Goal: Task Accomplishment & Management: Complete application form

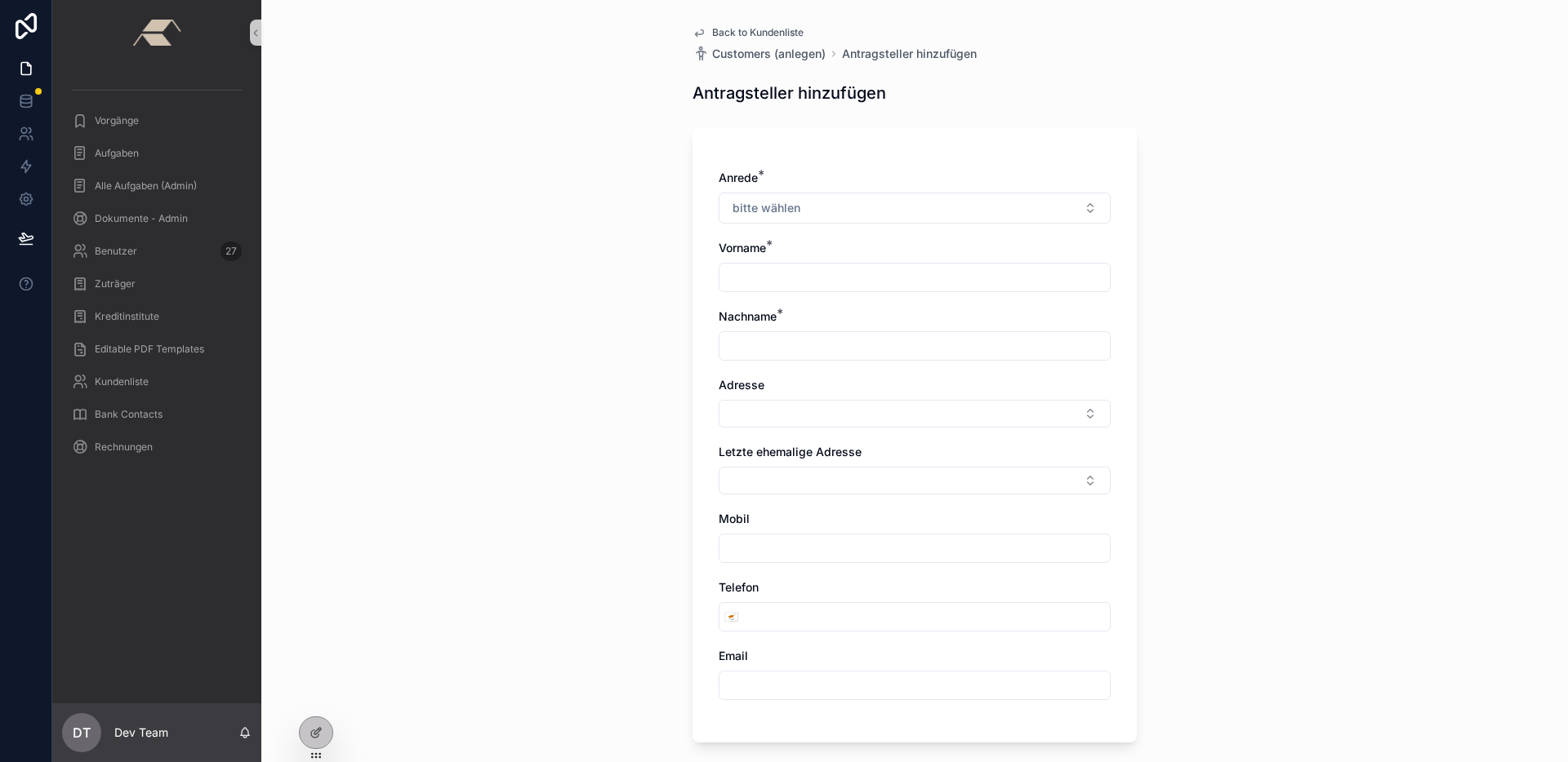
drag, startPoint x: 0, startPoint y: 0, endPoint x: 570, endPoint y: 121, distance: 582.7
click at [516, 136] on div "Back to Kundenliste Customers (anlegen) Antragsteller hinzufügen Antragsteller …" at bounding box center [914, 381] width 1306 height 762
click at [742, 28] on span "Back to Kundenliste" at bounding box center [757, 32] width 91 height 13
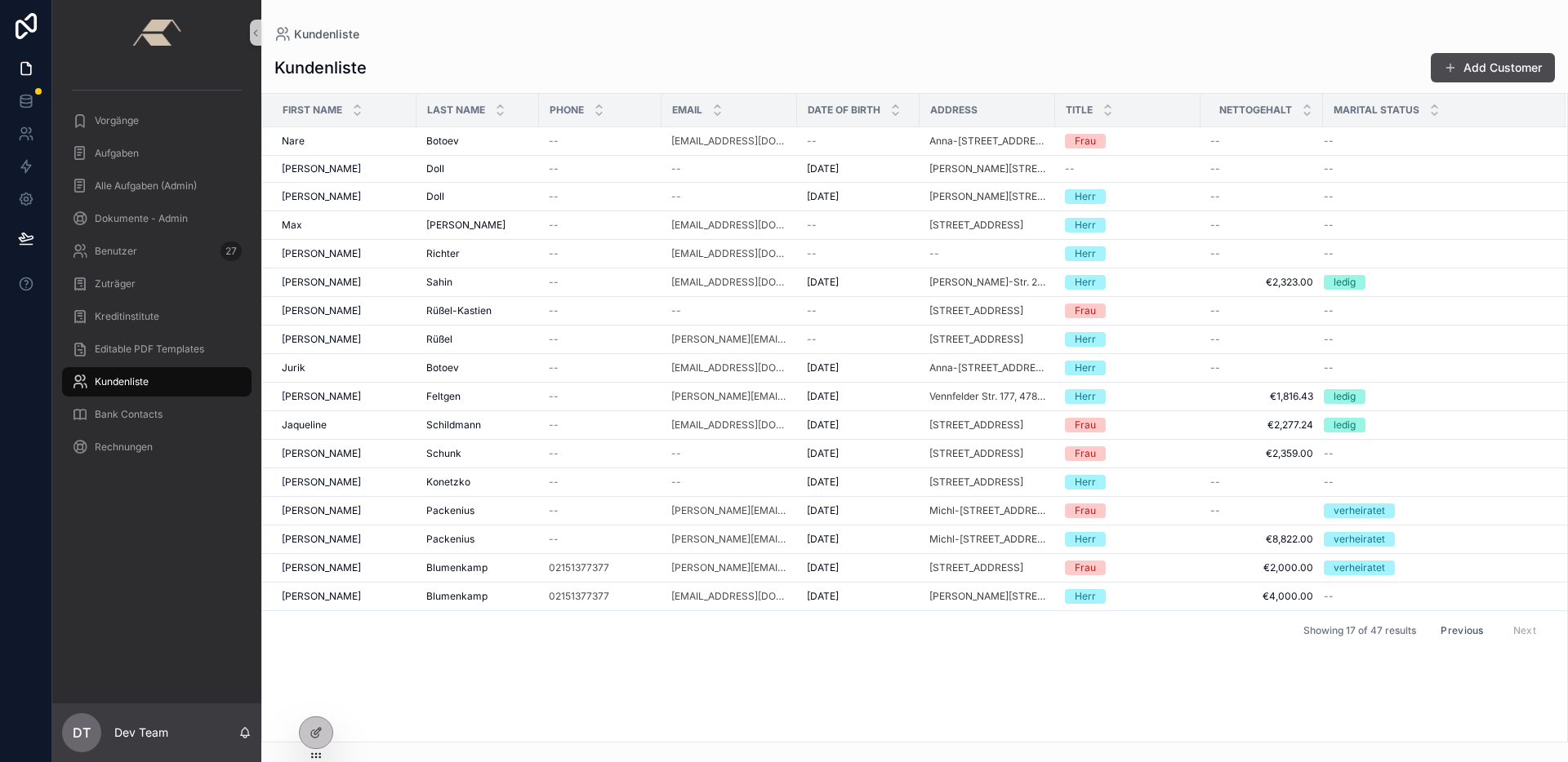
click at [128, 380] on span "Kundenliste" at bounding box center [121, 381] width 54 height 13
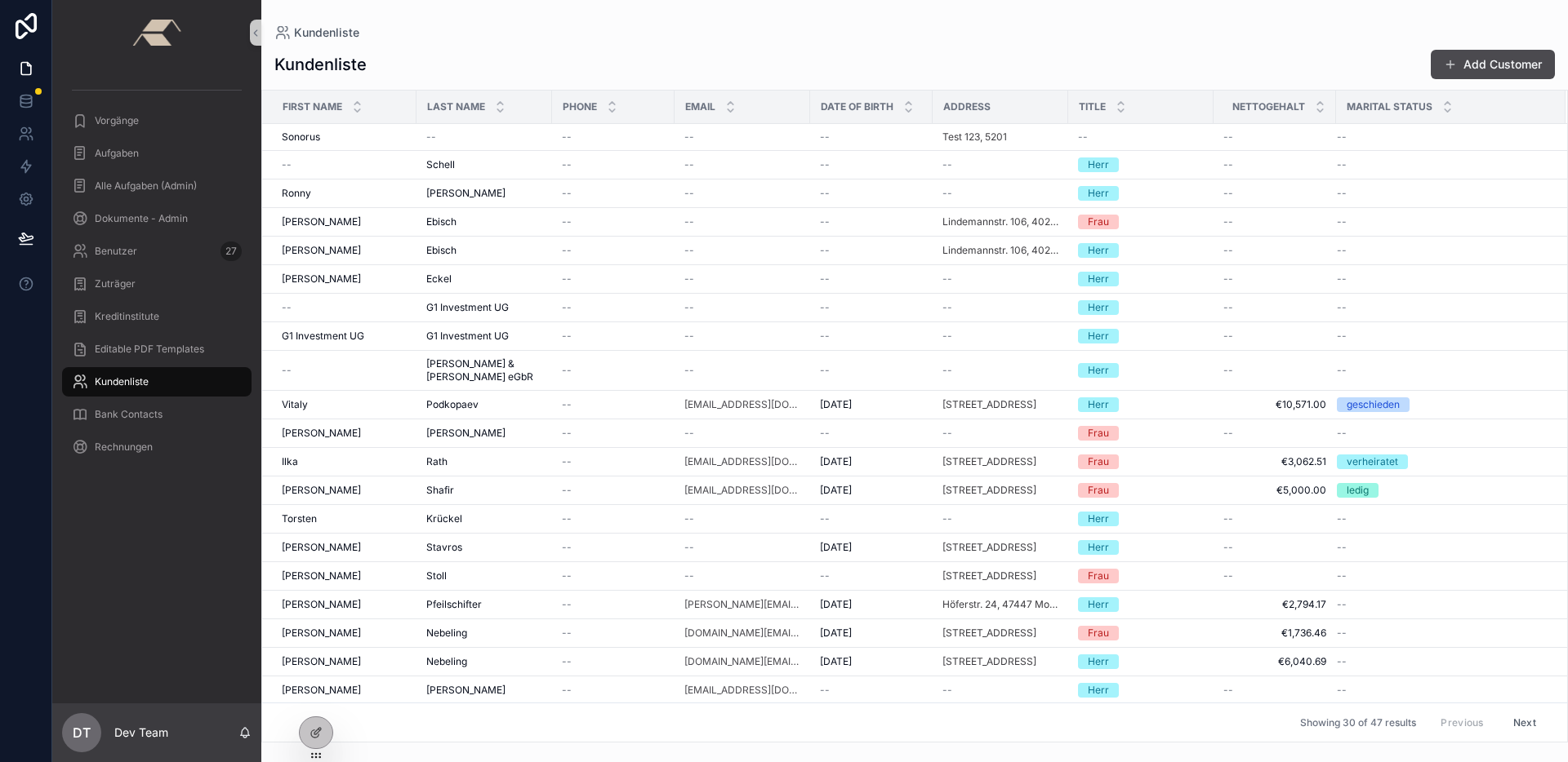
click at [595, 45] on div "Kundenliste Add Customer First Name Last Name Phone Email Date of Birth Address…" at bounding box center [914, 390] width 1306 height 703
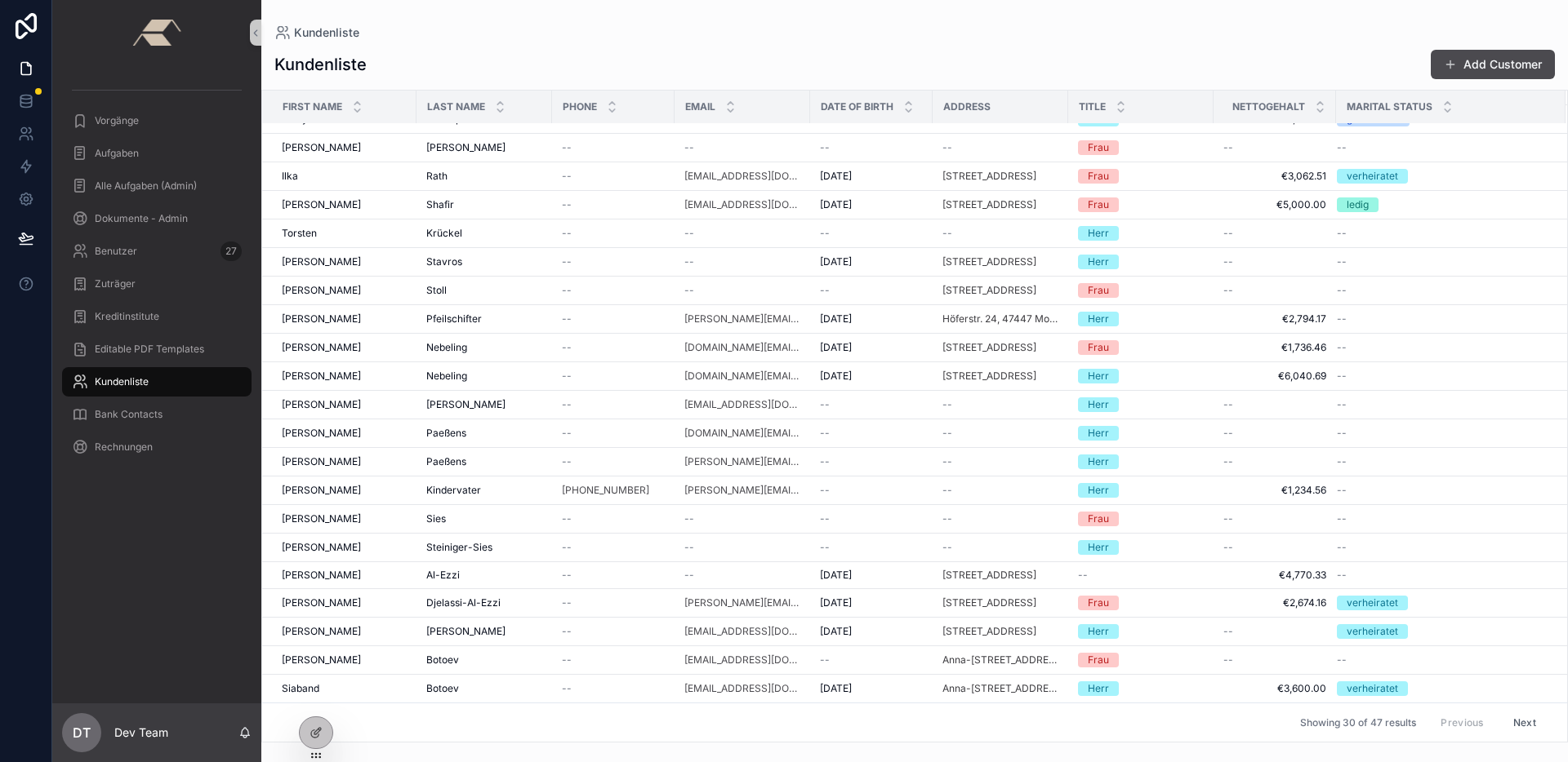
click at [1509, 719] on button "Next" at bounding box center [1524, 722] width 46 height 25
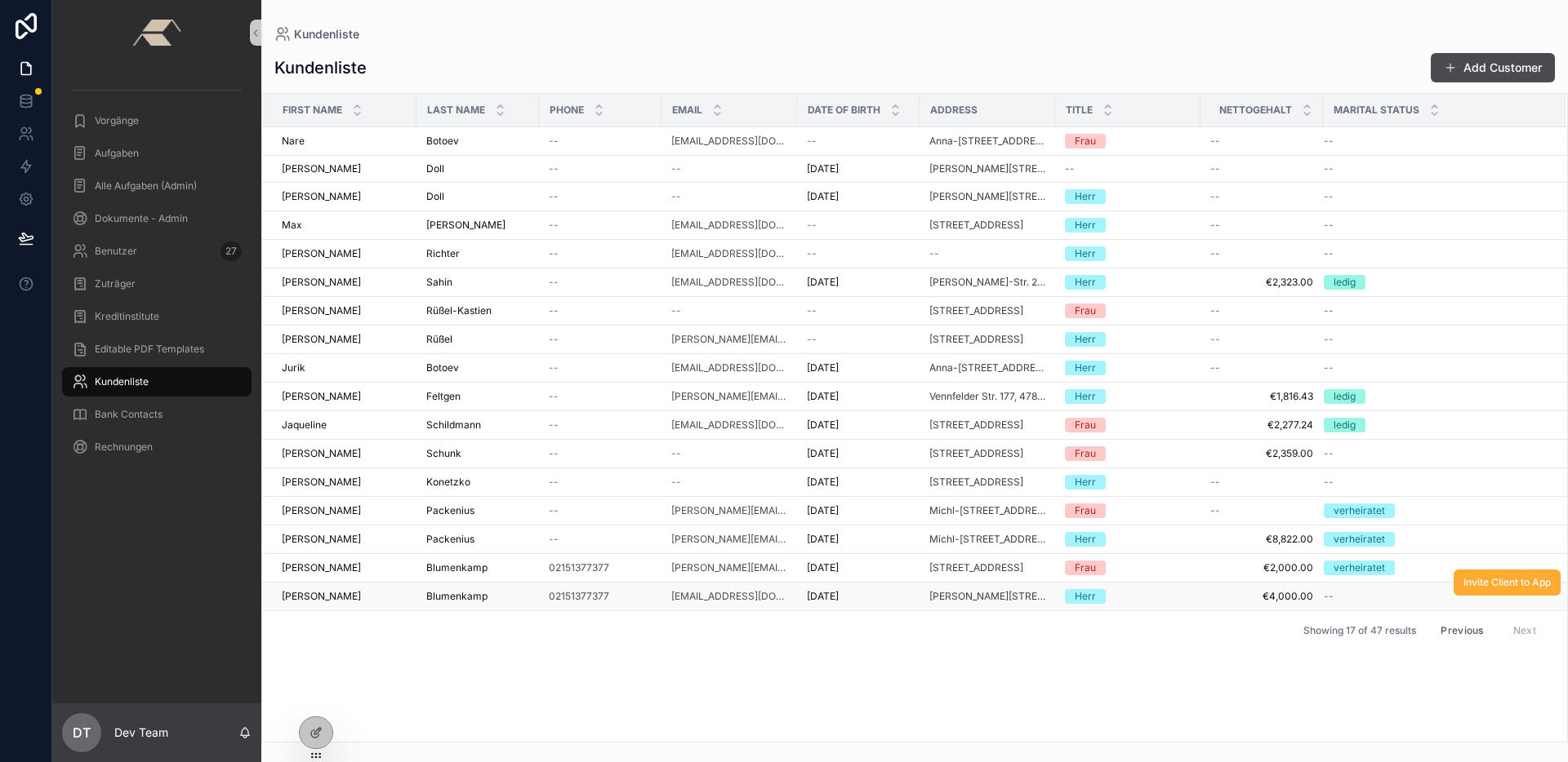
click at [348, 599] on div "[PERSON_NAME]" at bounding box center [344, 596] width 125 height 13
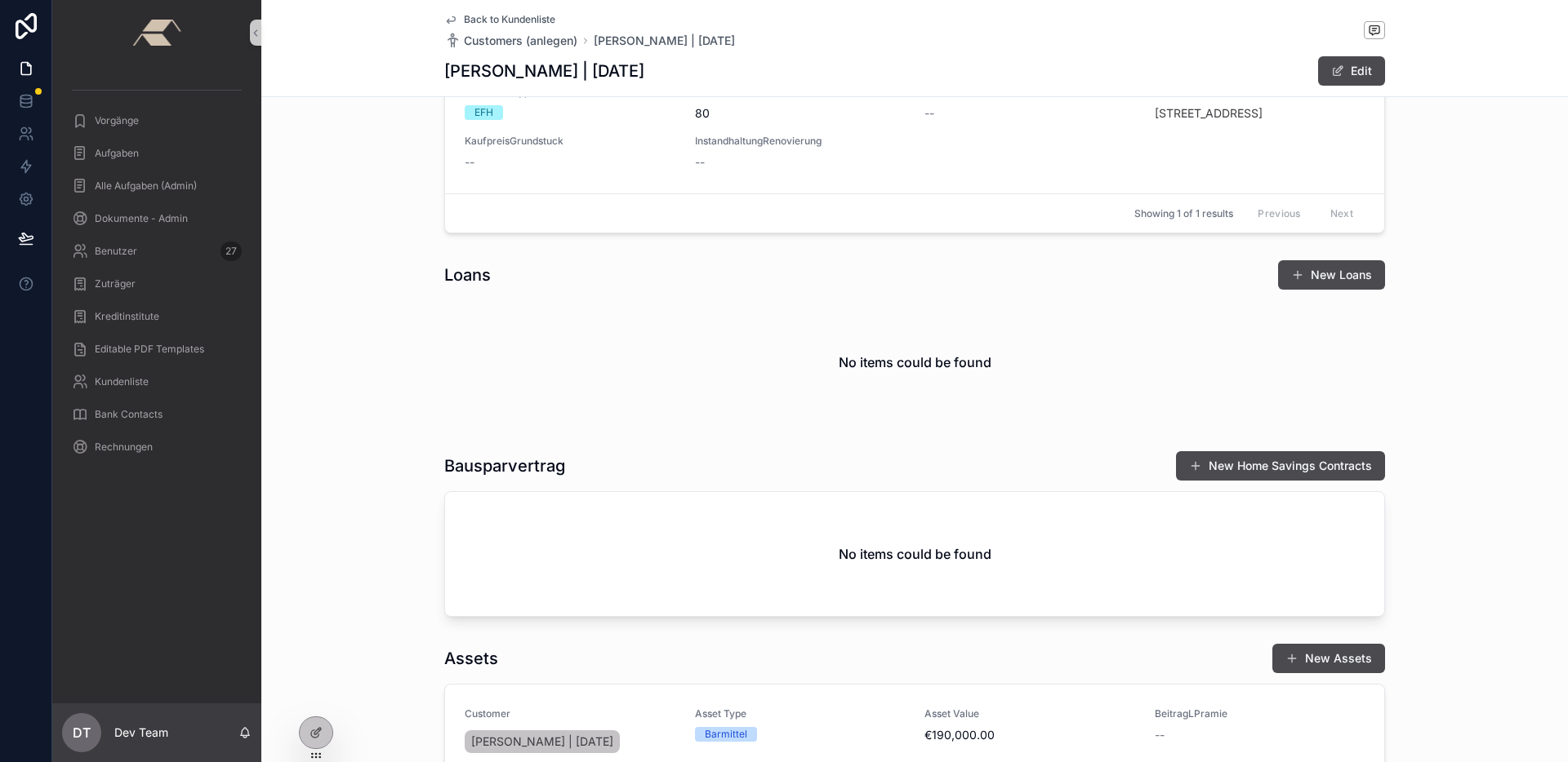
scroll to position [1988, 0]
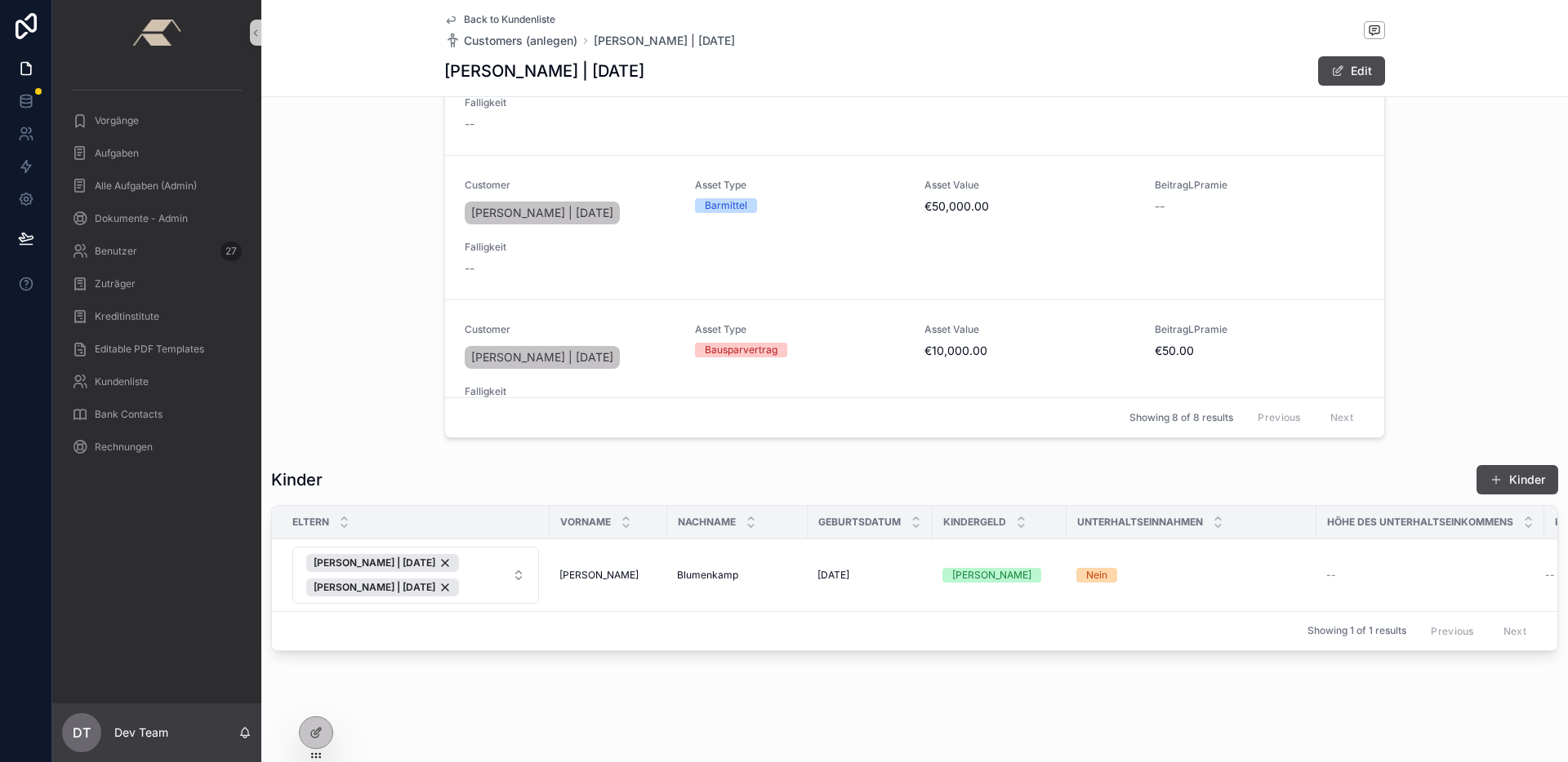
click at [1490, 474] on span "scrollable content" at bounding box center [1496, 480] width 13 height 13
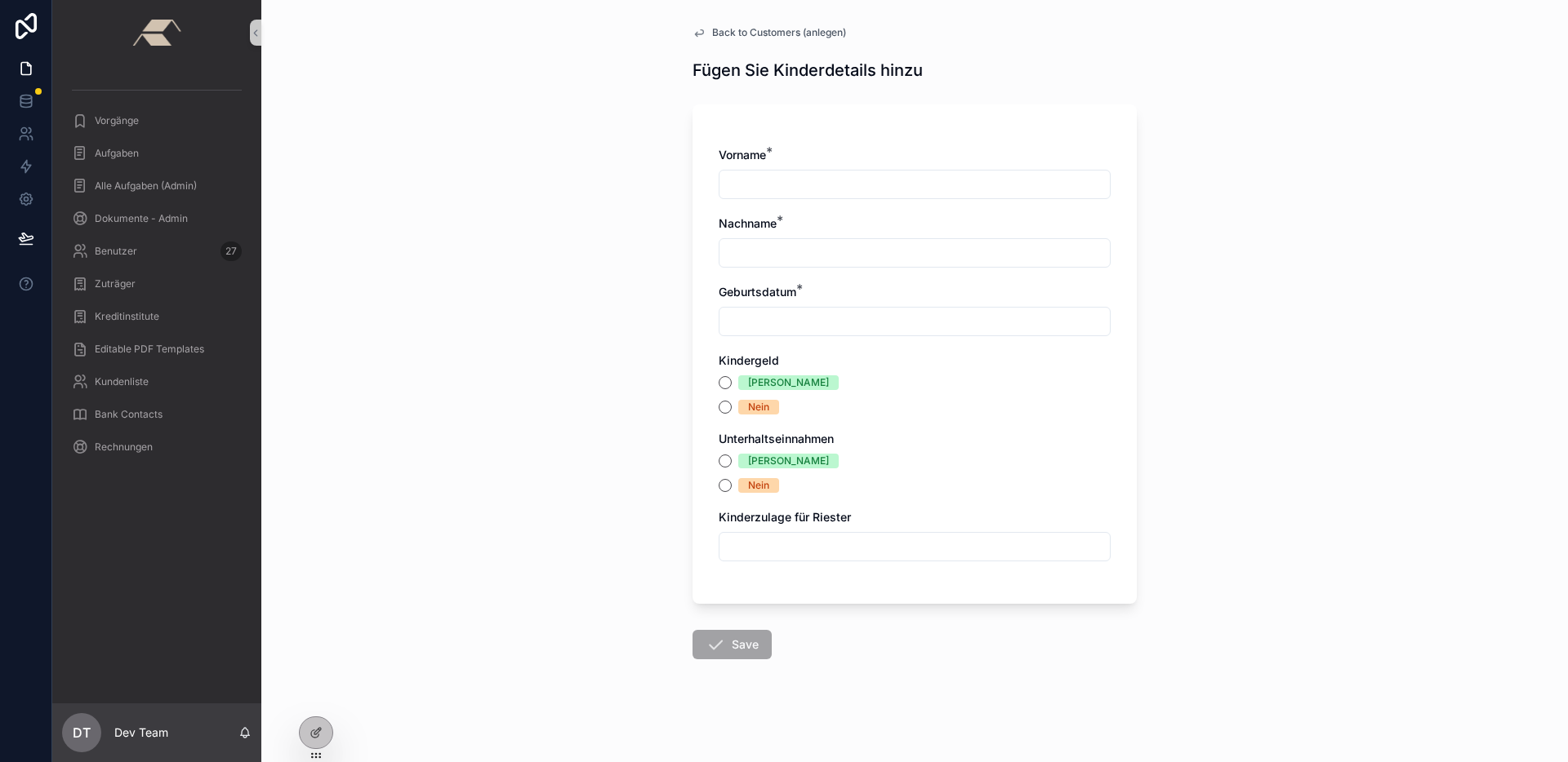
click at [889, 523] on div "Kinderzulage für Riester" at bounding box center [914, 517] width 392 height 16
click at [22, 106] on icon at bounding box center [26, 105] width 10 height 7
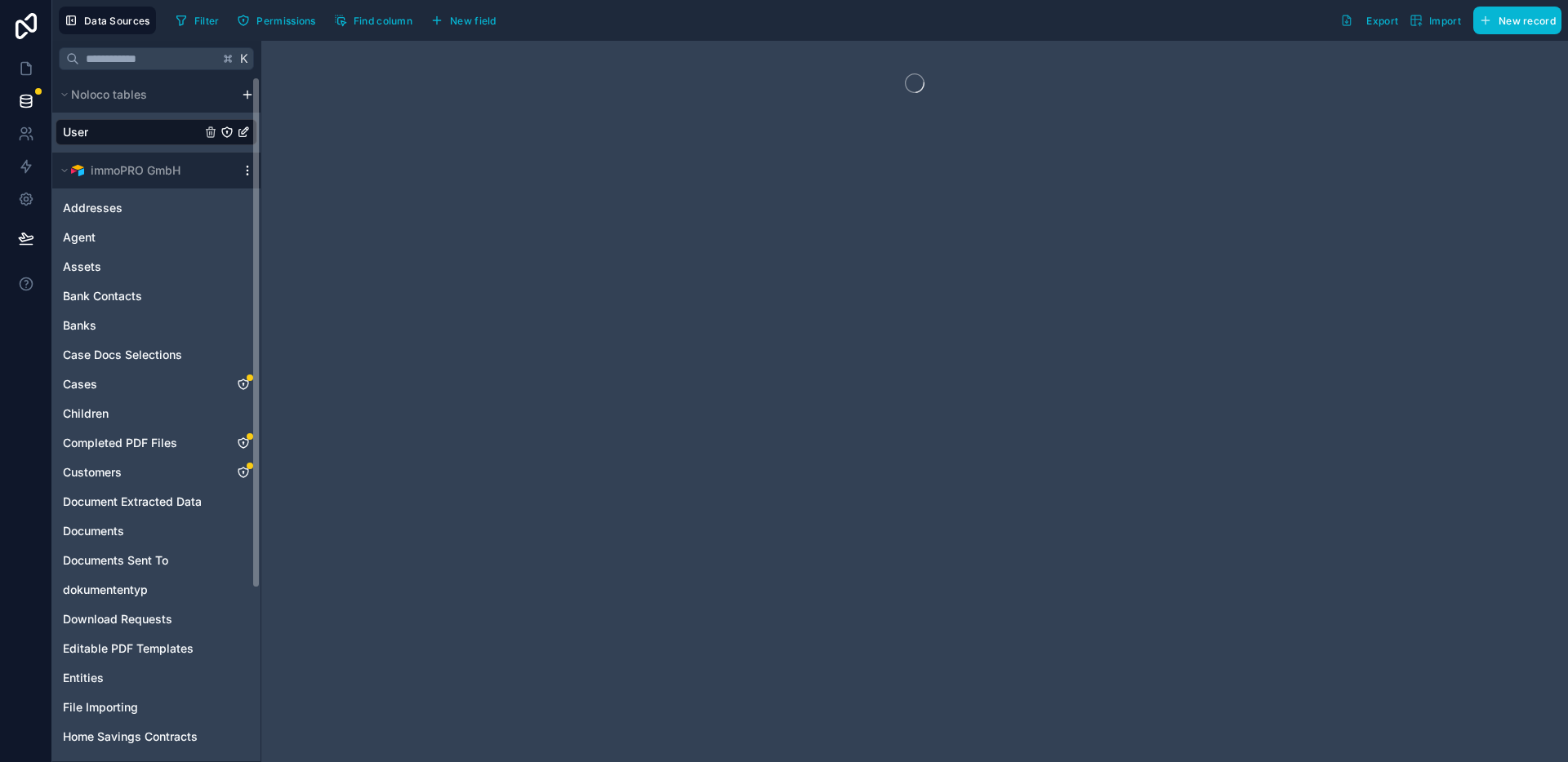
click at [248, 165] on icon "scrollable content" at bounding box center [247, 170] width 13 height 13
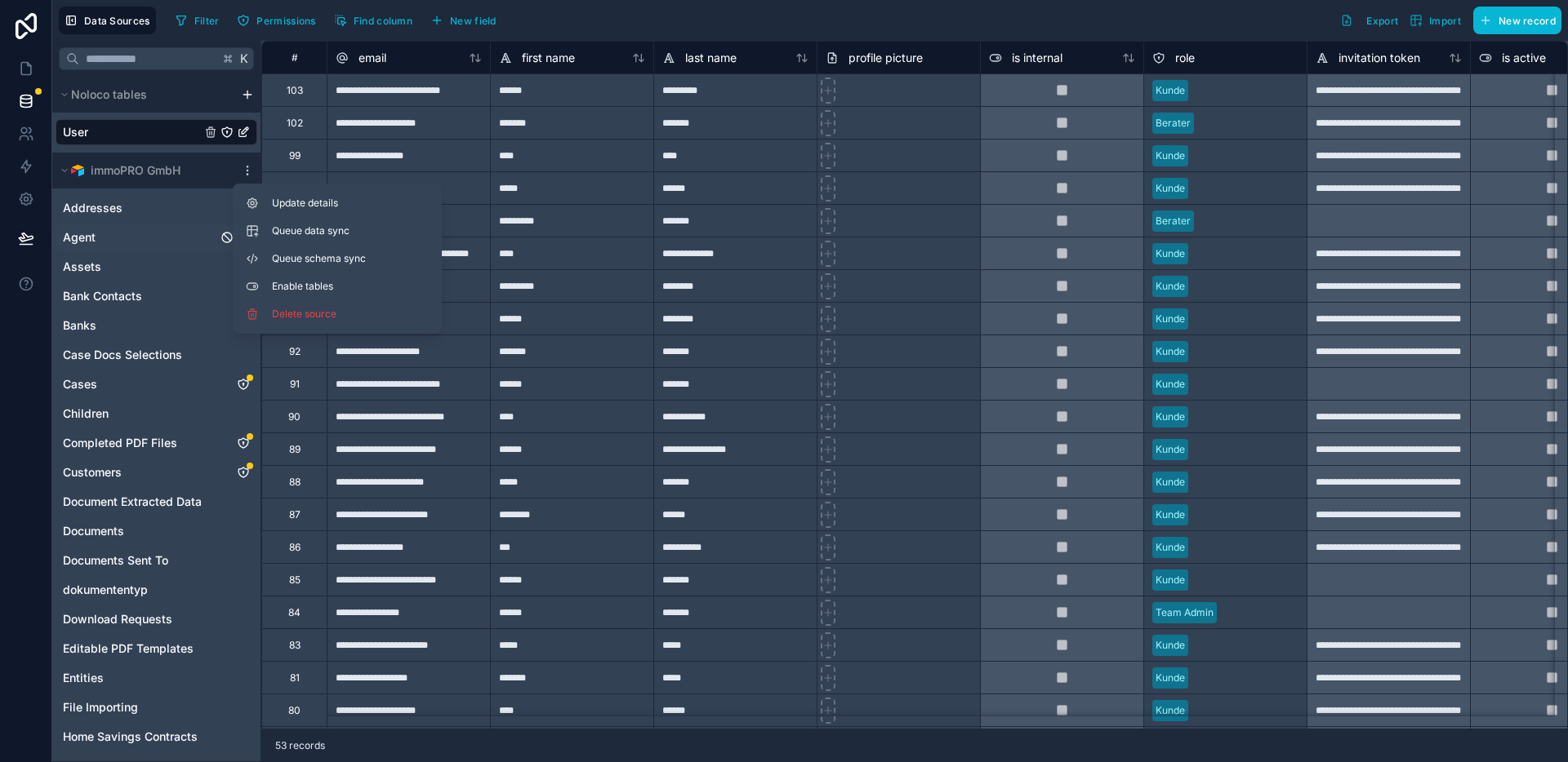
drag, startPoint x: 330, startPoint y: 265, endPoint x: 222, endPoint y: 226, distance: 114.8
click at [330, 265] on button "Queue schema sync" at bounding box center [337, 258] width 196 height 26
drag, startPoint x: 20, startPoint y: 69, endPoint x: 40, endPoint y: 81, distance: 23.3
click at [20, 69] on icon at bounding box center [26, 68] width 16 height 16
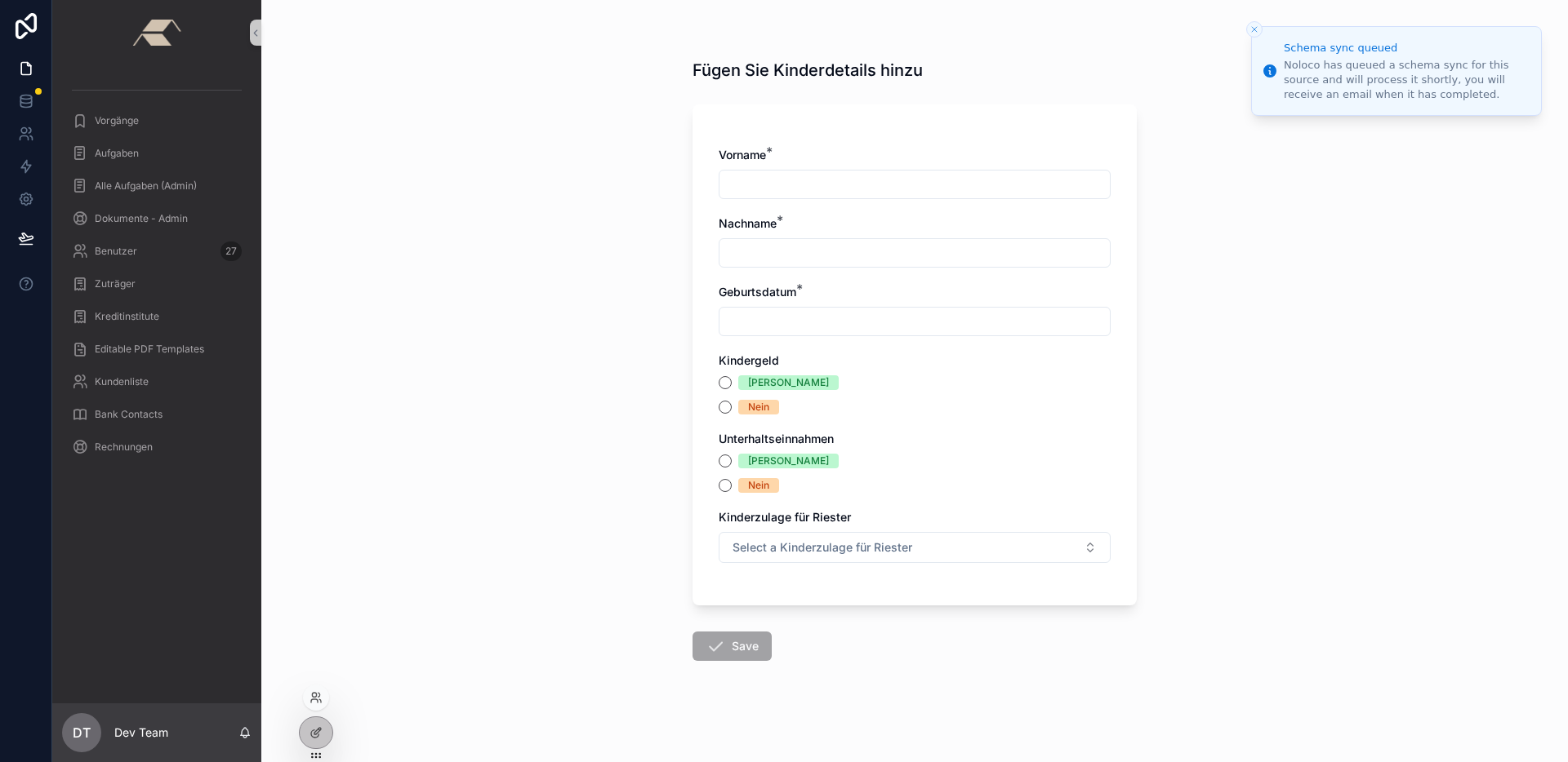
click at [333, 725] on div "Vorgänge Aufgaben Alle Aufgaben (Admin) Dokumente - Admin Benutzer 27 Zuträger …" at bounding box center [810, 381] width 1515 height 762
click at [1117, 554] on div "Vorname * Nachname * Geburtsdatum * Kindergeld Ja Nein Unterhaltseinnahmen Ja N…" at bounding box center [915, 355] width 445 height 501
click at [317, 740] on div at bounding box center [316, 733] width 33 height 31
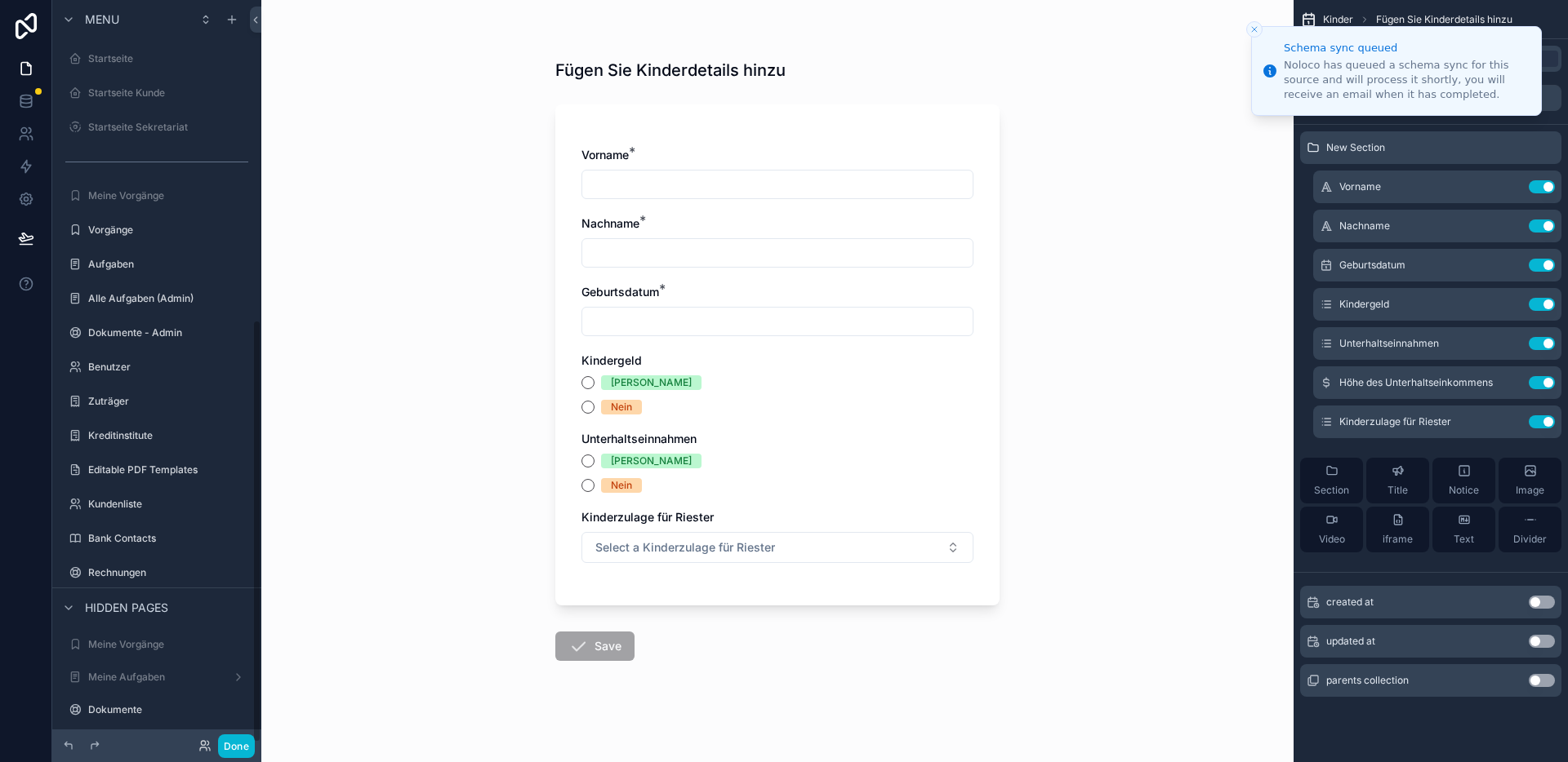
scroll to position [560, 0]
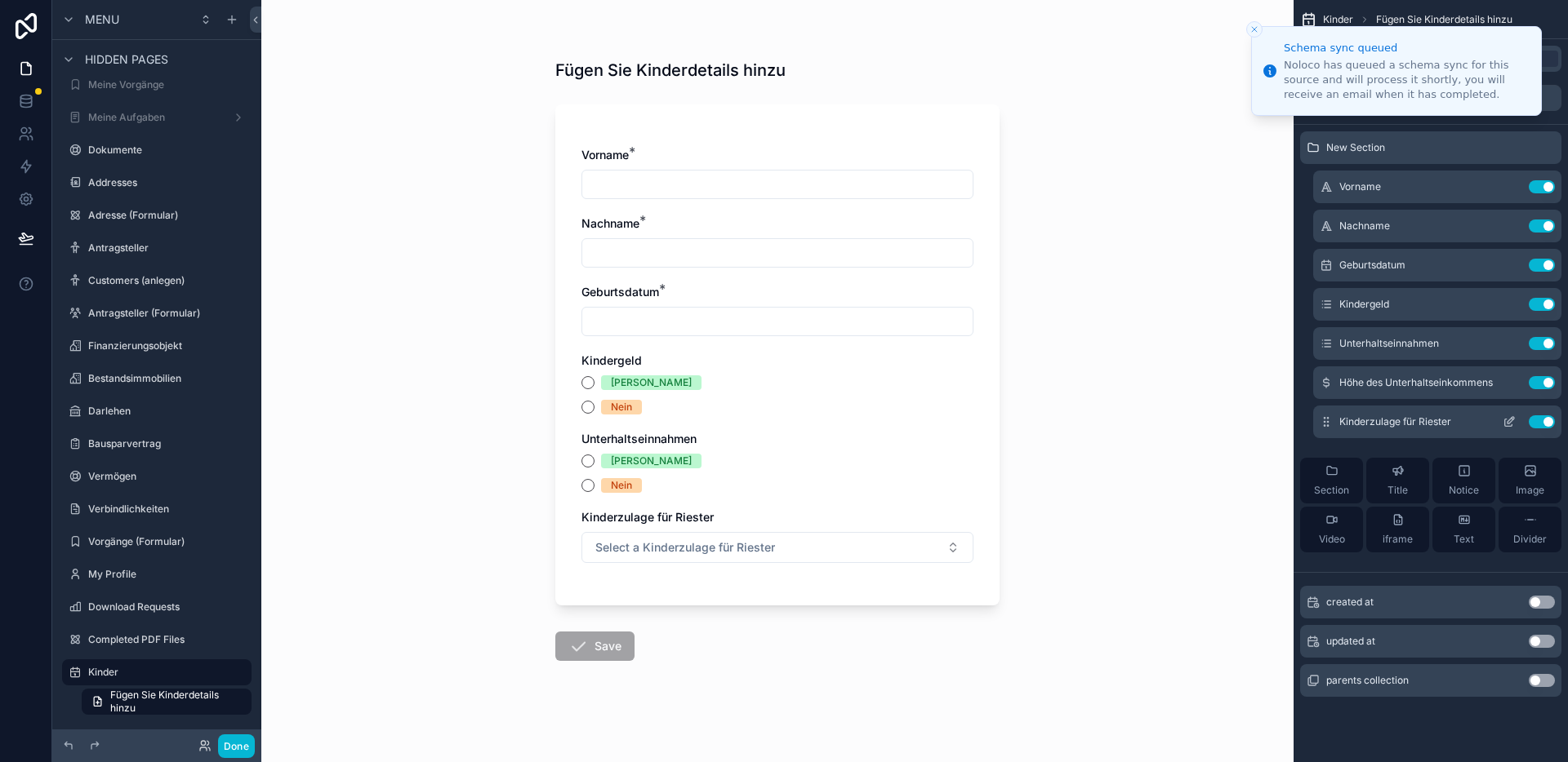
click at [1511, 420] on icon "scrollable content" at bounding box center [1510, 420] width 7 height 7
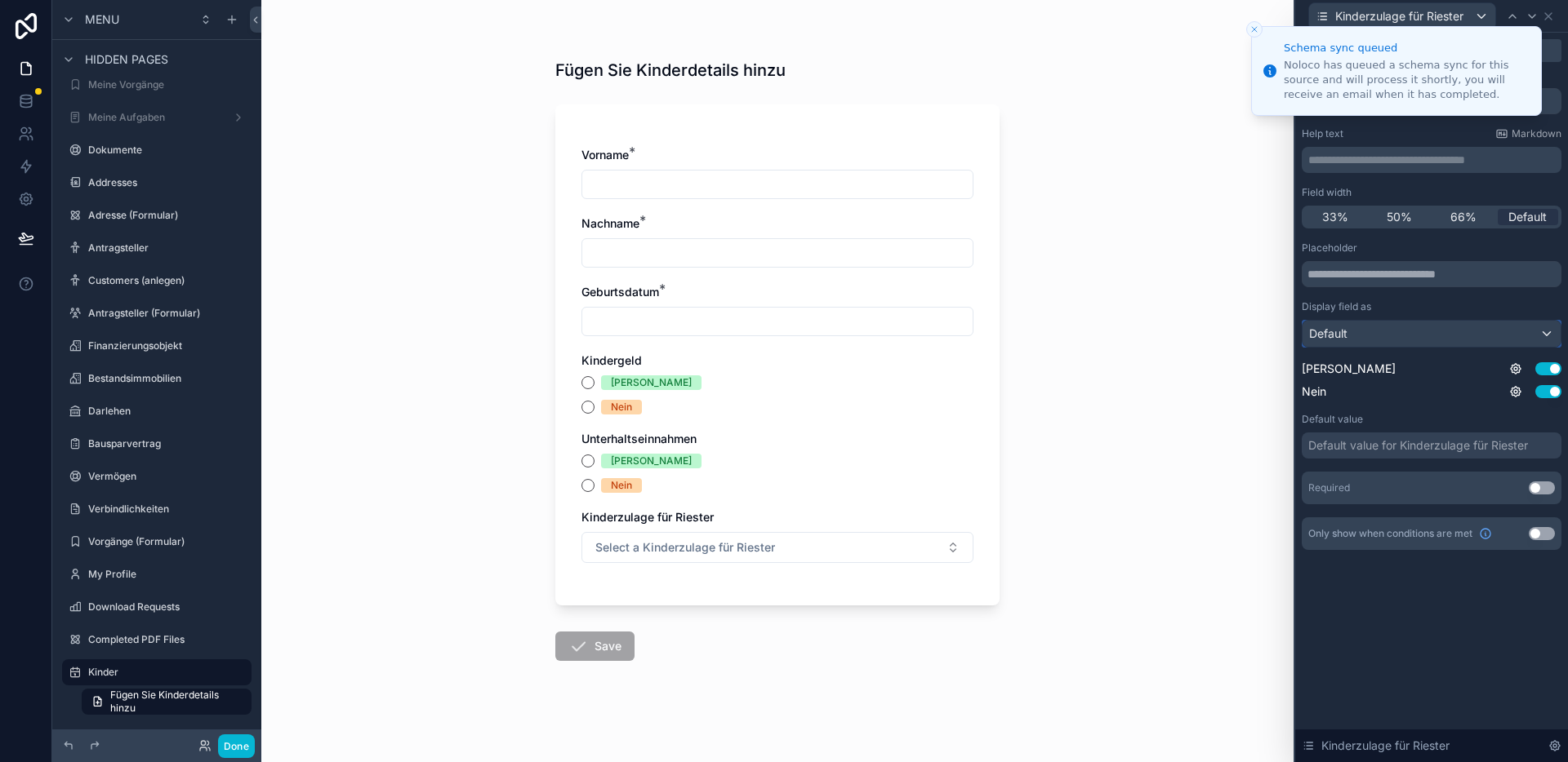
click at [1447, 344] on div "Default" at bounding box center [1431, 333] width 258 height 26
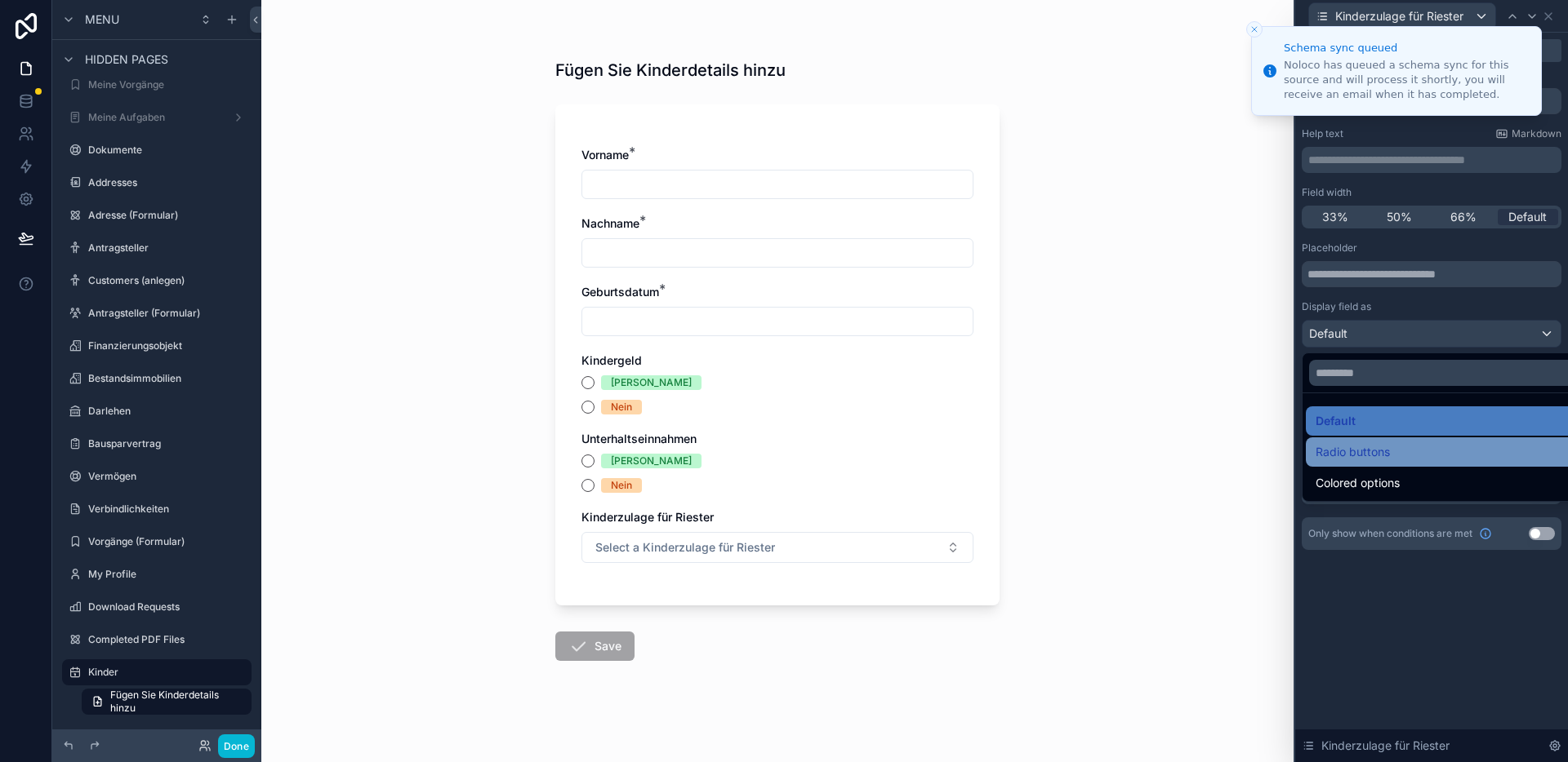
click at [1393, 445] on div "Radio buttons" at bounding box center [1450, 452] width 270 height 20
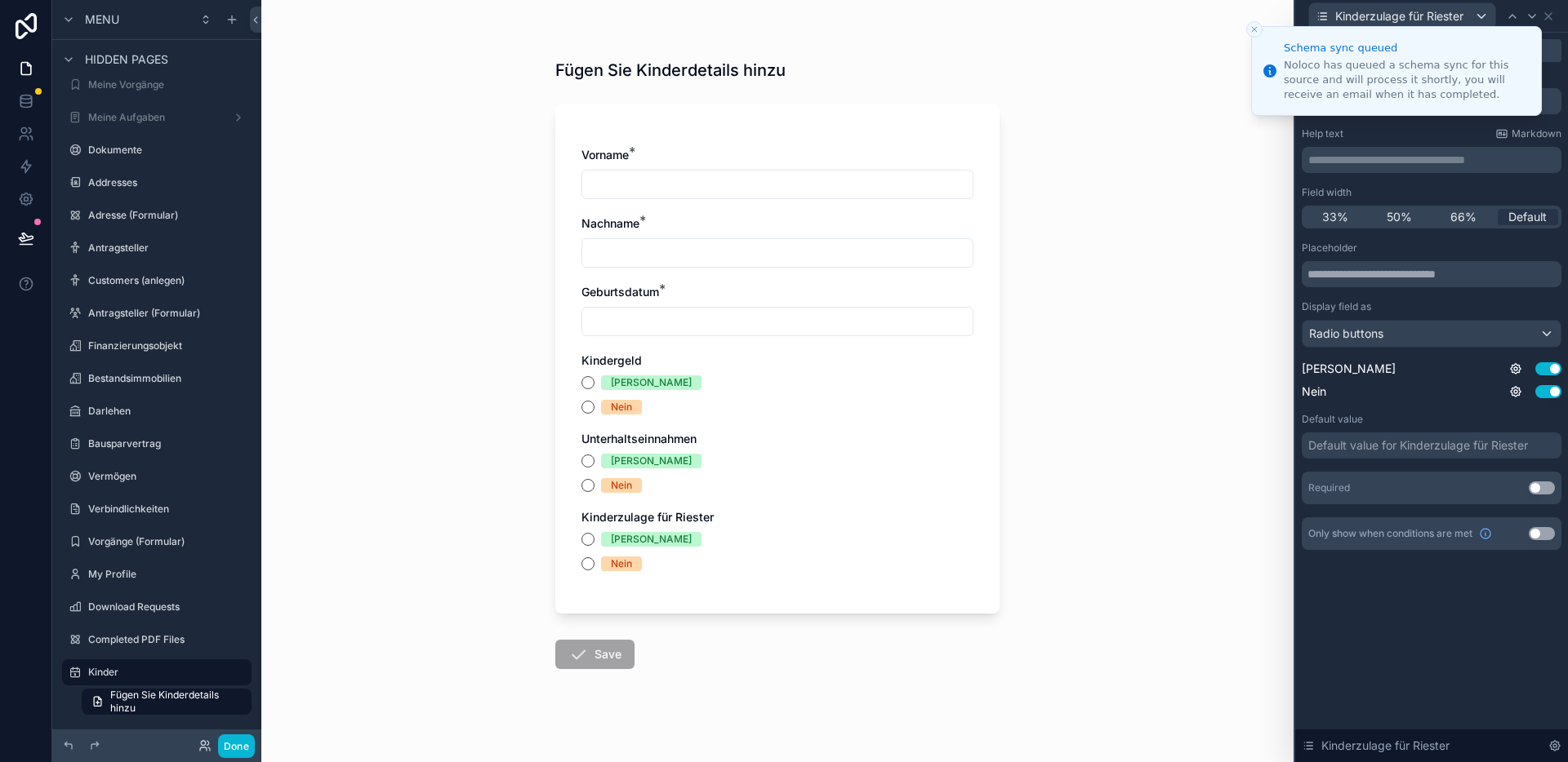
click at [1190, 460] on div "Fügen Sie Kinderdetails hinzu Vorname * Nachname * Geburtsdatum * Kindergeld Ja…" at bounding box center [777, 381] width 1032 height 762
click at [231, 744] on button "Done" at bounding box center [236, 746] width 37 height 23
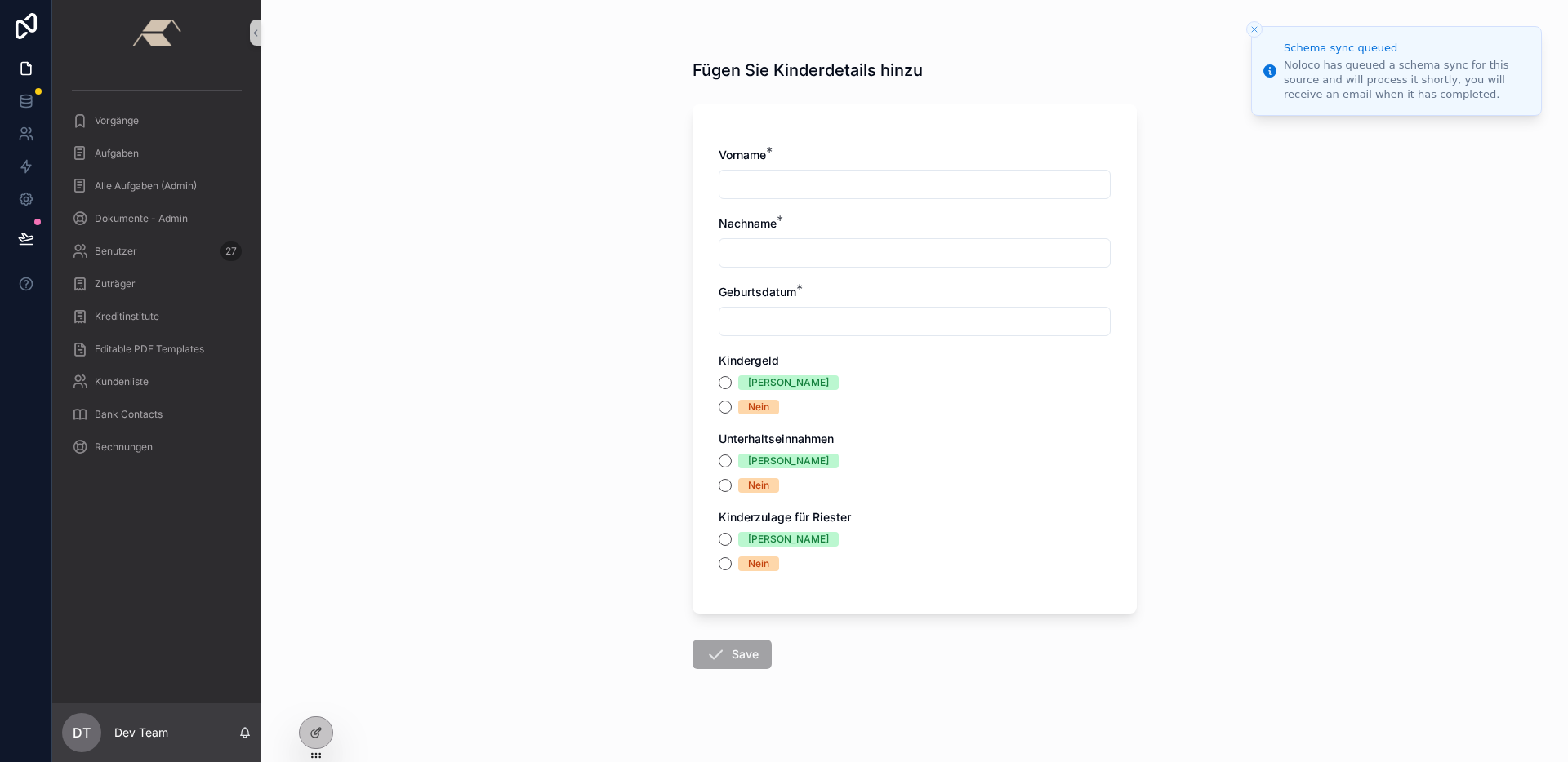
click at [748, 468] on div "[PERSON_NAME]" at bounding box center [788, 461] width 81 height 15
click at [731, 468] on button "[PERSON_NAME]" at bounding box center [725, 461] width 13 height 13
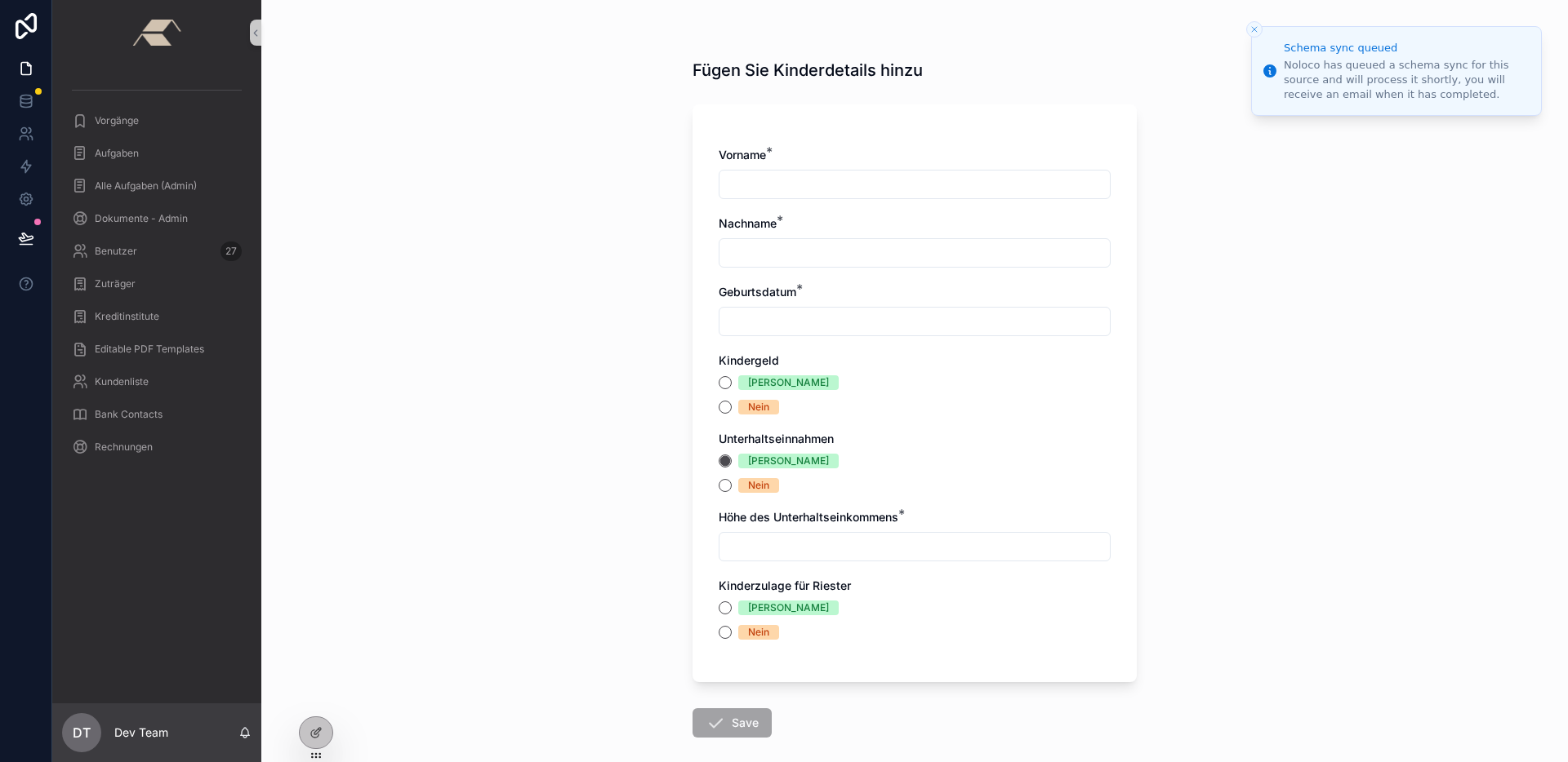
click at [927, 544] on input "scrollable content" at bounding box center [914, 547] width 390 height 23
type input "******"
click at [681, 529] on div "Fügen Sie Kinderdetails hinzu Vorname * Nachname * Geburtsdatum * Kindergeld Ja…" at bounding box center [914, 421] width 470 height 842
click at [1250, 25] on icon "Close toast" at bounding box center [1254, 28] width 9 height 9
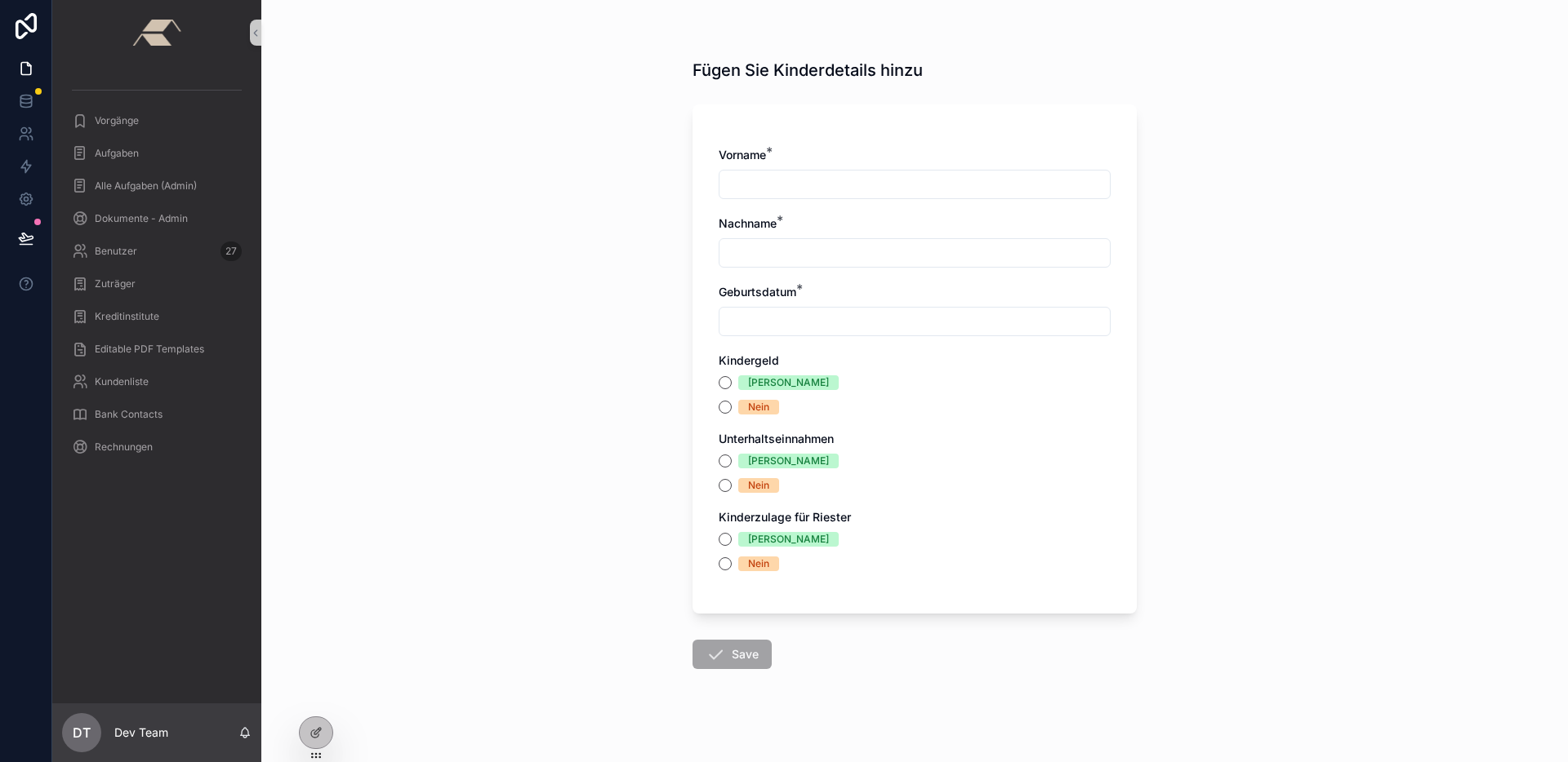
click at [502, 141] on div "Fügen Sie Kinderdetails hinzu Vorname * Nachname * Geburtsdatum * Kindergeld Ja…" at bounding box center [914, 381] width 1306 height 762
click at [144, 315] on span "Kreditinstitute" at bounding box center [127, 316] width 65 height 13
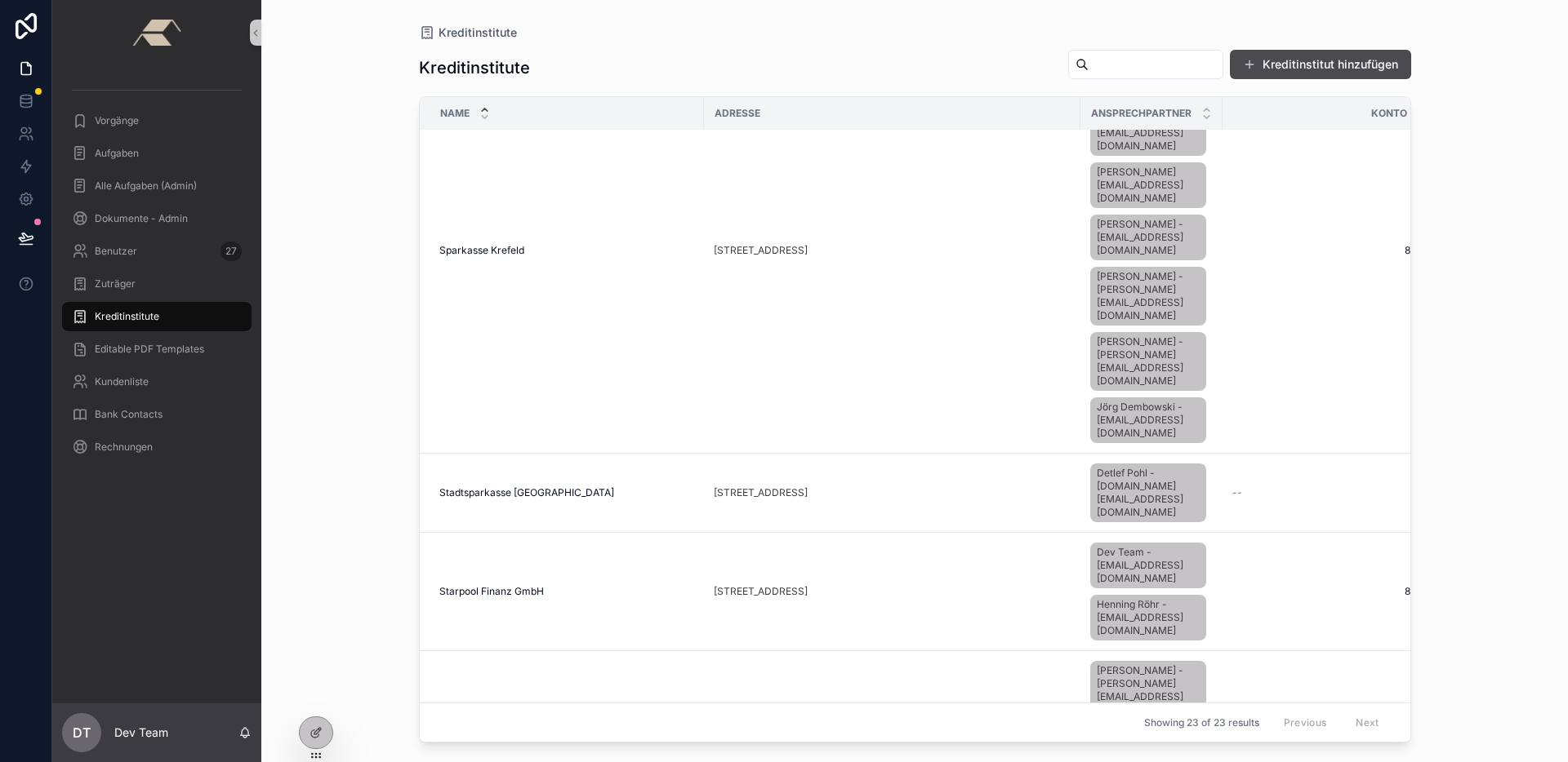
scroll to position [3101, 0]
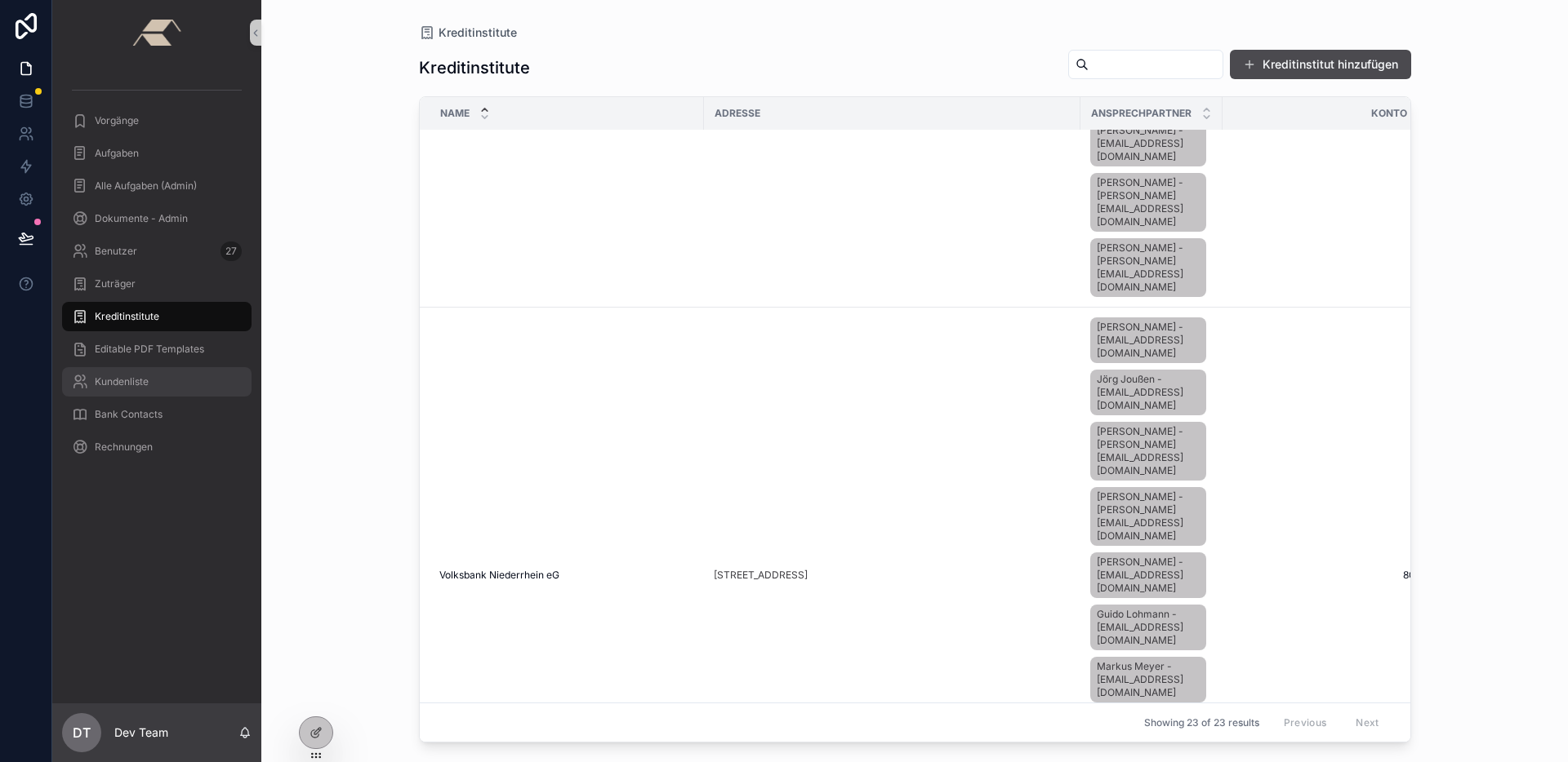
click at [139, 375] on span "Kundenliste" at bounding box center [121, 381] width 54 height 13
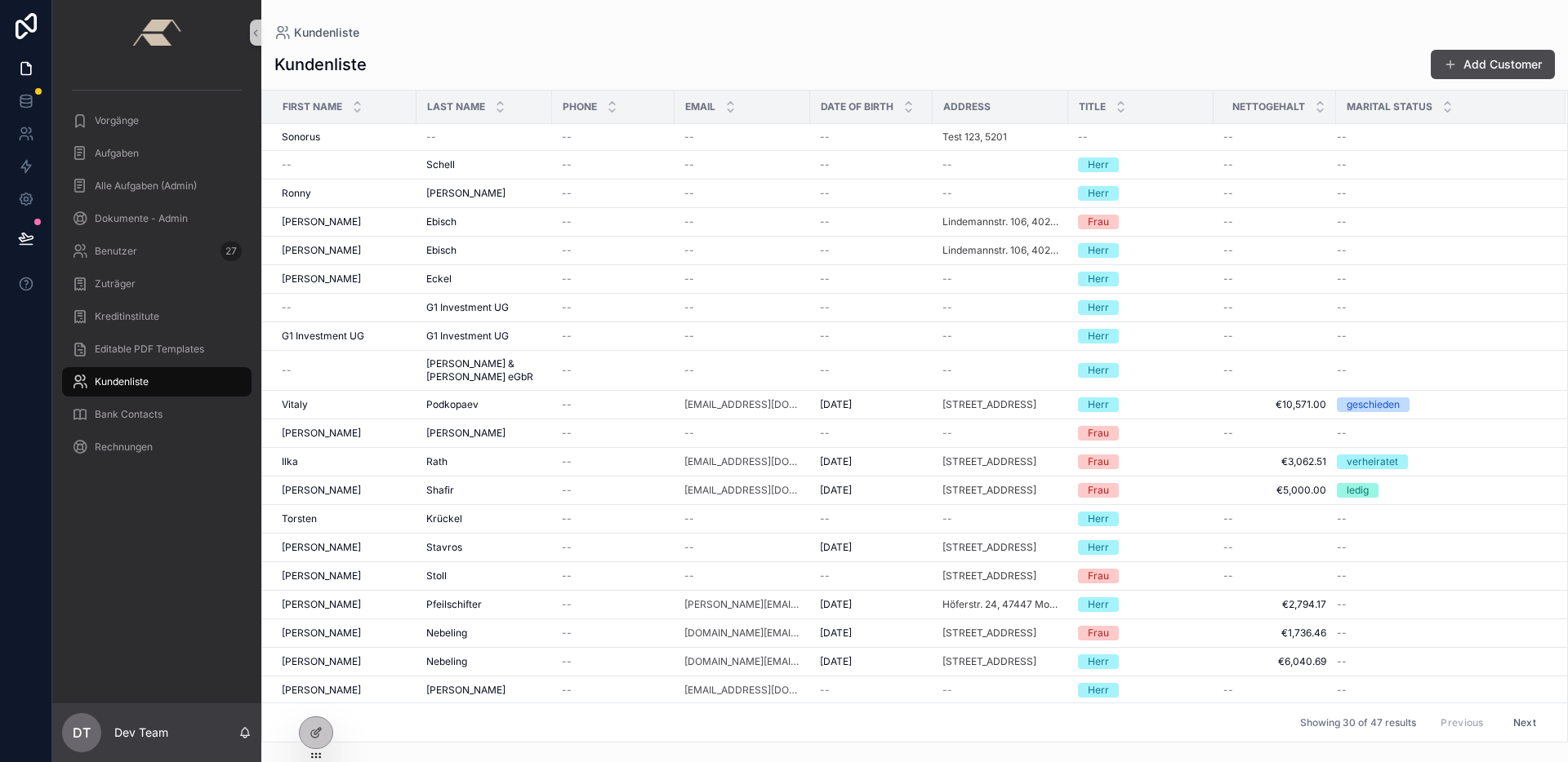
click at [1507, 719] on button "Next" at bounding box center [1524, 722] width 46 height 25
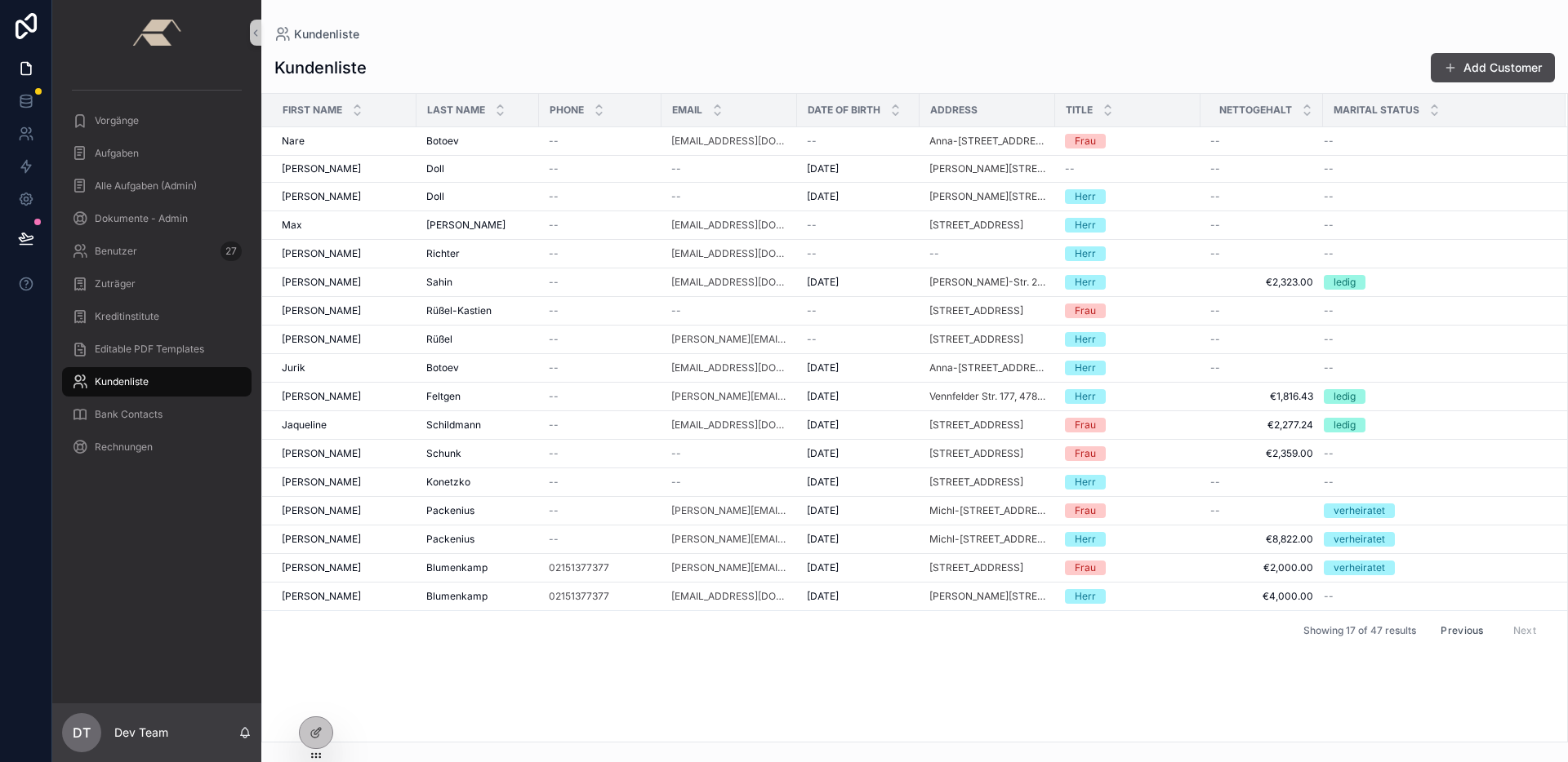
click at [1479, 635] on button "Previous" at bounding box center [1461, 629] width 65 height 25
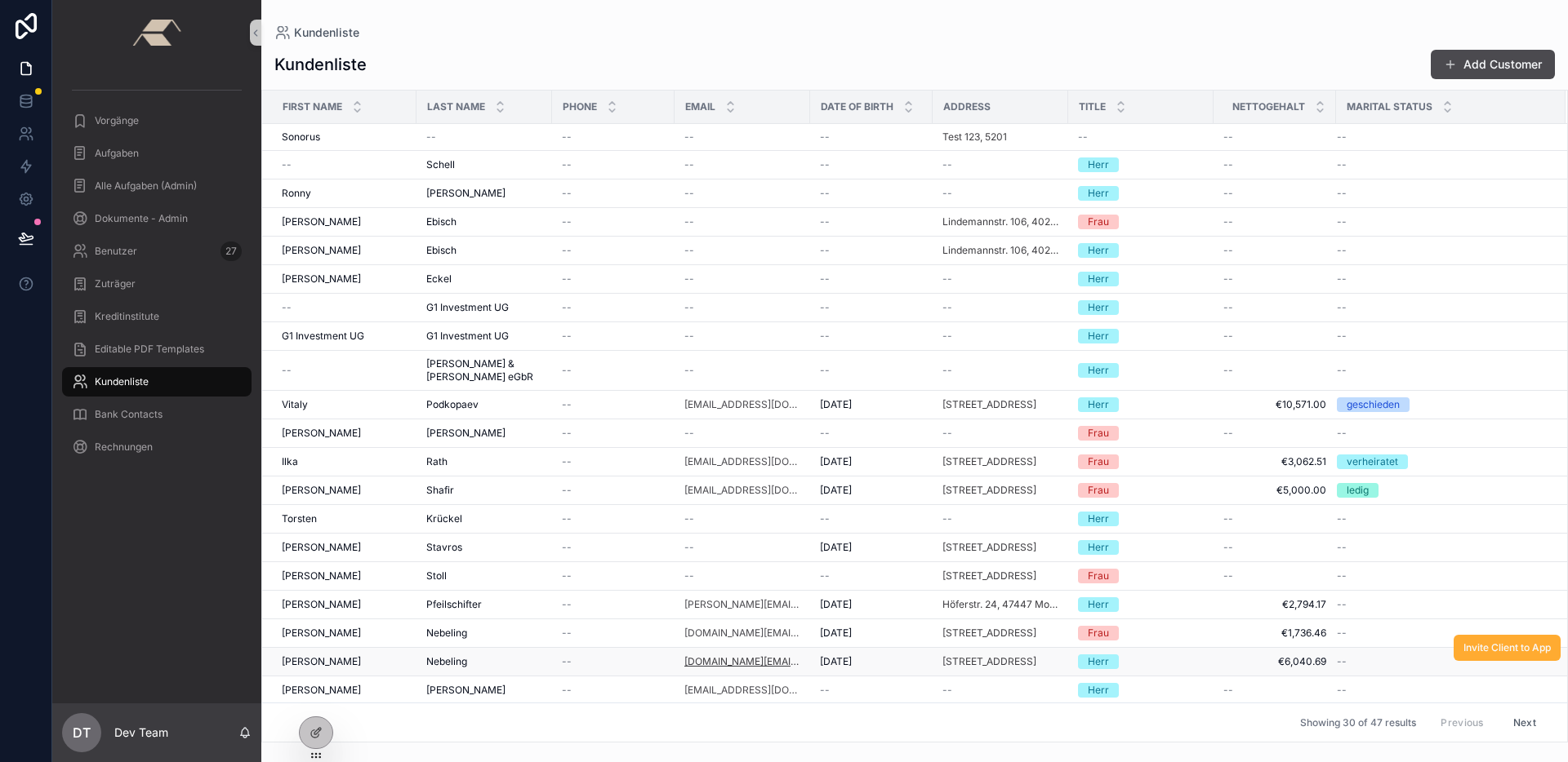
scroll to position [286, 0]
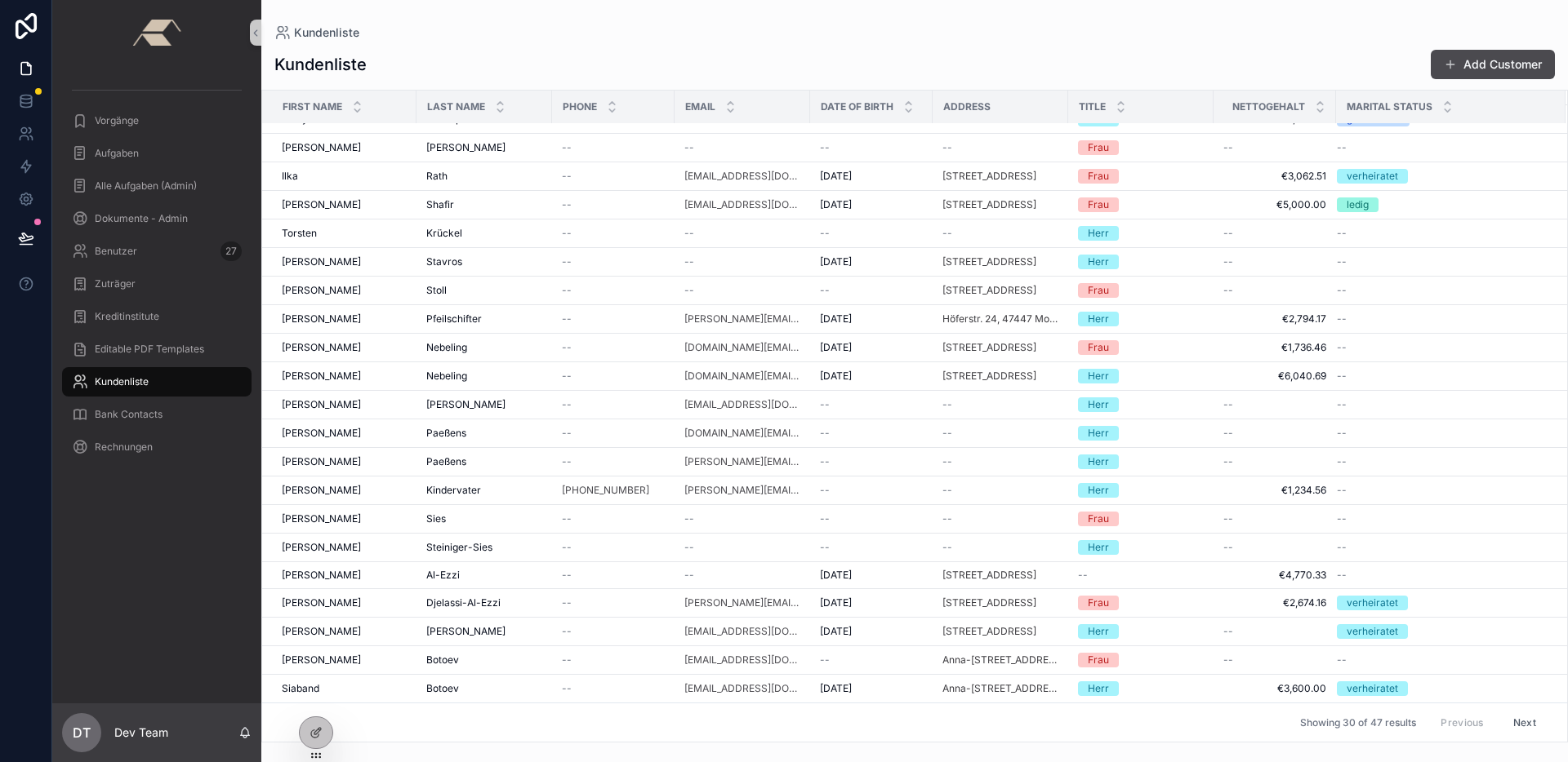
click at [1514, 725] on button "Next" at bounding box center [1524, 722] width 46 height 25
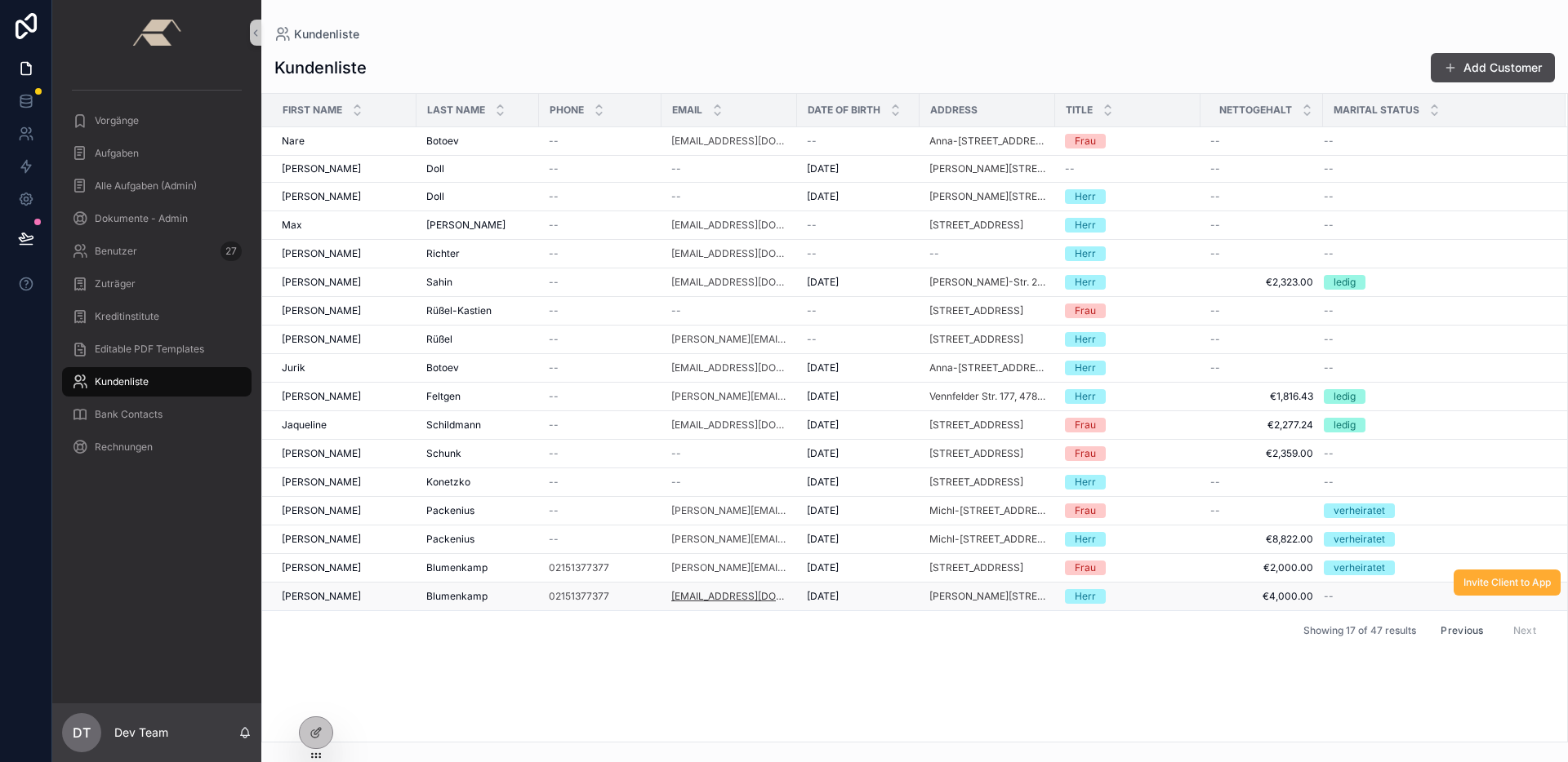
drag, startPoint x: 673, startPoint y: 579, endPoint x: 675, endPoint y: 590, distance: 11.2
click at [673, 580] on td "[PERSON_NAME][EMAIL_ADDRESS][DOMAIN_NAME]" at bounding box center [729, 567] width 135 height 28
click at [675, 591] on link "[EMAIL_ADDRESS][DOMAIN_NAME]" at bounding box center [729, 596] width 116 height 13
click at [388, 592] on div "[PERSON_NAME]" at bounding box center [344, 596] width 125 height 13
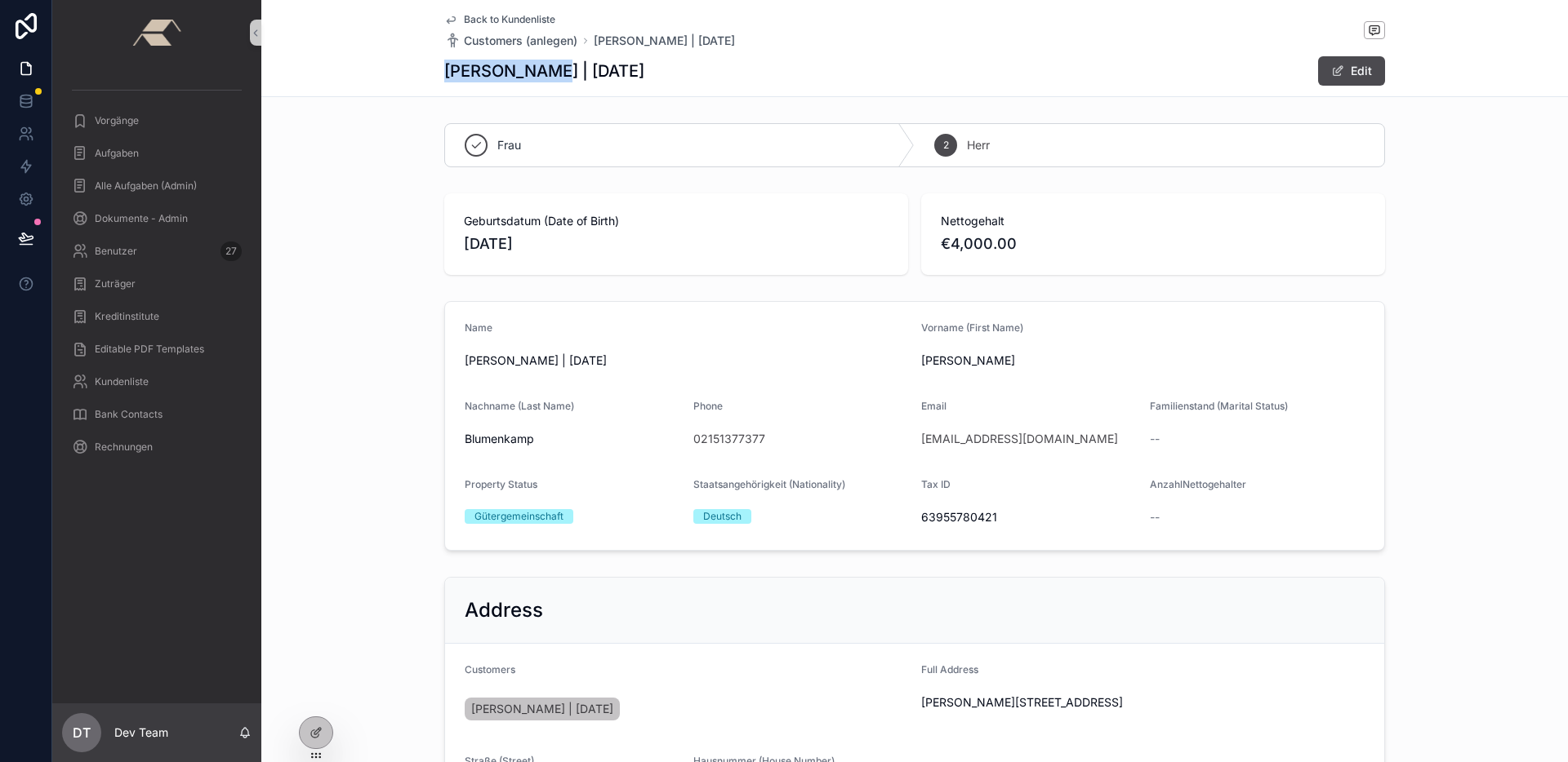
drag, startPoint x: 435, startPoint y: 67, endPoint x: 538, endPoint y: 64, distance: 103.0
click at [538, 63] on div "Back to Kundenliste Customers (anlegen) [PERSON_NAME] | [DATE] [PERSON_NAME] | …" at bounding box center [914, 48] width 1306 height 97
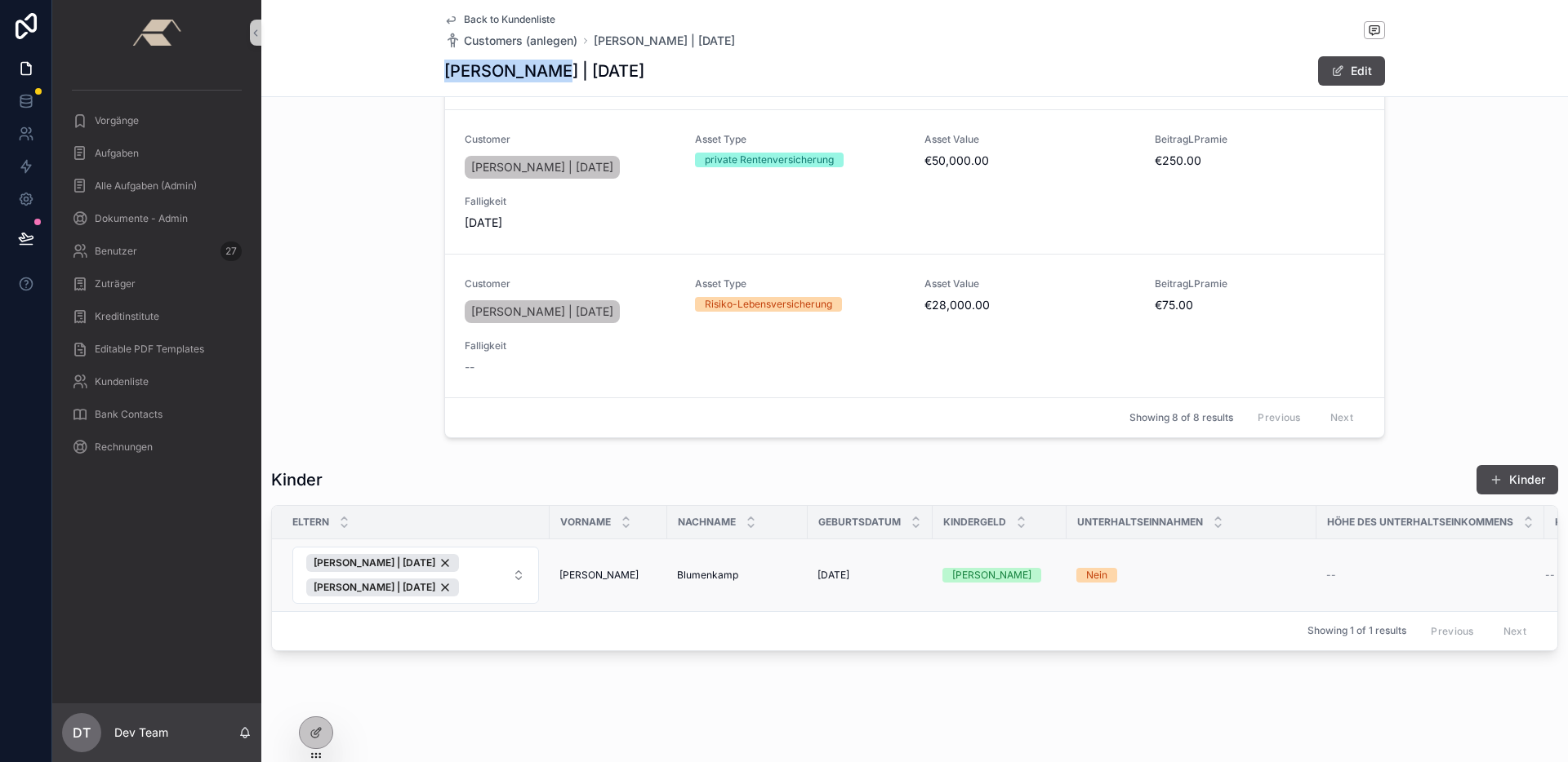
scroll to position [1988, 0]
click at [1494, 473] on button "Kinder" at bounding box center [1516, 480] width 82 height 29
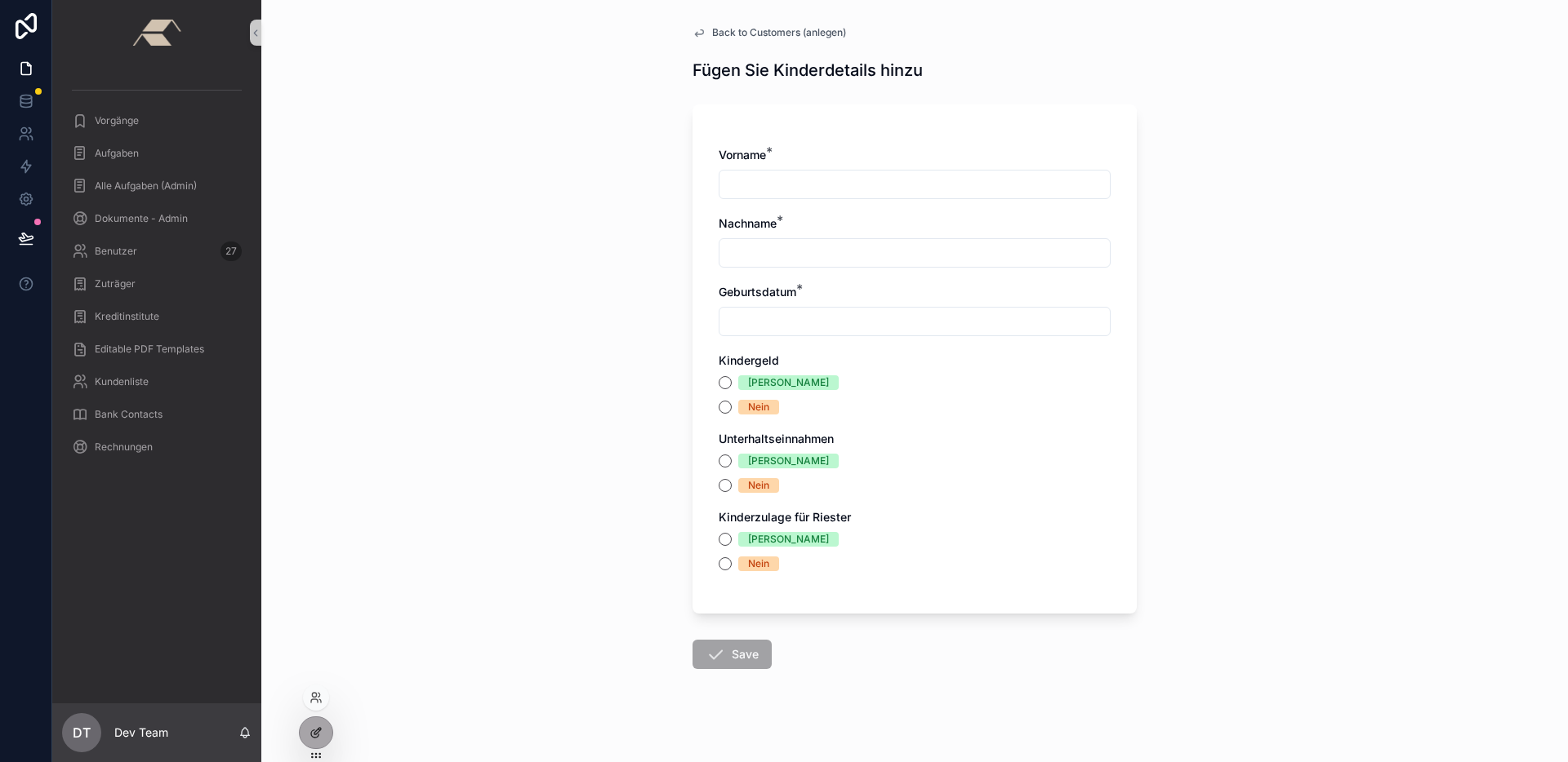
click at [319, 725] on div at bounding box center [316, 733] width 33 height 31
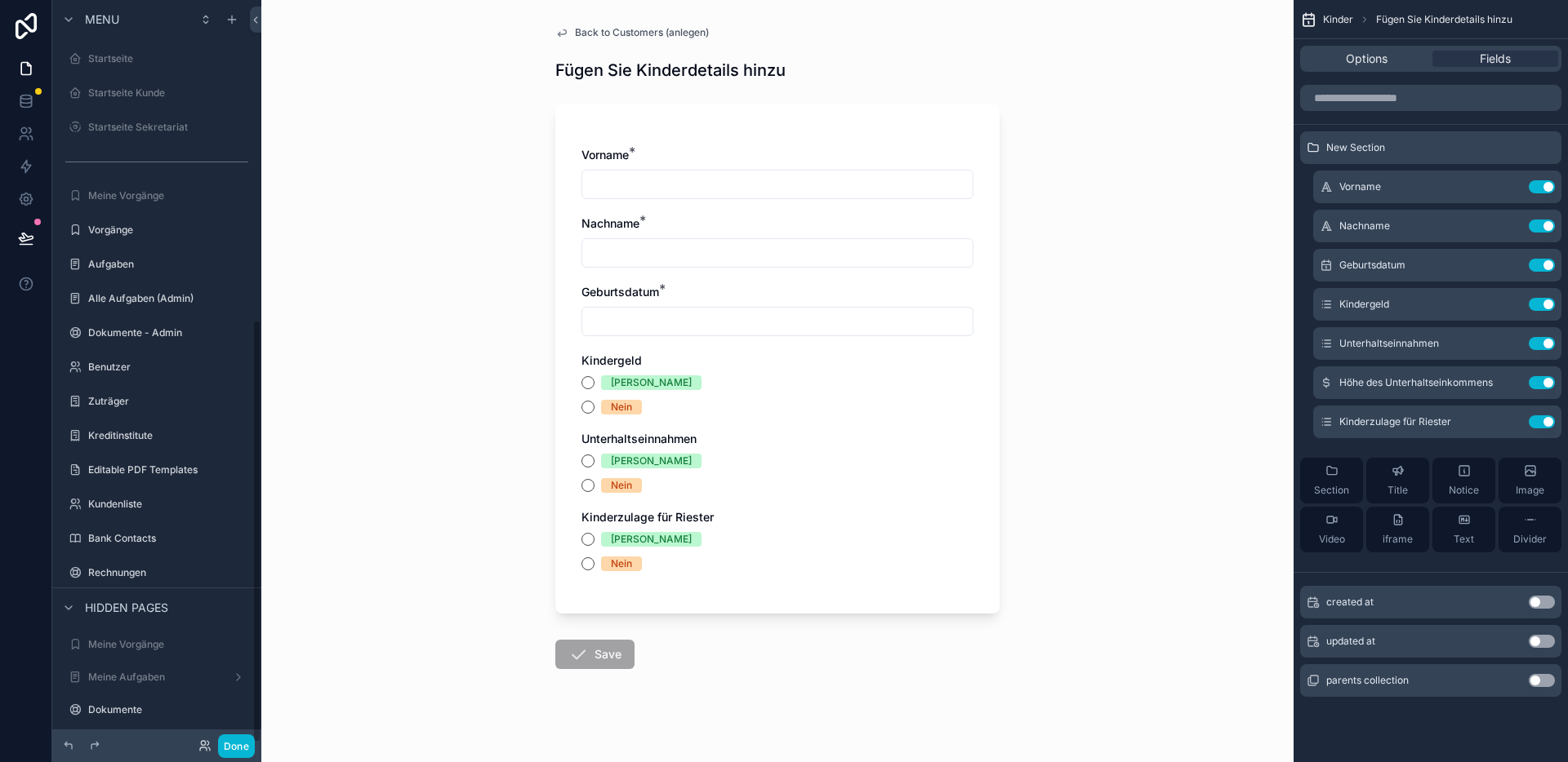
scroll to position [560, 0]
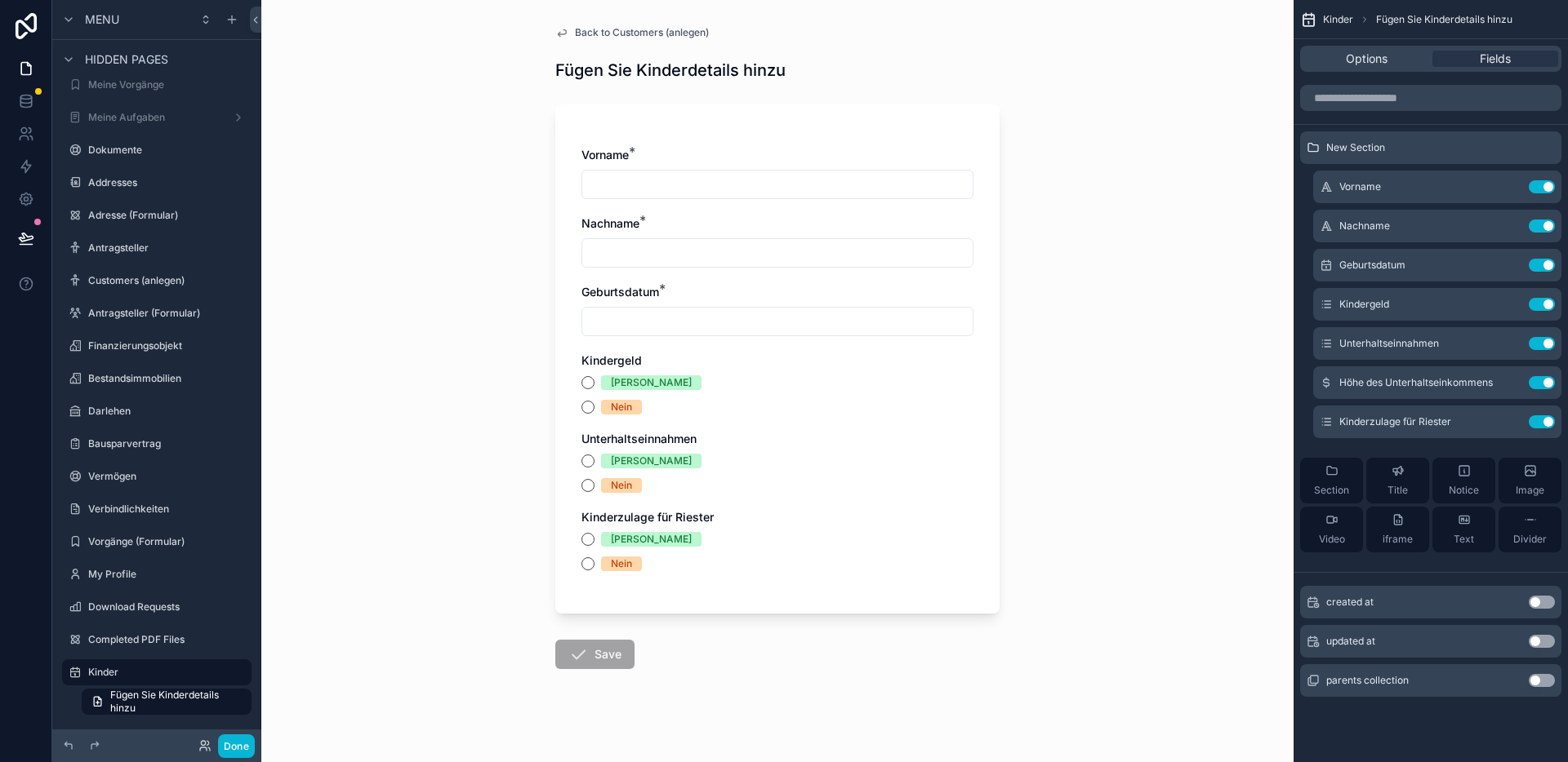
click at [1537, 679] on button "Use setting" at bounding box center [1541, 680] width 26 height 13
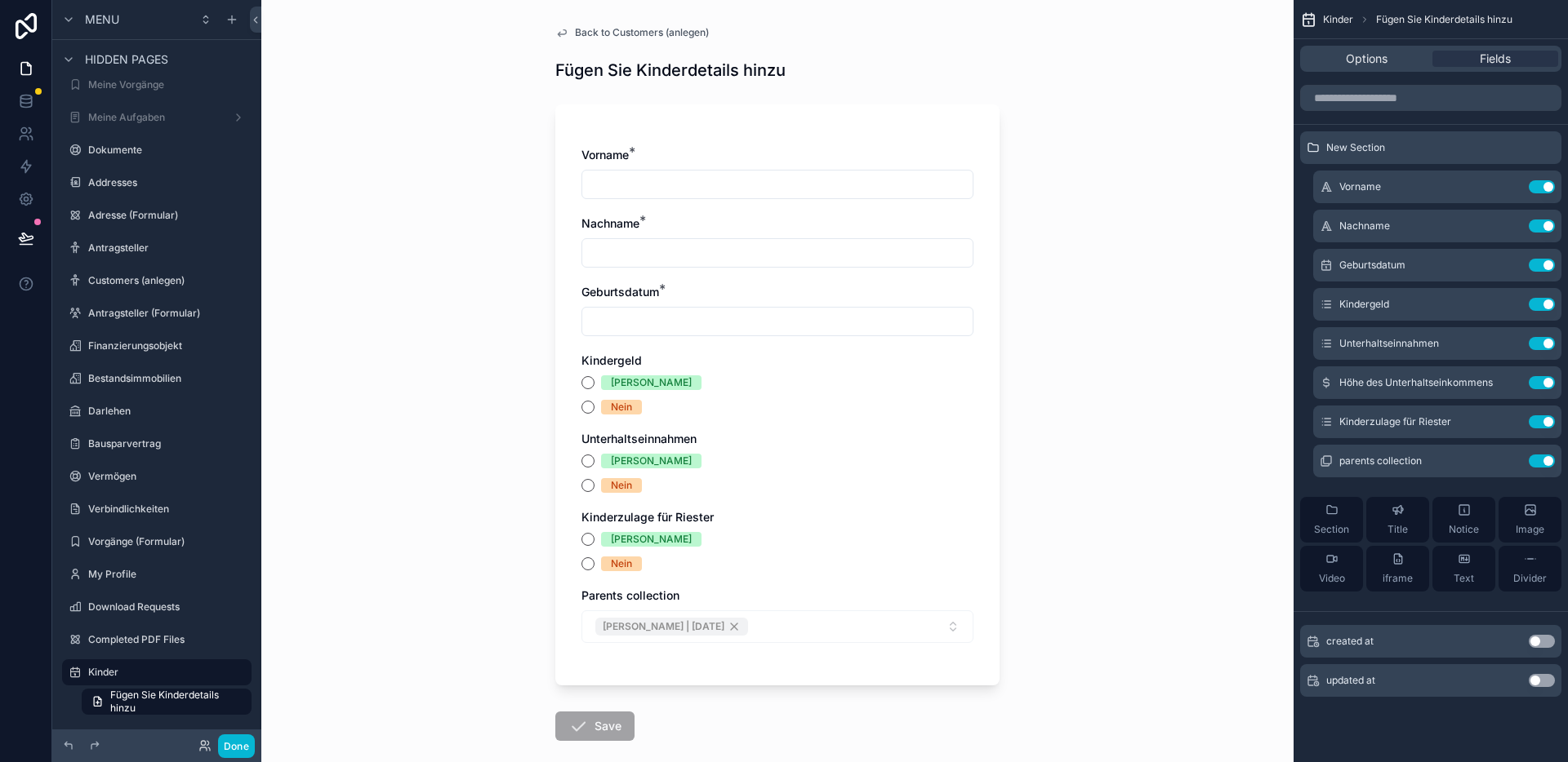
click at [794, 631] on div "[PERSON_NAME] | [DATE]" at bounding box center [777, 627] width 392 height 33
click at [817, 620] on div "[PERSON_NAME] | [DATE]" at bounding box center [777, 627] width 392 height 33
click at [850, 658] on div "Vorname * Nachname * Geburtsdatum * Kindergeld [PERSON_NAME] Unterhaltseinnahme…" at bounding box center [777, 403] width 392 height 512
drag, startPoint x: 892, startPoint y: 627, endPoint x: 880, endPoint y: 635, distance: 14.4
click at [880, 635] on div "[PERSON_NAME] | [DATE]" at bounding box center [777, 627] width 392 height 33
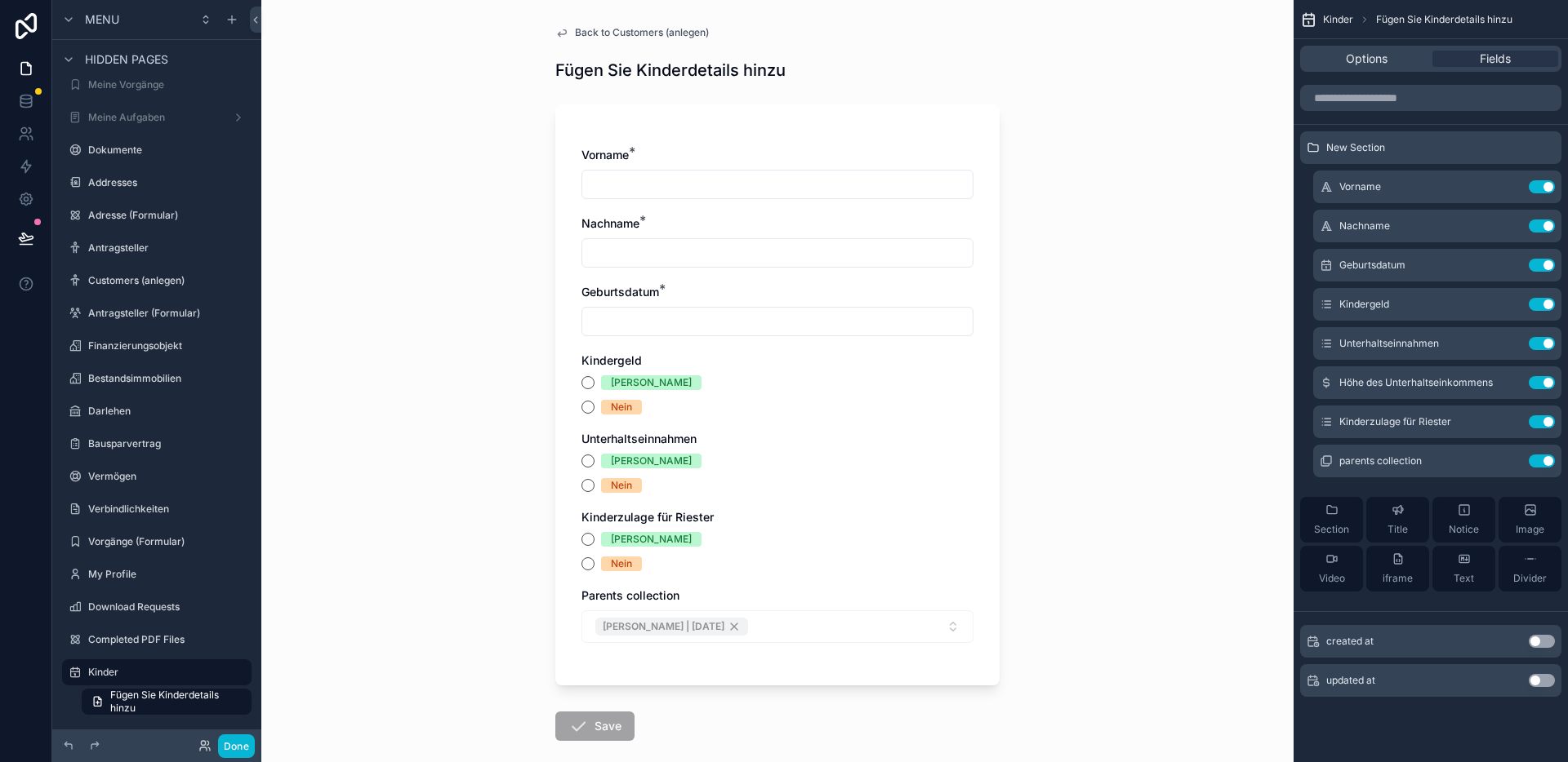
click at [936, 632] on div "[PERSON_NAME] | [DATE]" at bounding box center [777, 627] width 392 height 33
click at [1540, 458] on button "Use setting" at bounding box center [1541, 461] width 26 height 13
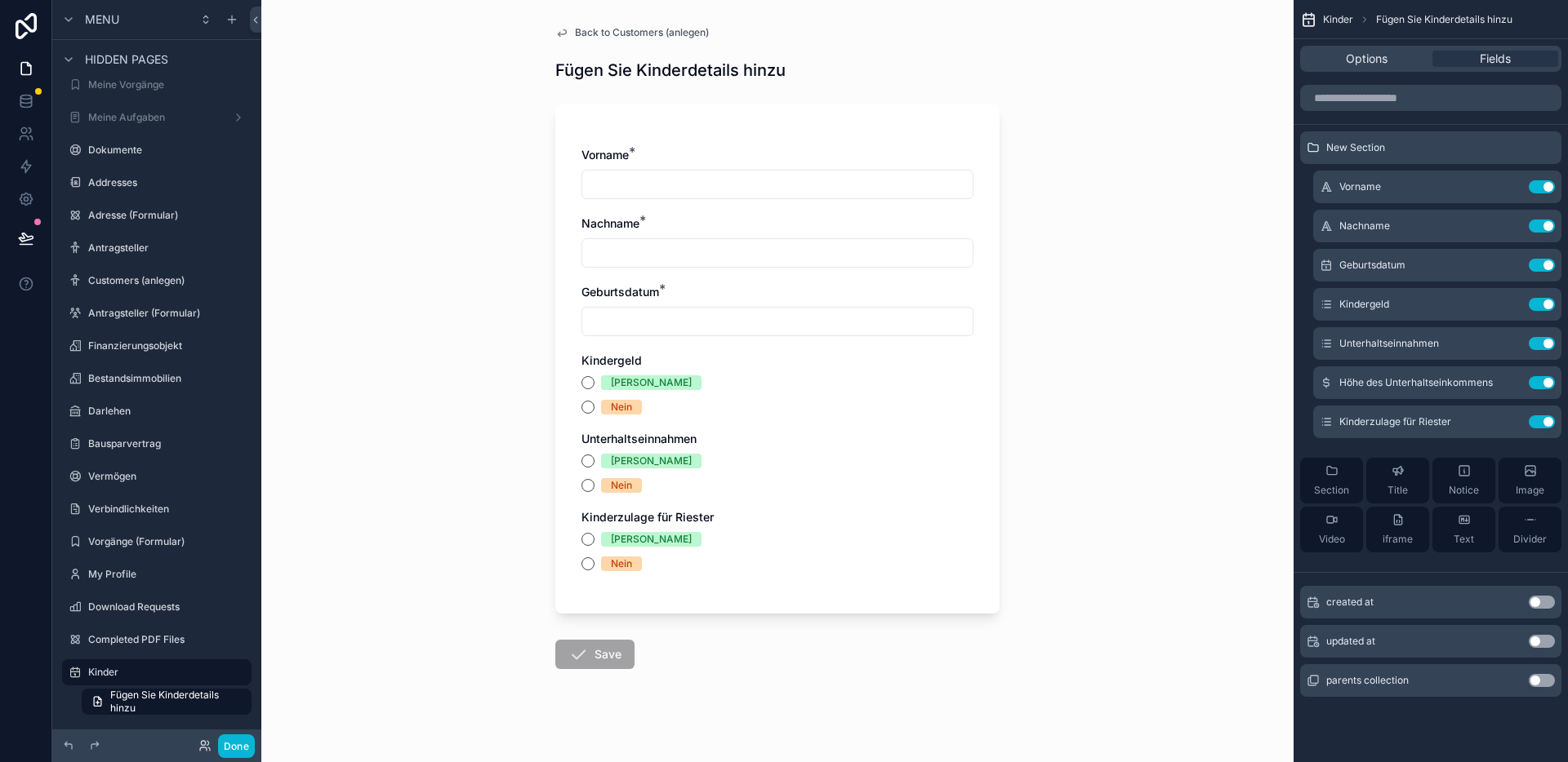
click at [638, 35] on span "Back to Customers (anlegen)" at bounding box center [641, 32] width 134 height 13
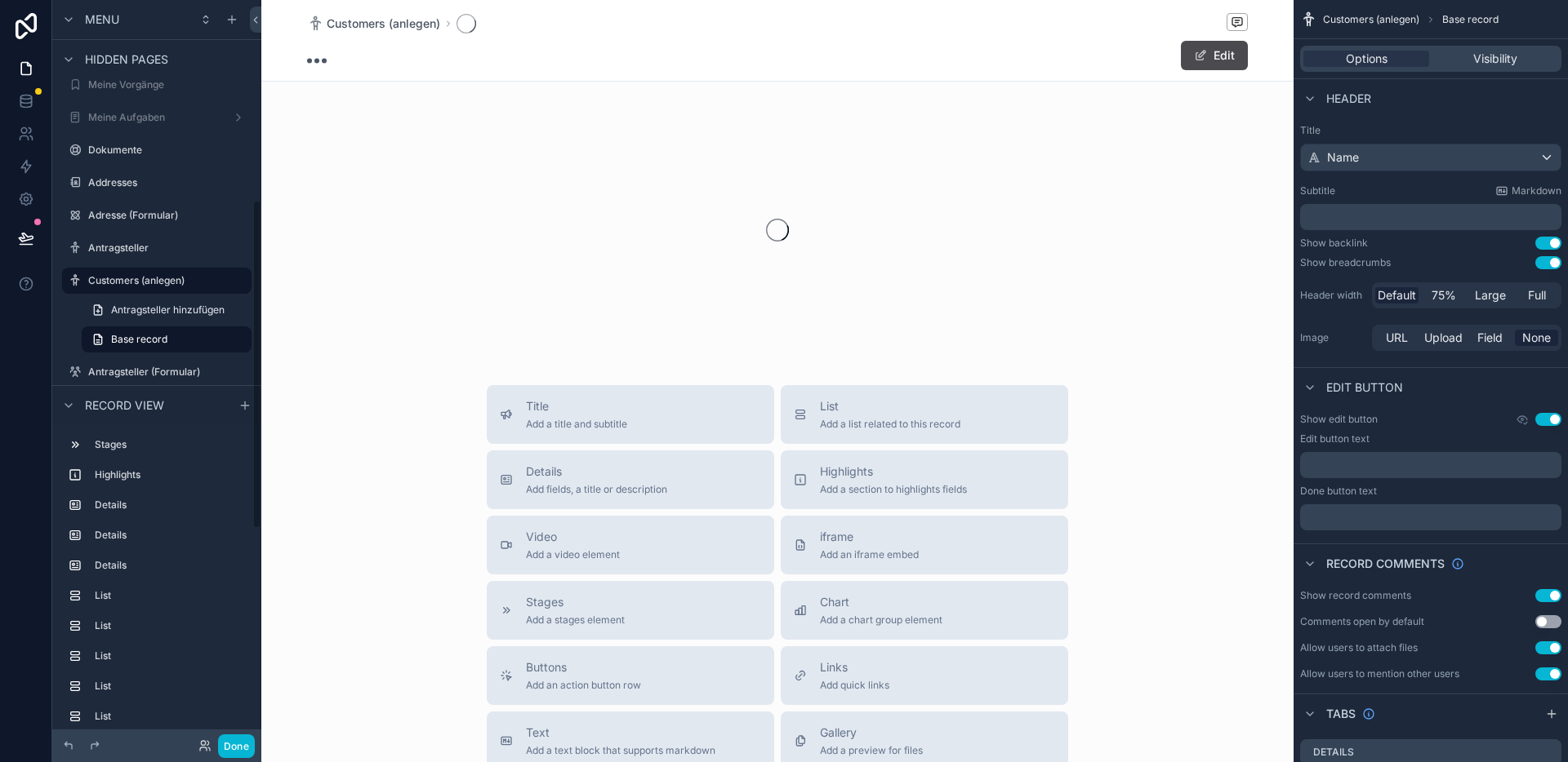
scroll to position [453, 0]
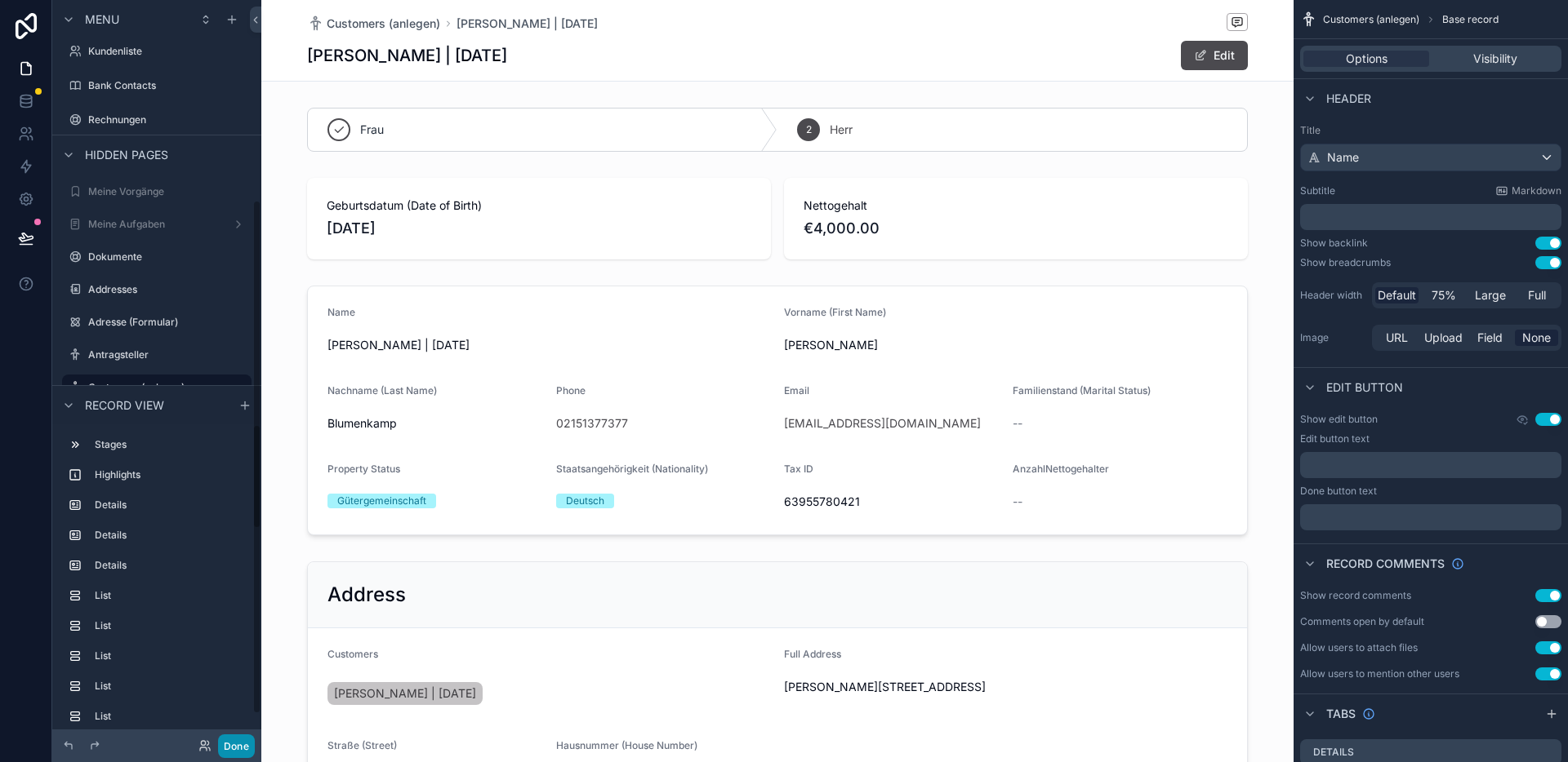
click at [233, 740] on button "Done" at bounding box center [236, 746] width 37 height 23
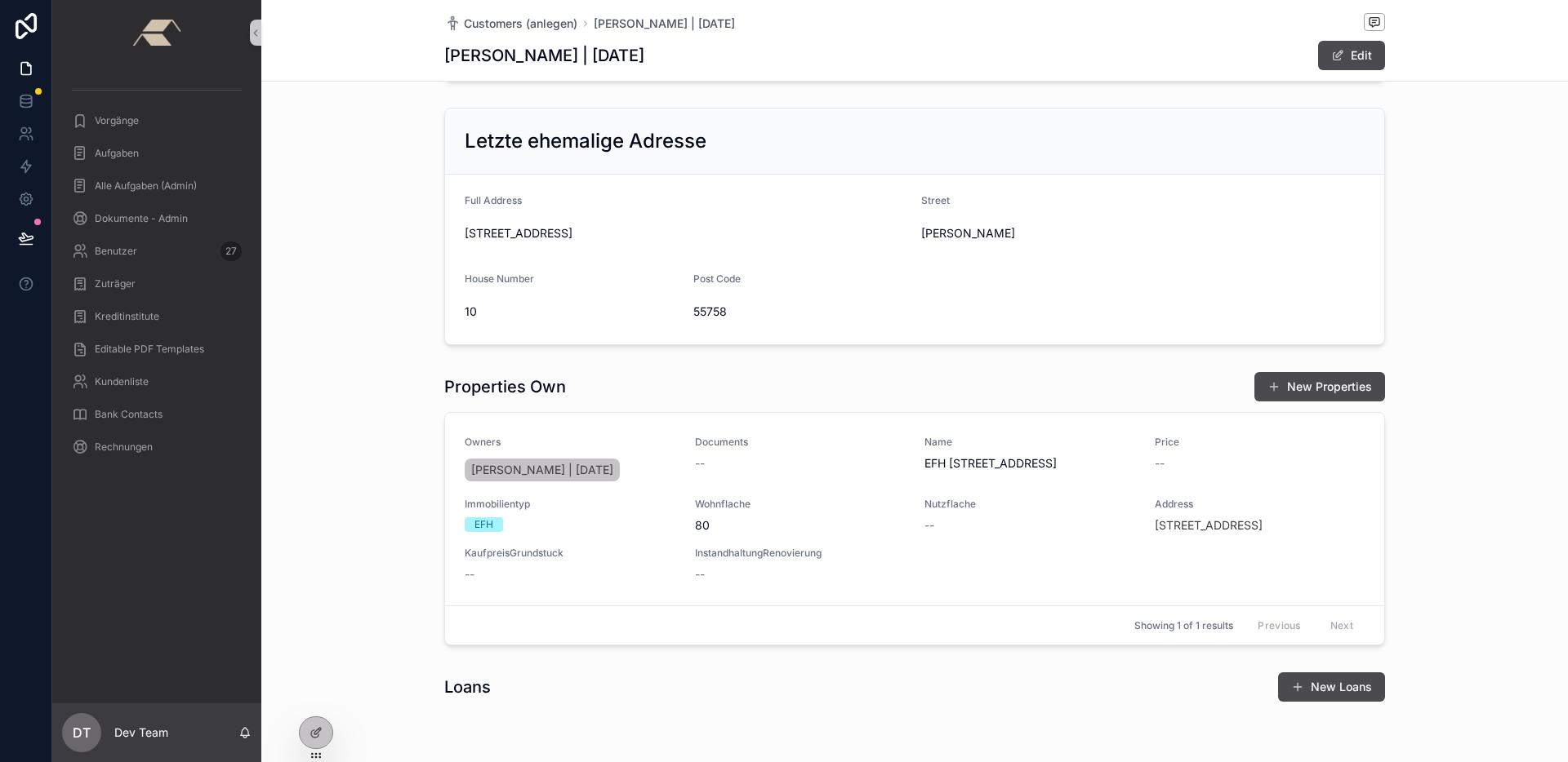
scroll to position [1973, 0]
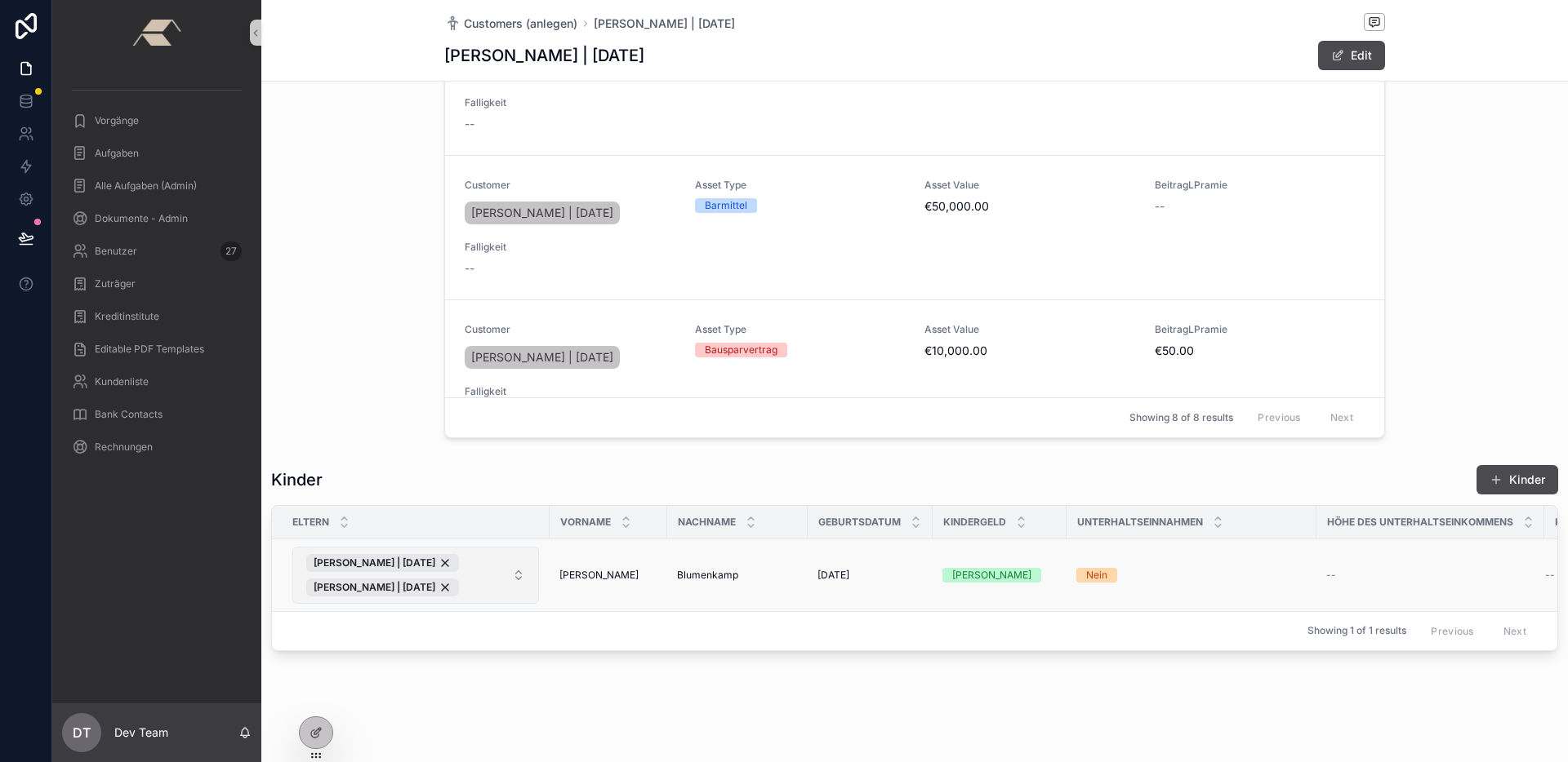
click at [520, 567] on button "[PERSON_NAME] | [DATE] [PERSON_NAME] | [DATE]" at bounding box center [415, 575] width 246 height 57
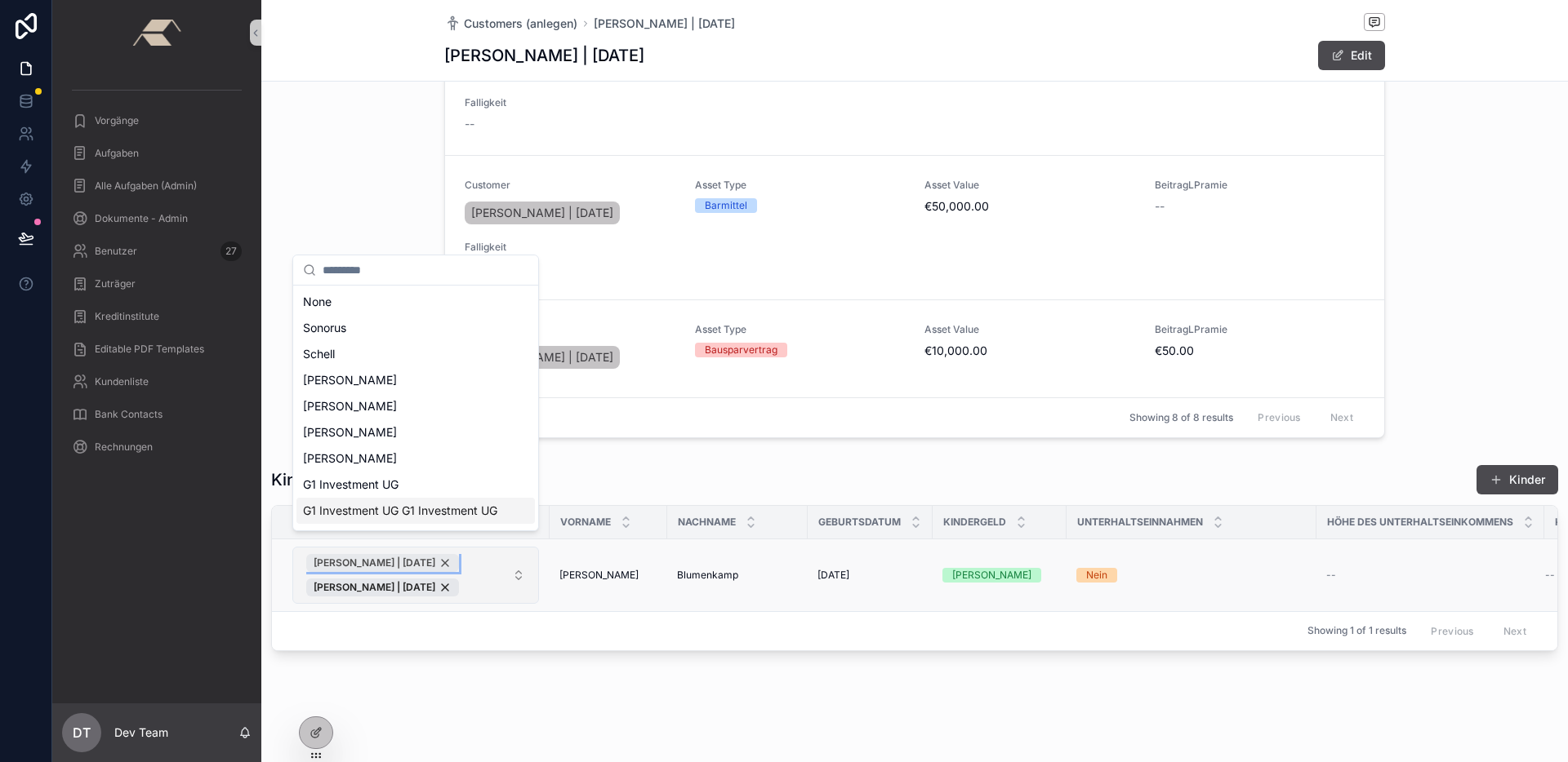
click at [459, 554] on div "[PERSON_NAME] | [DATE]" at bounding box center [382, 562] width 152 height 18
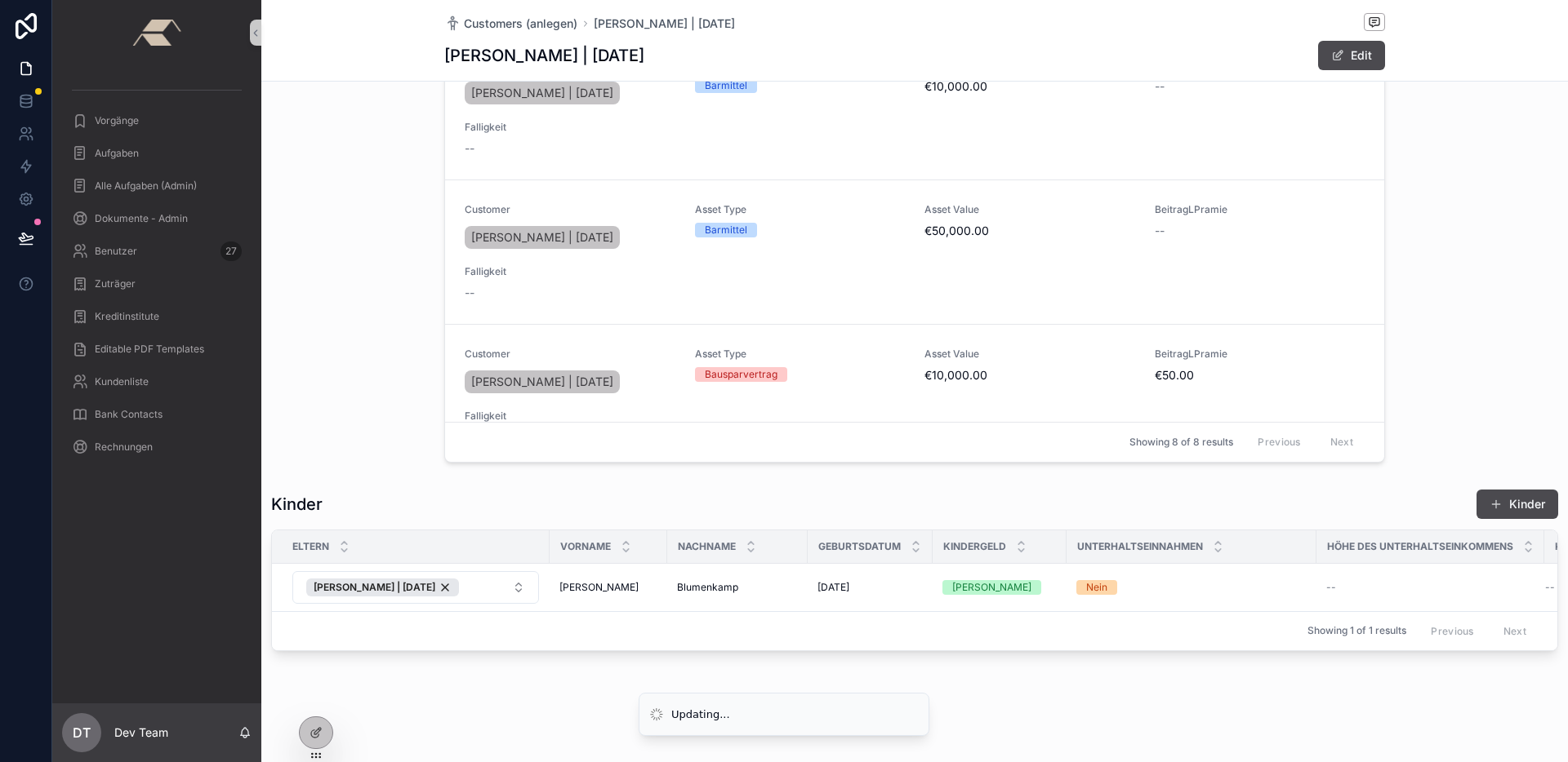
scroll to position [1948, 0]
click at [592, 499] on div "Kinder Kinder" at bounding box center [915, 505] width 1287 height 31
click at [513, 575] on button "[PERSON_NAME] | [DATE]" at bounding box center [415, 587] width 246 height 33
type input "***"
click at [410, 651] on div "[PERSON_NAME] | [DATE]" at bounding box center [415, 642] width 239 height 26
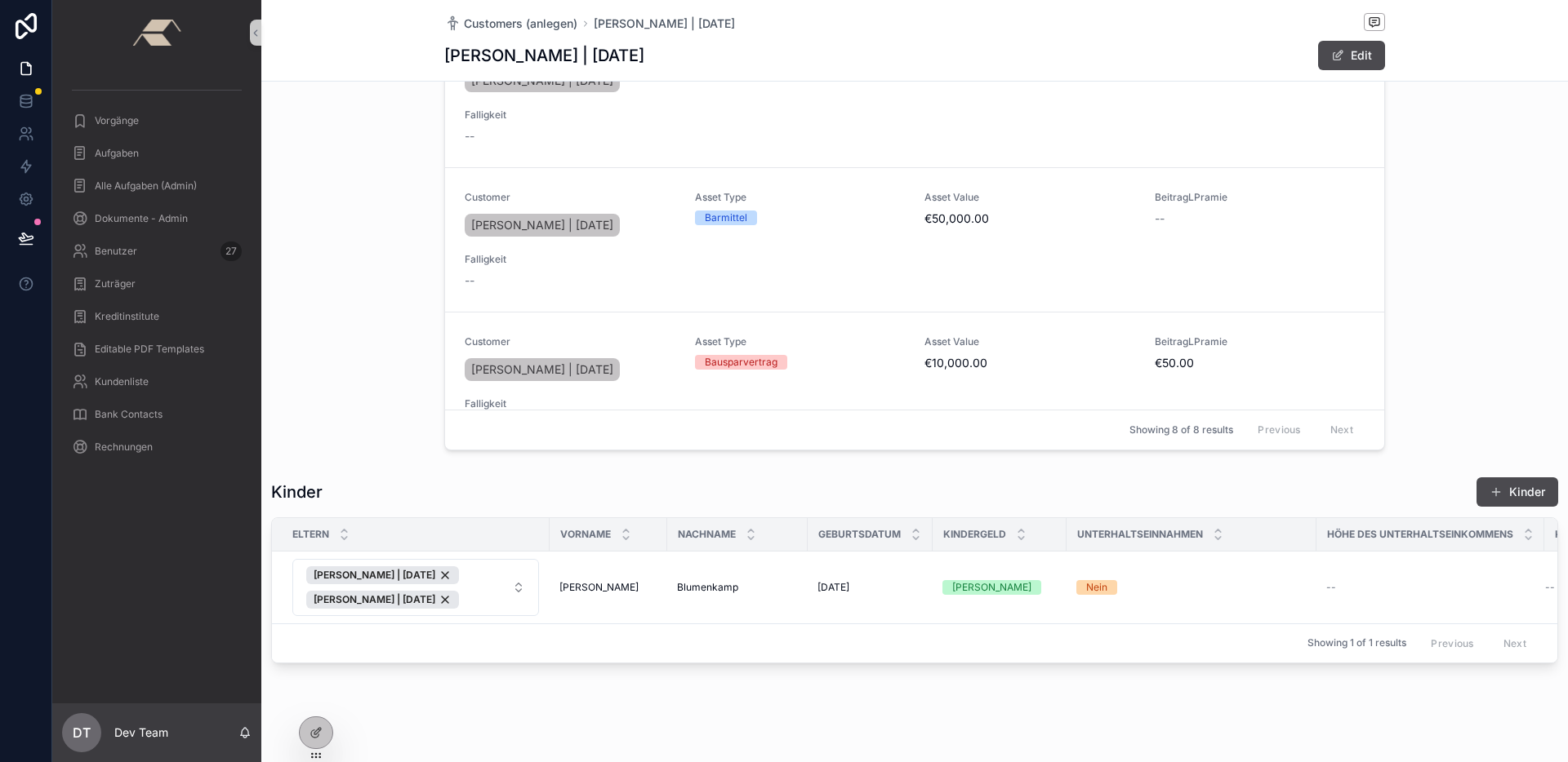
click at [653, 488] on div "Kinder Kinder" at bounding box center [915, 492] width 1287 height 31
click at [1528, 483] on button "Kinder" at bounding box center [1516, 492] width 82 height 29
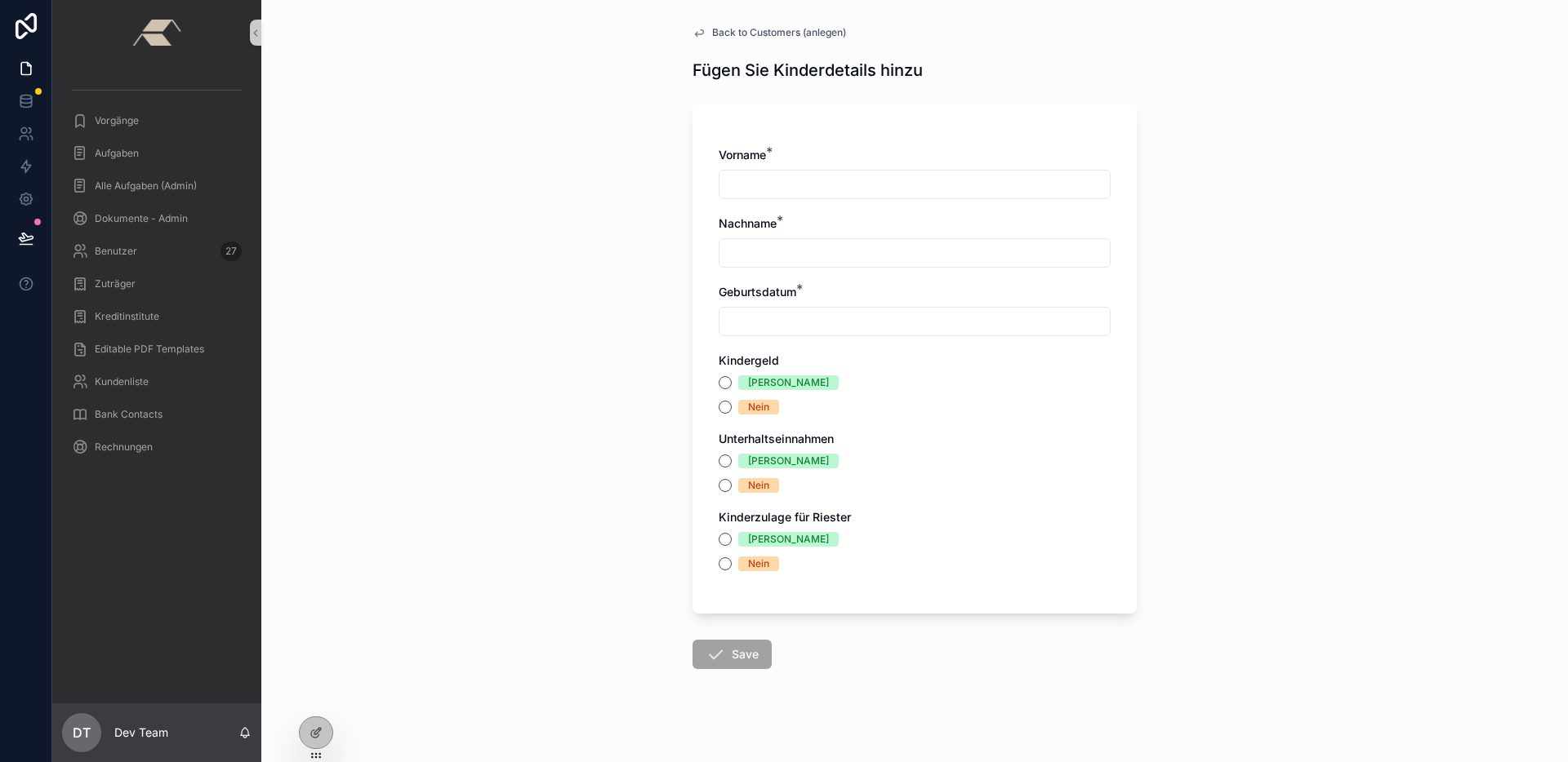
click at [807, 26] on span "Back to Customers (anlegen)" at bounding box center [778, 32] width 134 height 13
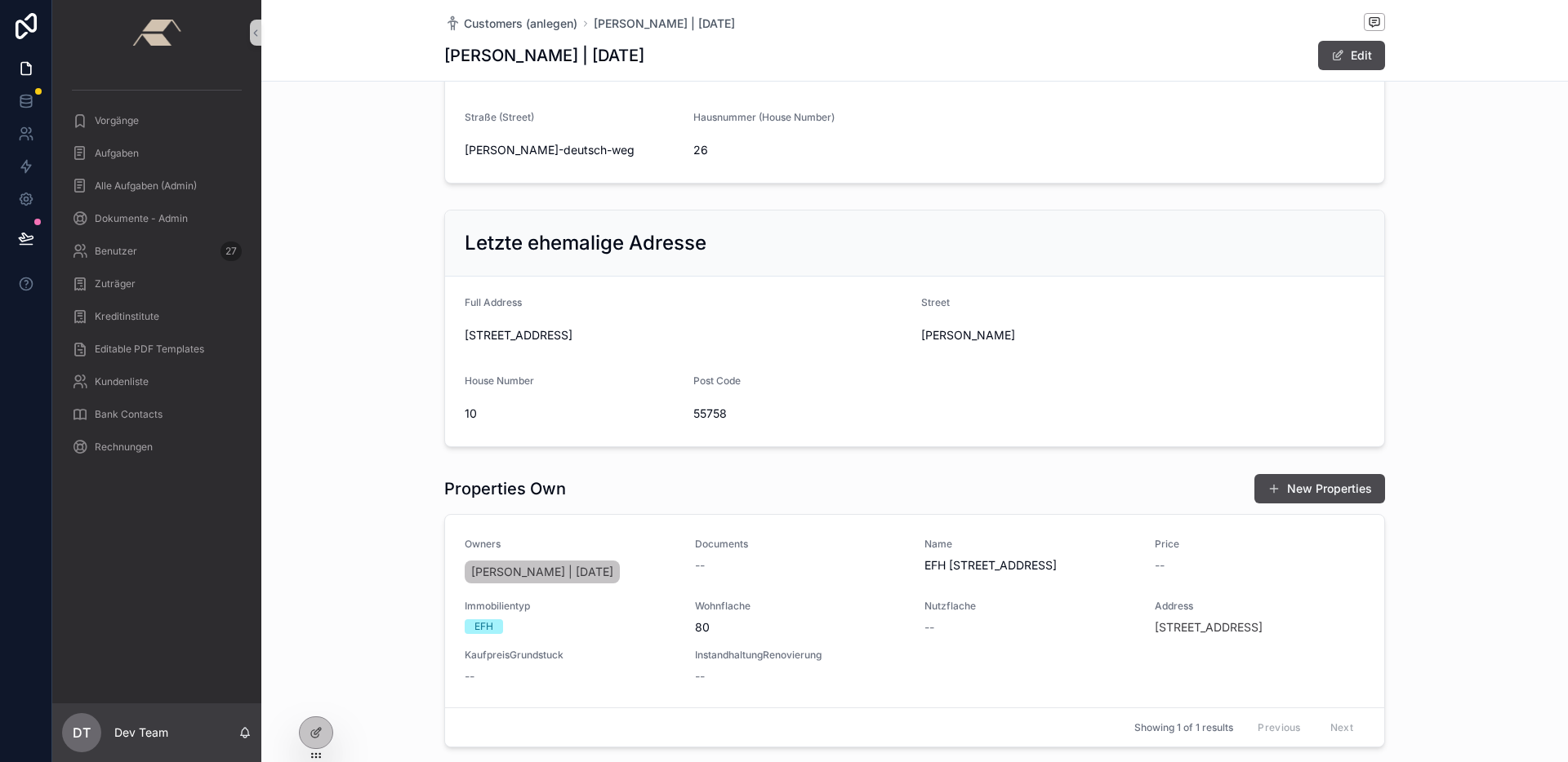
scroll to position [1973, 0]
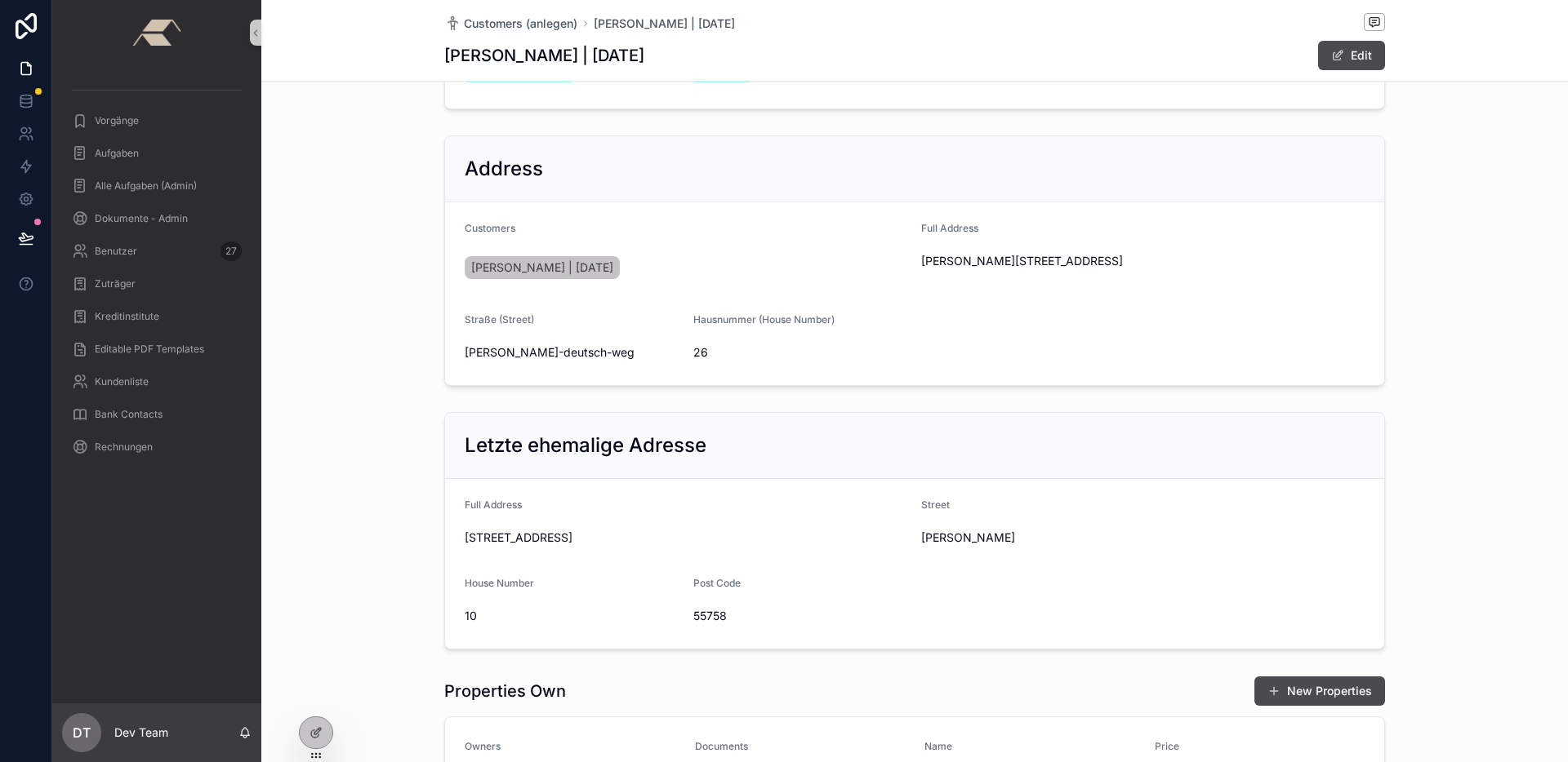
scroll to position [342, 0]
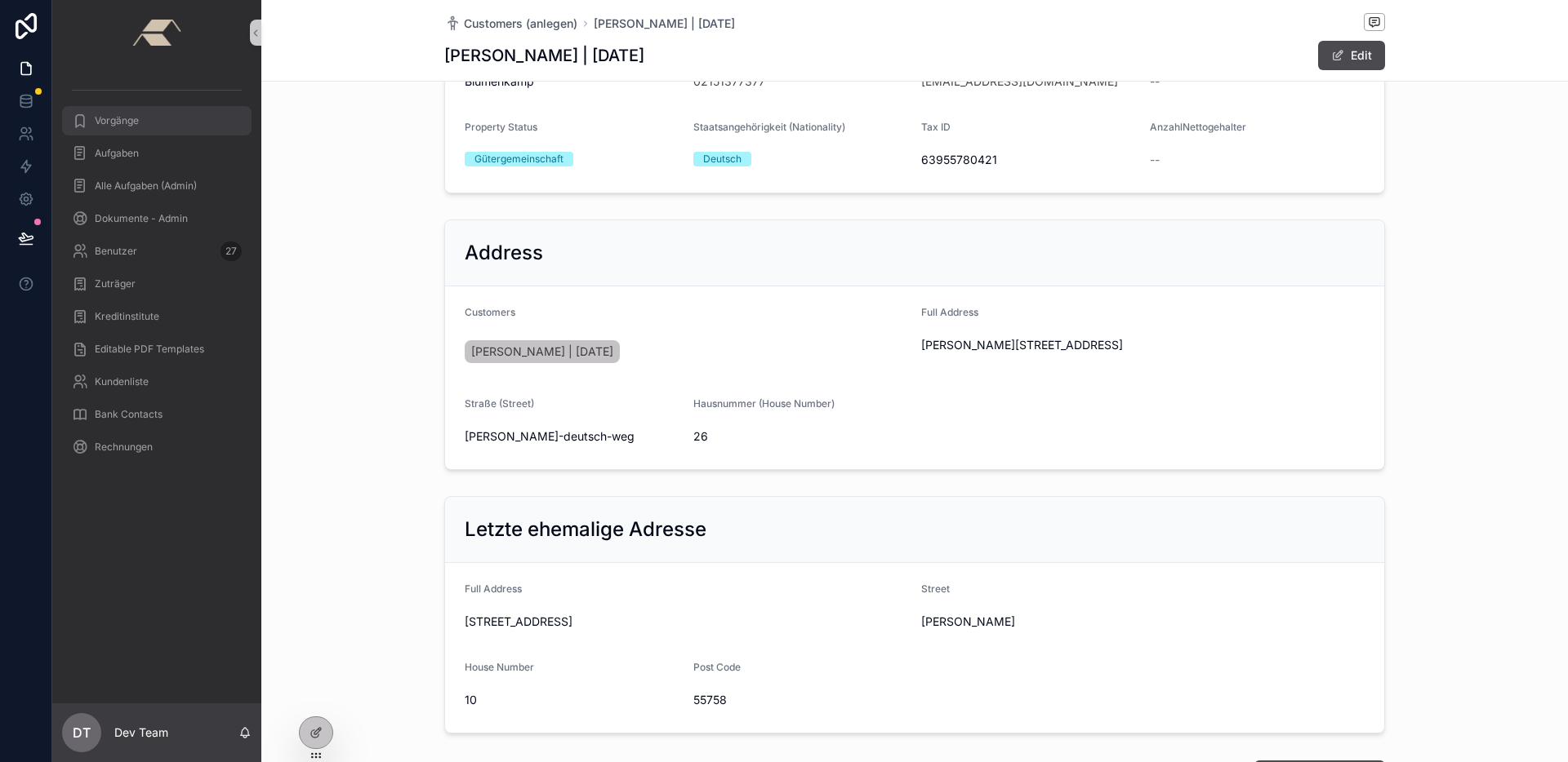
click at [146, 125] on div "Vorgänge" at bounding box center [156, 121] width 170 height 26
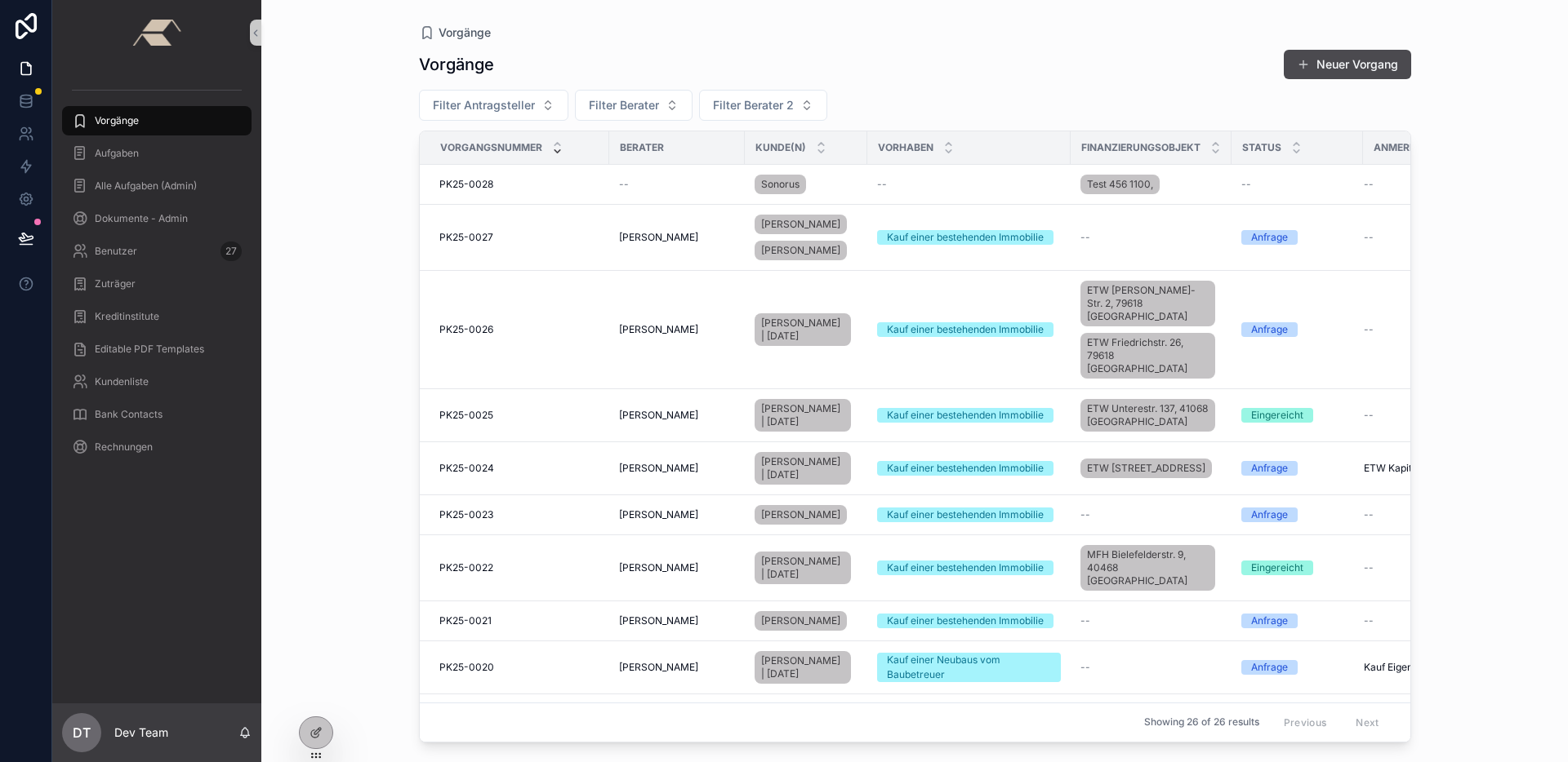
scroll to position [1414, 0]
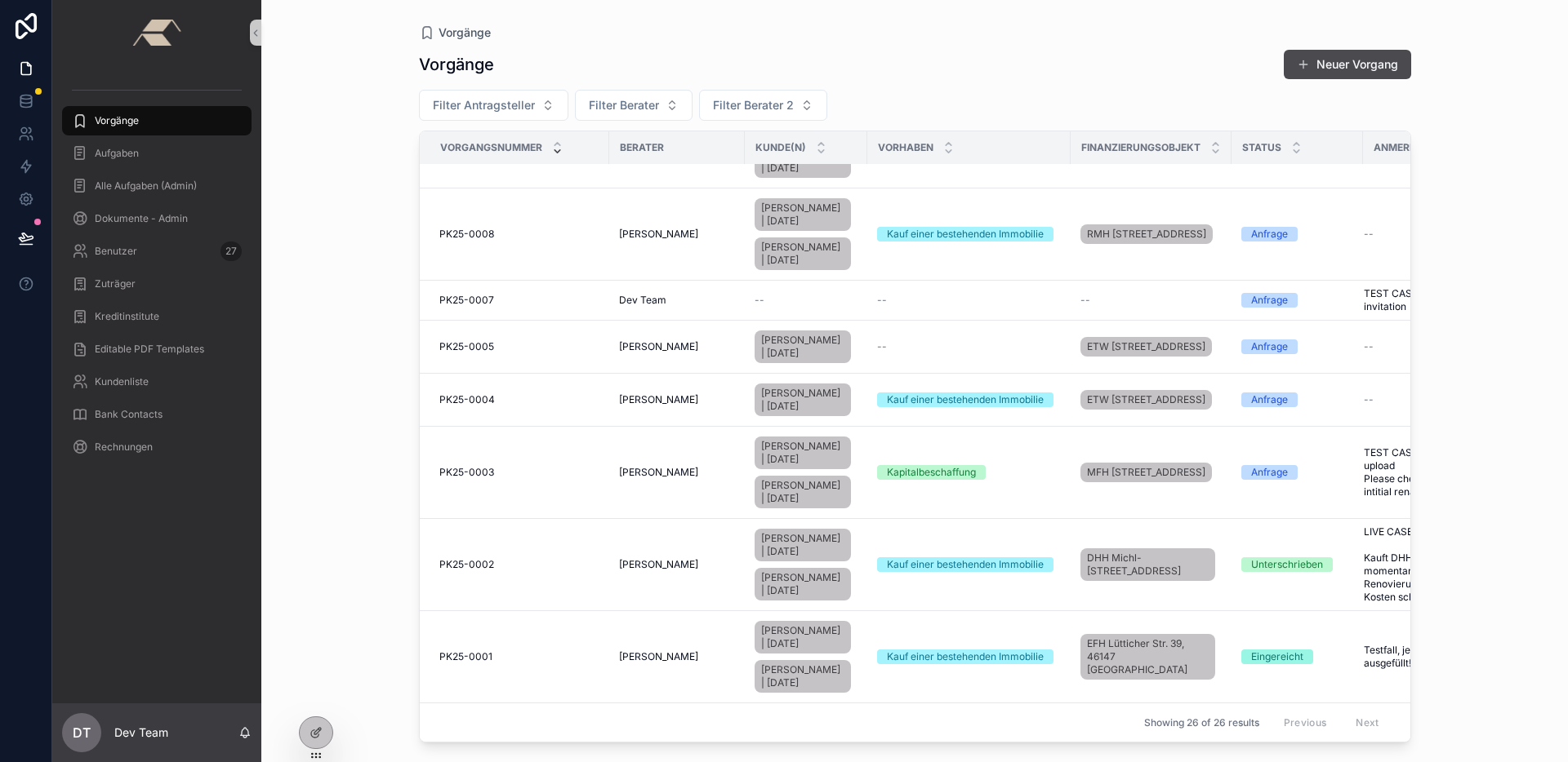
click at [516, 466] on div "PK25-0003 PK25-0003" at bounding box center [520, 472] width 160 height 13
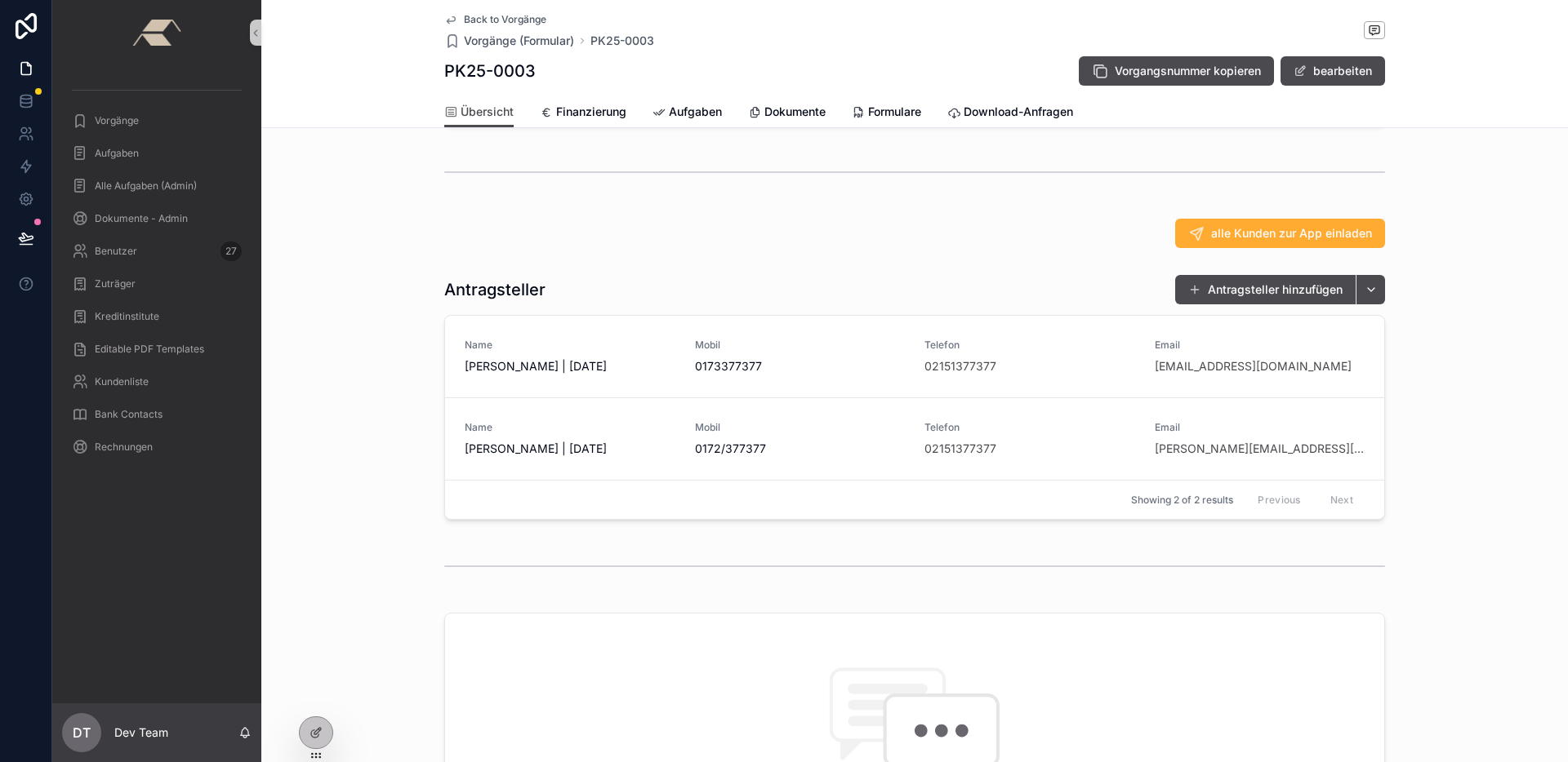
scroll to position [307, 0]
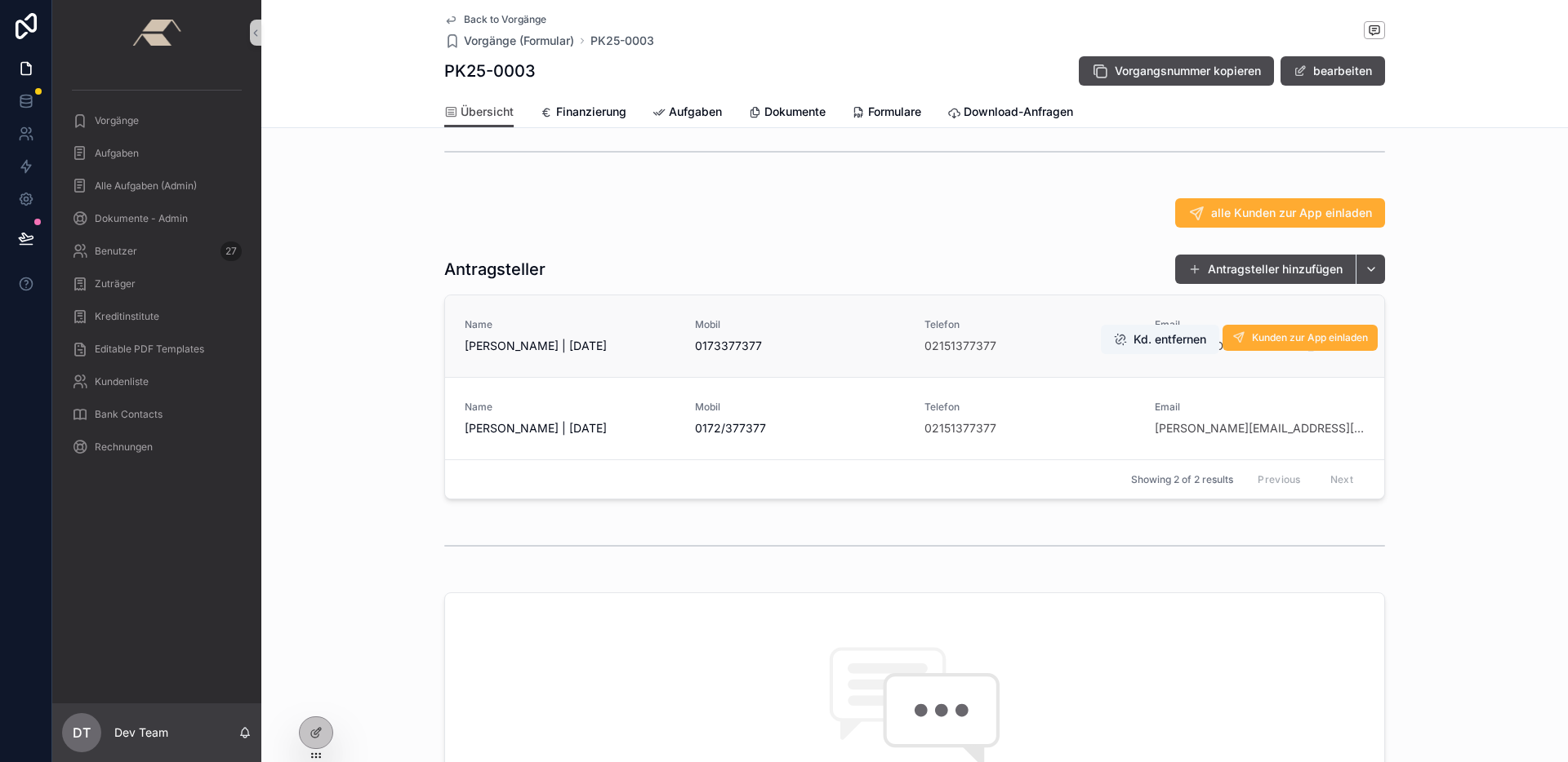
click at [524, 331] on span "Name" at bounding box center [569, 325] width 210 height 13
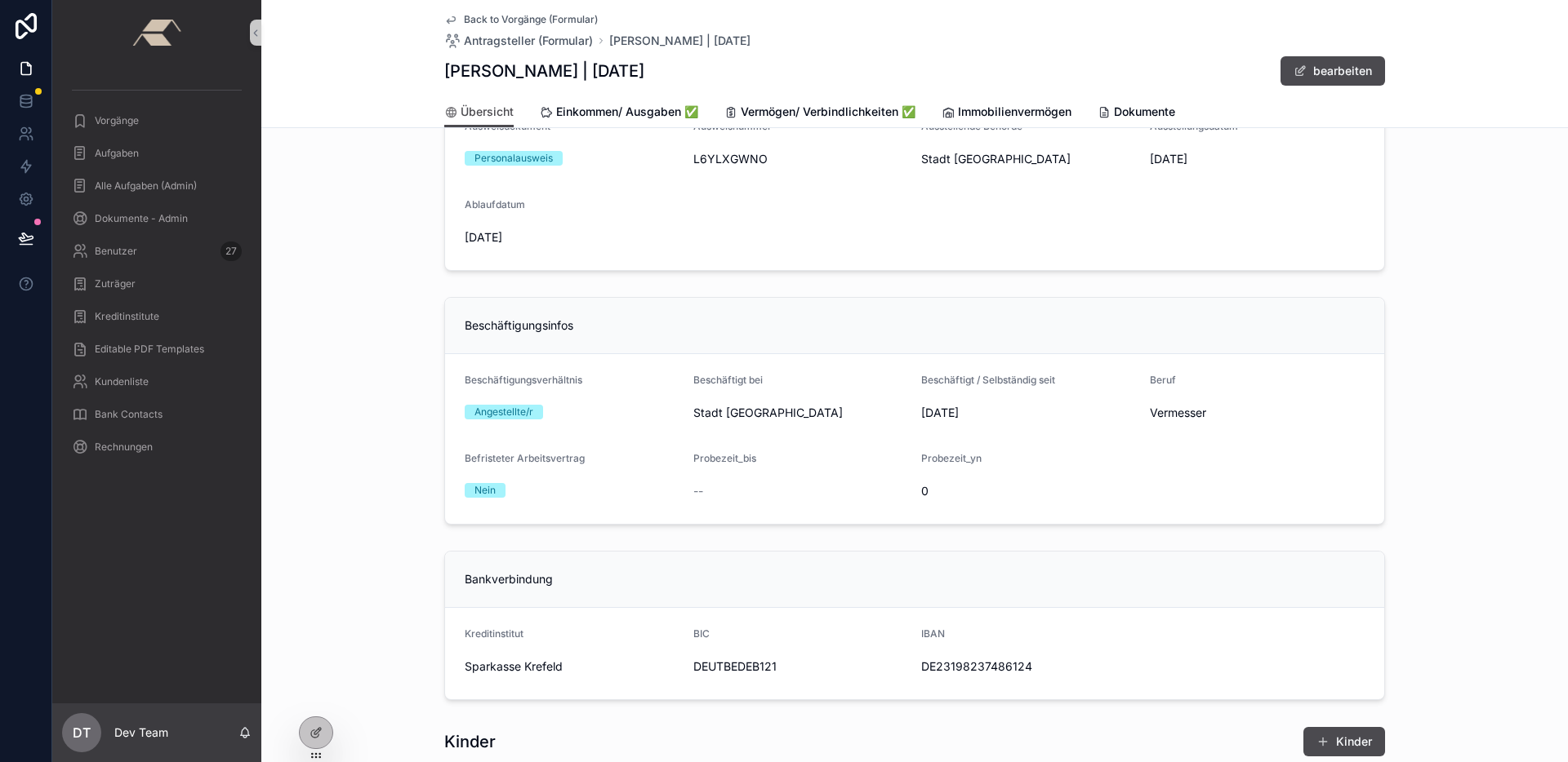
scroll to position [590, 0]
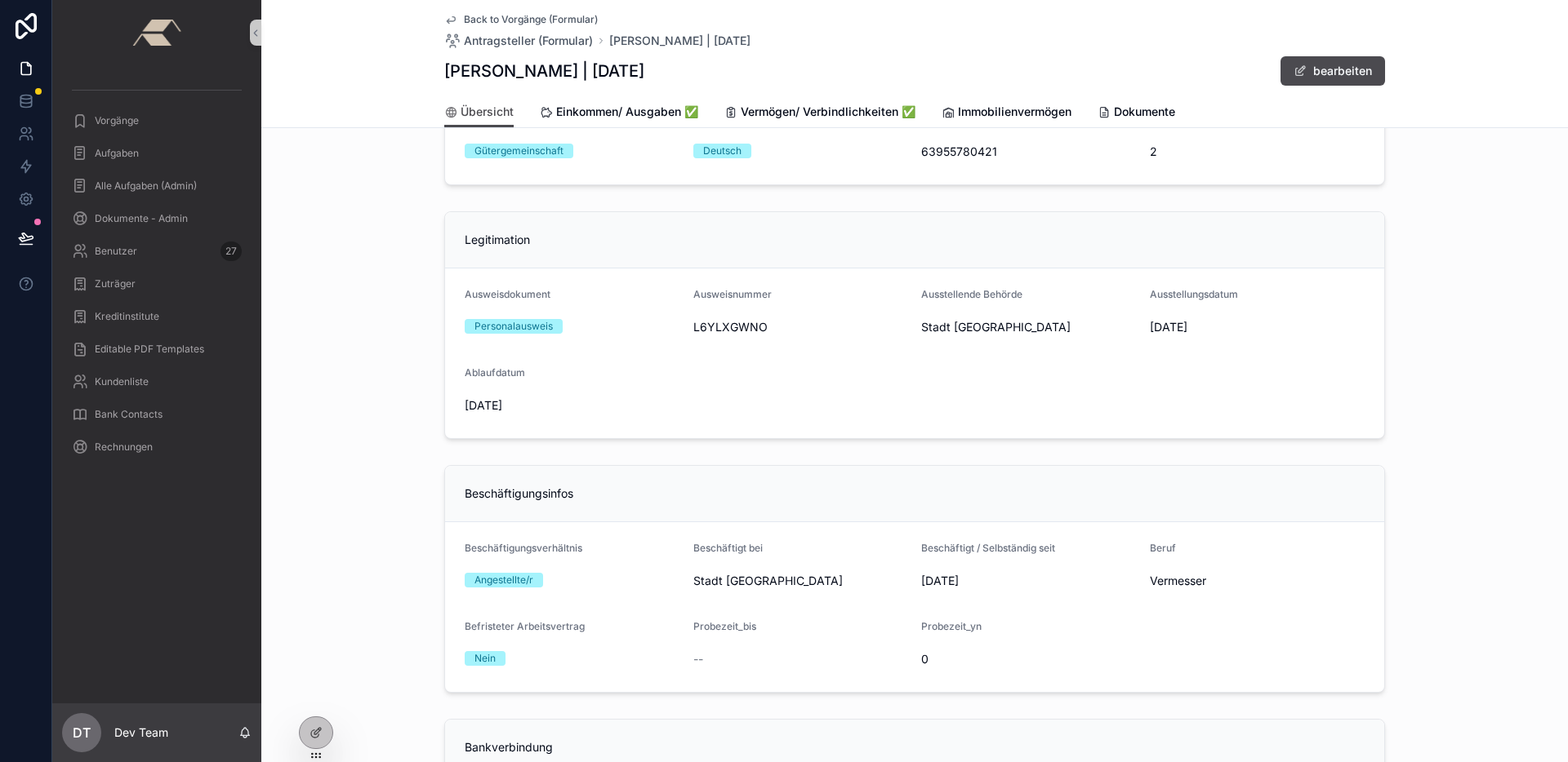
click at [523, 14] on span "Back to Vorgänge (Formular)" at bounding box center [530, 19] width 134 height 13
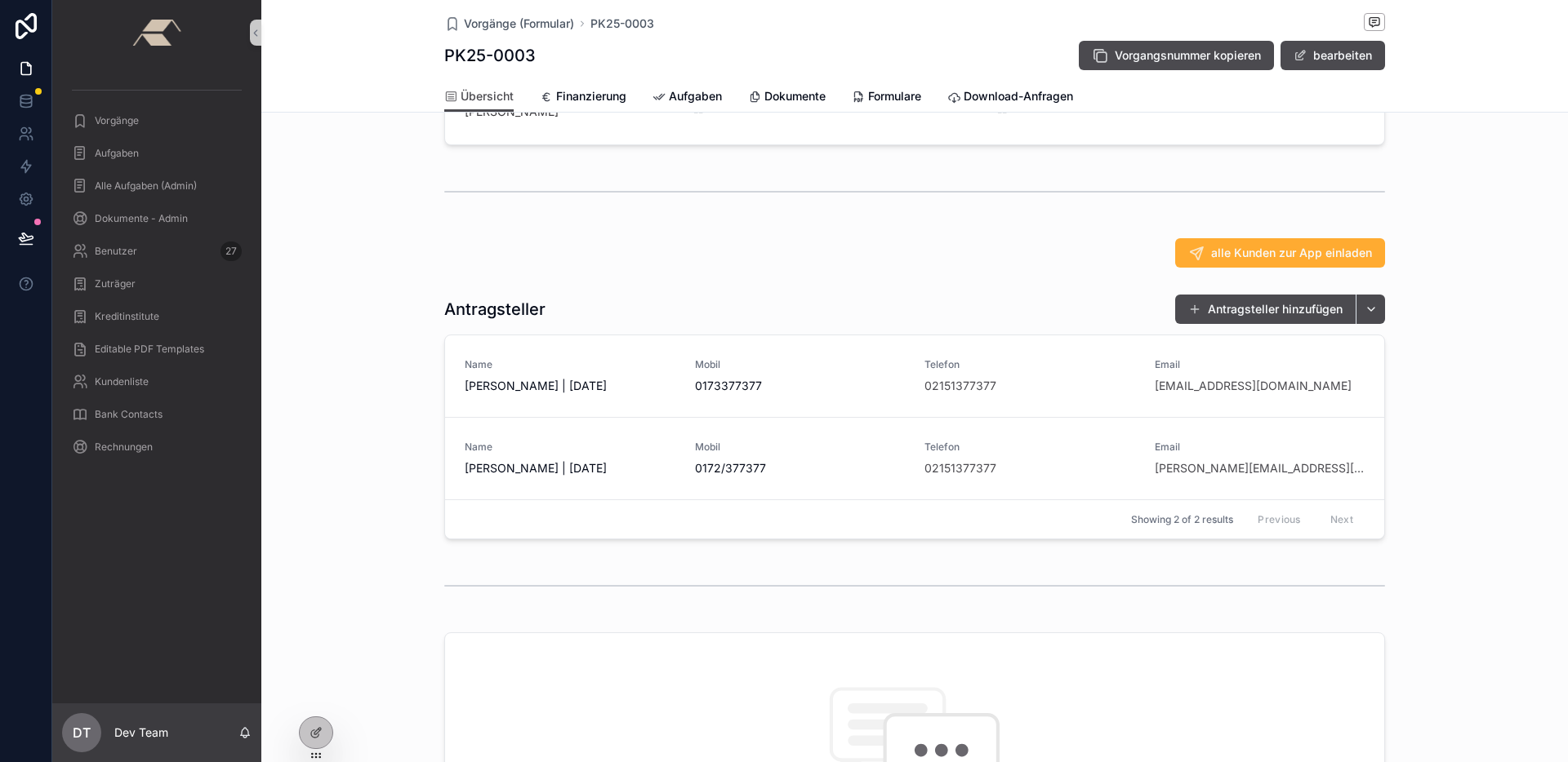
scroll to position [362, 0]
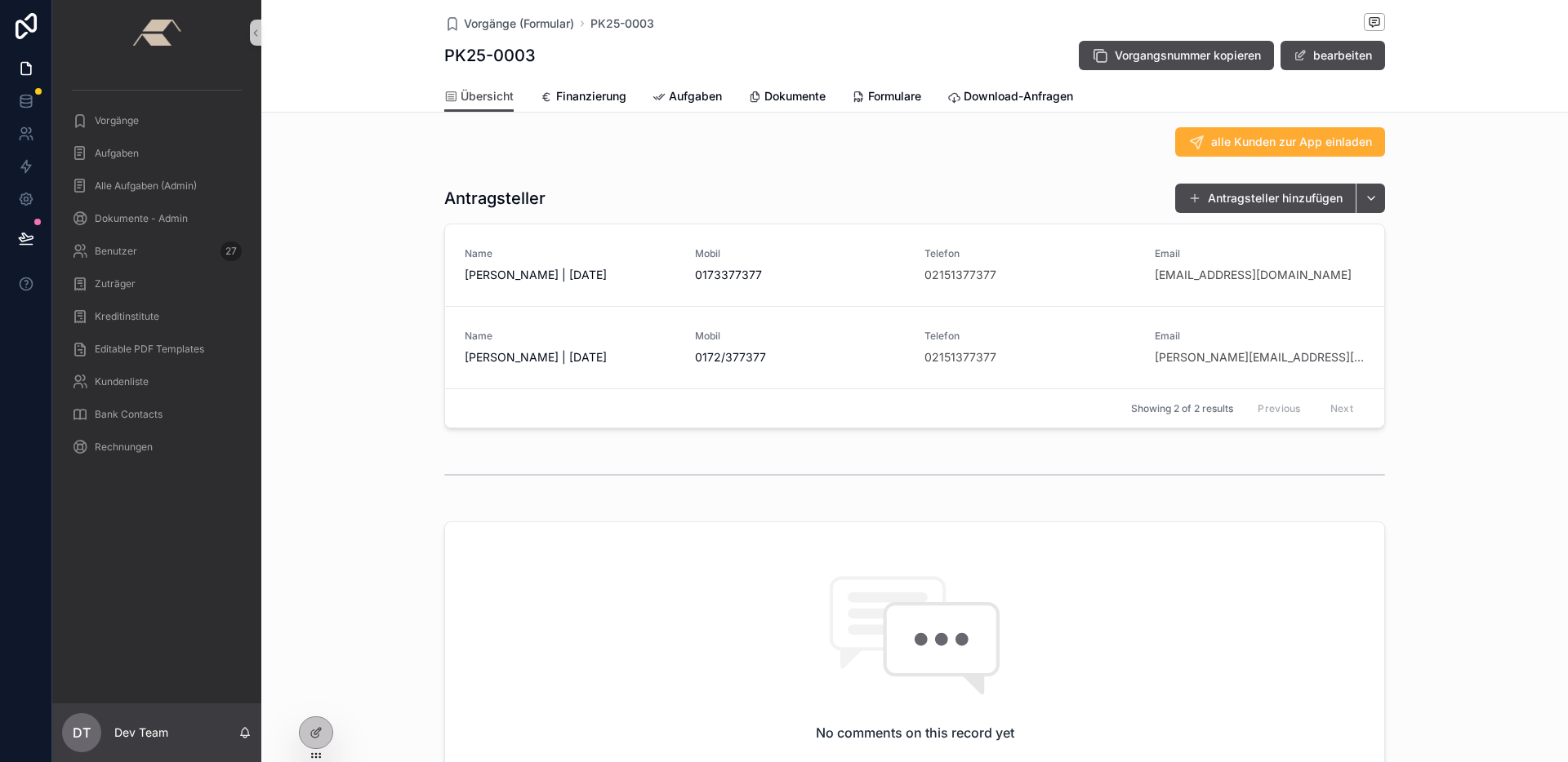
click at [1451, 475] on div "scrollable content" at bounding box center [914, 474] width 1306 height 54
click at [526, 260] on span "Name" at bounding box center [569, 253] width 210 height 13
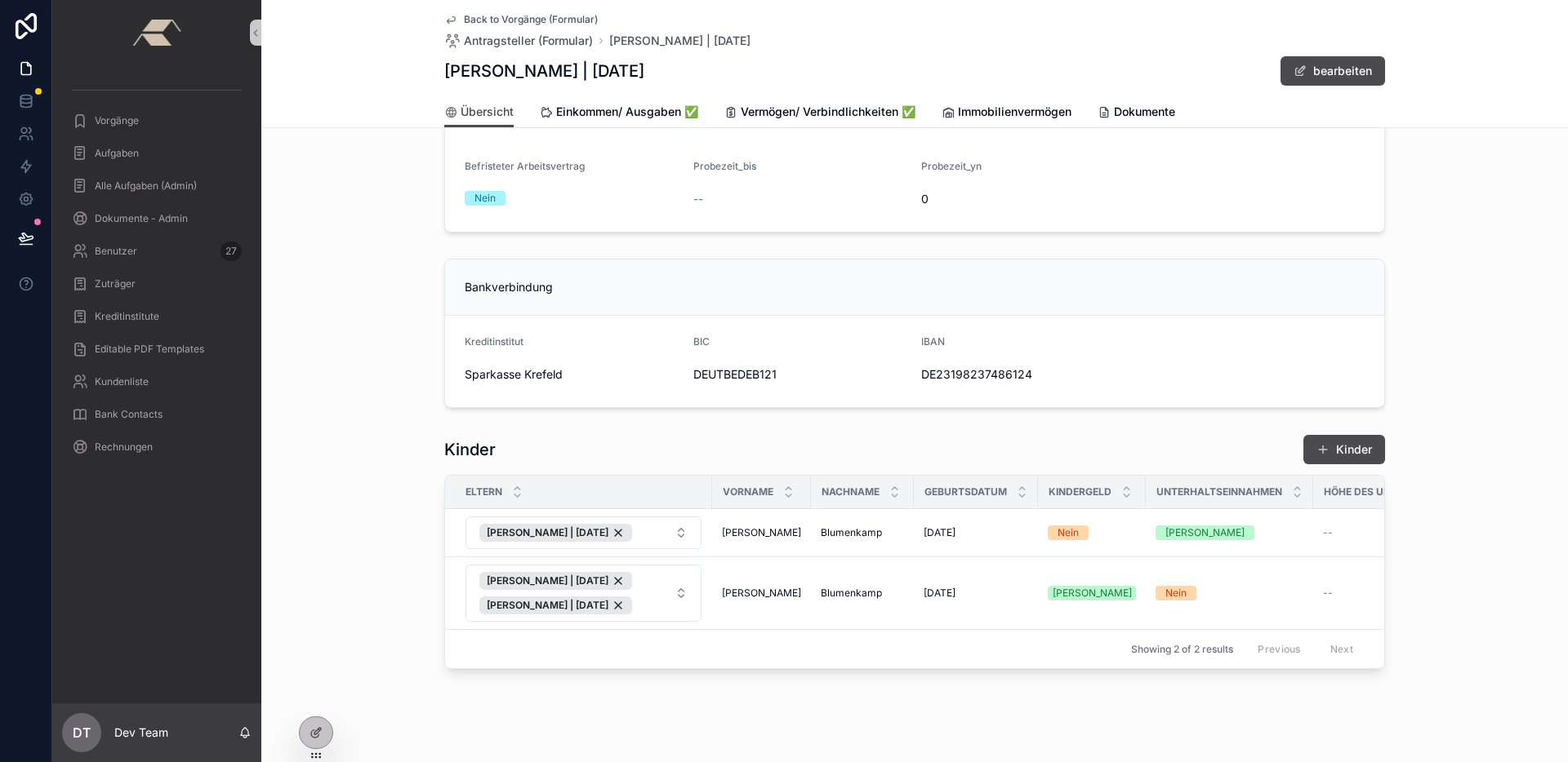
scroll to position [1081, 0]
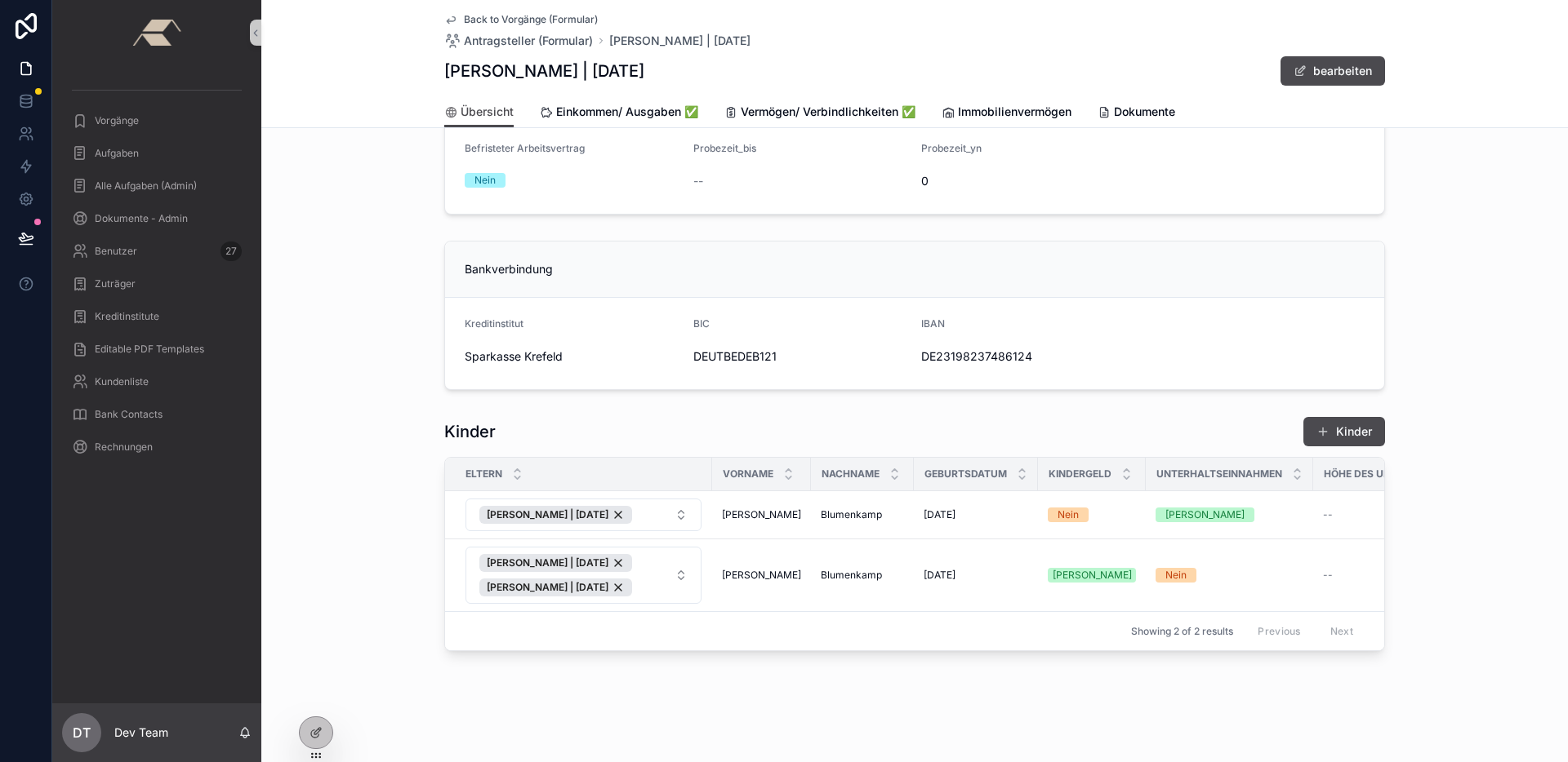
click at [491, 15] on span "Back to Vorgänge (Formular)" at bounding box center [530, 19] width 134 height 13
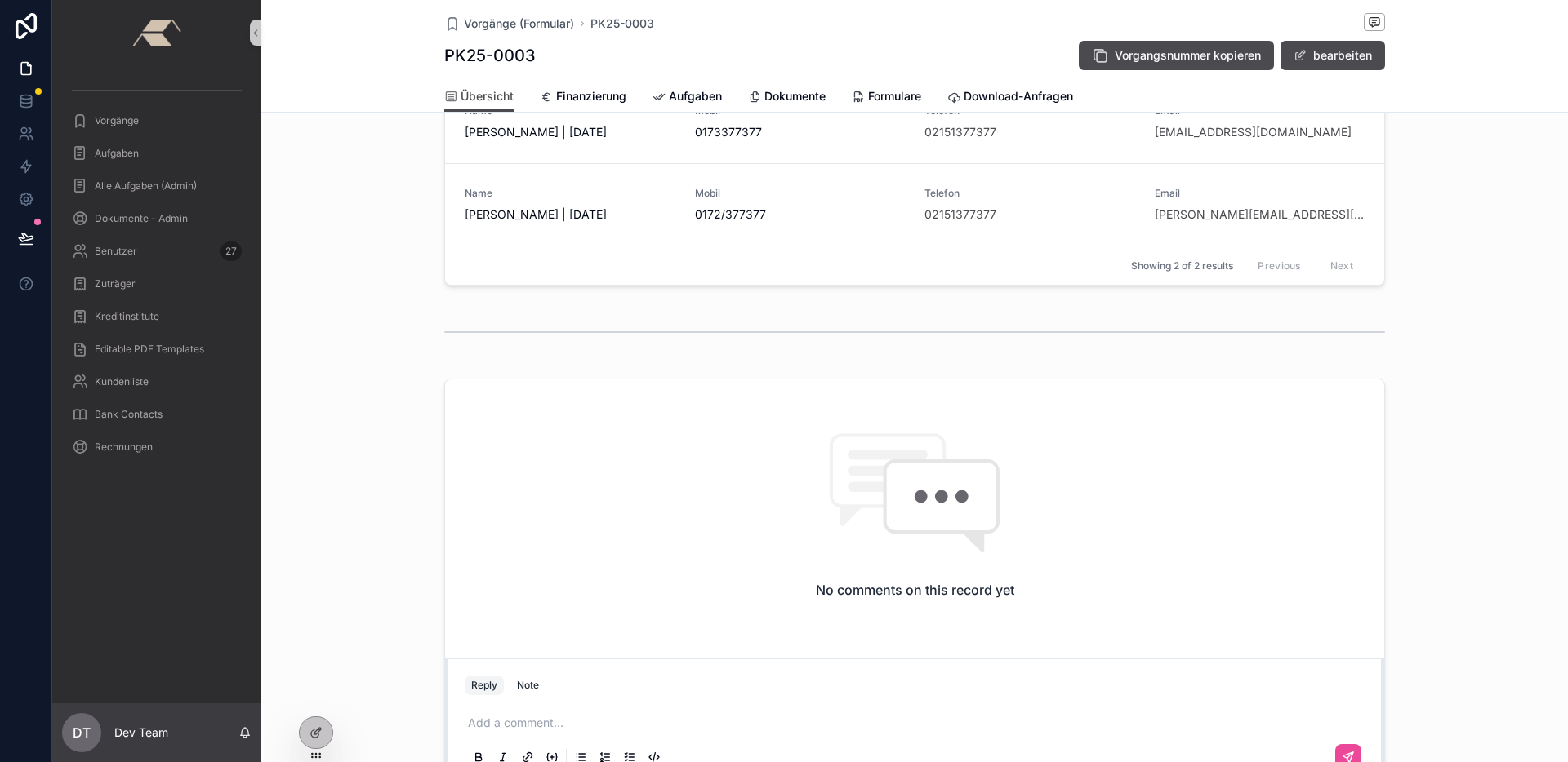
scroll to position [406, 0]
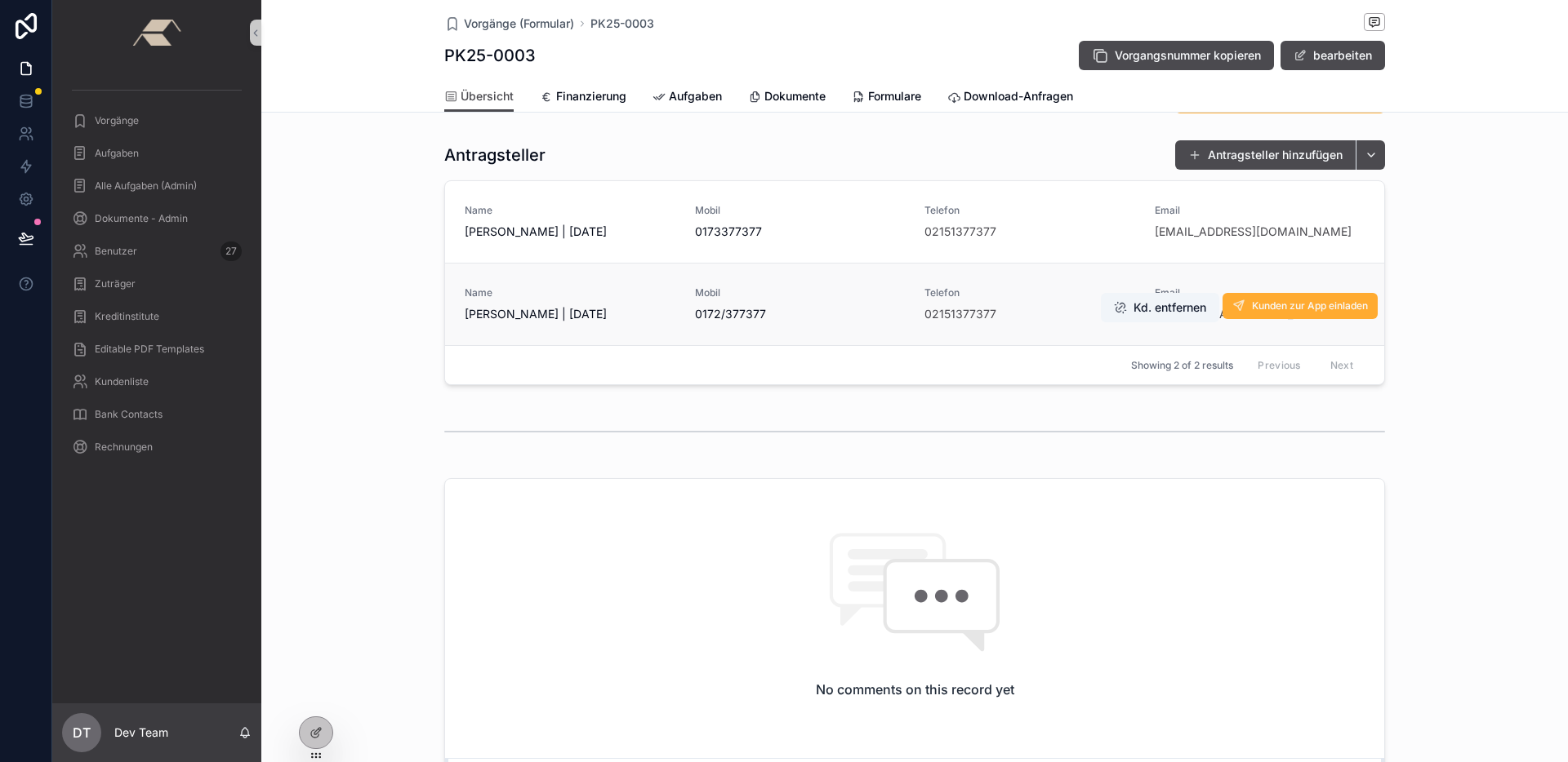
click at [565, 285] on link "Name [PERSON_NAME] | [DATE] Mobil 0172/377377 Telefon 02151377377 Email [PERSON…" at bounding box center [914, 304] width 939 height 83
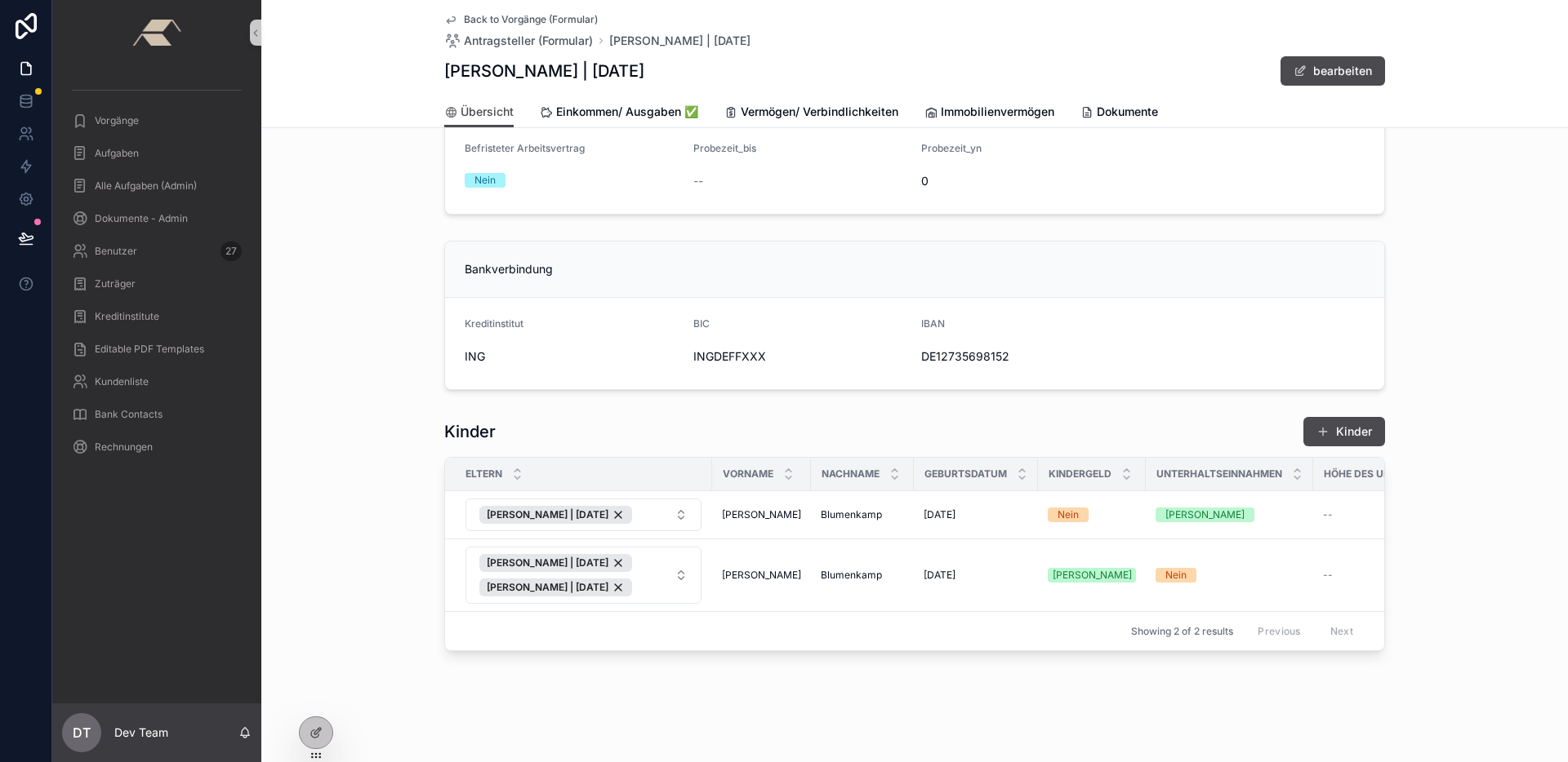
scroll to position [641, 0]
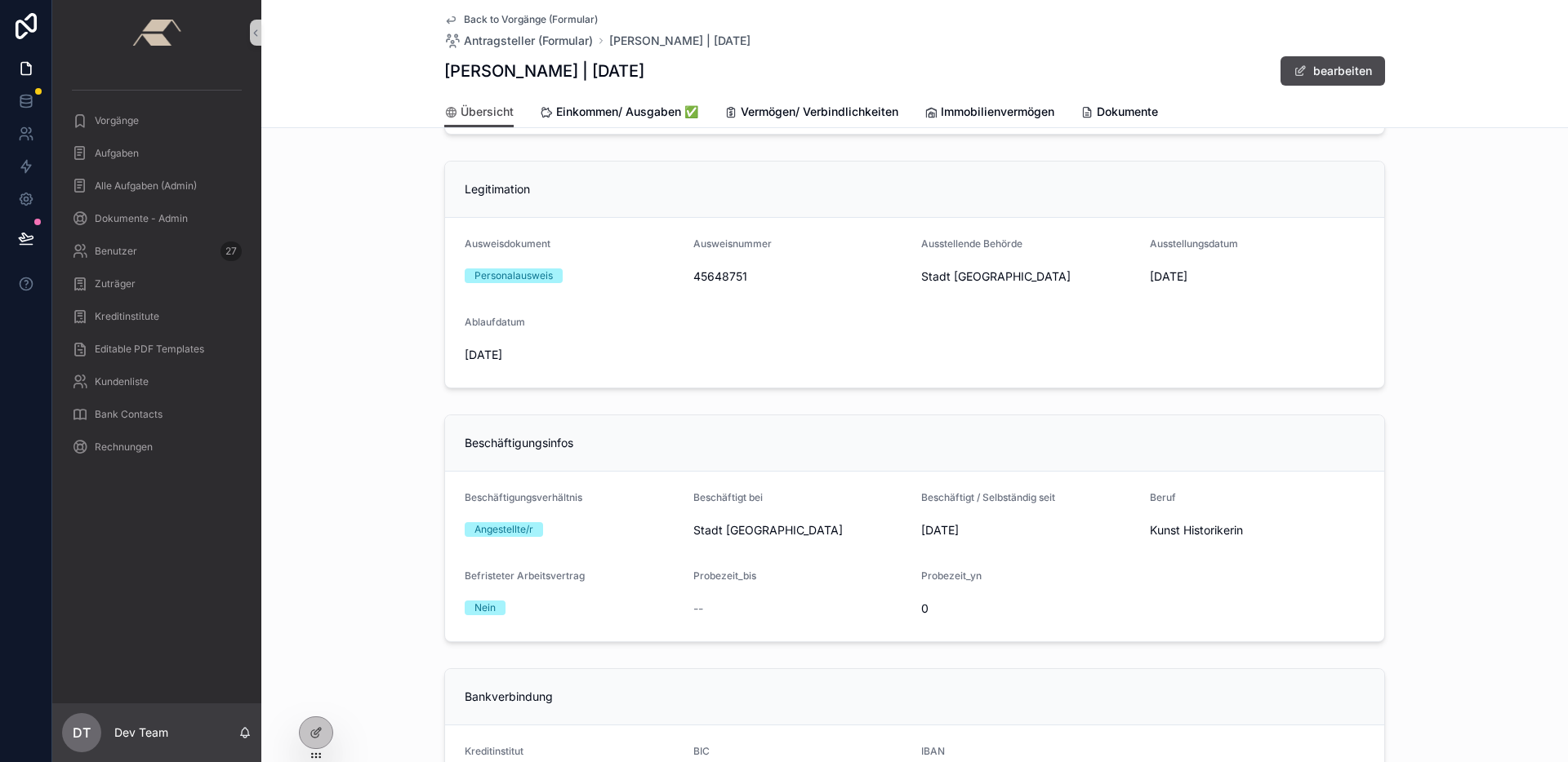
click at [476, 21] on span "Back to Vorgänge (Formular)" at bounding box center [530, 19] width 134 height 13
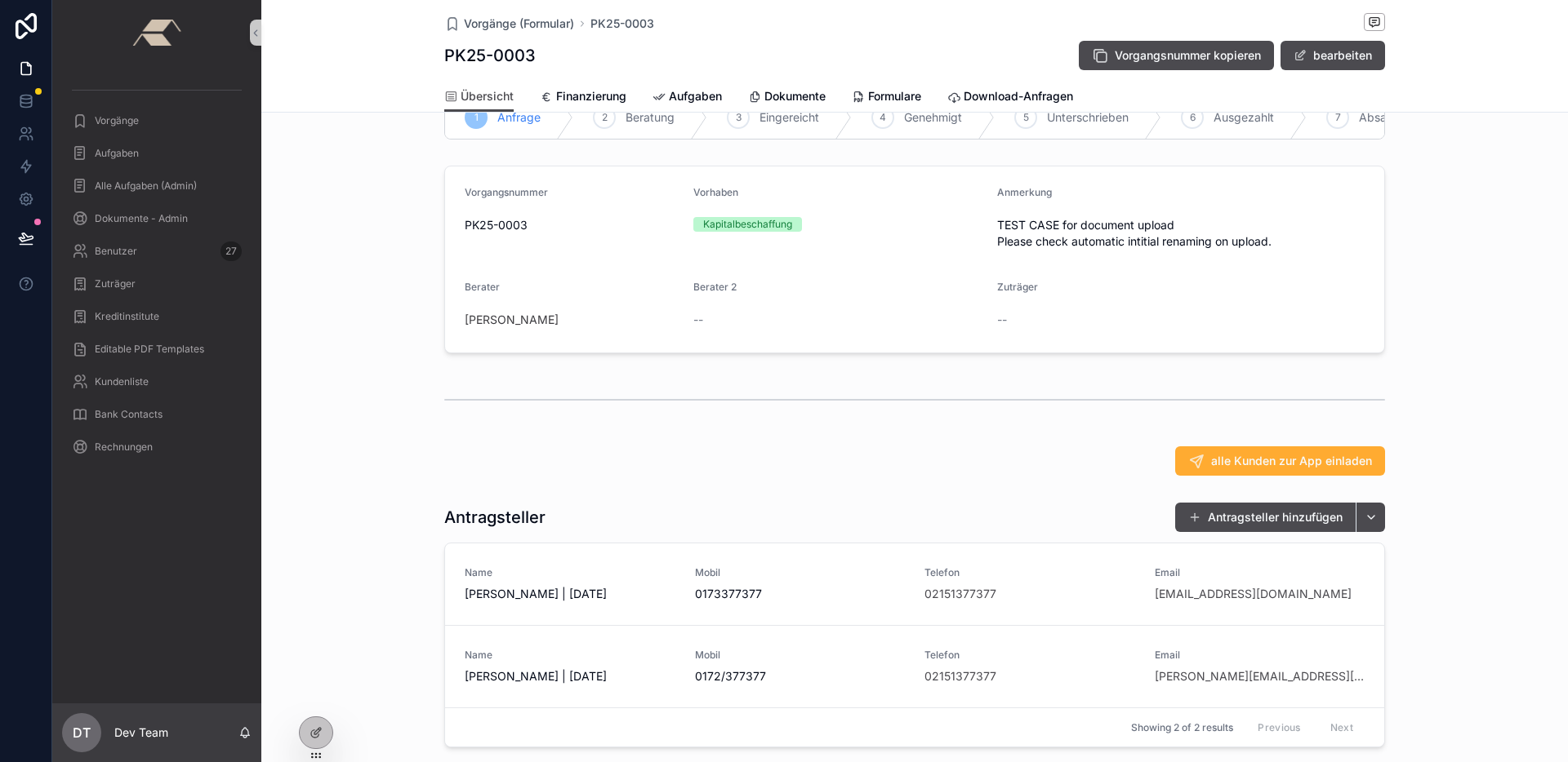
scroll to position [128, 0]
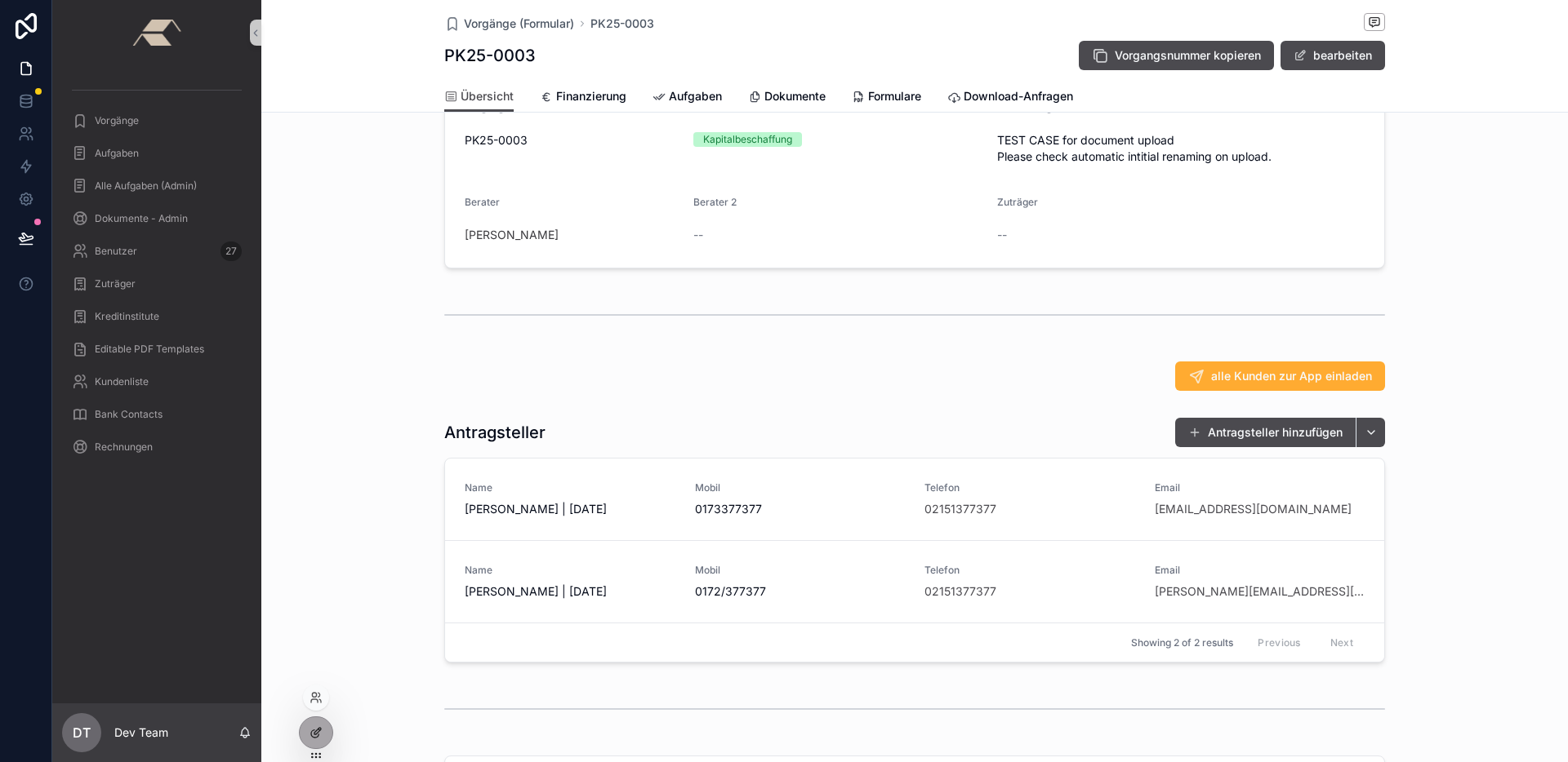
click at [322, 729] on div at bounding box center [316, 733] width 33 height 31
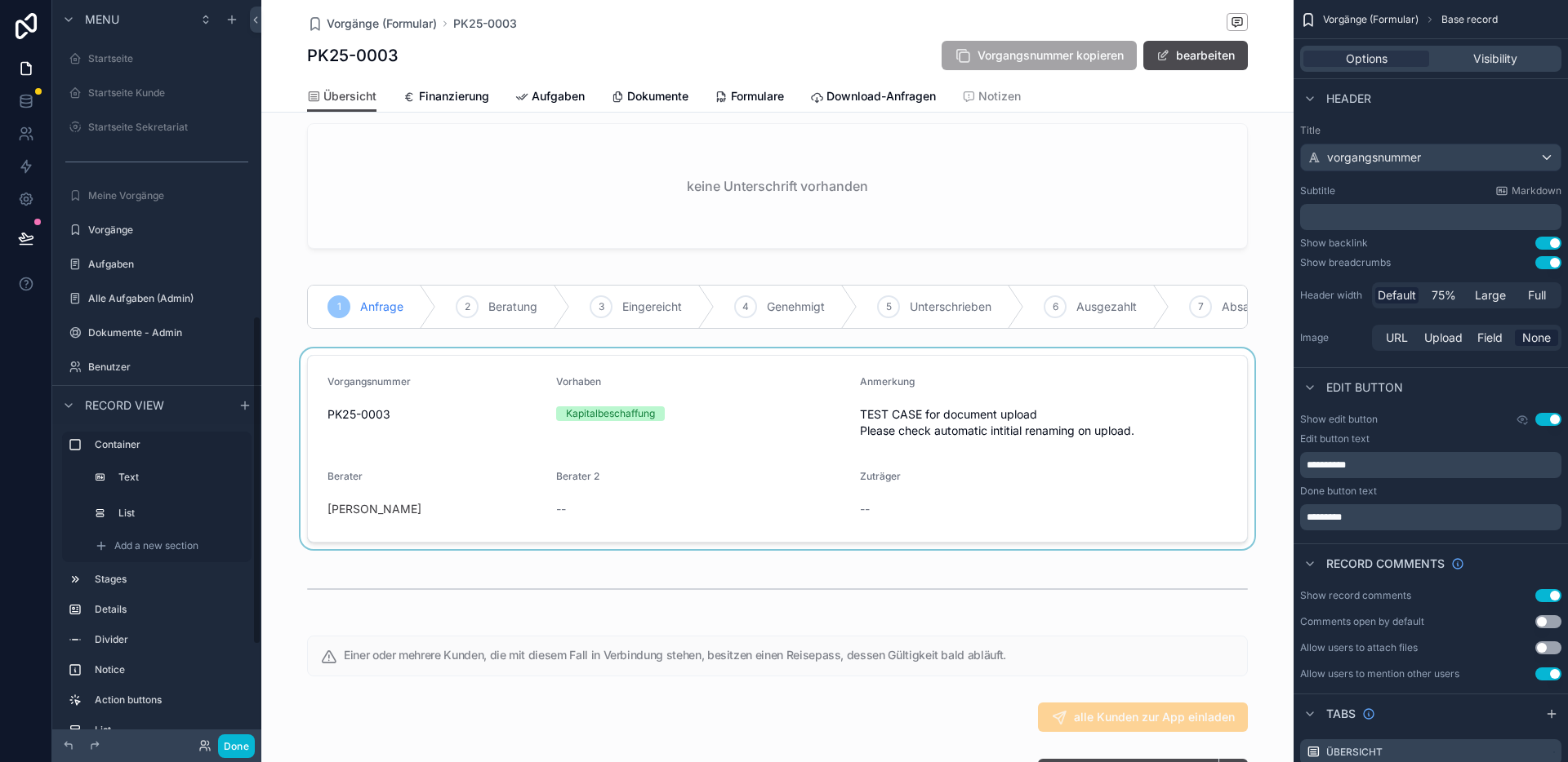
scroll to position [714, 0]
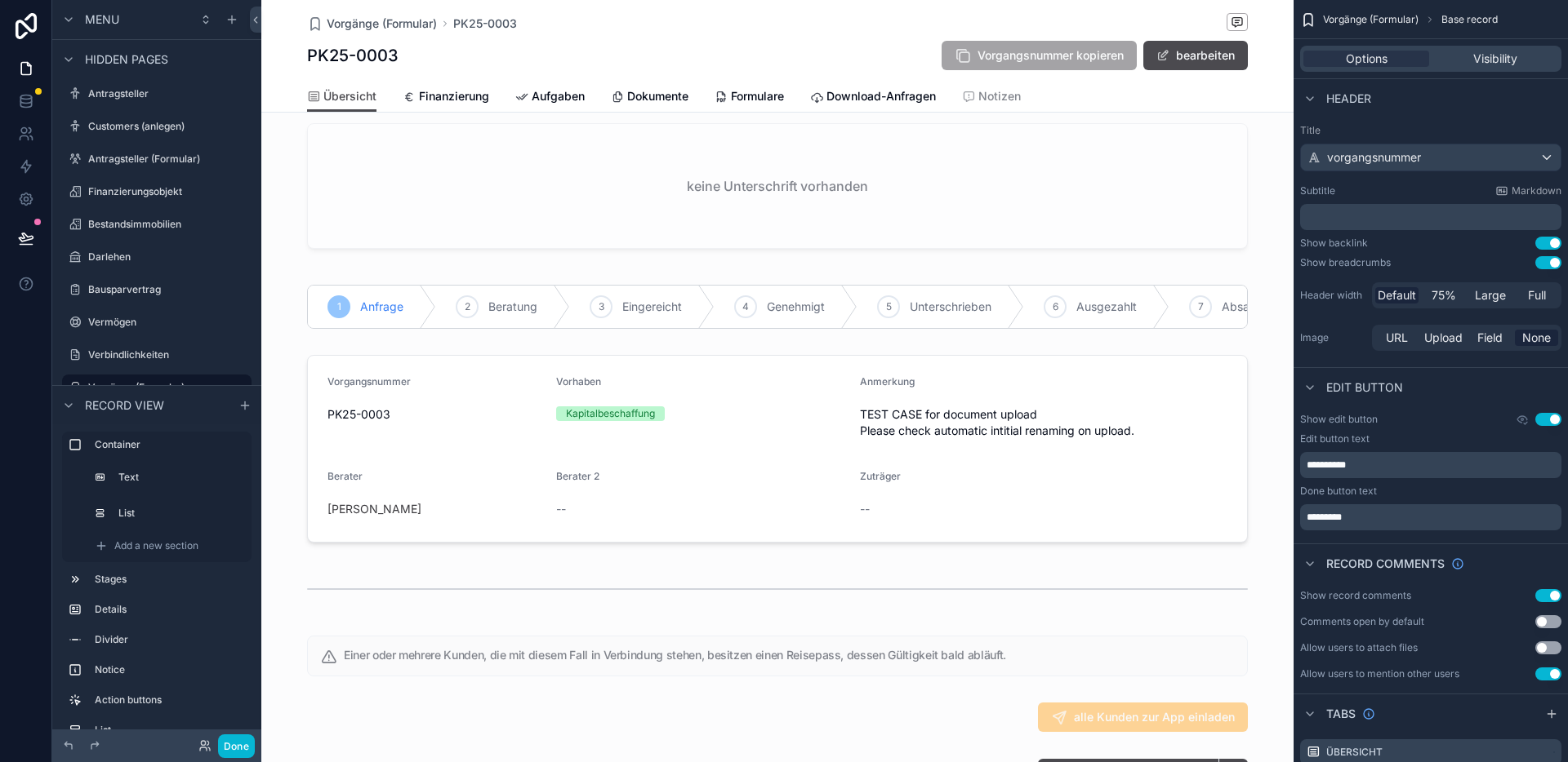
click at [1552, 590] on button "Use setting" at bounding box center [1548, 595] width 26 height 13
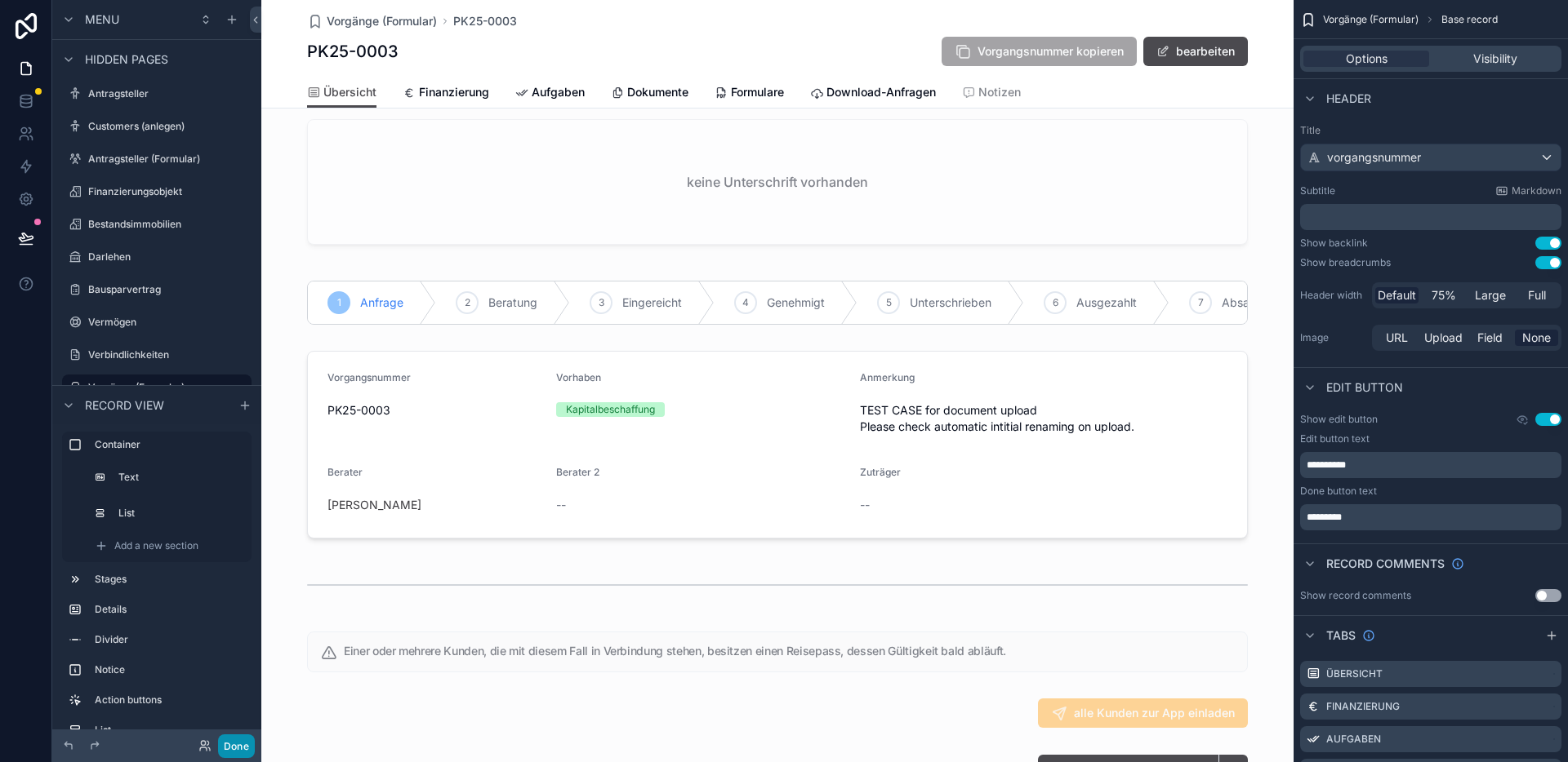
click at [233, 748] on button "Done" at bounding box center [236, 746] width 37 height 23
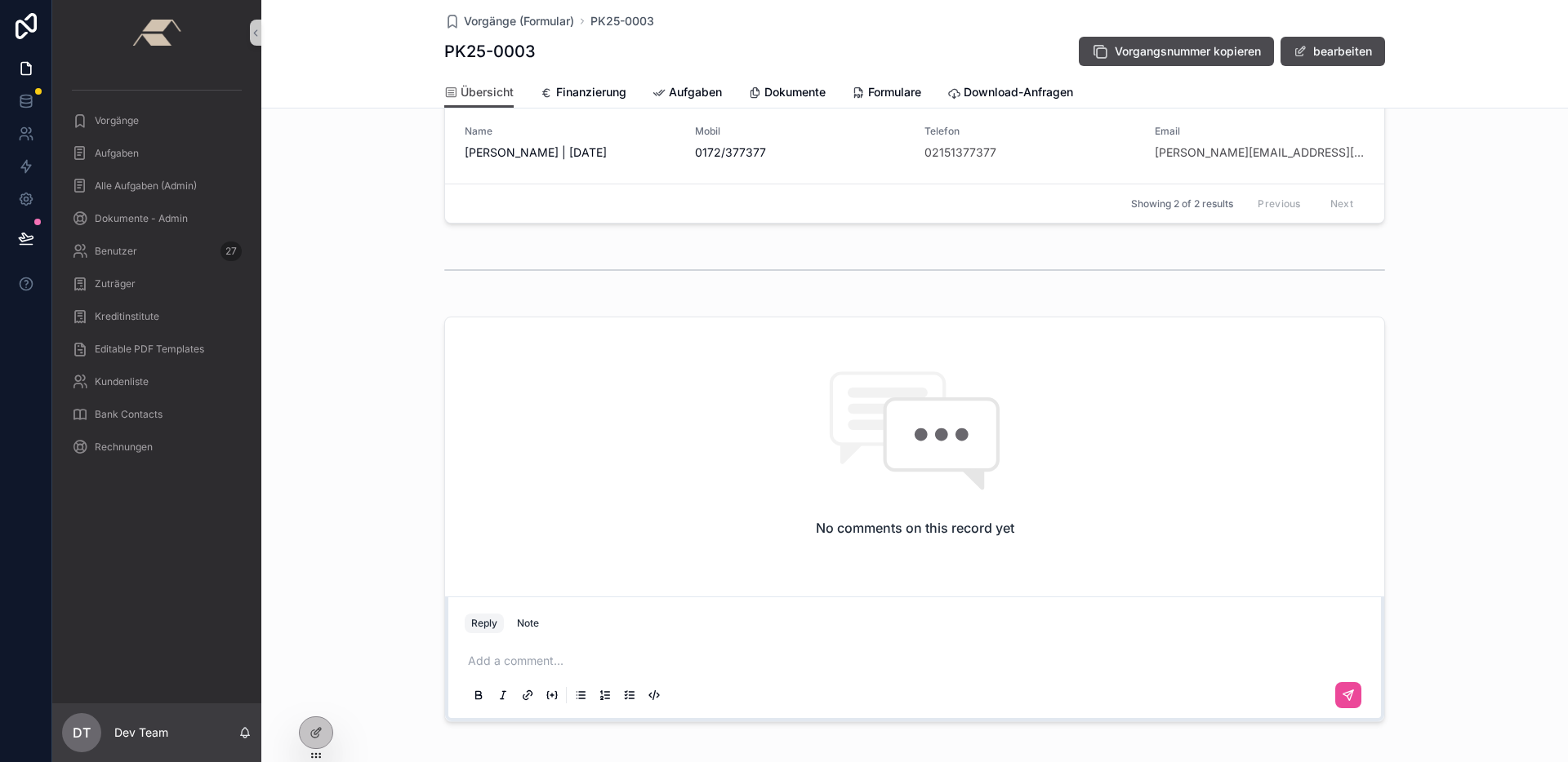
scroll to position [553, 0]
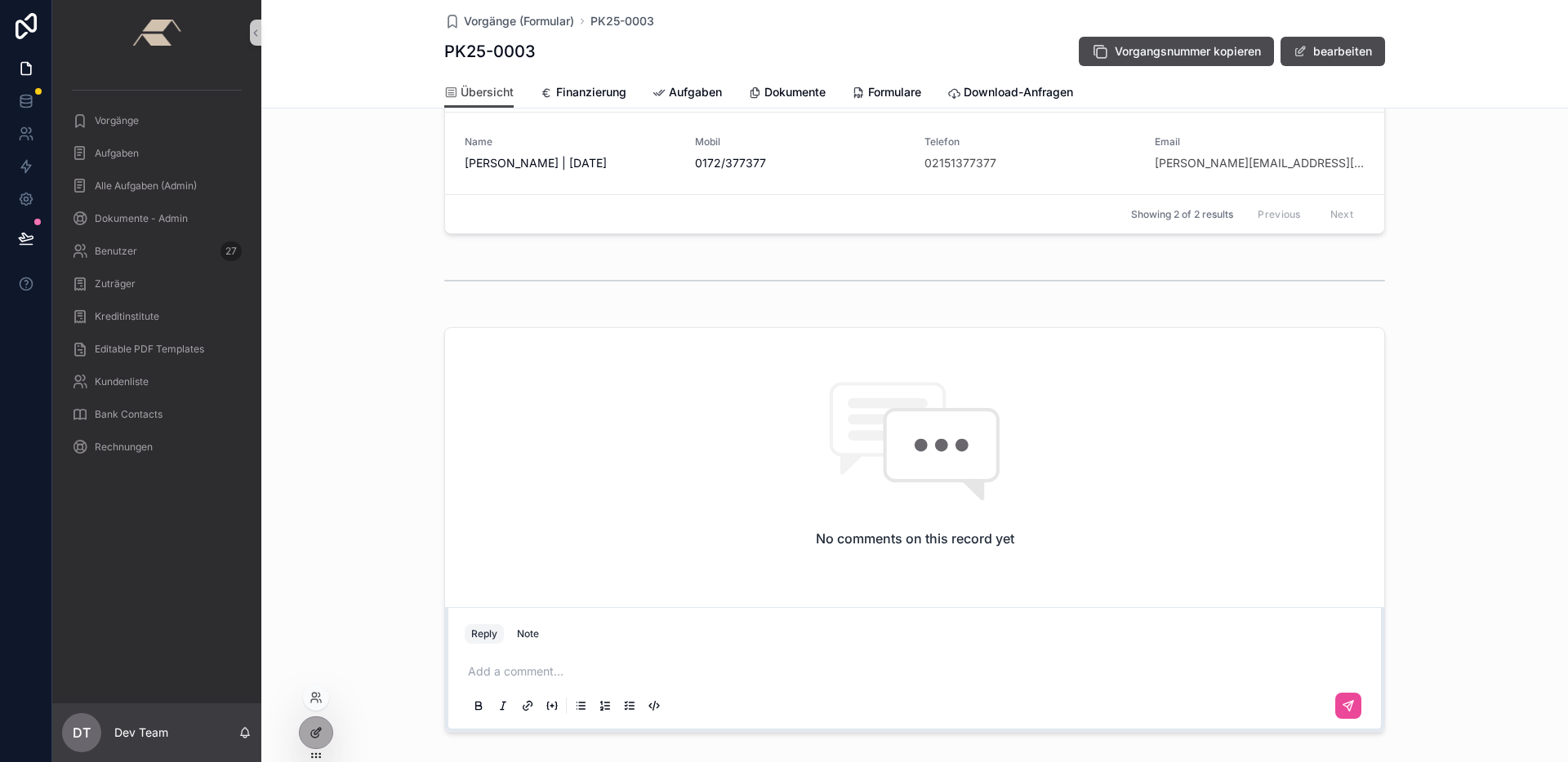
click at [303, 742] on div at bounding box center [316, 733] width 33 height 31
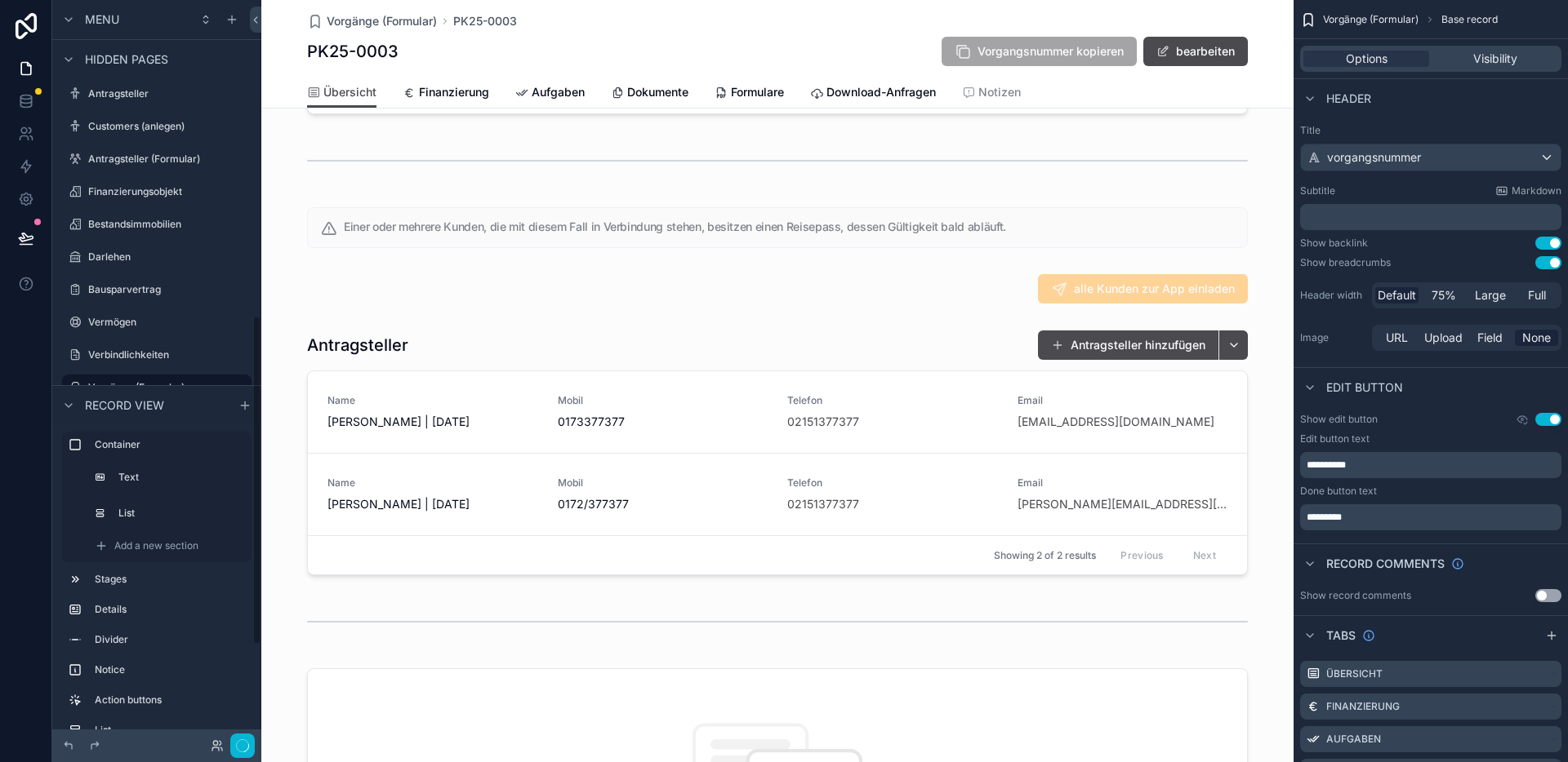
scroll to position [1090, 0]
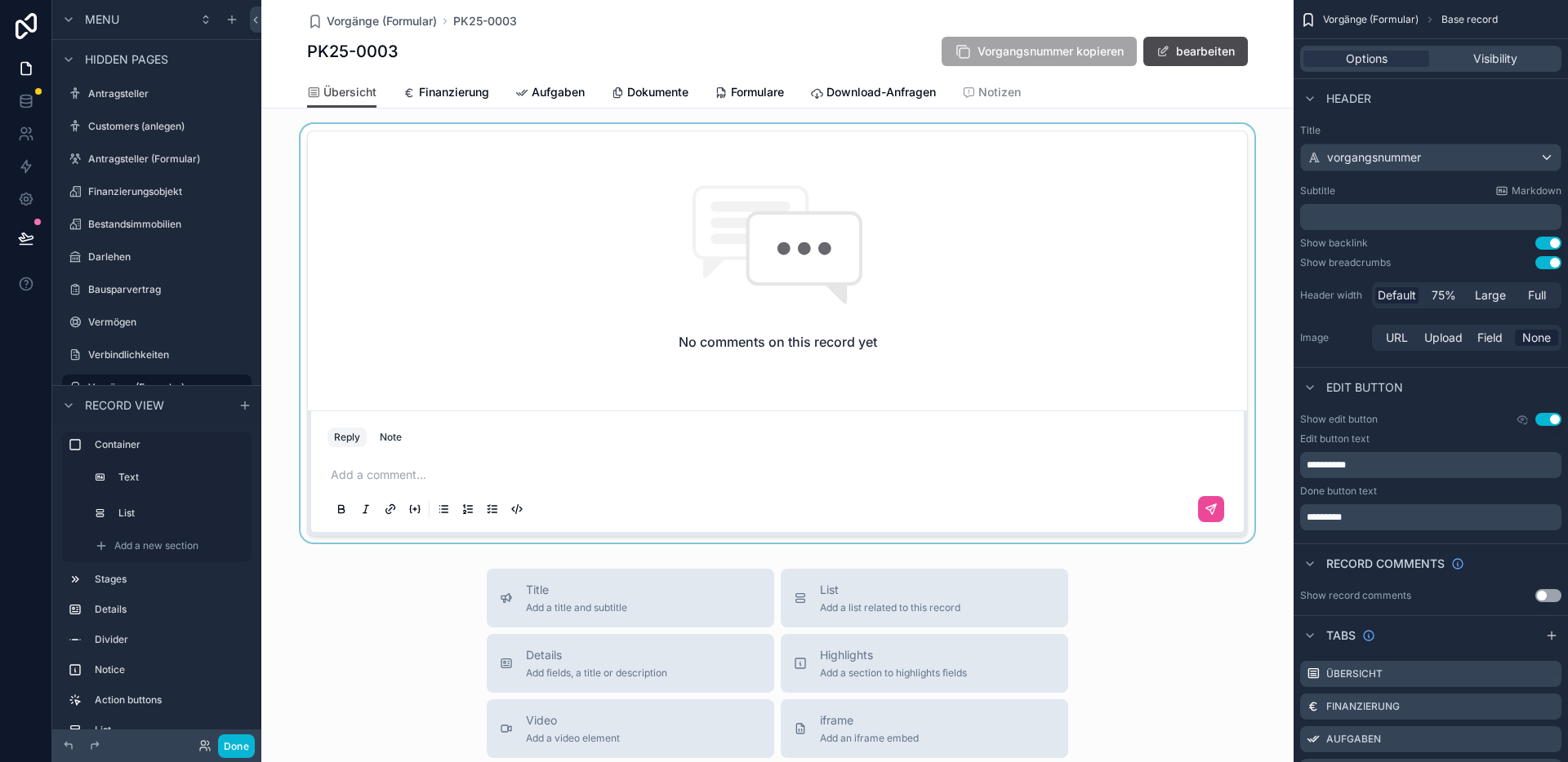
click at [565, 164] on div "scrollable content" at bounding box center [777, 333] width 1032 height 418
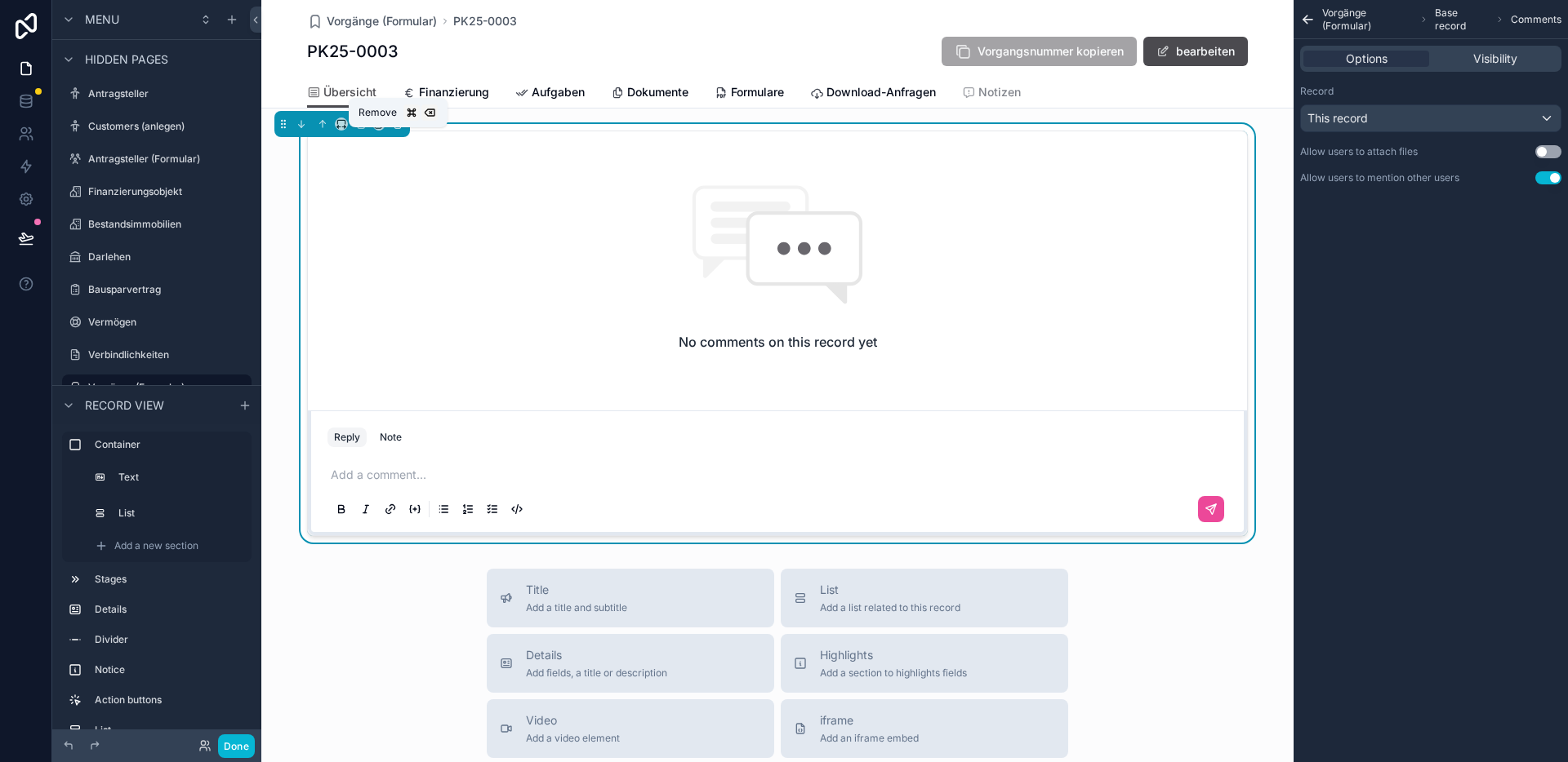
click at [392, 130] on icon "scrollable content" at bounding box center [397, 123] width 11 height 11
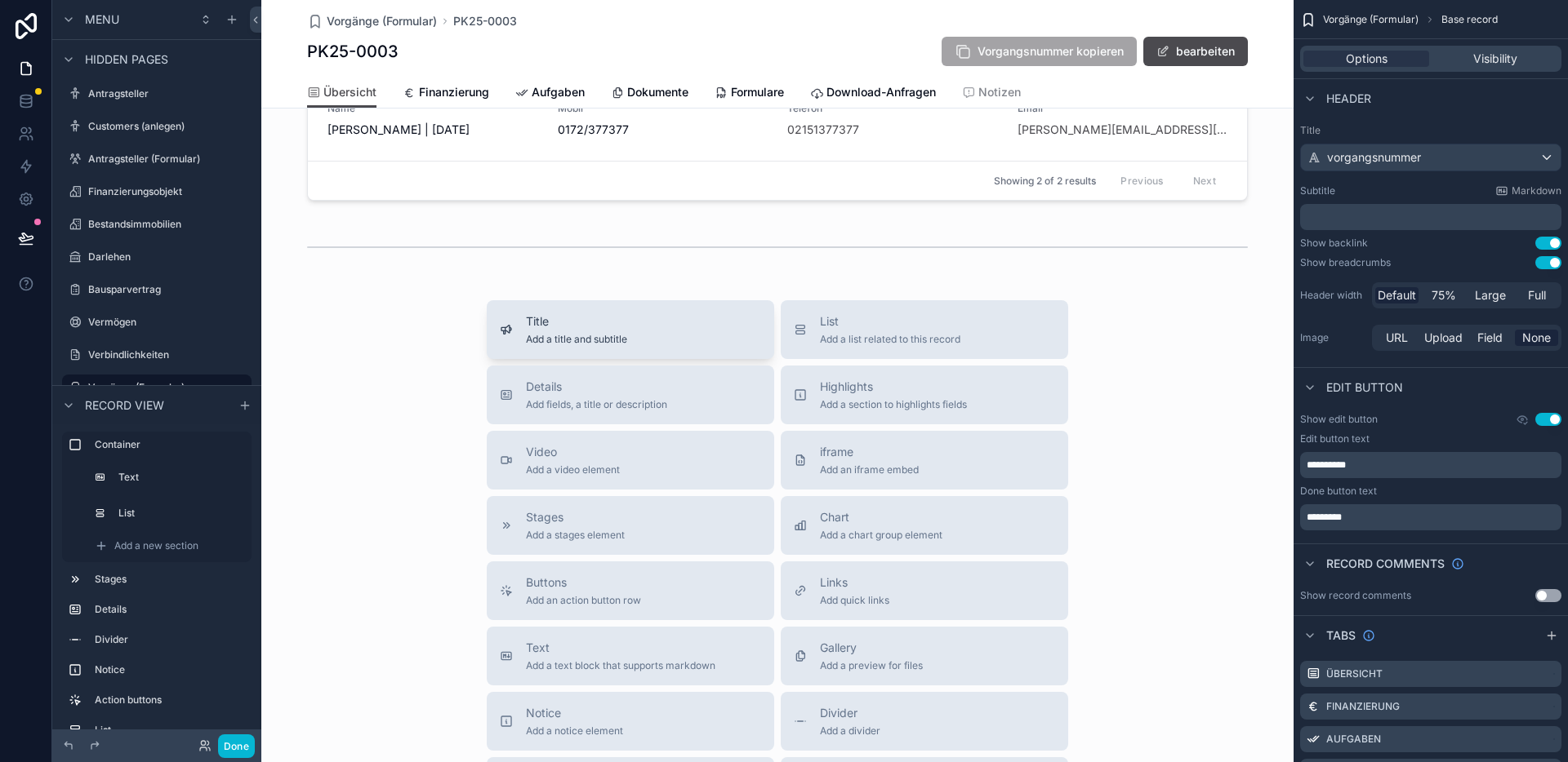
scroll to position [916, 0]
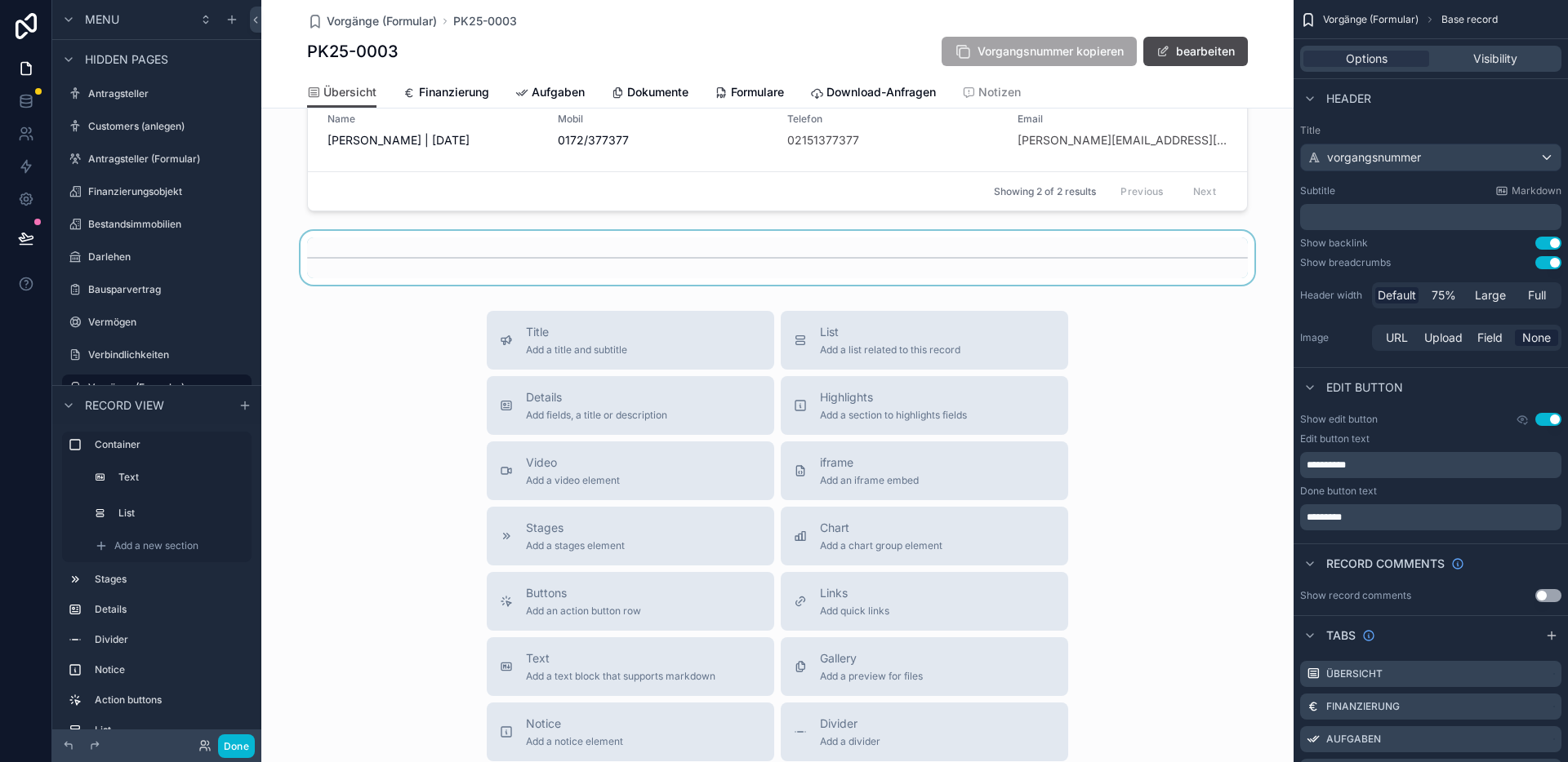
click at [510, 265] on div "scrollable content" at bounding box center [777, 257] width 1032 height 54
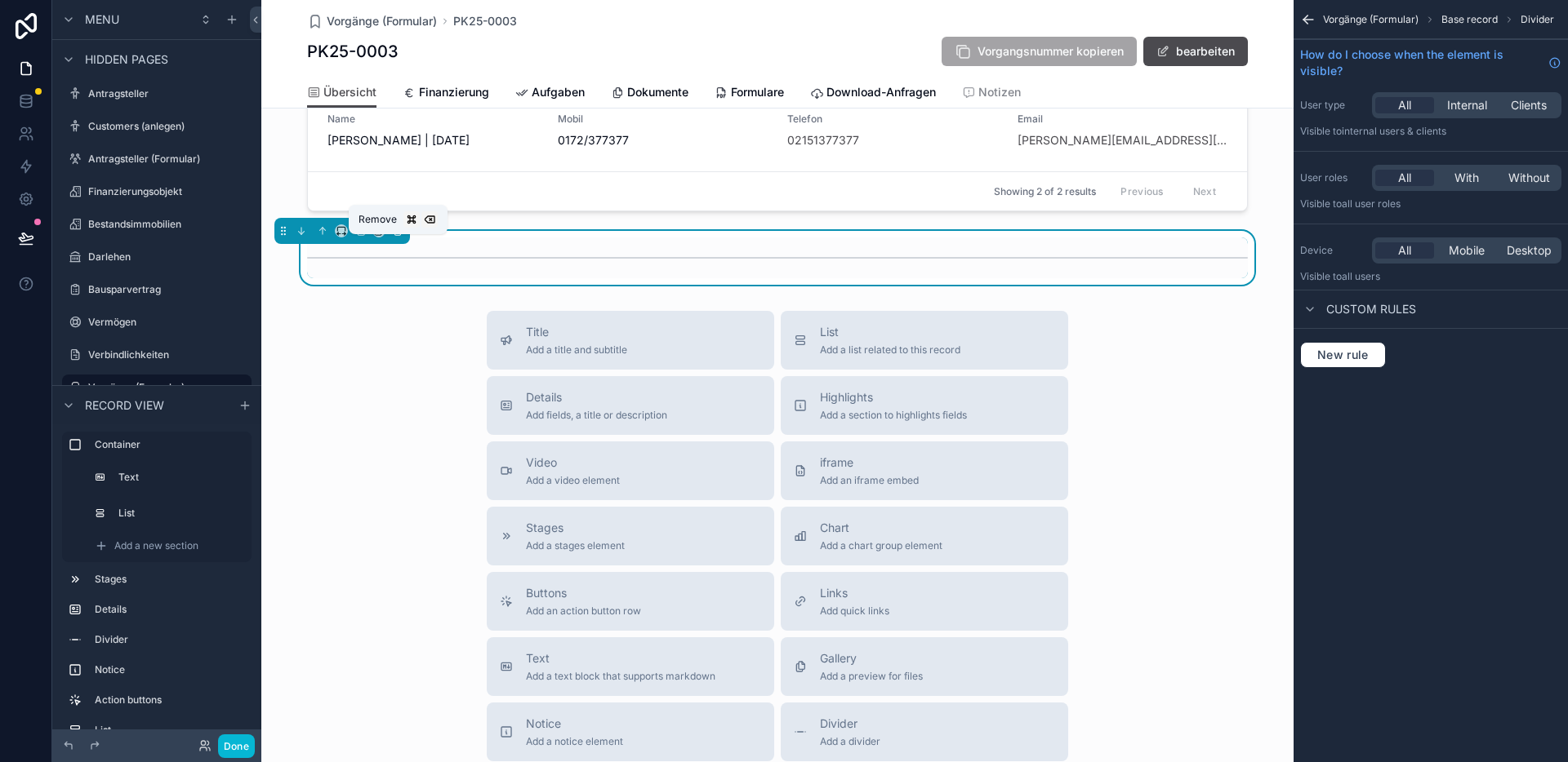
click at [397, 237] on icon "scrollable content" at bounding box center [397, 231] width 11 height 11
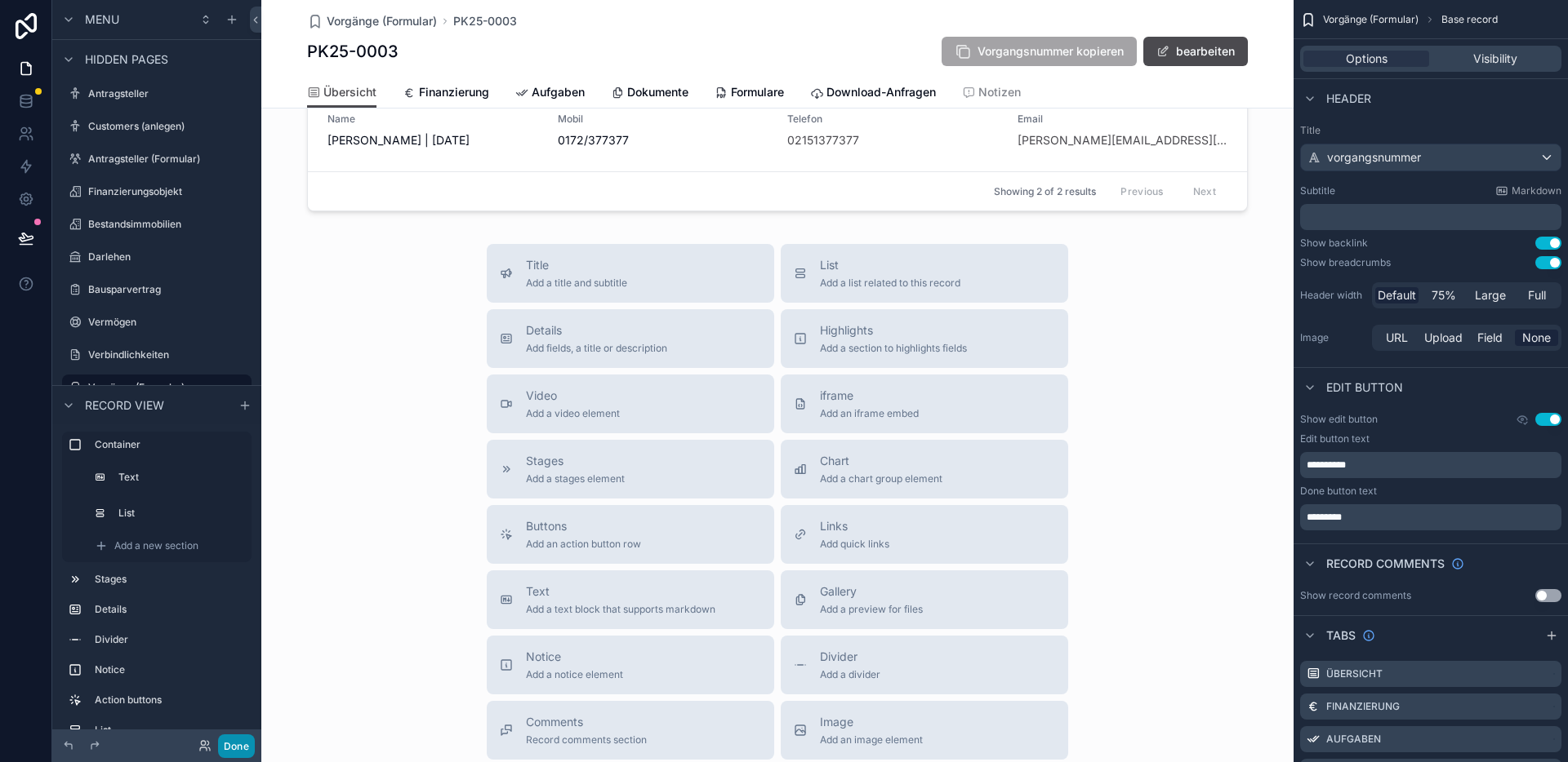
click at [248, 744] on button "Done" at bounding box center [236, 746] width 37 height 23
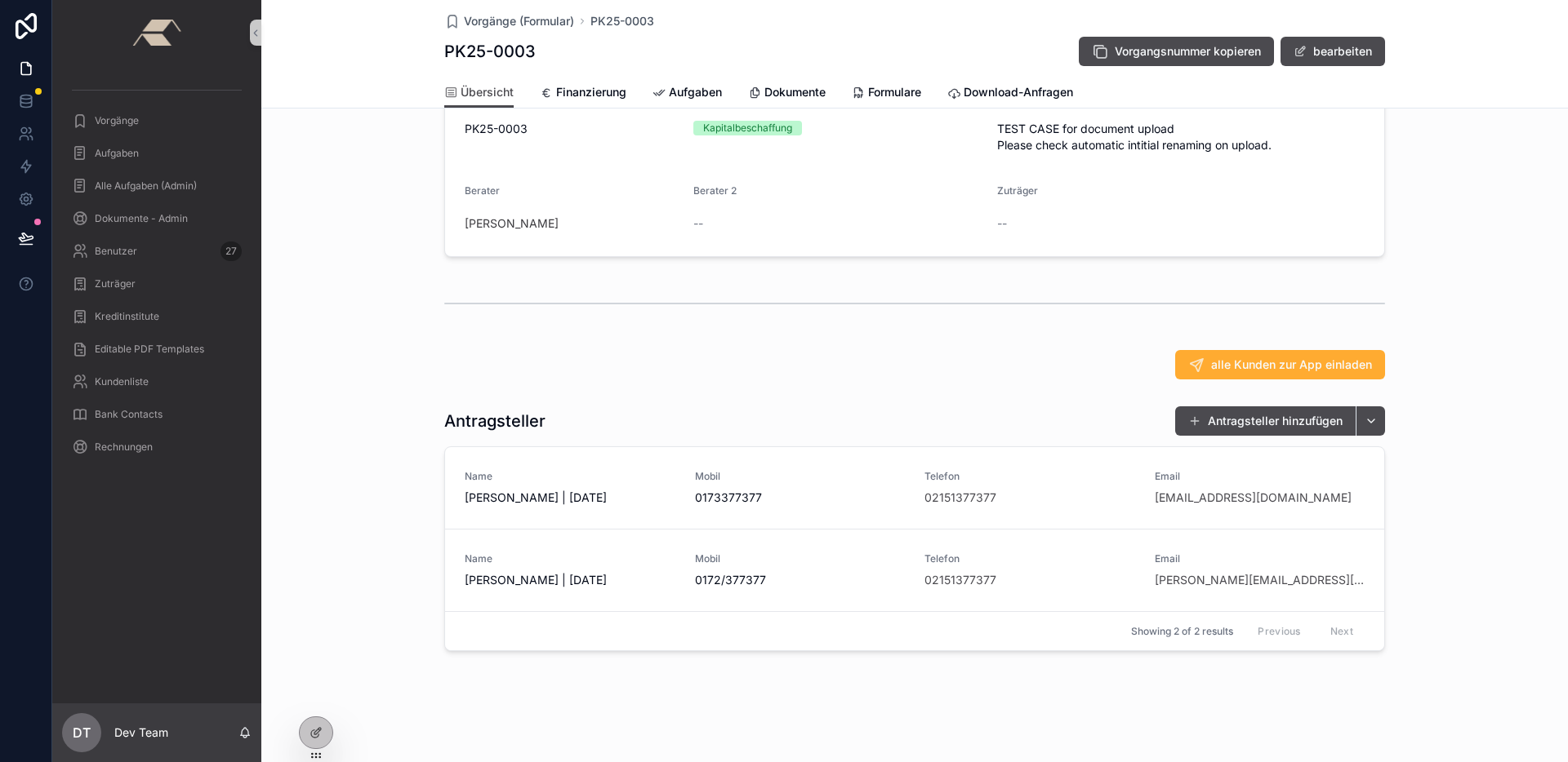
scroll to position [148, 0]
click at [565, 466] on link "Name [PERSON_NAME] | [DATE] Mobil [PHONE_NUMBER] Telefon 02151377377 Email [EMA…" at bounding box center [914, 487] width 939 height 82
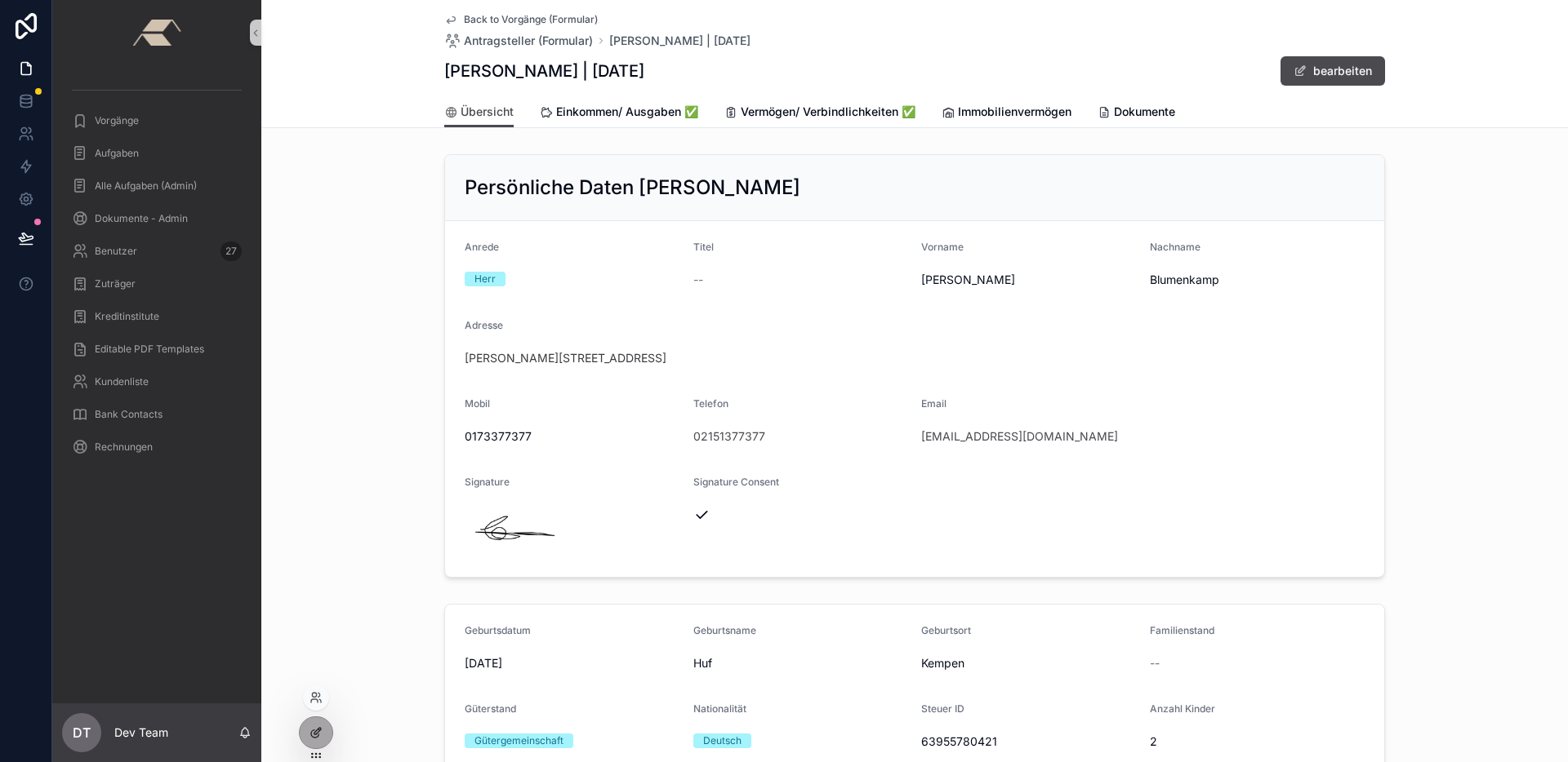
click at [322, 728] on div at bounding box center [316, 733] width 33 height 31
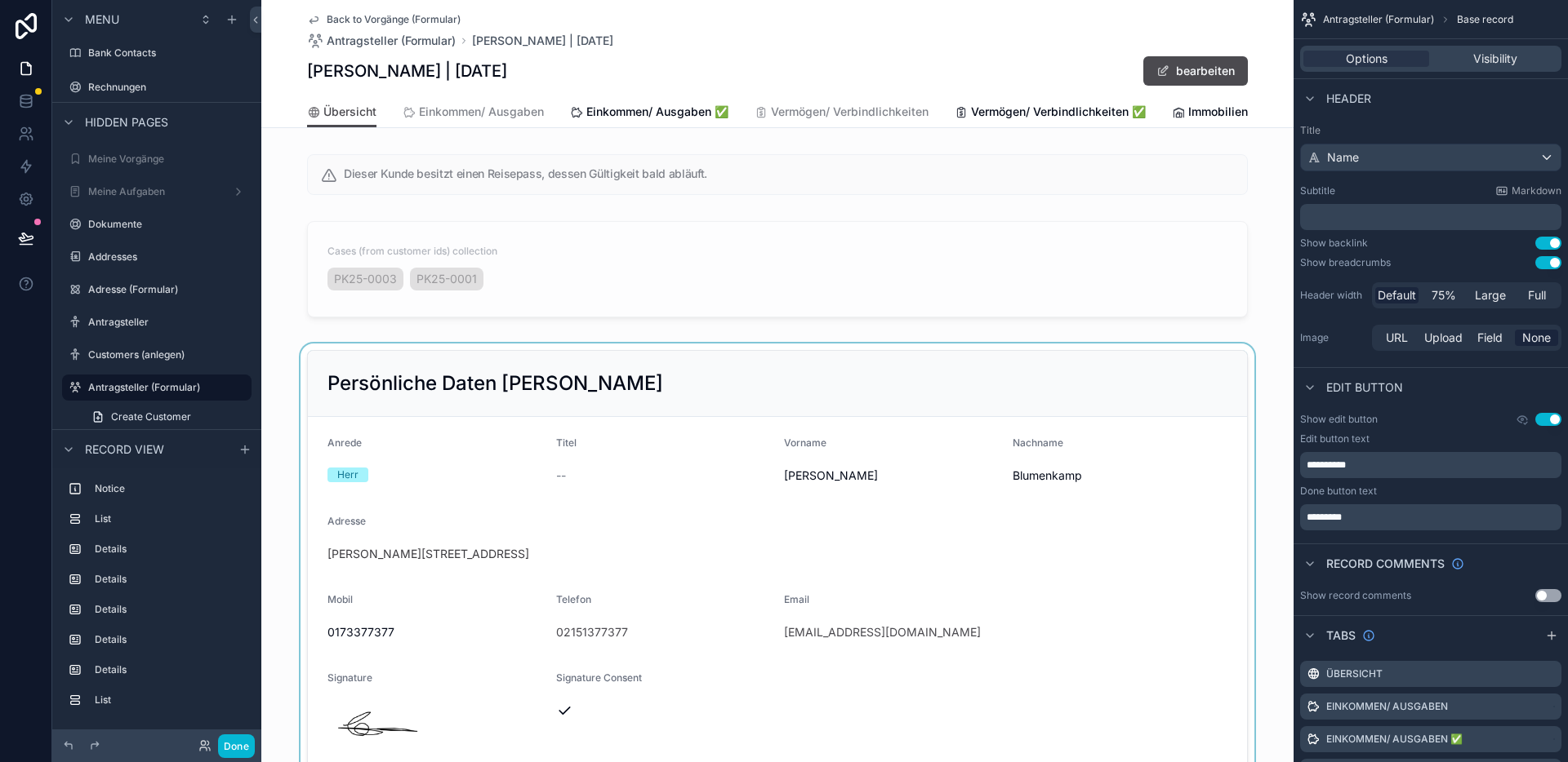
scroll to position [9, 0]
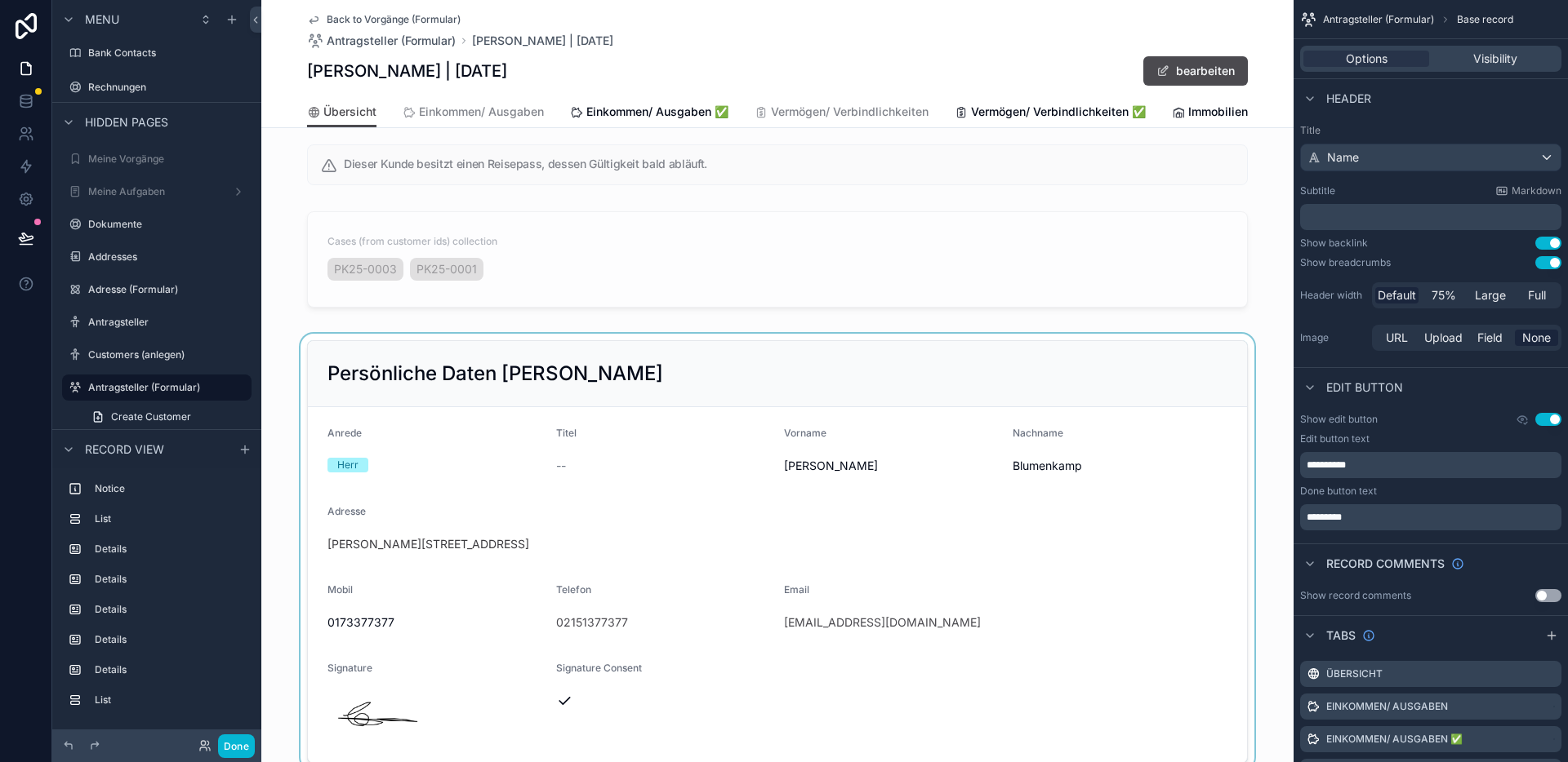
click at [650, 540] on div "scrollable content" at bounding box center [777, 552] width 1032 height 437
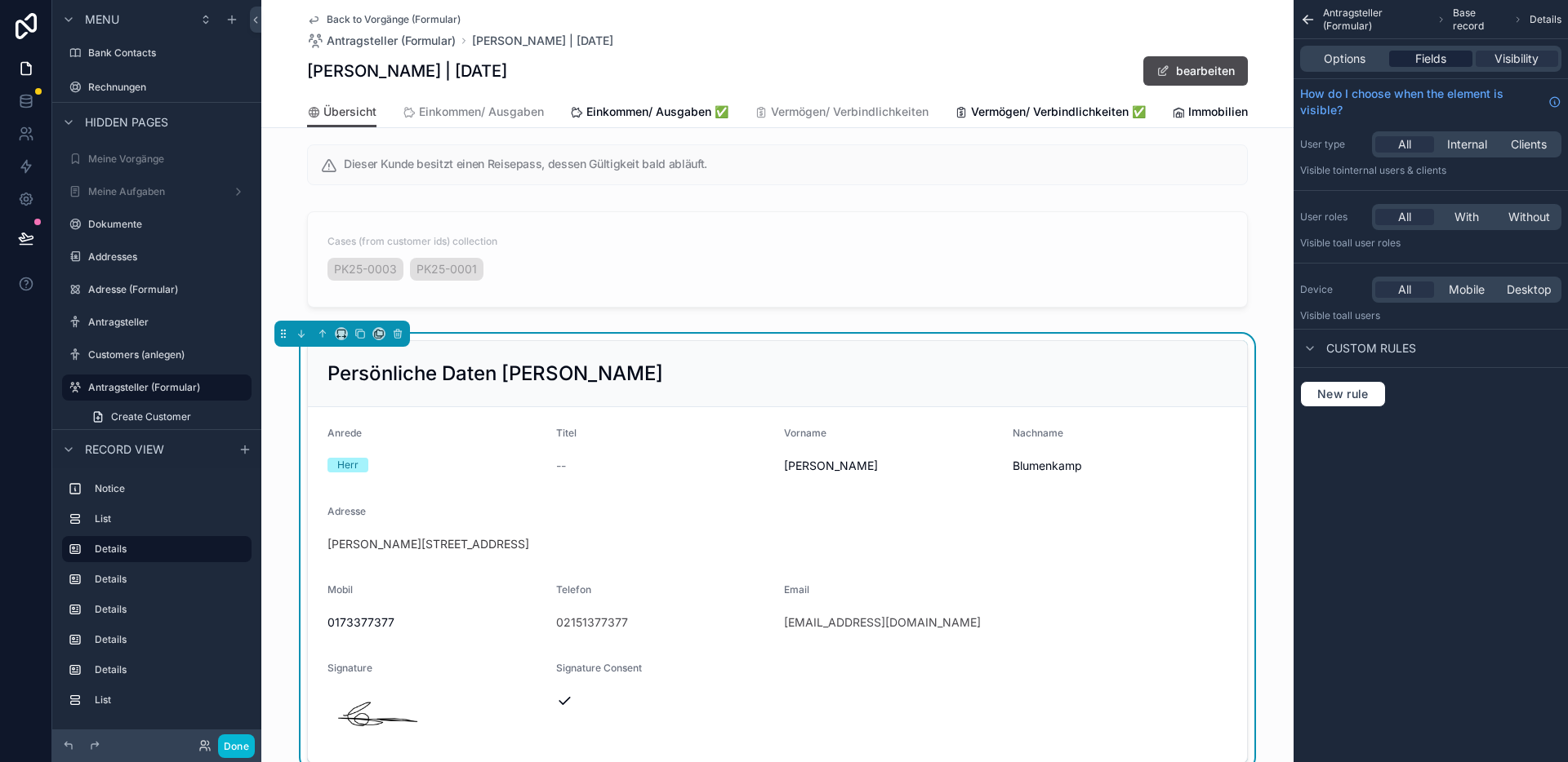
click at [1451, 62] on div "Fields" at bounding box center [1430, 59] width 83 height 16
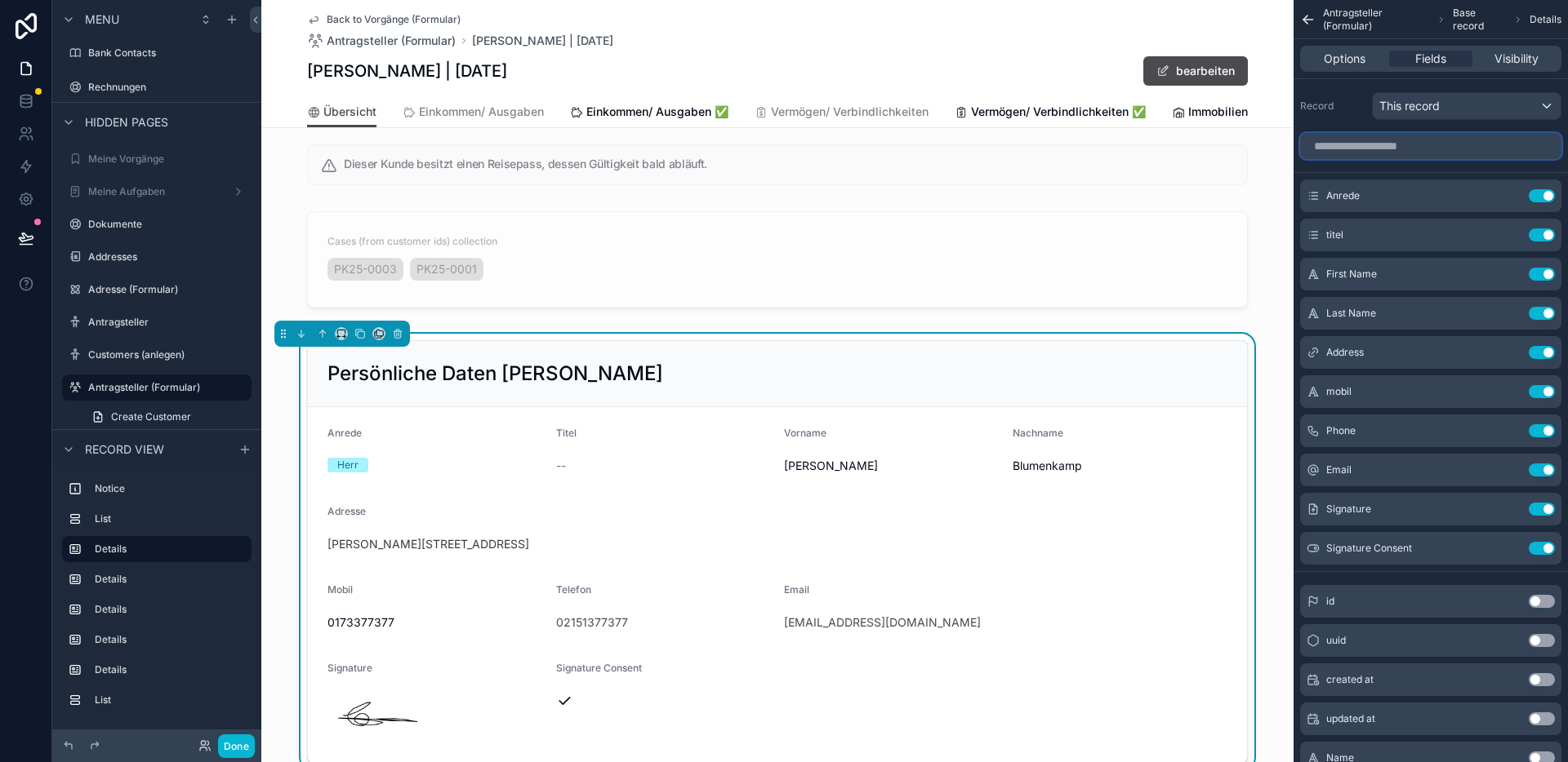
click at [1402, 148] on input "scrollable content" at bounding box center [1430, 146] width 261 height 26
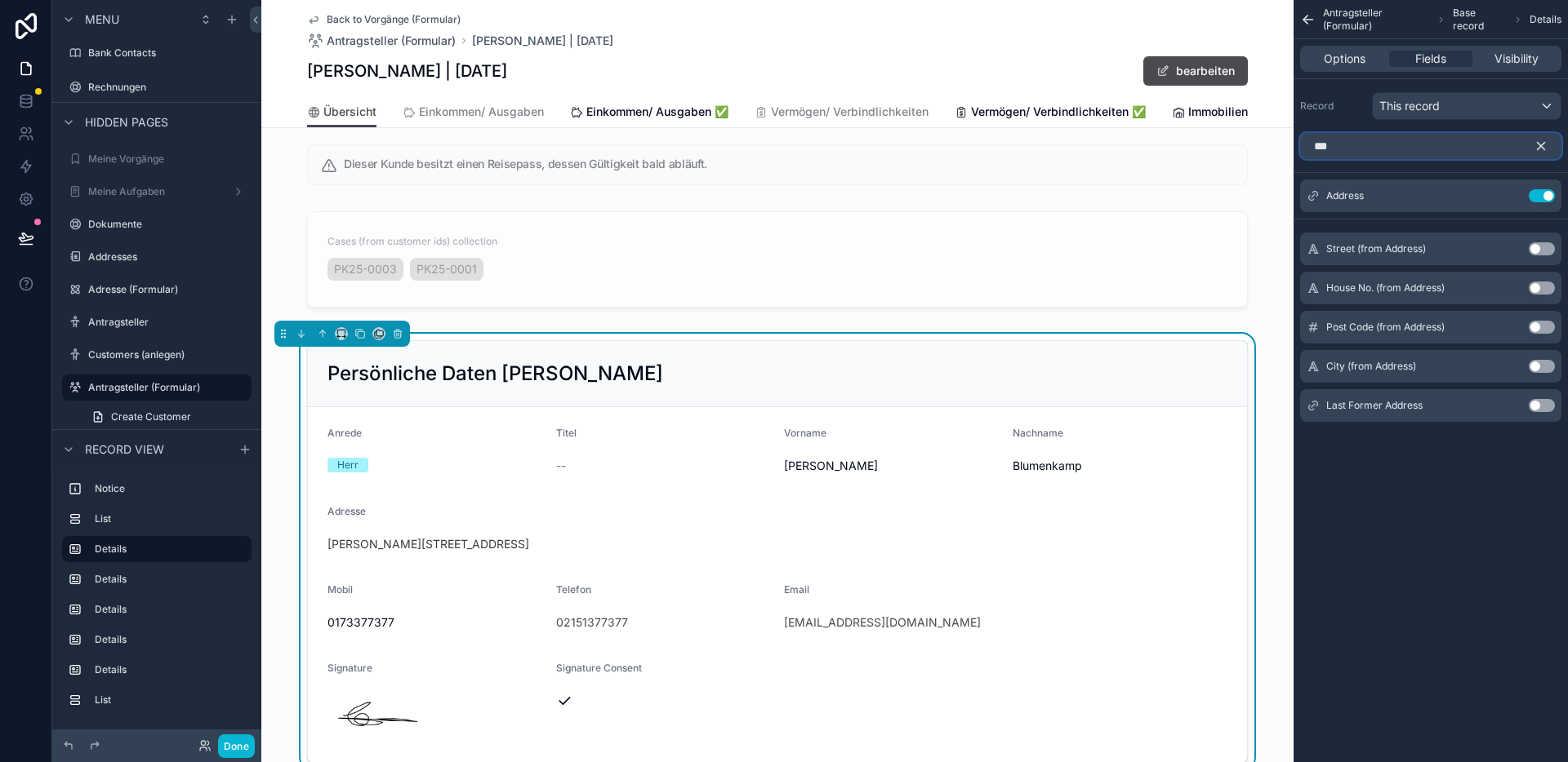
type input "***"
click at [1536, 404] on button "Use setting" at bounding box center [1541, 405] width 26 height 13
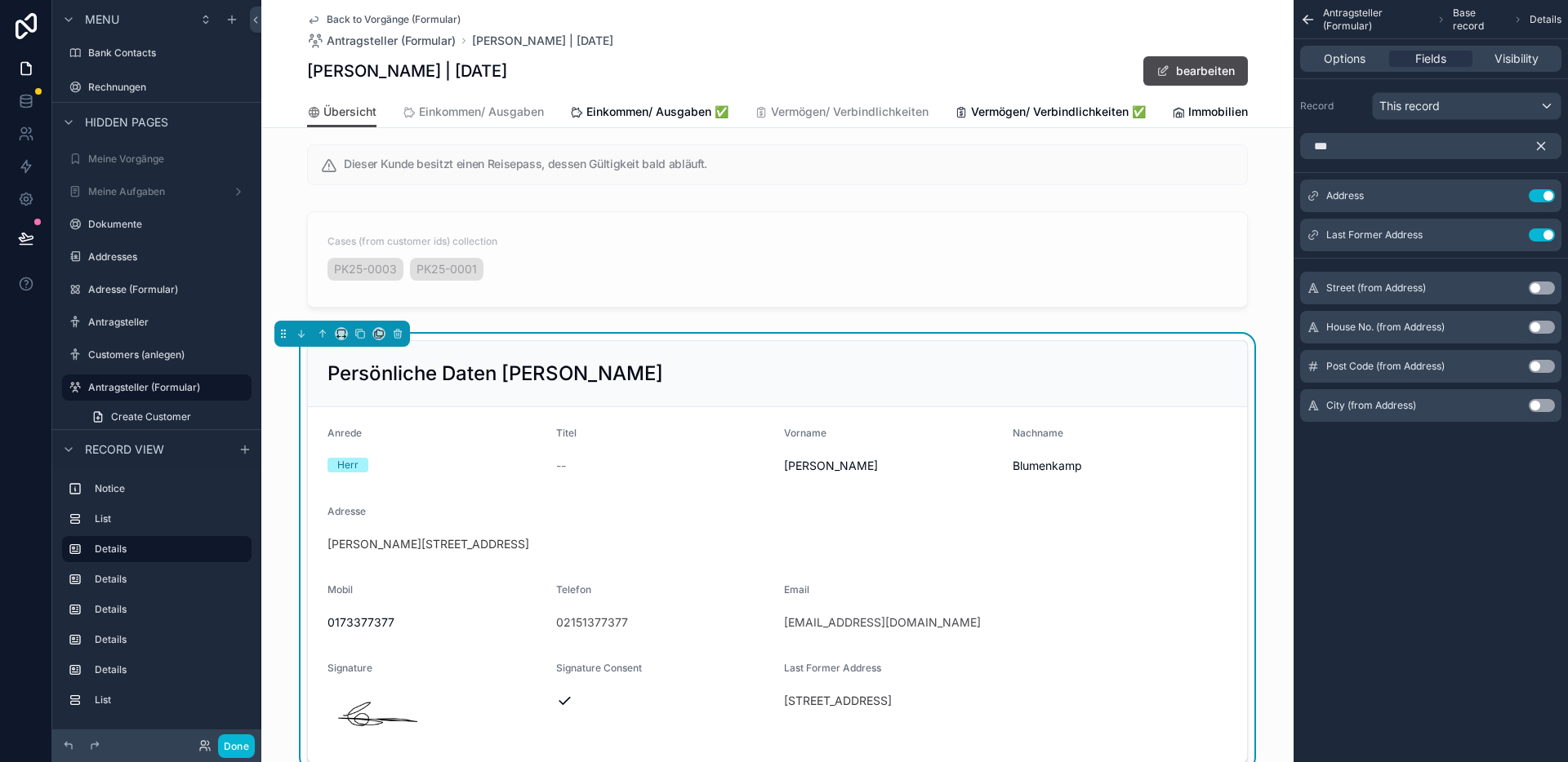
click at [1543, 149] on icon "scrollable content" at bounding box center [1540, 146] width 8 height 8
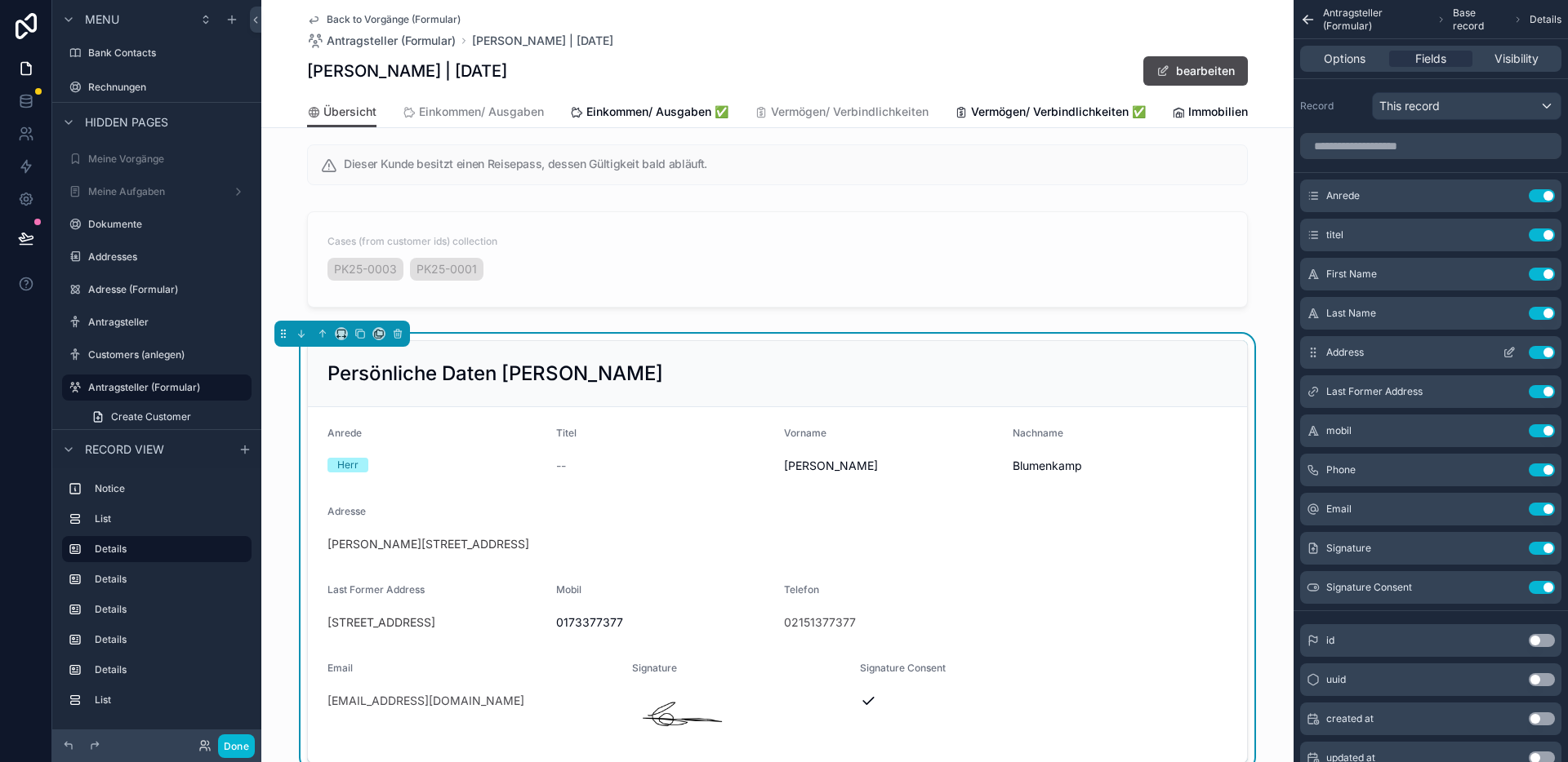
click at [1509, 354] on icon "scrollable content" at bounding box center [1509, 352] width 13 height 13
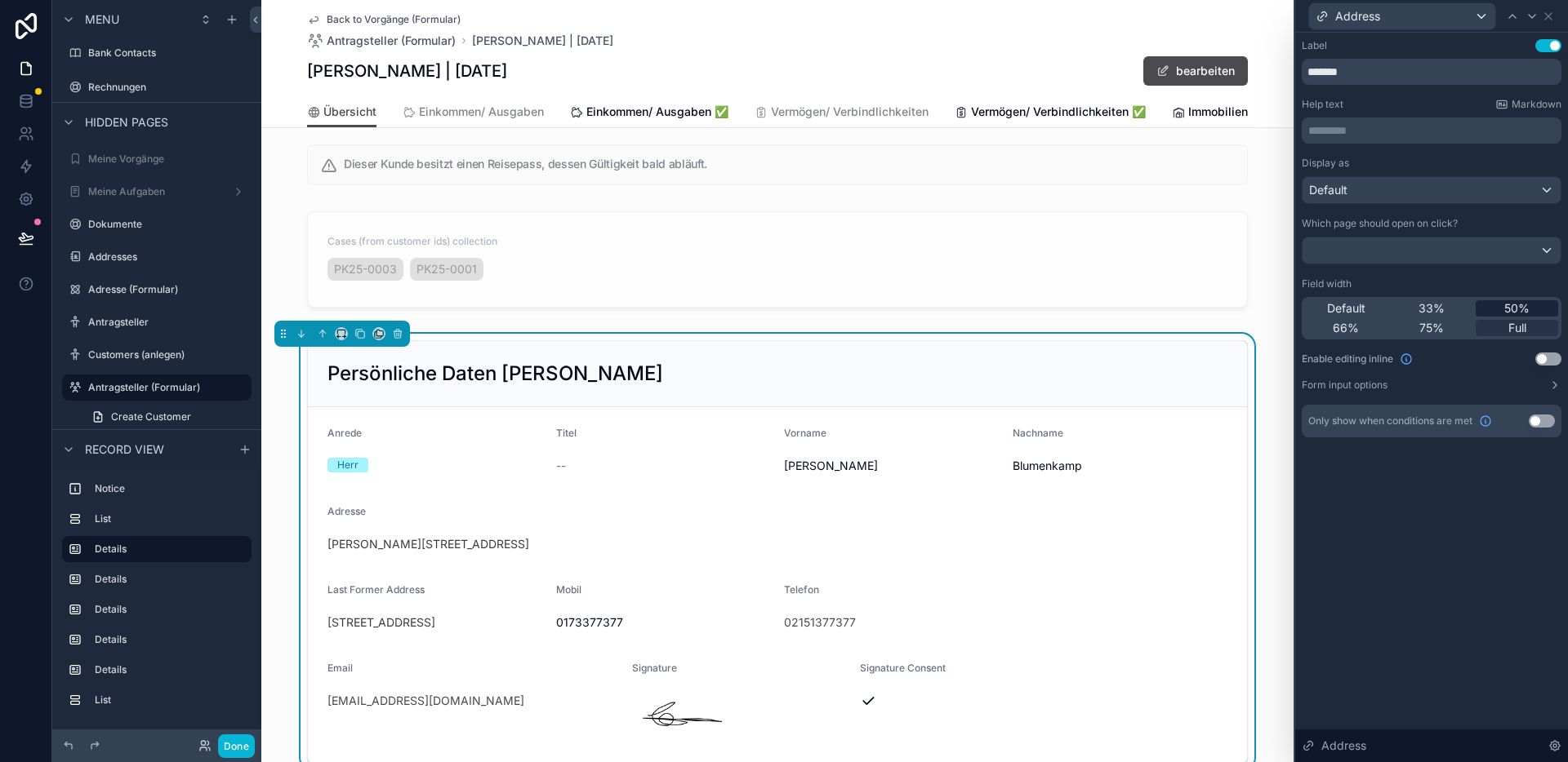
click at [1520, 308] on span "50%" at bounding box center [1516, 308] width 25 height 16
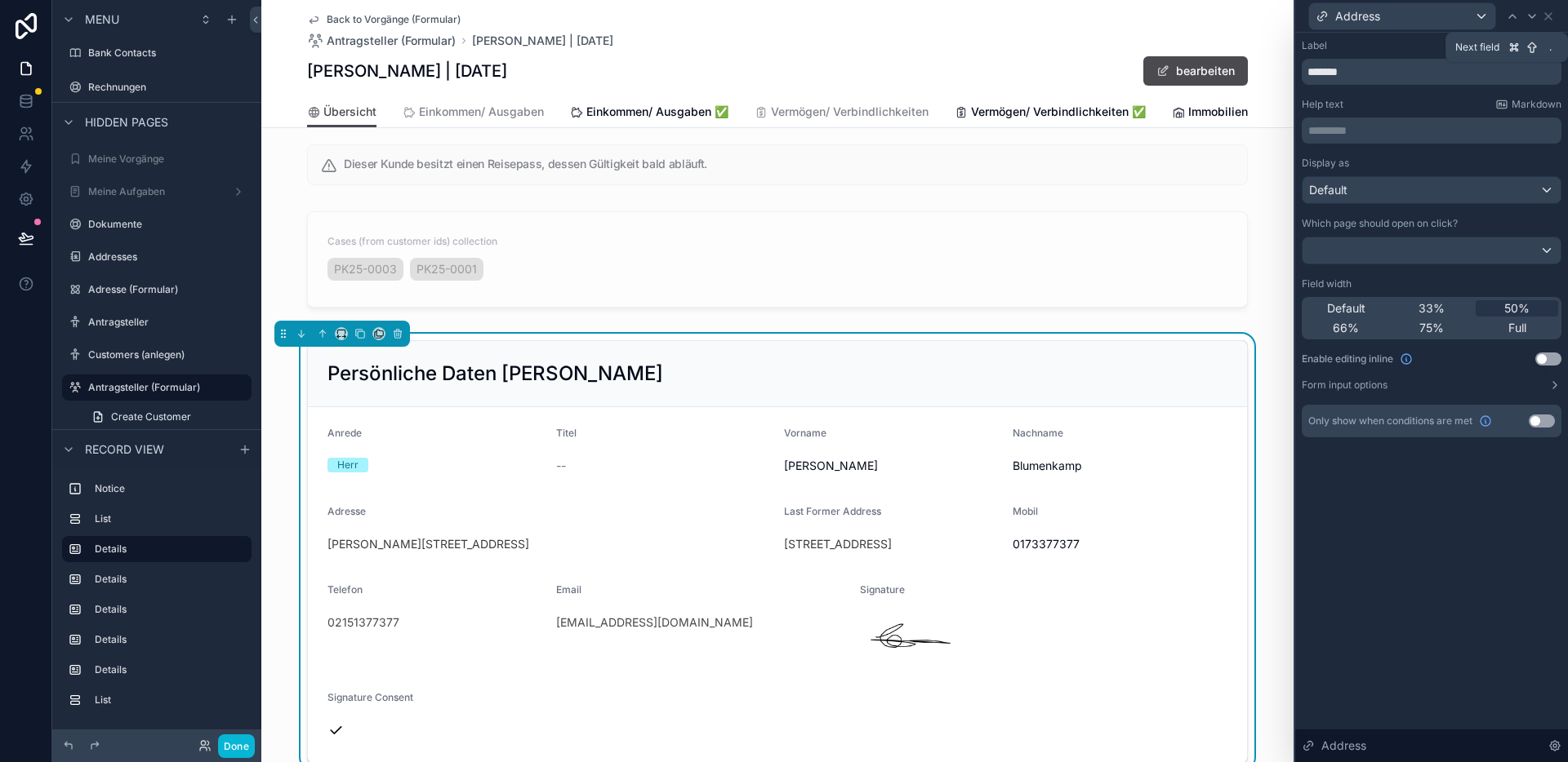
click at [1535, 17] on icon at bounding box center [1531, 15] width 13 height 13
click at [1521, 307] on span "50%" at bounding box center [1516, 308] width 25 height 16
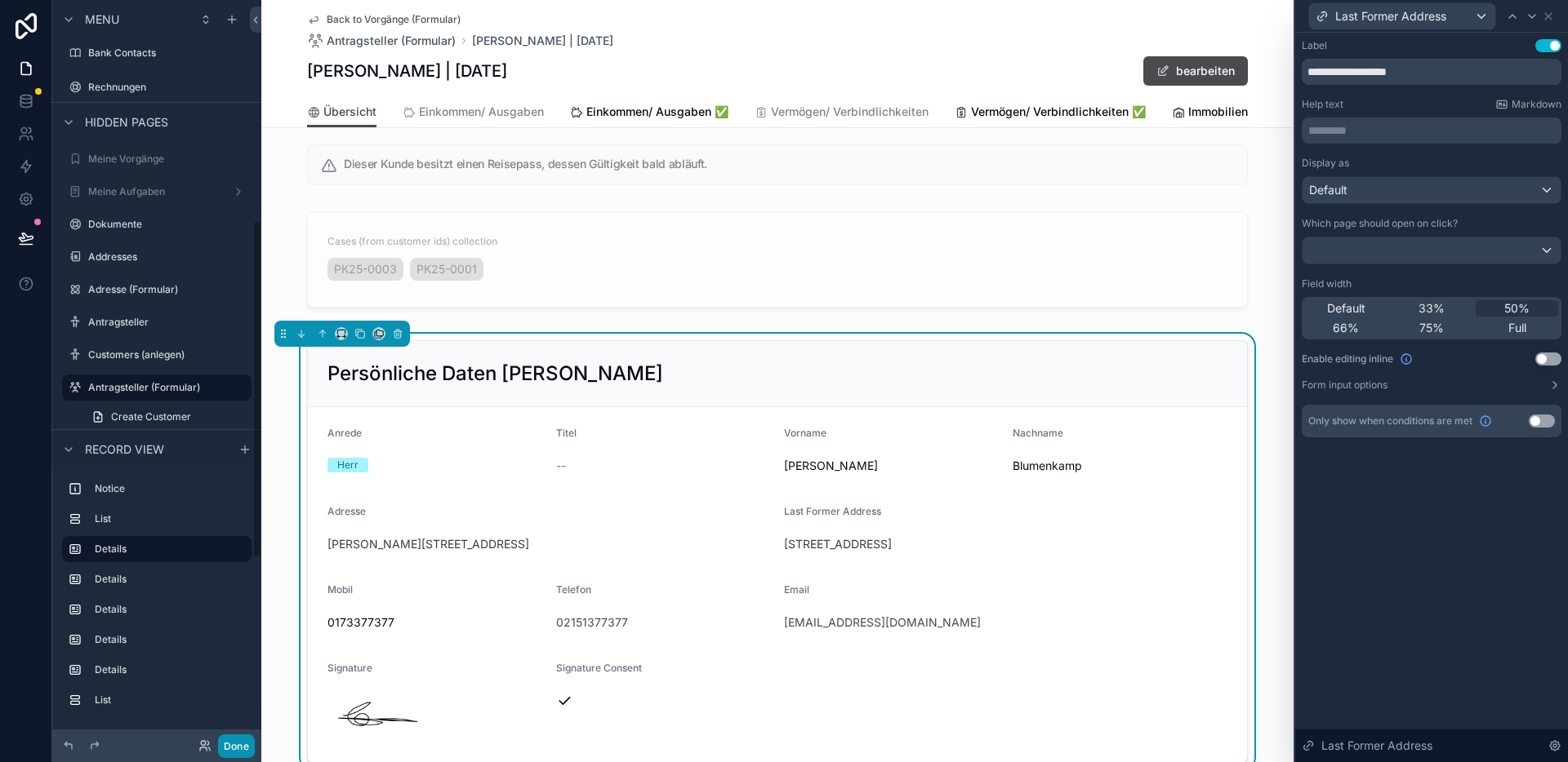
click at [242, 753] on button "Done" at bounding box center [236, 746] width 37 height 23
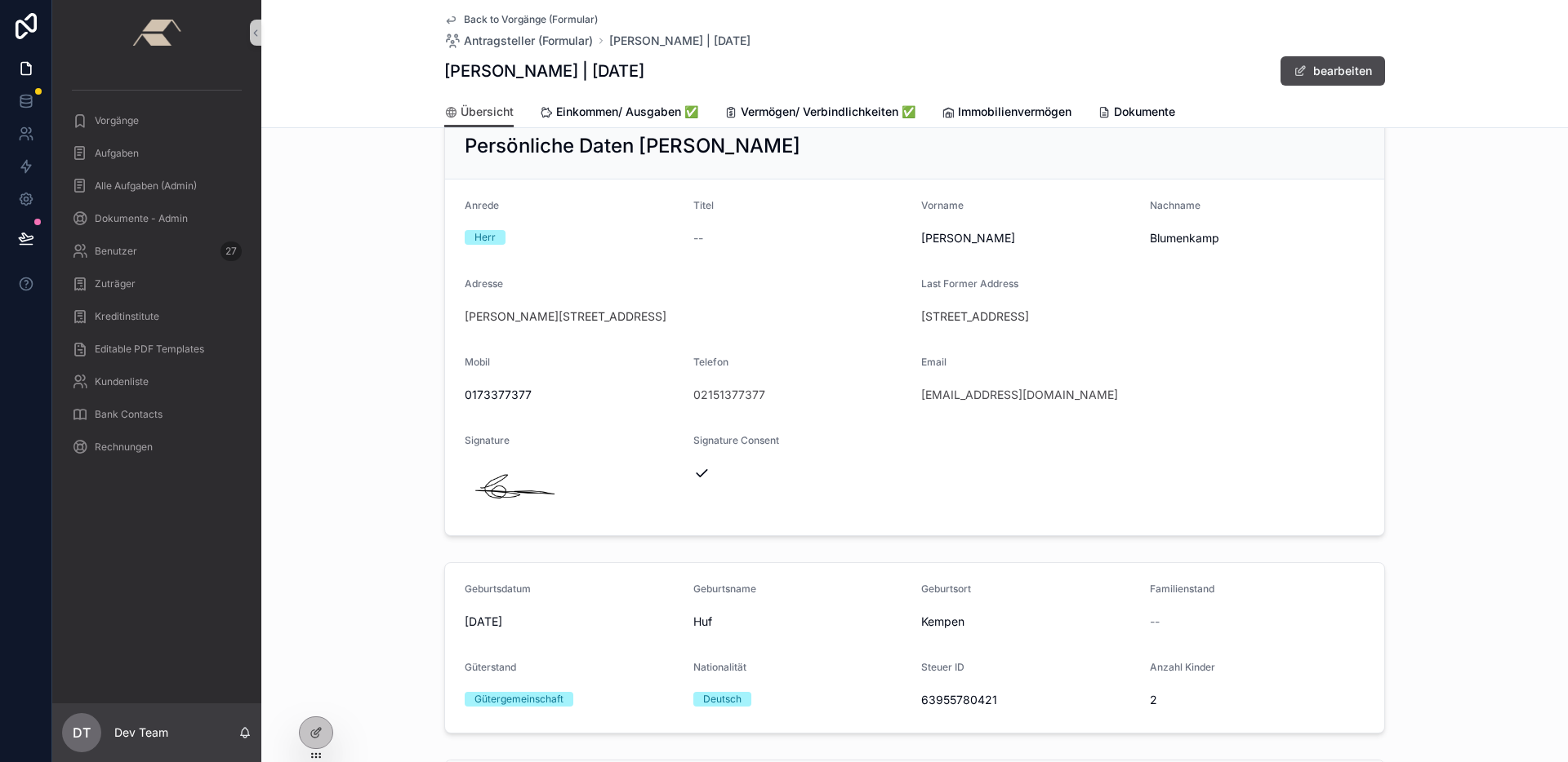
scroll to position [63, 0]
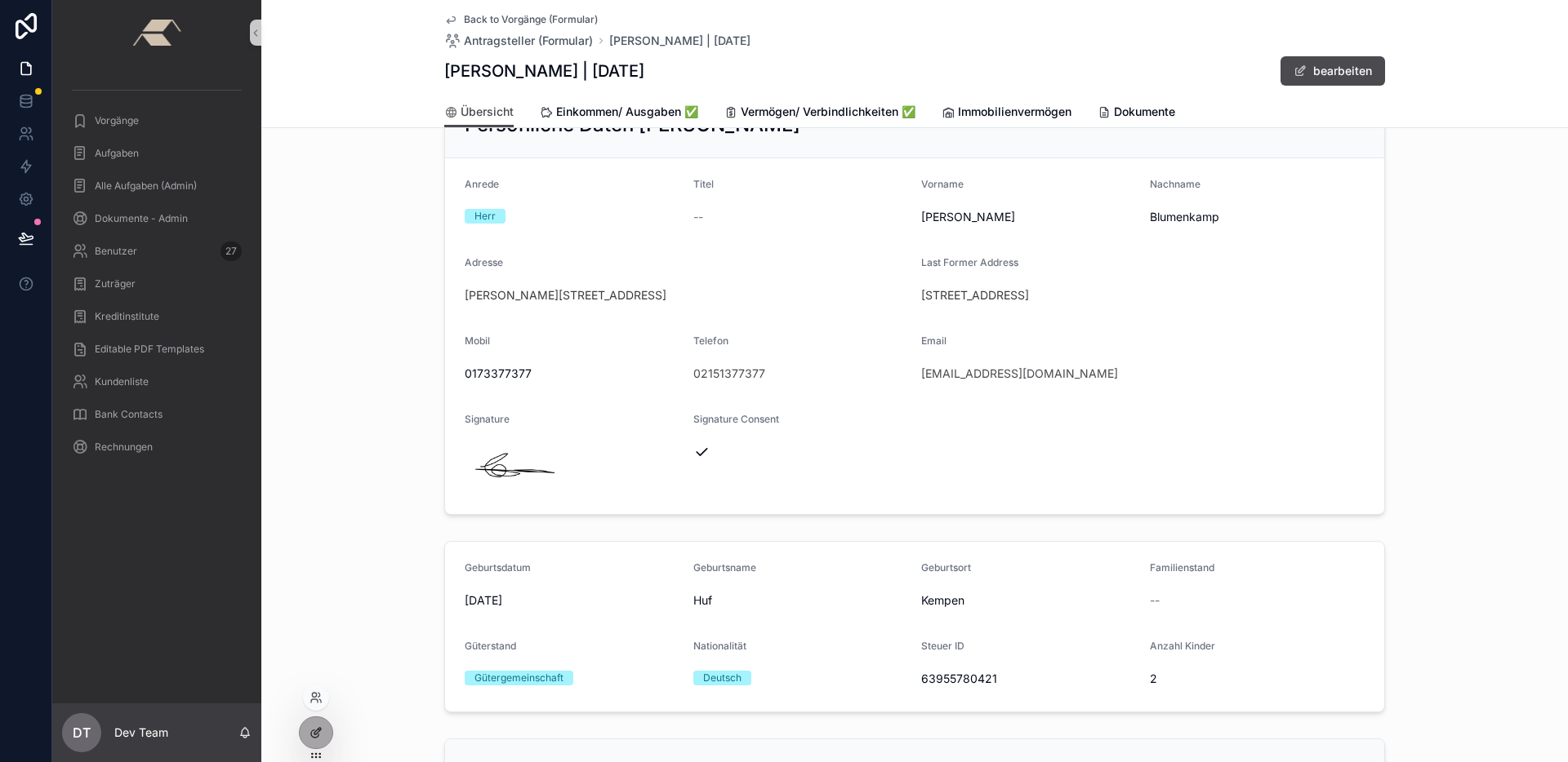
click at [320, 734] on icon at bounding box center [315, 732] width 13 height 13
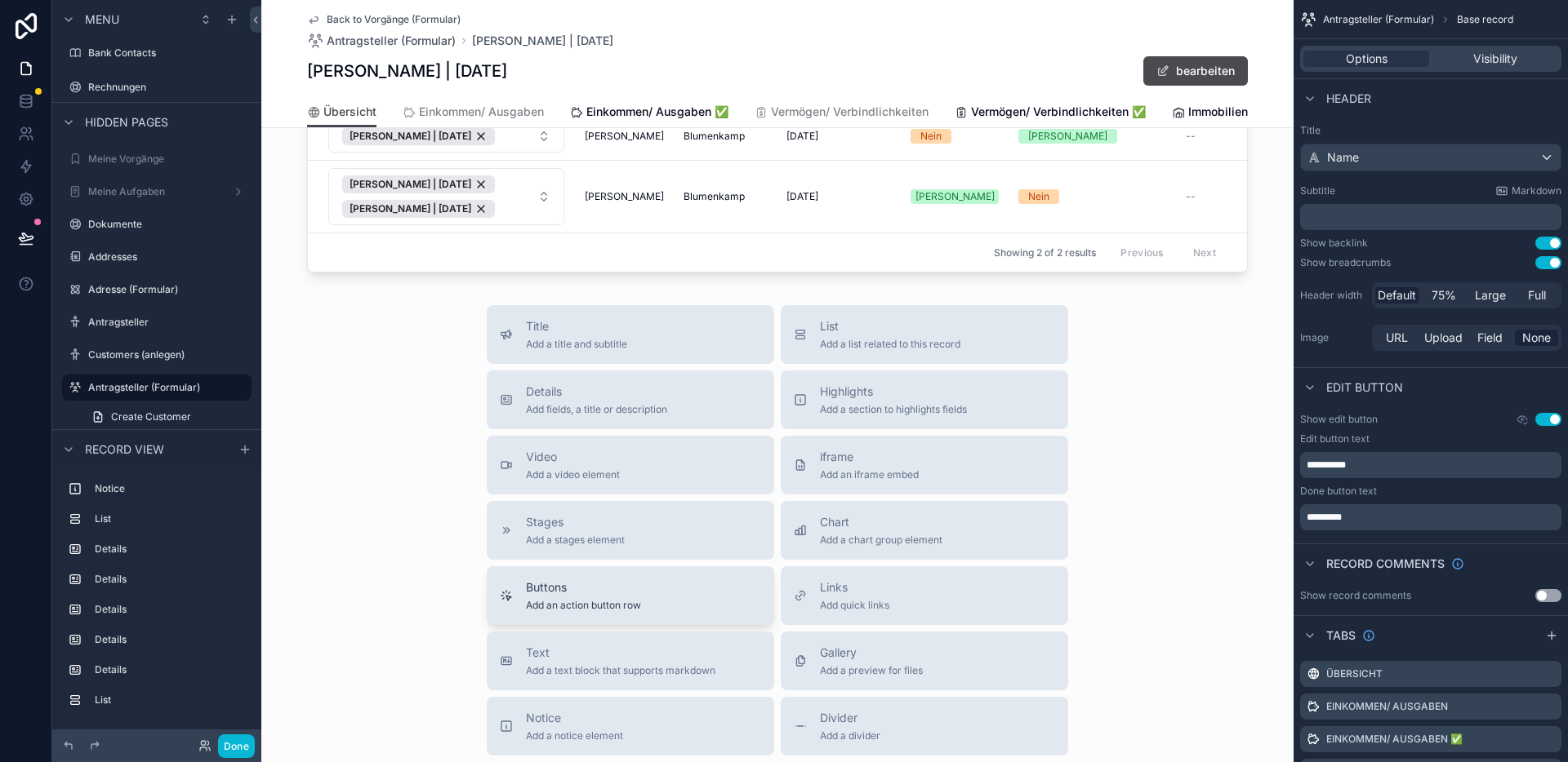
scroll to position [1726, 0]
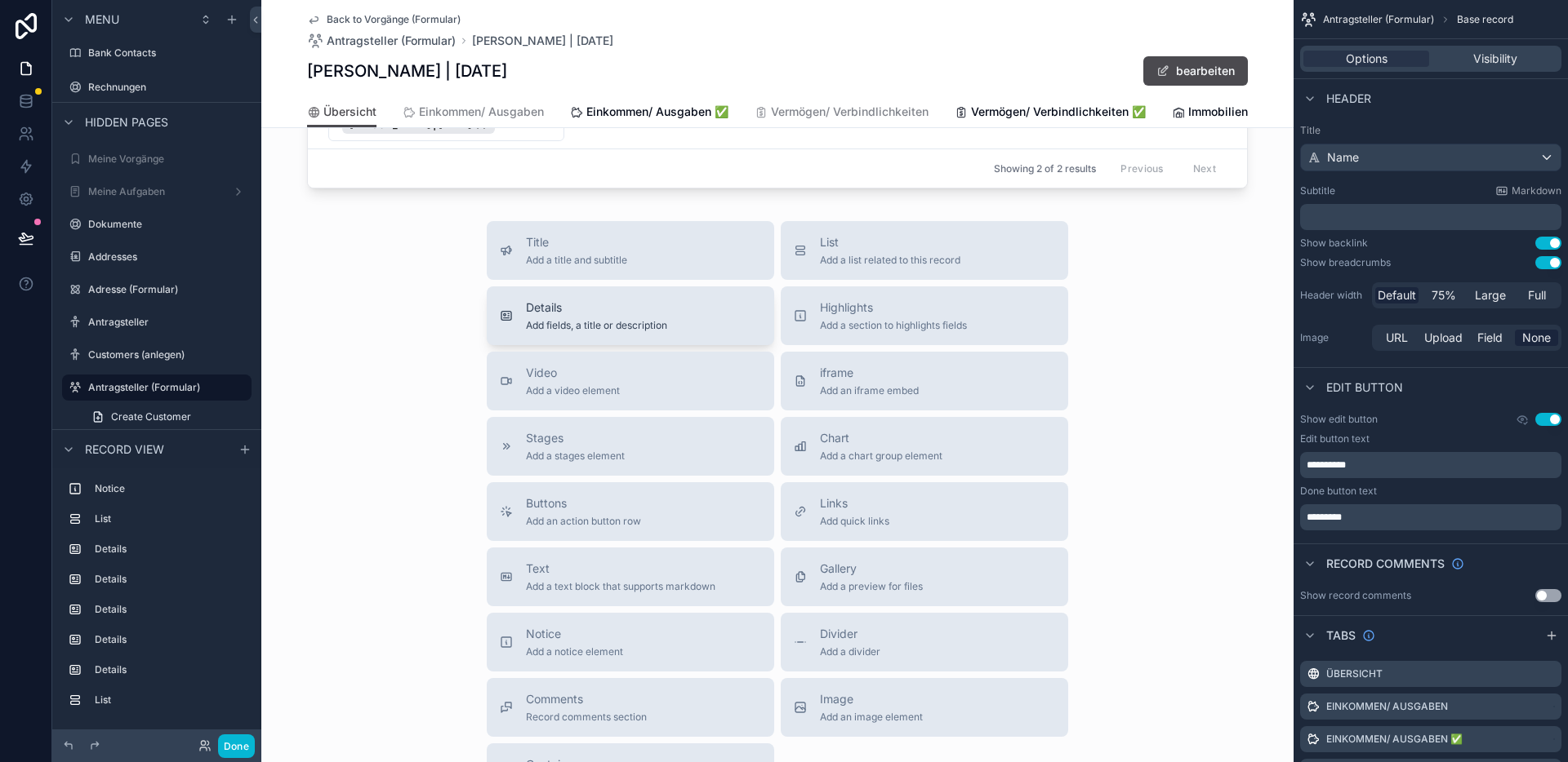
click at [626, 322] on button "Details Add fields, a title or description" at bounding box center [631, 316] width 288 height 59
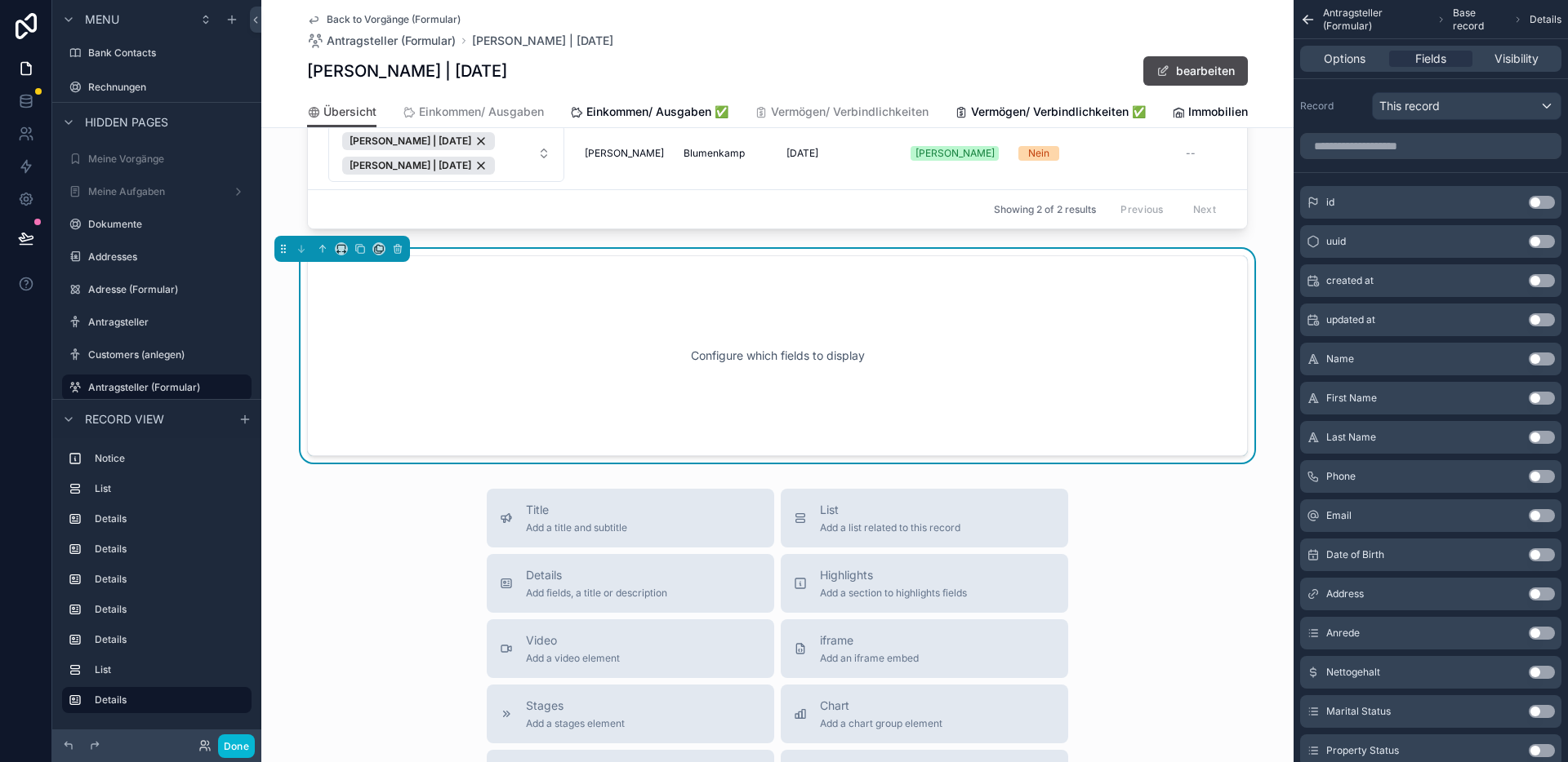
scroll to position [1685, 0]
click at [936, 366] on div "Configure which fields to display" at bounding box center [777, 356] width 887 height 147
click at [1333, 63] on span "Options" at bounding box center [1344, 59] width 41 height 16
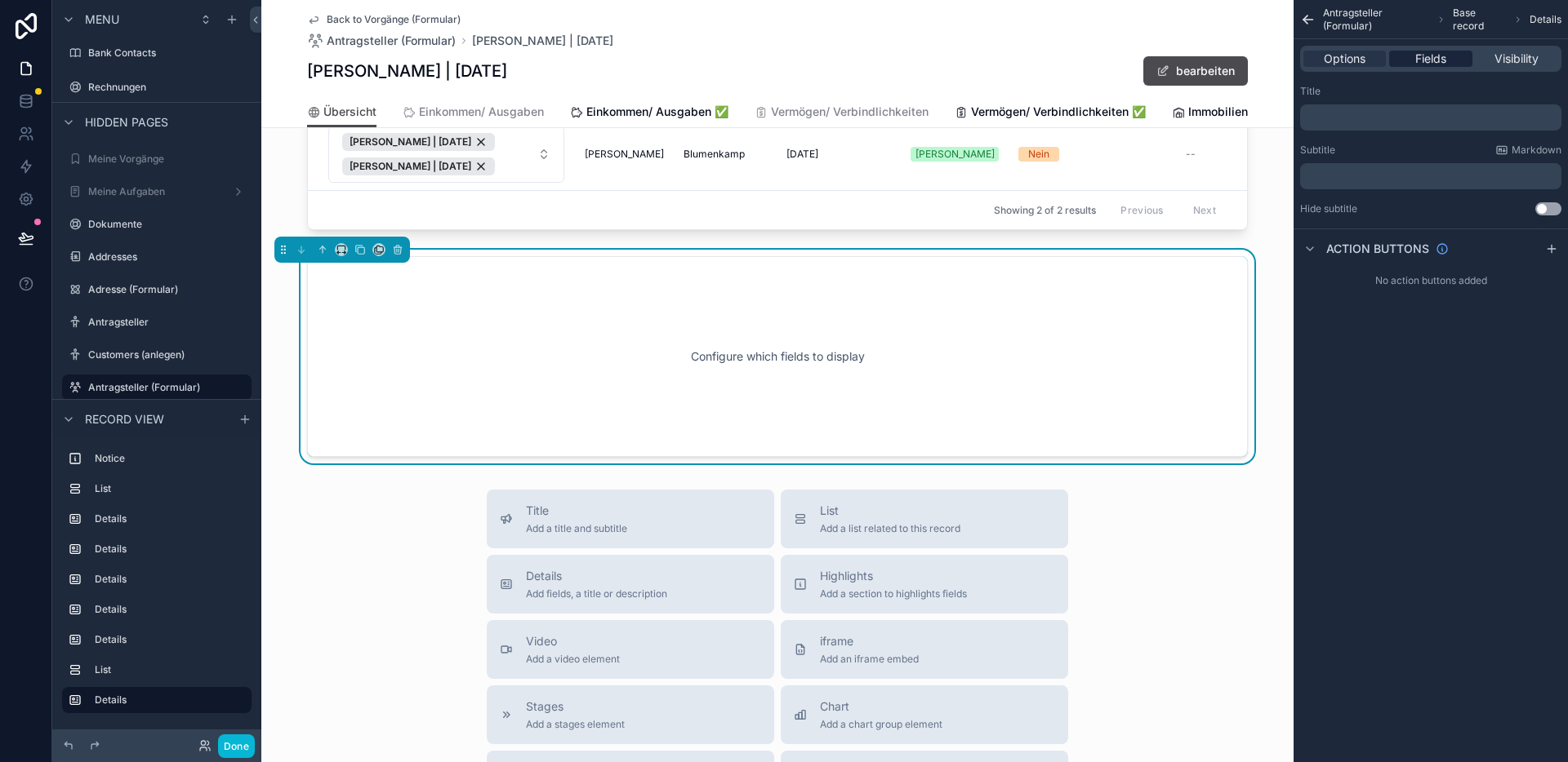
click at [1412, 63] on div "Fields" at bounding box center [1430, 59] width 83 height 16
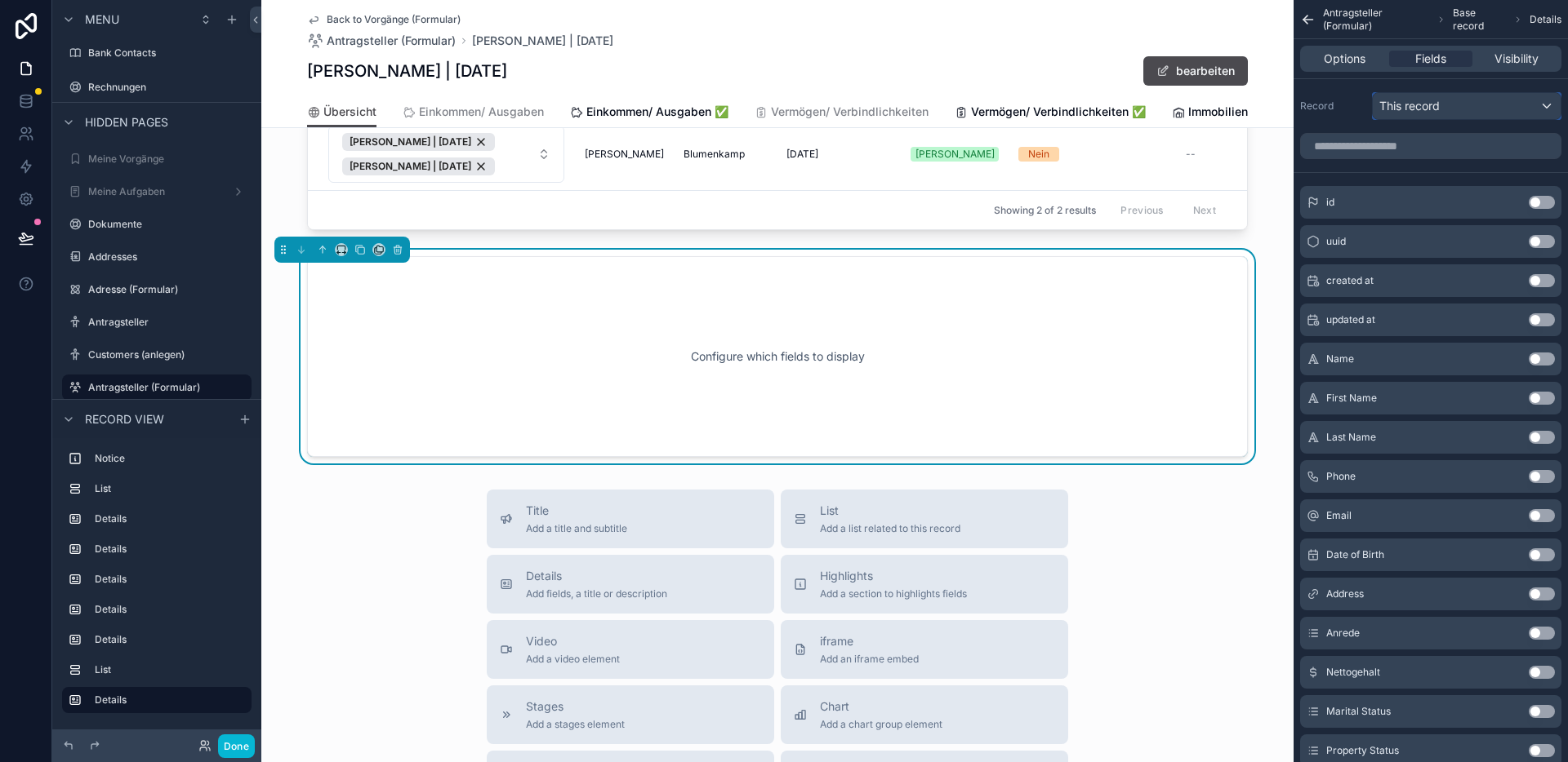
click at [1418, 103] on span "This record" at bounding box center [1409, 106] width 60 height 16
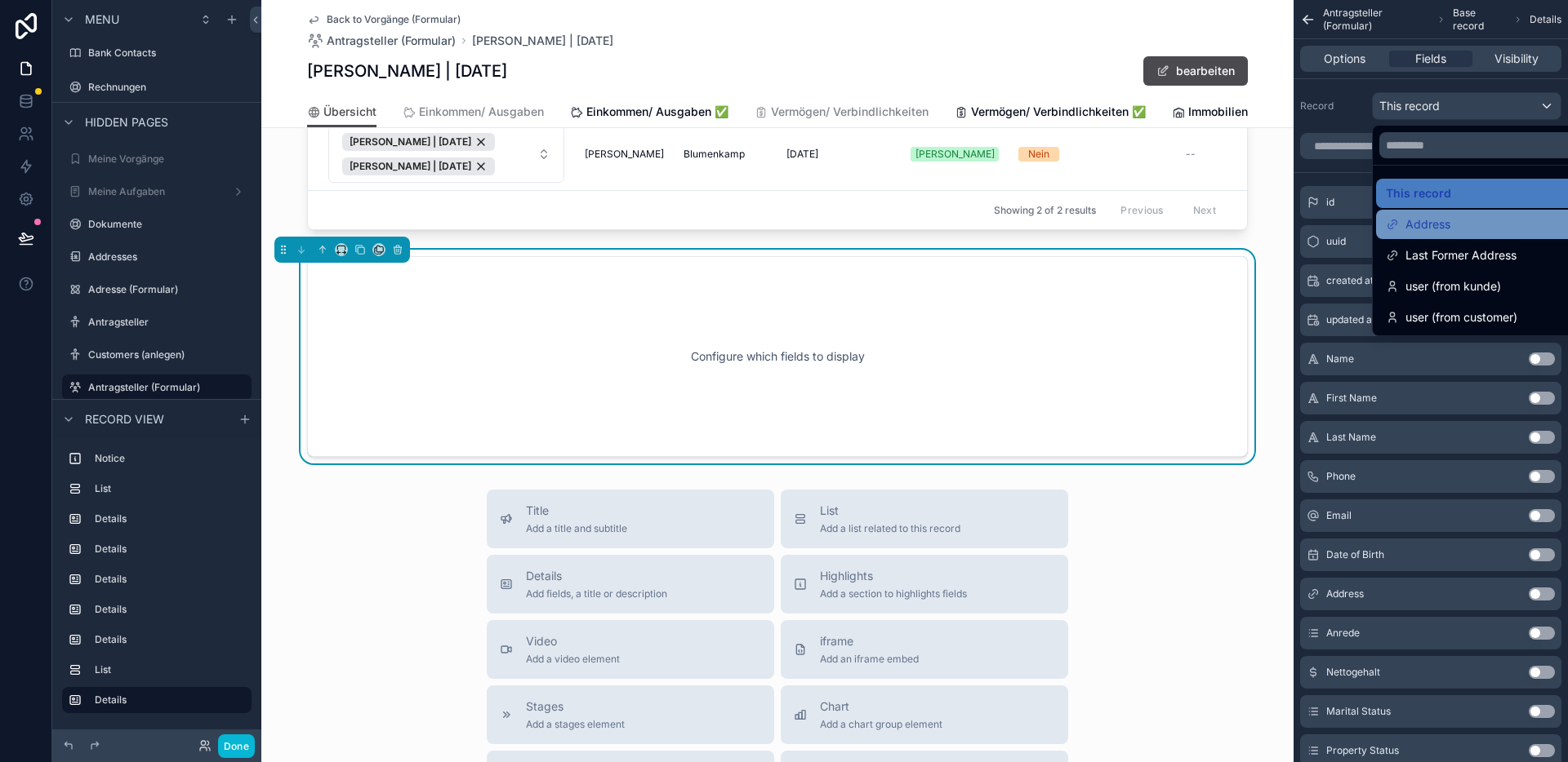
click at [1432, 219] on span "Address" at bounding box center [1428, 224] width 45 height 20
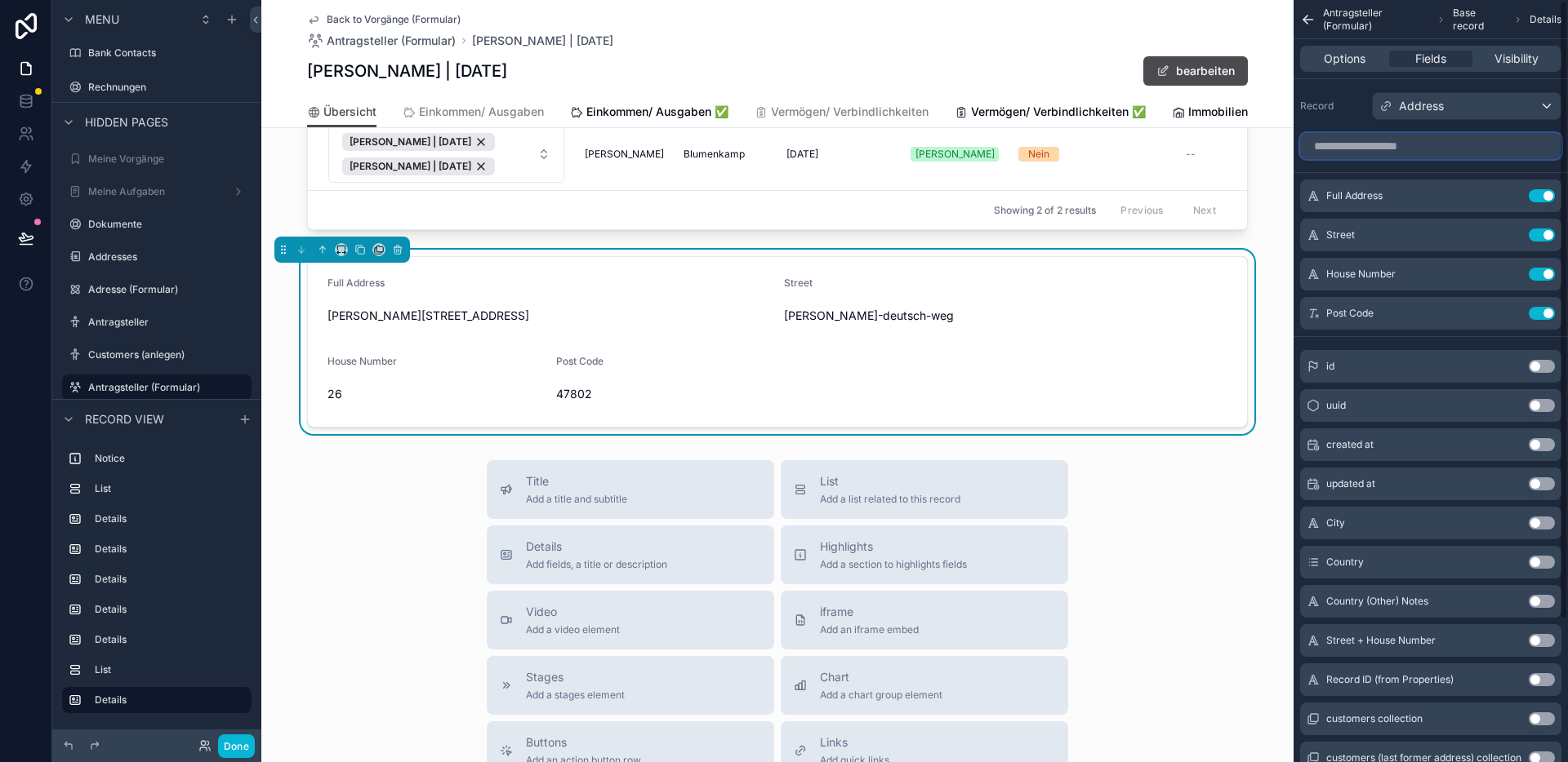
click at [1448, 148] on input "scrollable content" at bounding box center [1430, 146] width 261 height 26
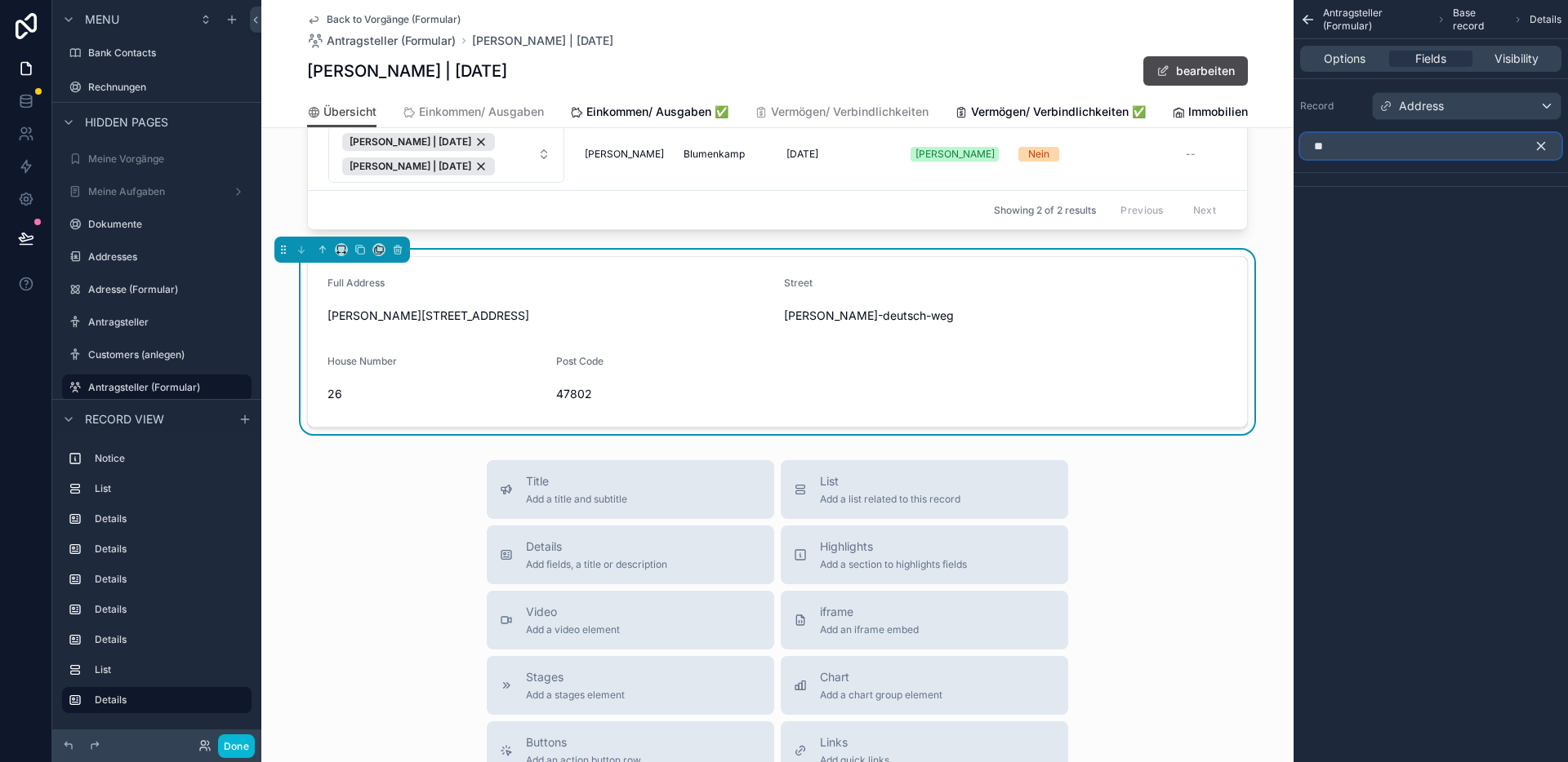
type input "*"
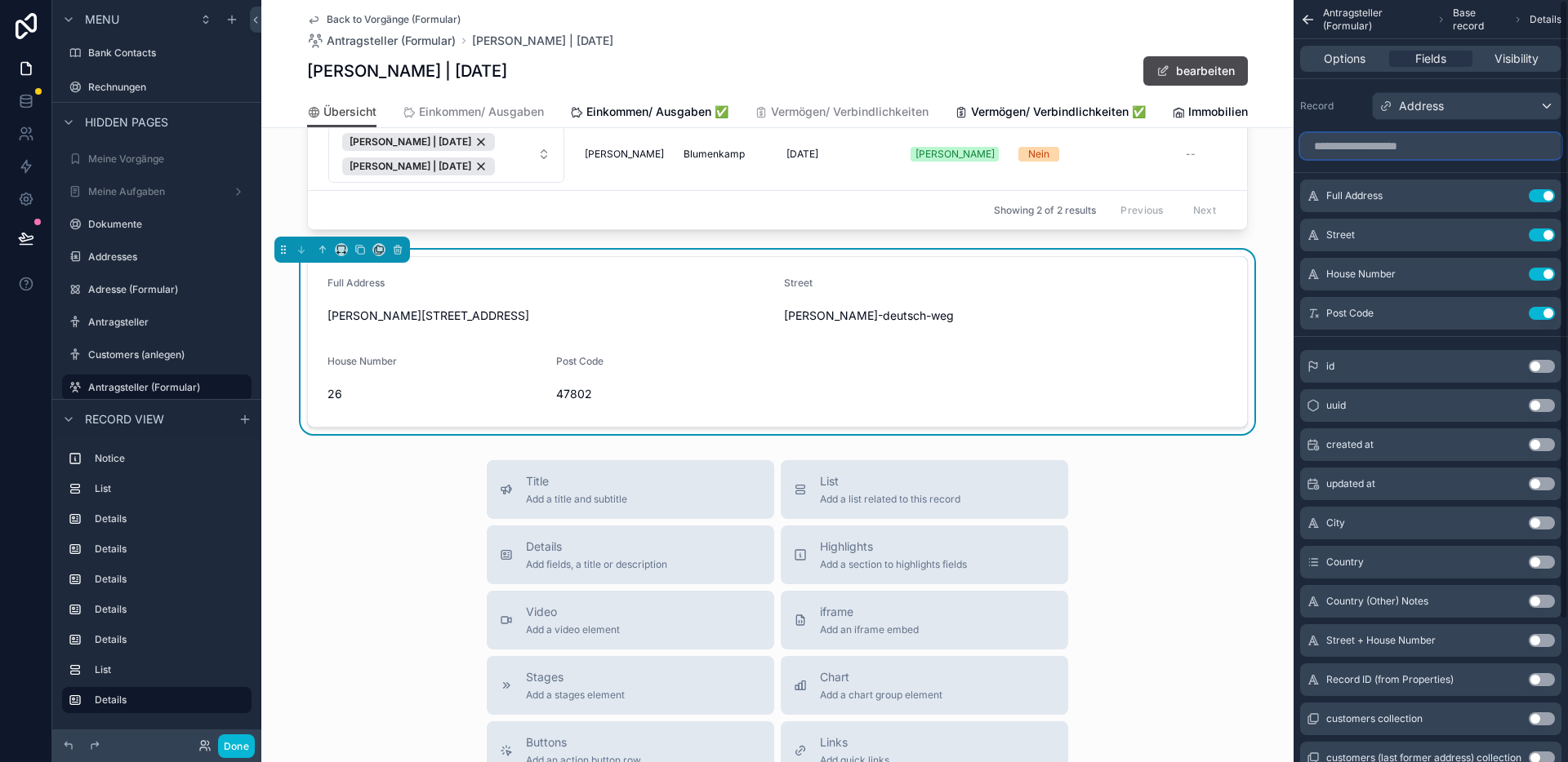
paste input "**********"
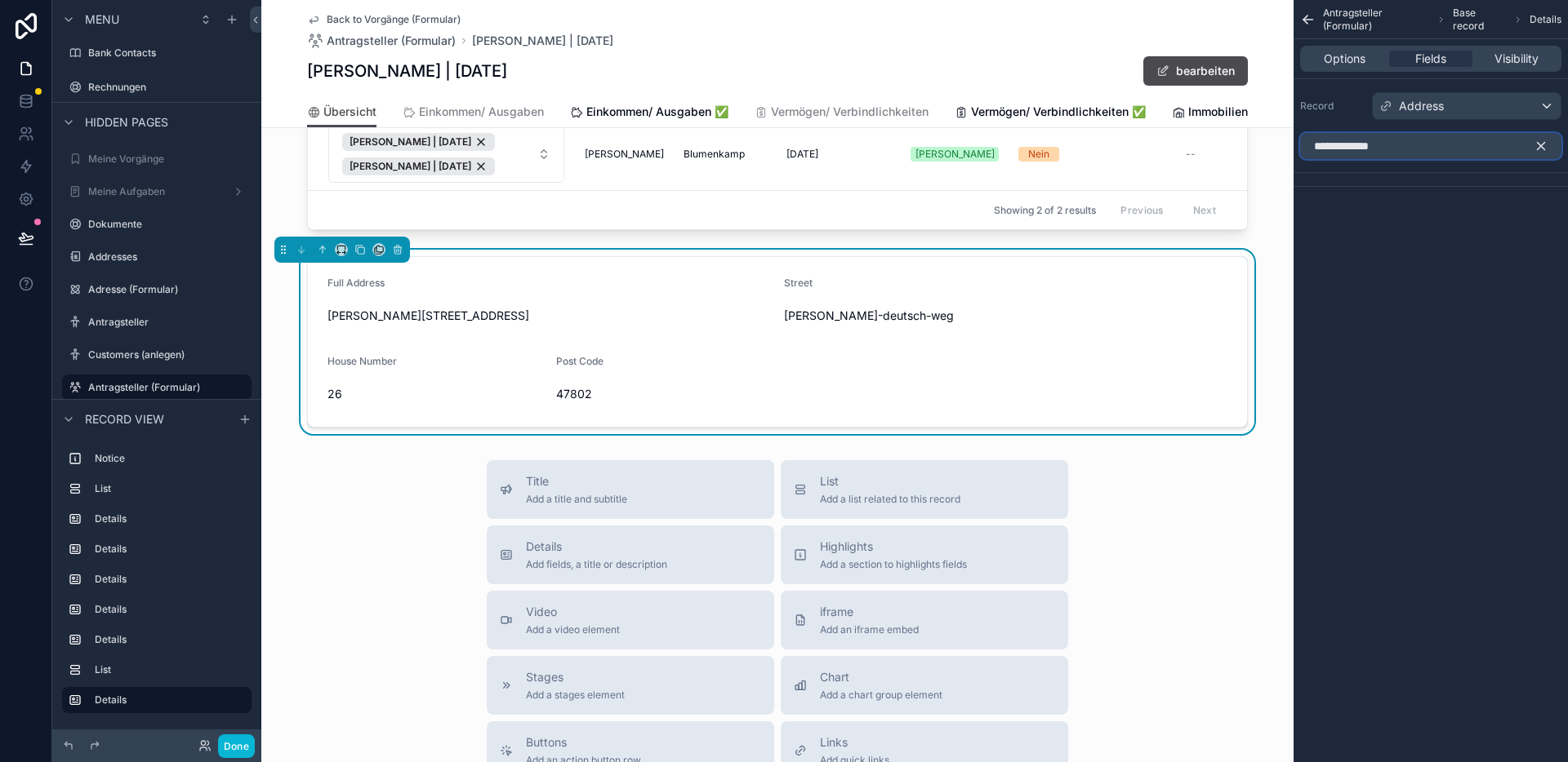
type input "**********"
drag, startPoint x: 1536, startPoint y: 141, endPoint x: 1527, endPoint y: 150, distance: 12.7
click at [1537, 141] on icon "scrollable content" at bounding box center [1540, 146] width 15 height 15
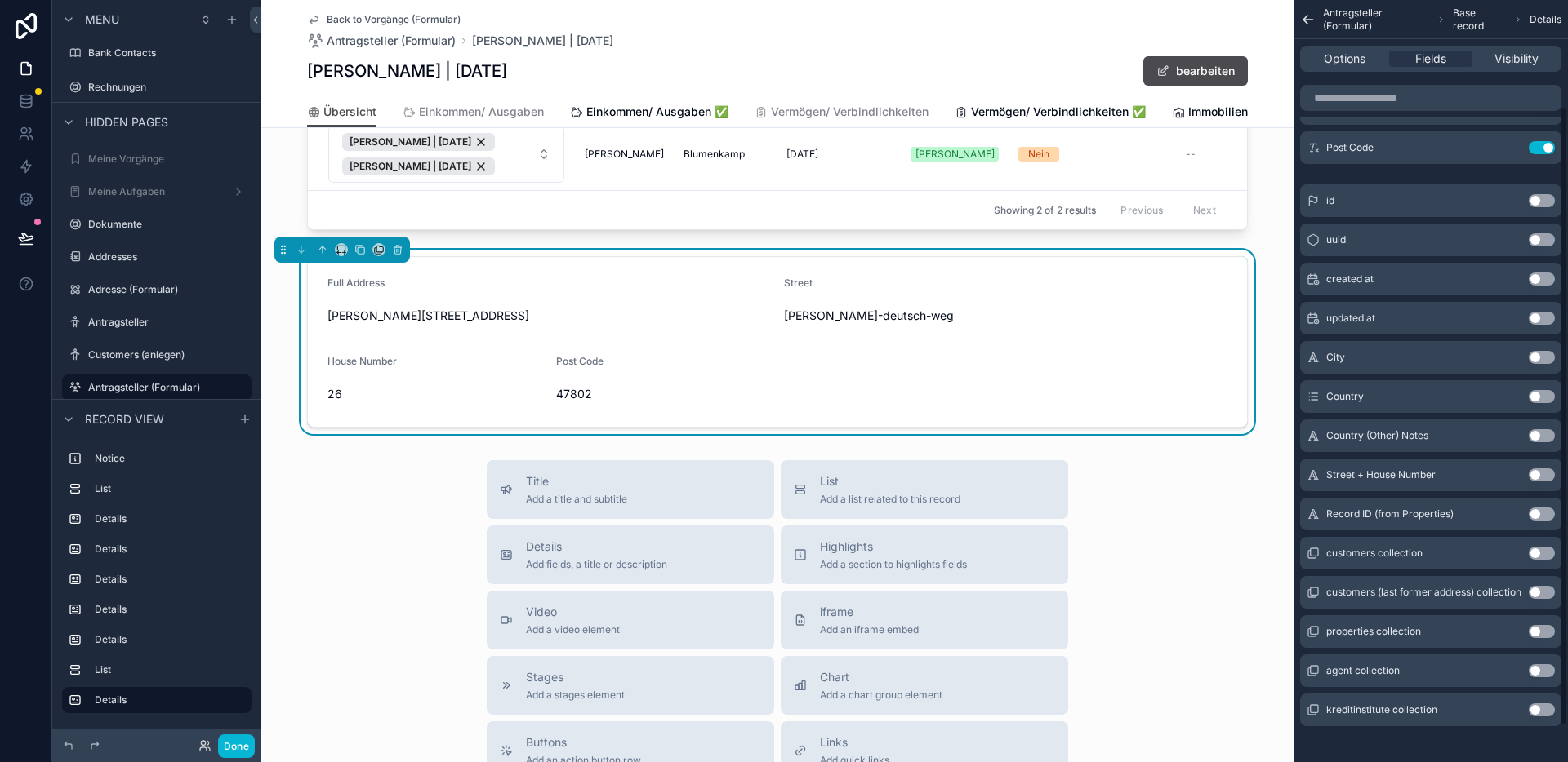
scroll to position [56, 0]
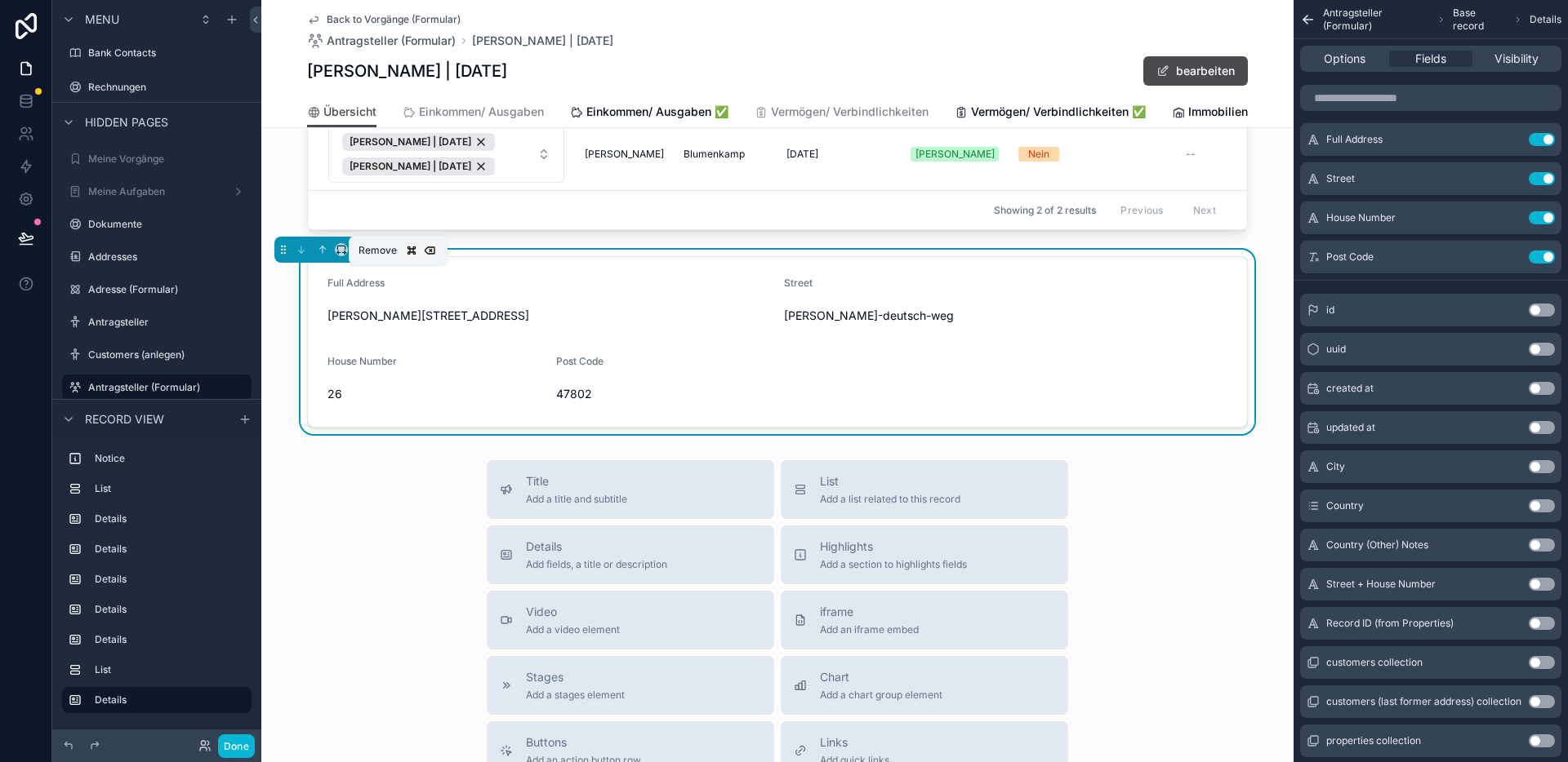
click at [396, 256] on icon "scrollable content" at bounding box center [397, 249] width 11 height 11
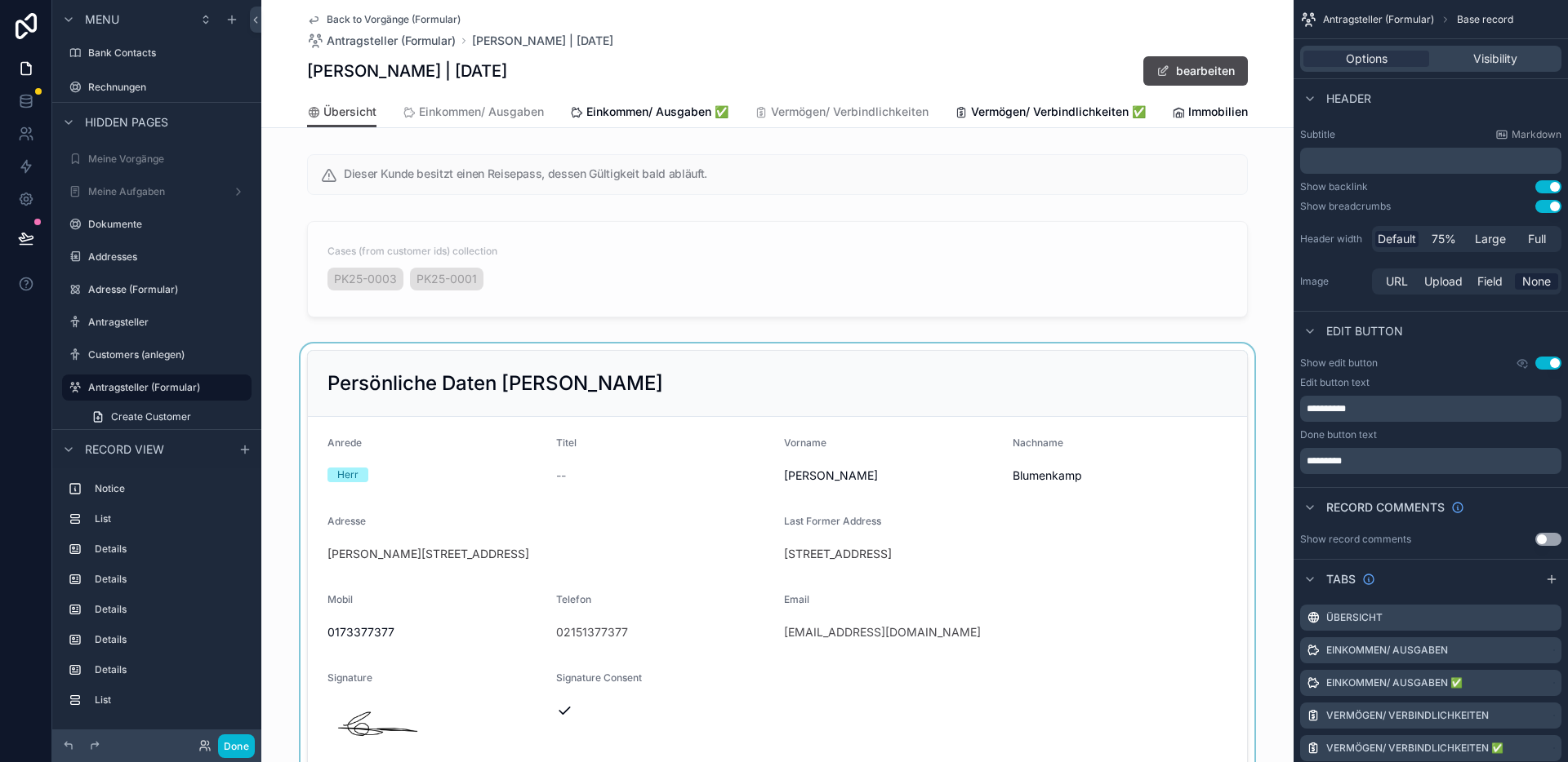
scroll to position [9, 0]
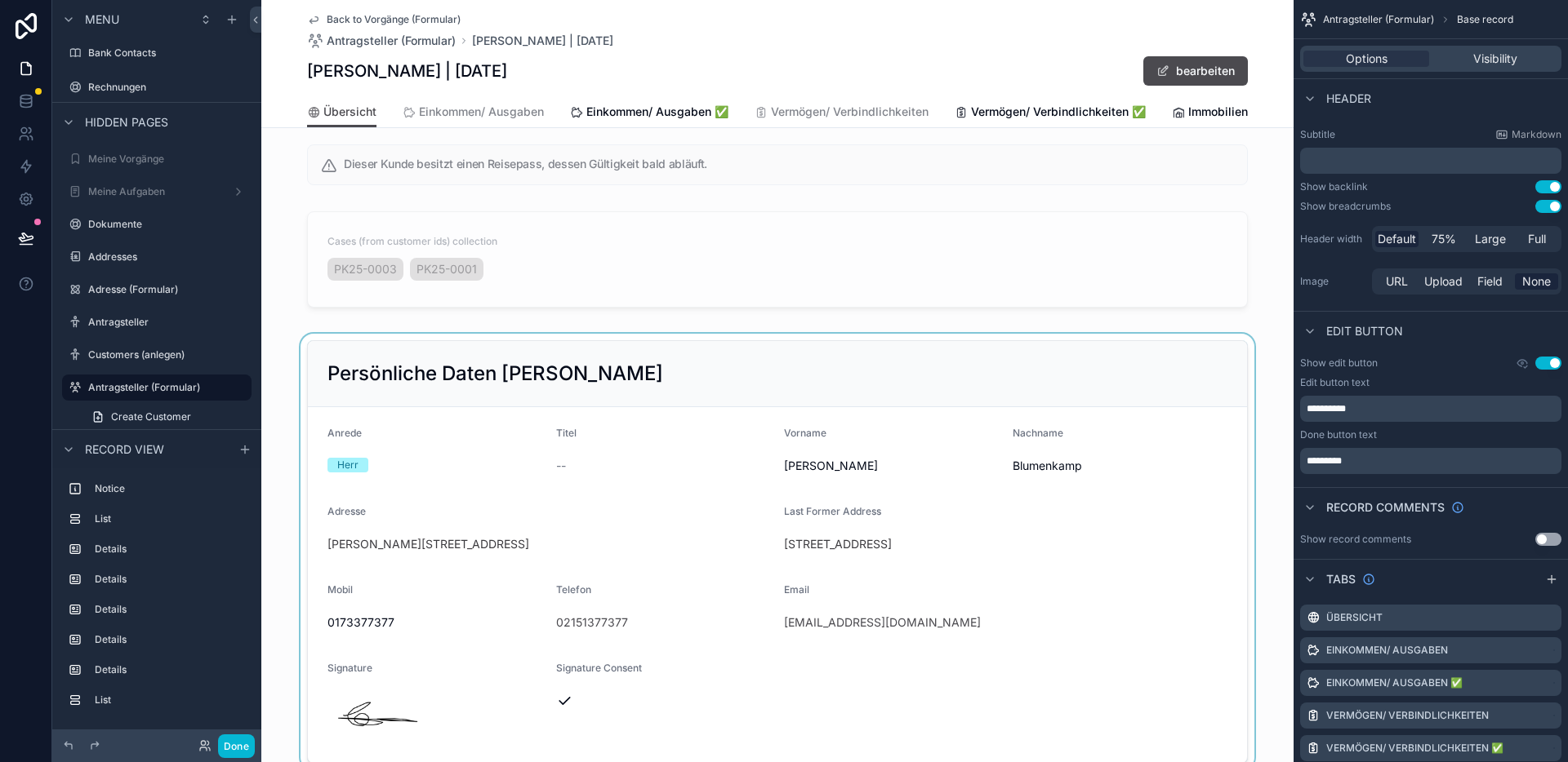
click at [684, 508] on div "scrollable content" at bounding box center [777, 552] width 1032 height 437
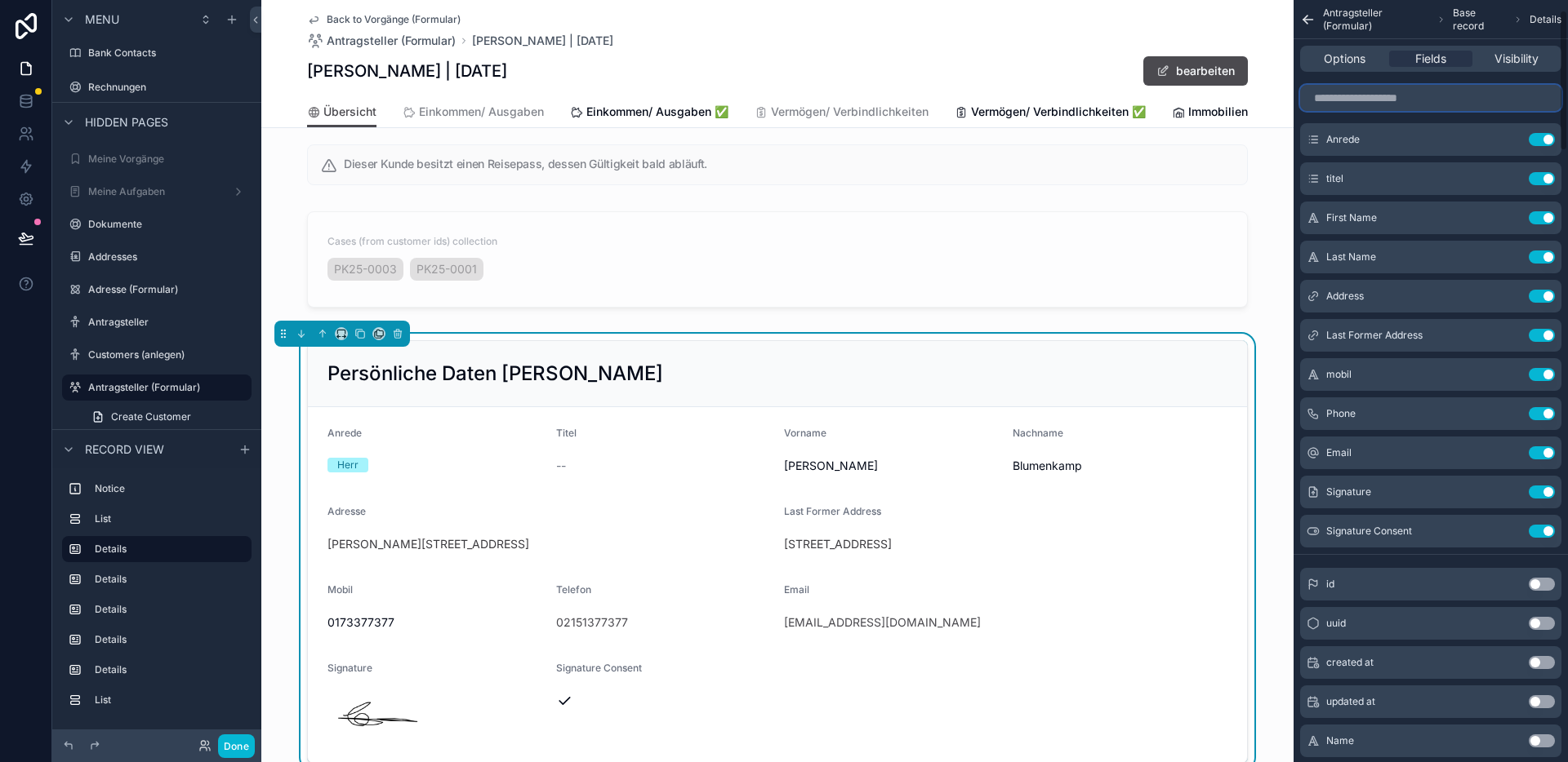
click at [1413, 95] on input "scrollable content" at bounding box center [1430, 98] width 261 height 26
paste input "**********"
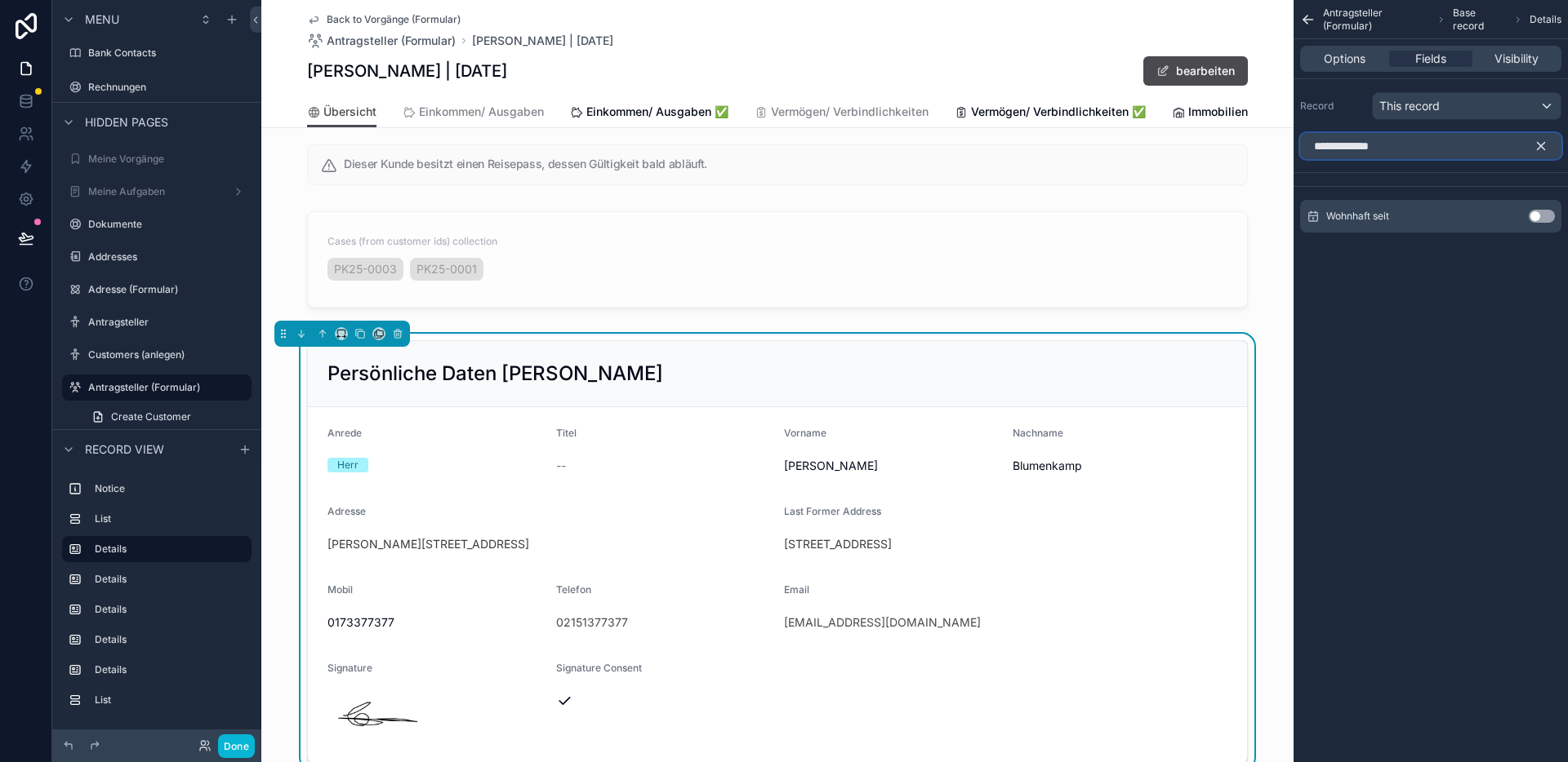
type input "**********"
click at [1537, 214] on button "Use setting" at bounding box center [1541, 216] width 26 height 13
click at [1546, 145] on icon "scrollable content" at bounding box center [1540, 146] width 15 height 15
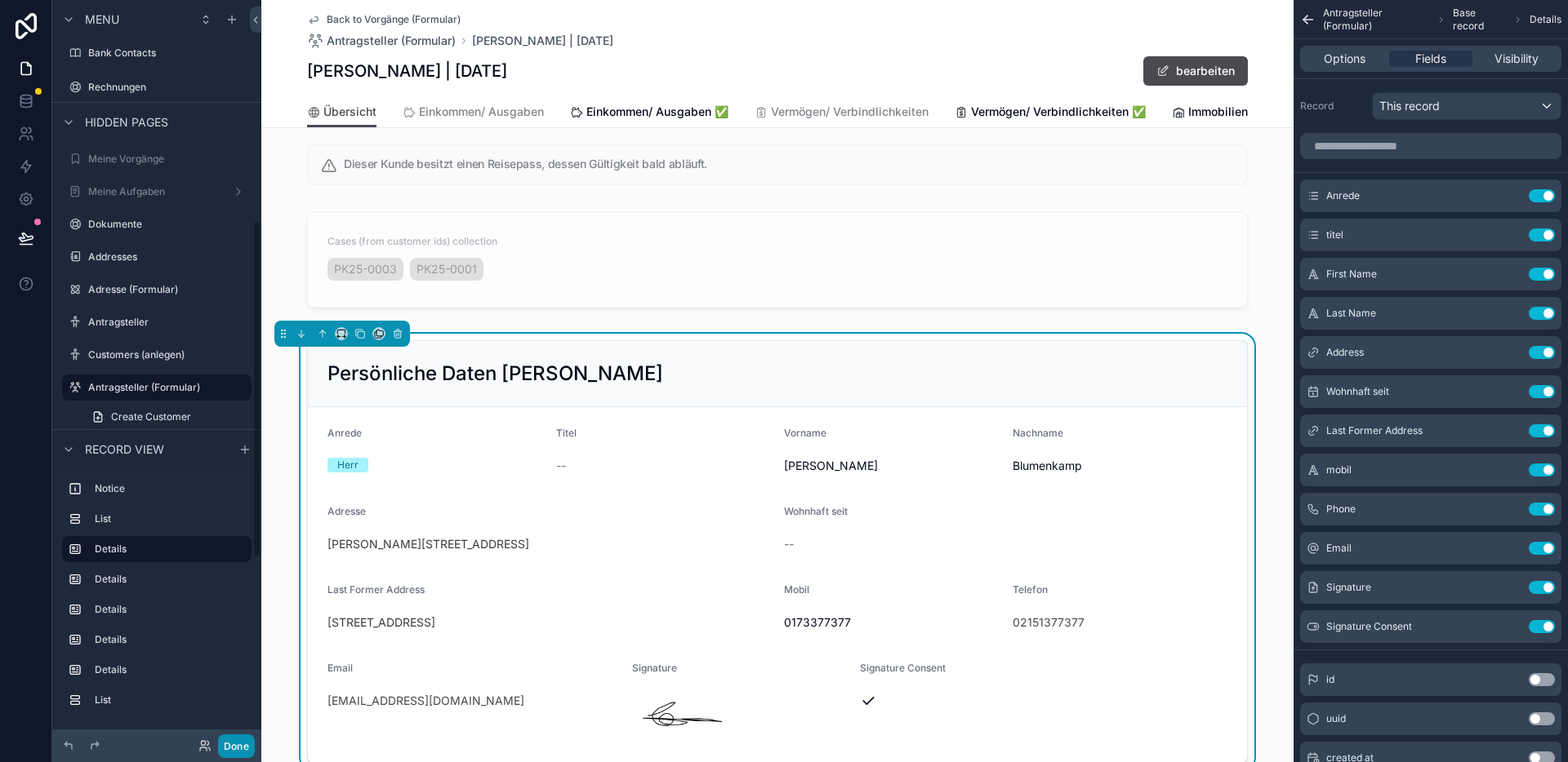
click at [245, 753] on button "Done" at bounding box center [236, 746] width 37 height 23
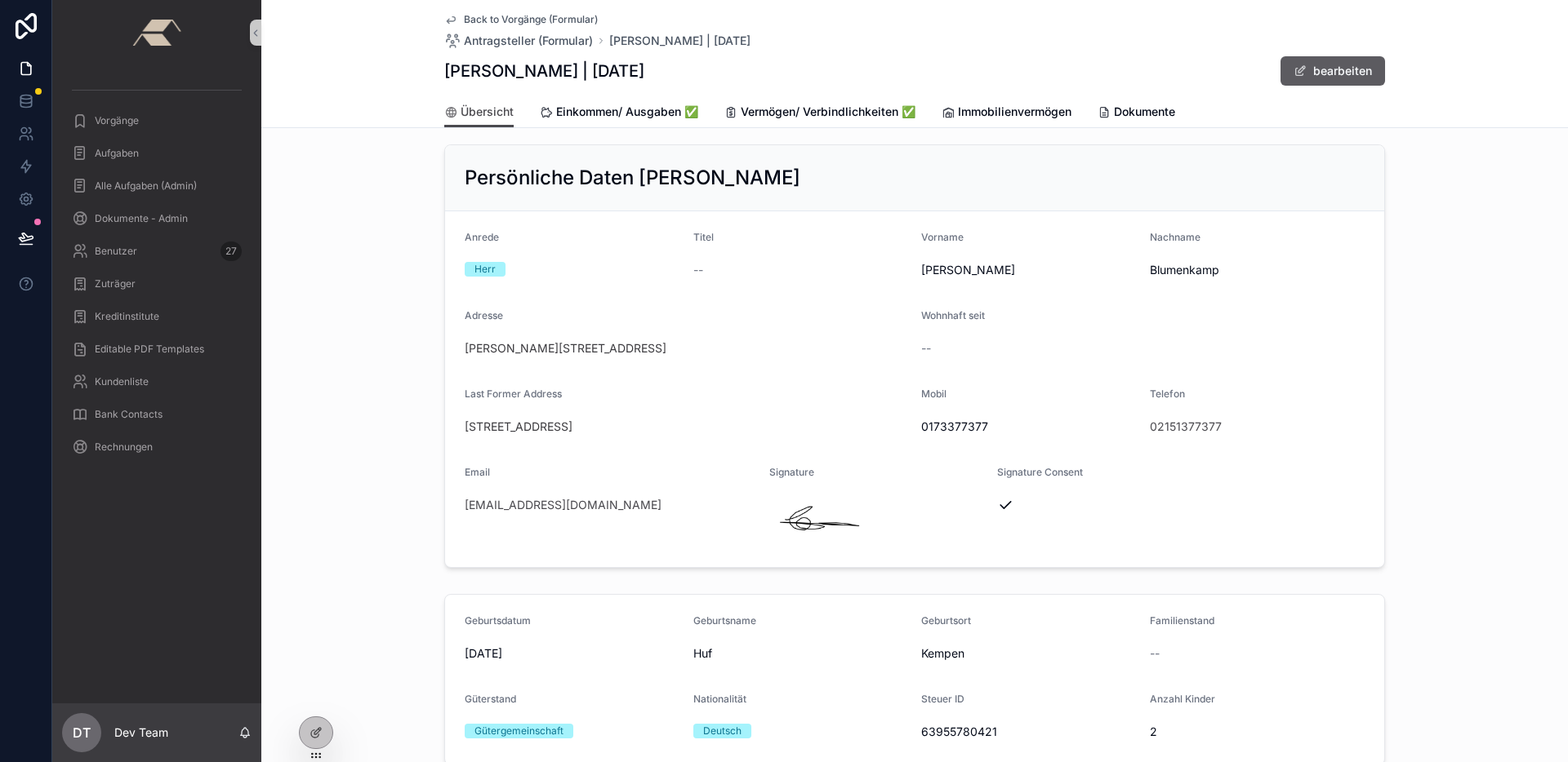
click at [1324, 61] on button "bearbeiten" at bounding box center [1332, 71] width 104 height 29
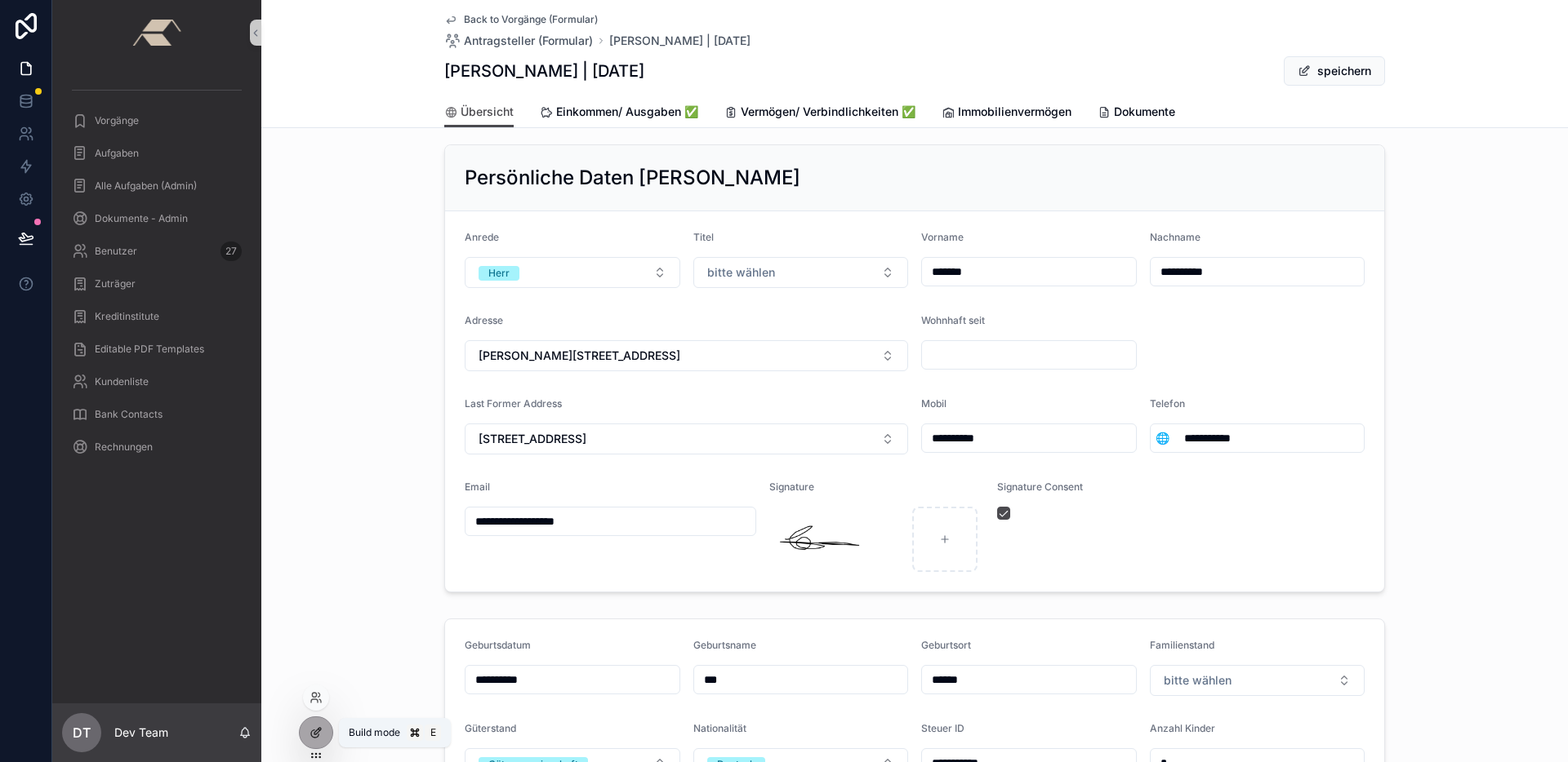
click at [316, 737] on icon at bounding box center [314, 734] width 8 height 8
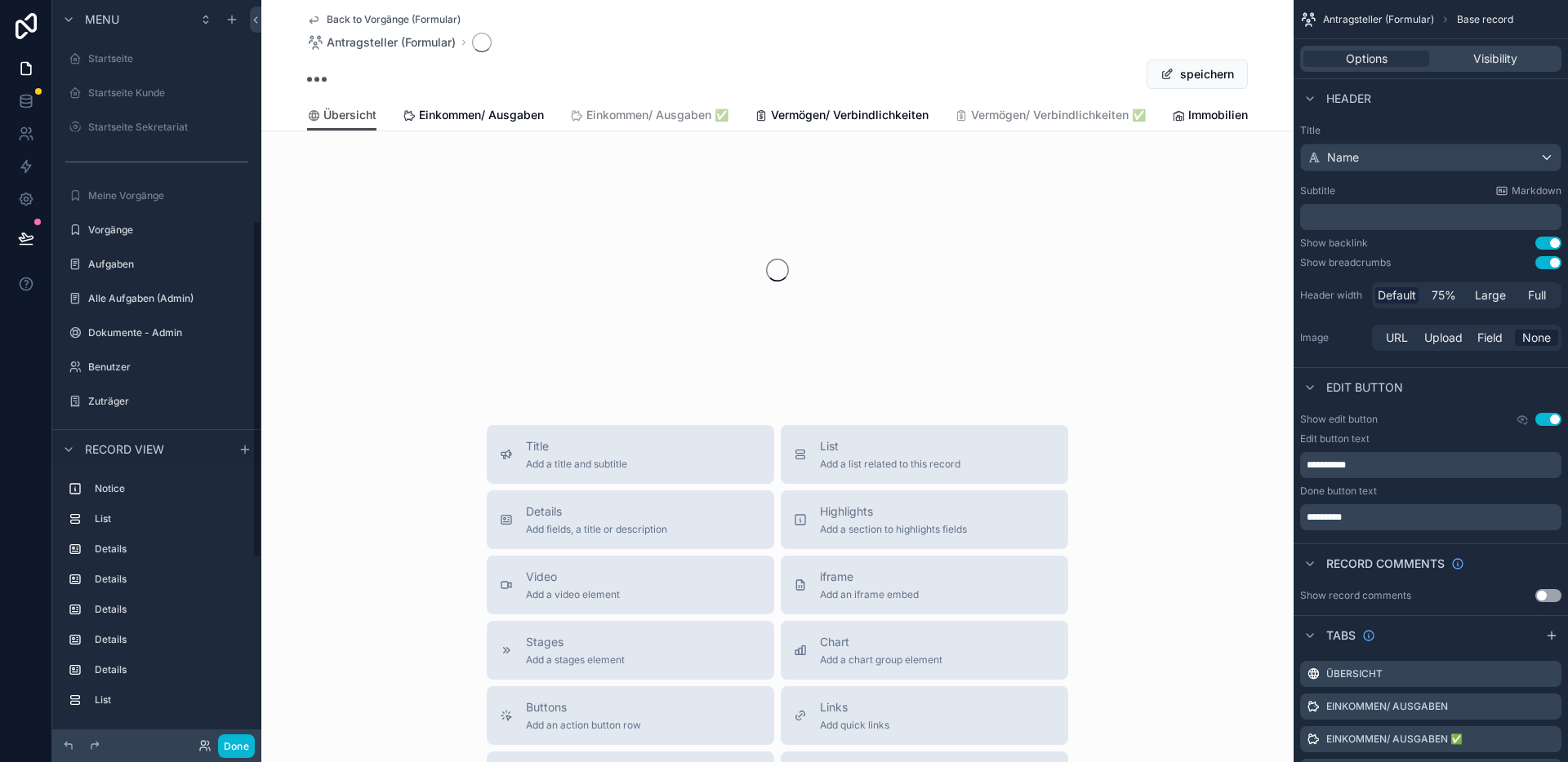
scroll to position [486, 0]
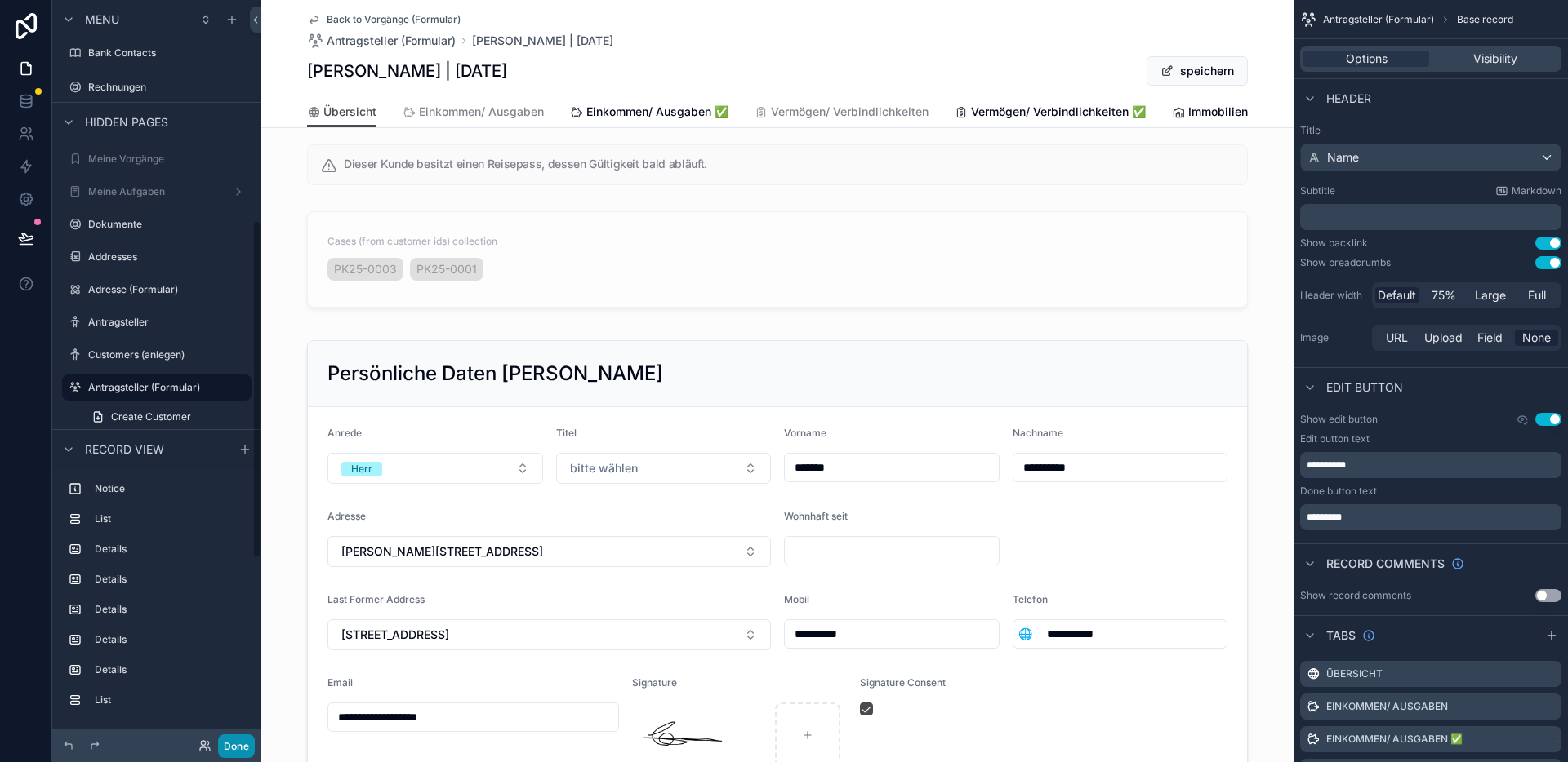
click at [237, 744] on button "Done" at bounding box center [236, 746] width 37 height 23
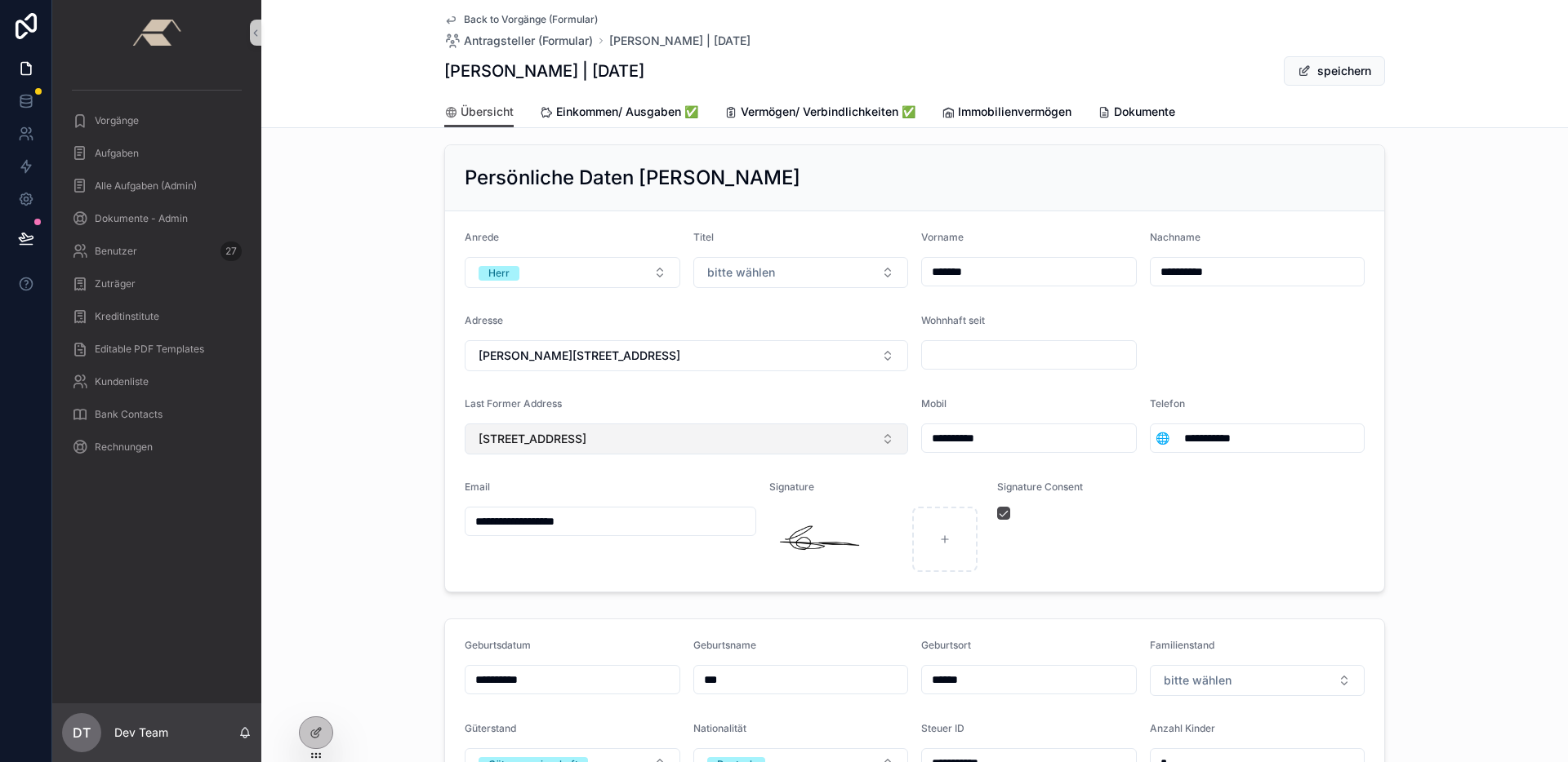
click at [586, 445] on span "[STREET_ADDRESS]" at bounding box center [532, 438] width 108 height 16
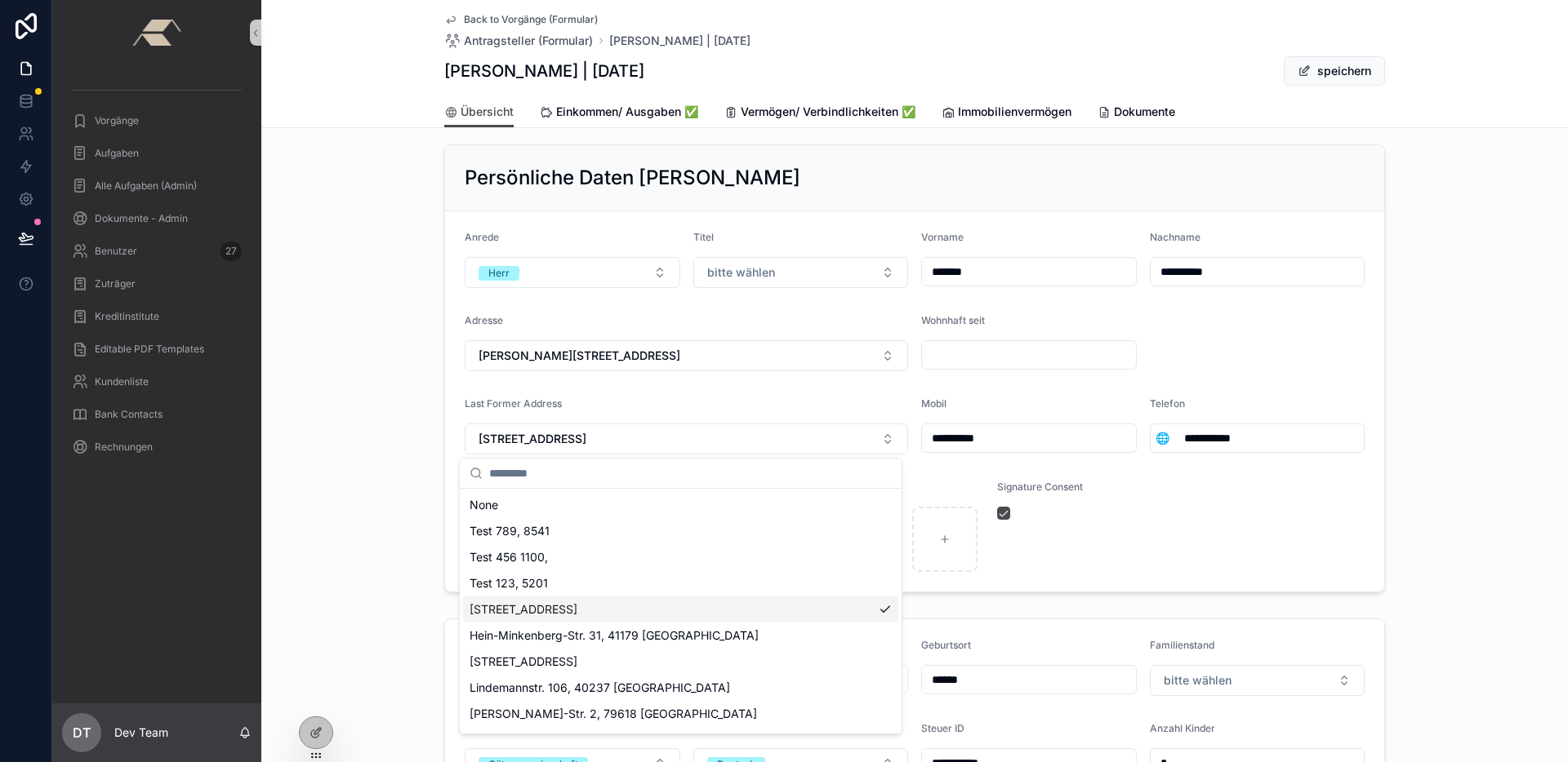
click at [338, 512] on div "**********" at bounding box center [914, 368] width 1306 height 461
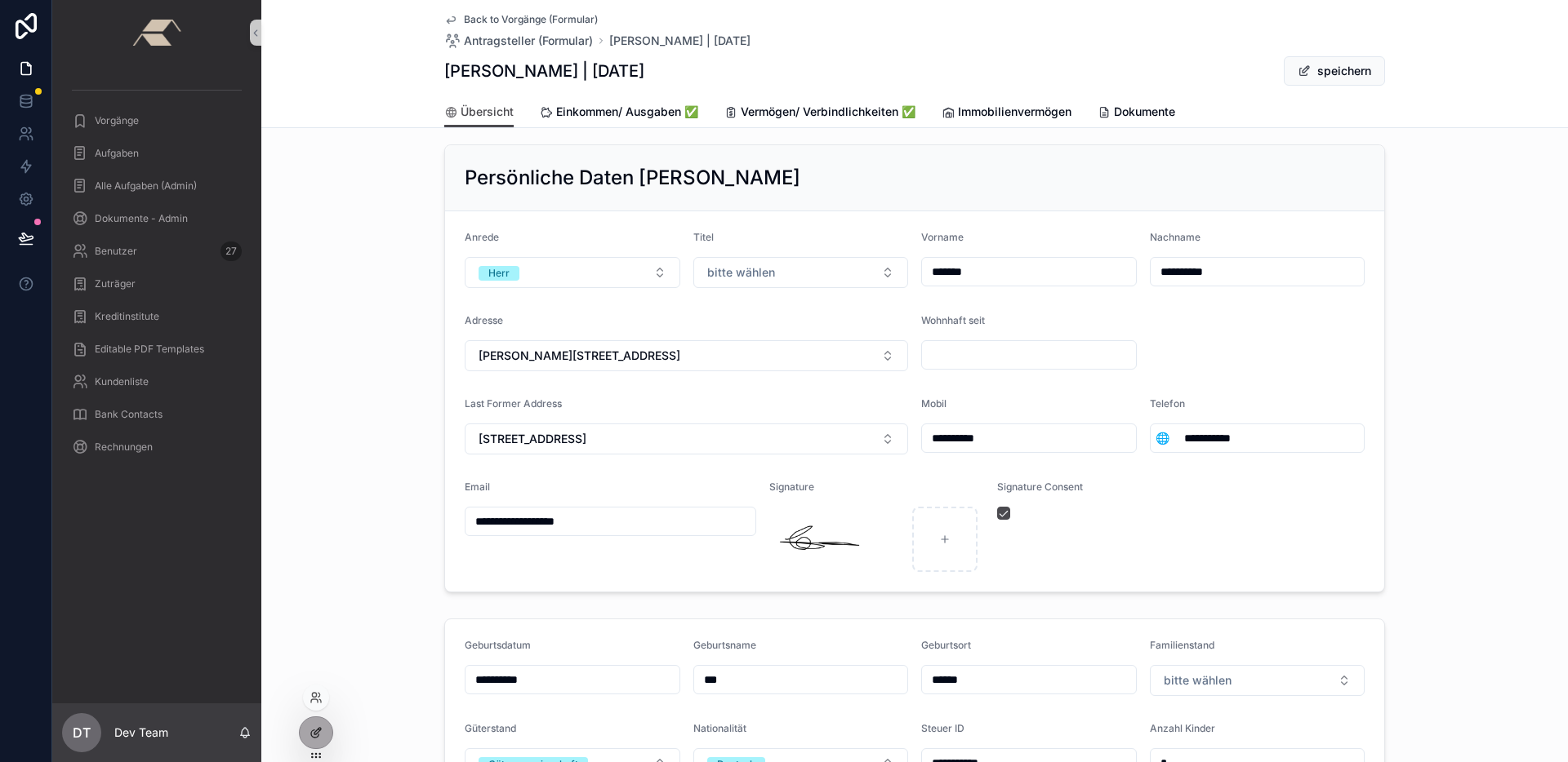
click at [317, 728] on icon at bounding box center [315, 732] width 13 height 13
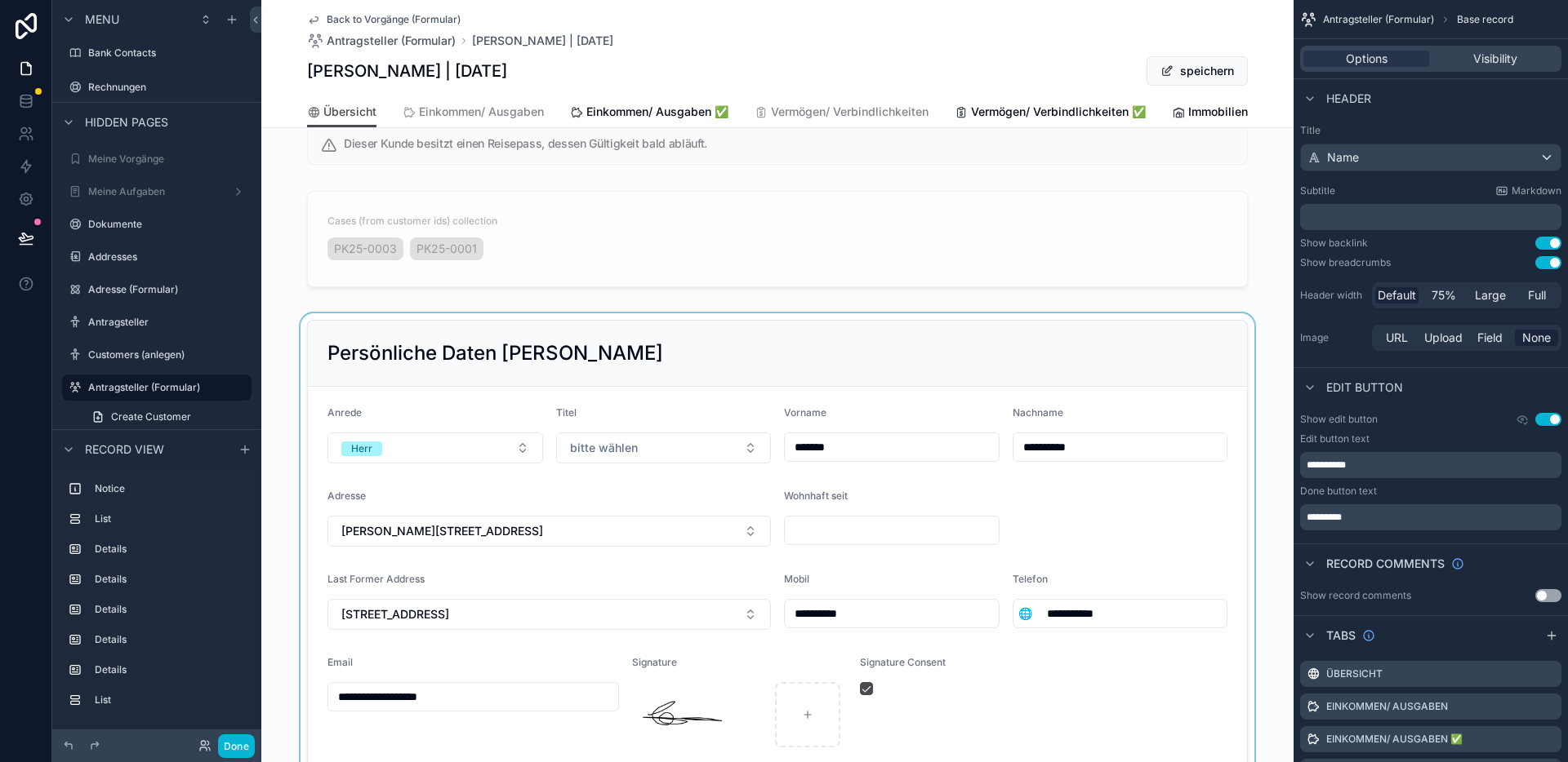
scroll to position [40, 0]
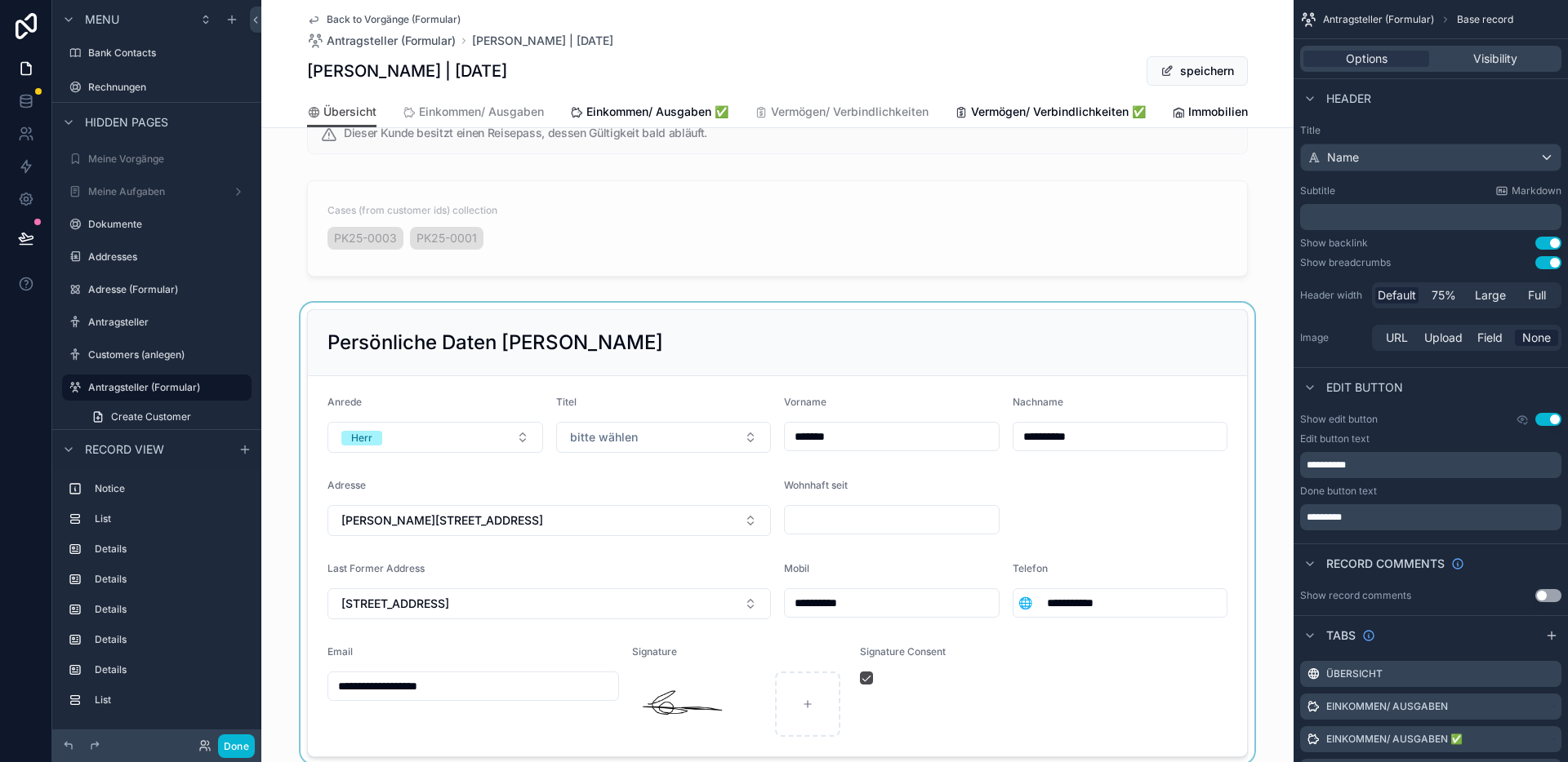
click at [487, 601] on div "scrollable content" at bounding box center [777, 533] width 1032 height 461
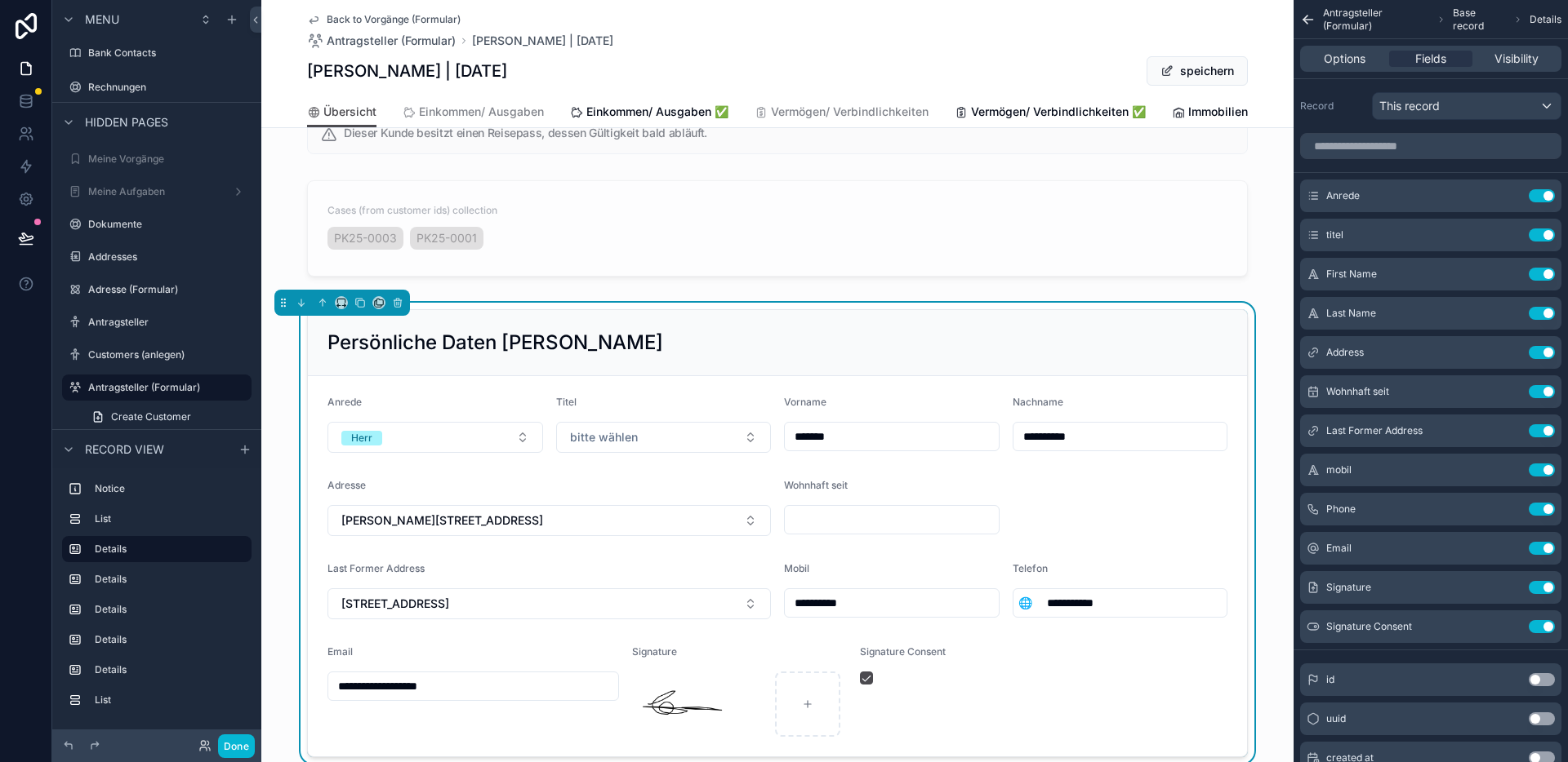
click at [487, 582] on div "Last Former Address" at bounding box center [549, 572] width 444 height 20
click at [1509, 426] on icon "scrollable content" at bounding box center [1509, 431] width 13 height 13
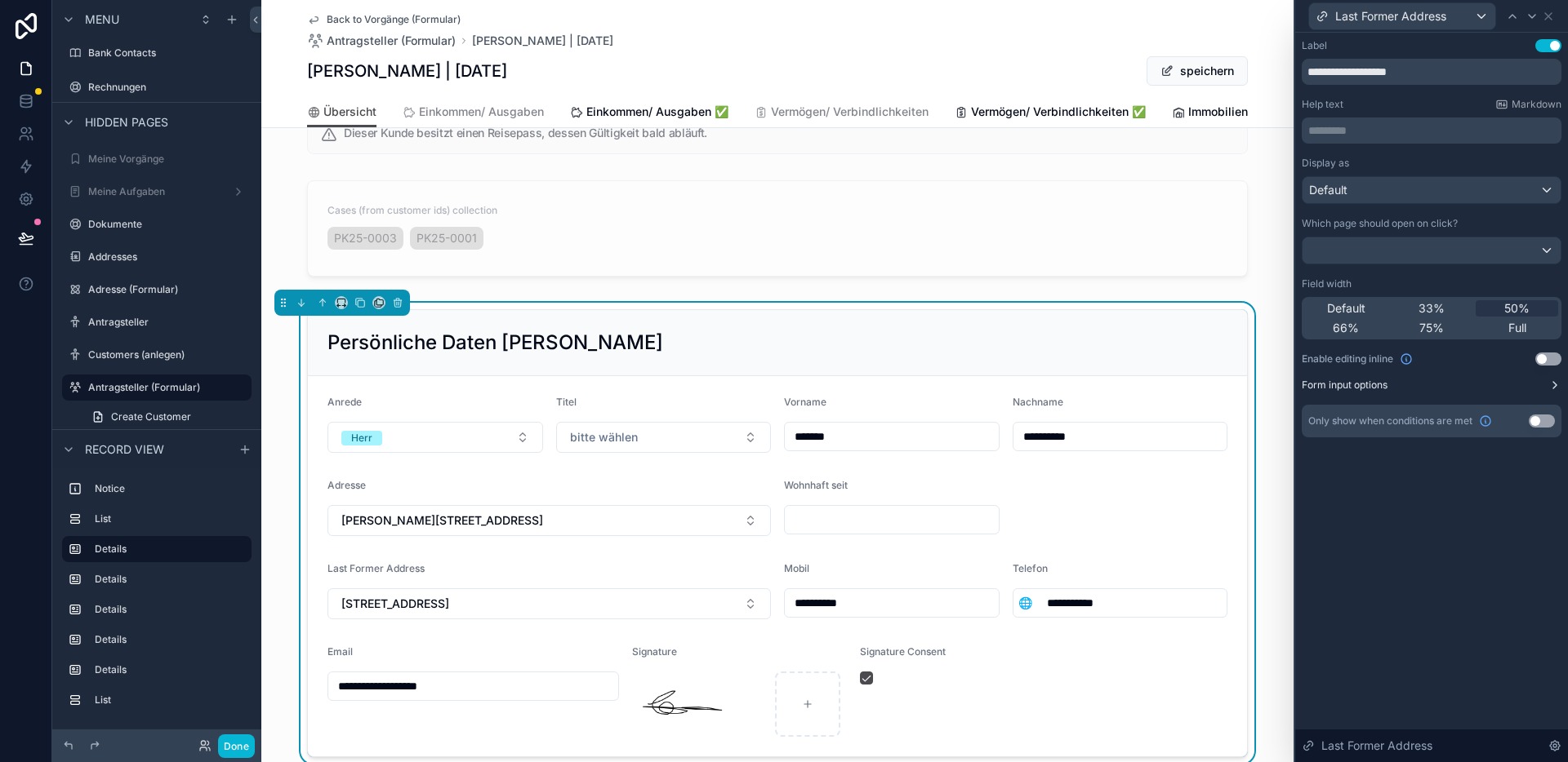
click at [1549, 384] on icon at bounding box center [1554, 385] width 13 height 13
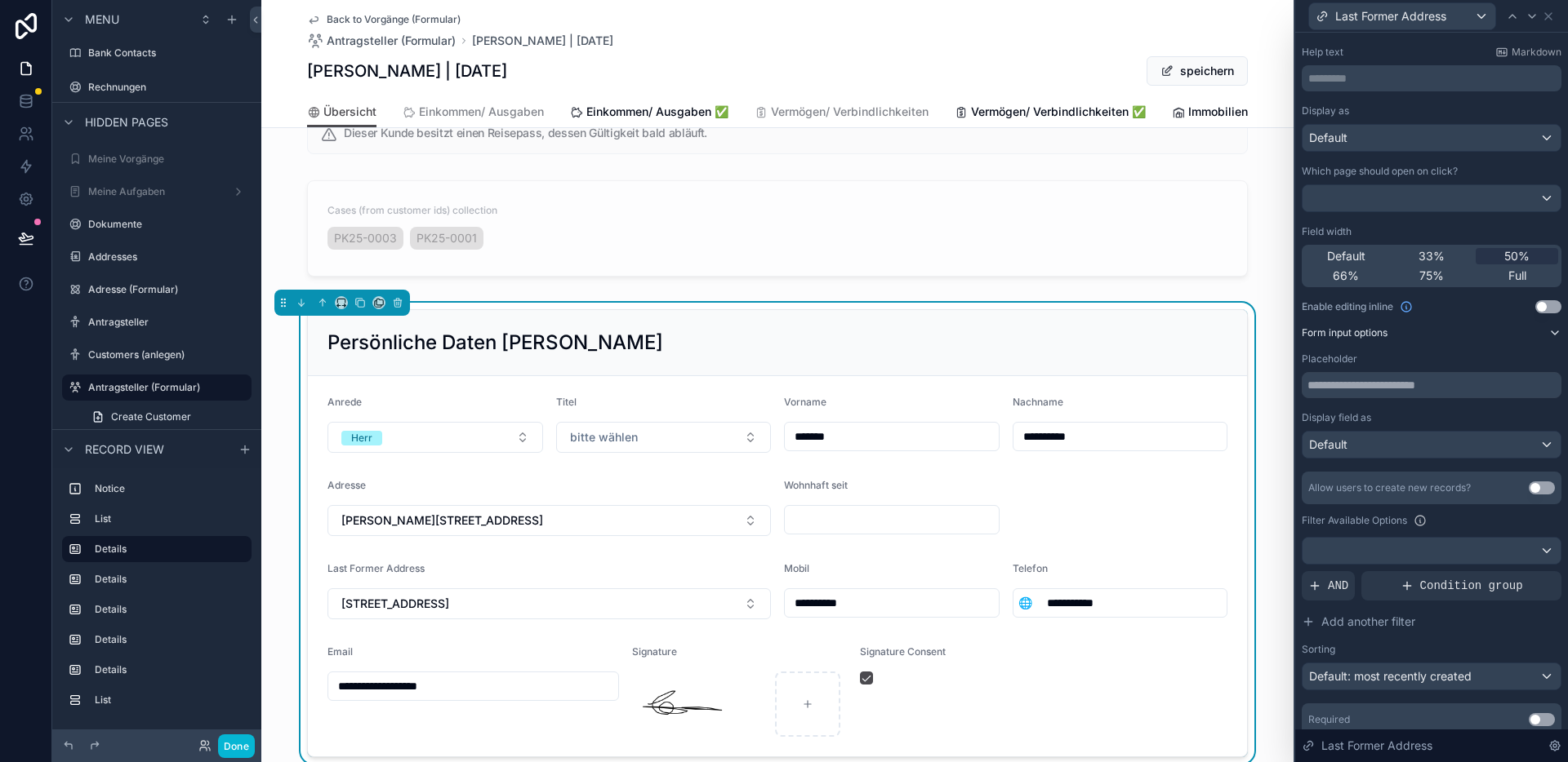
scroll to position [111, 0]
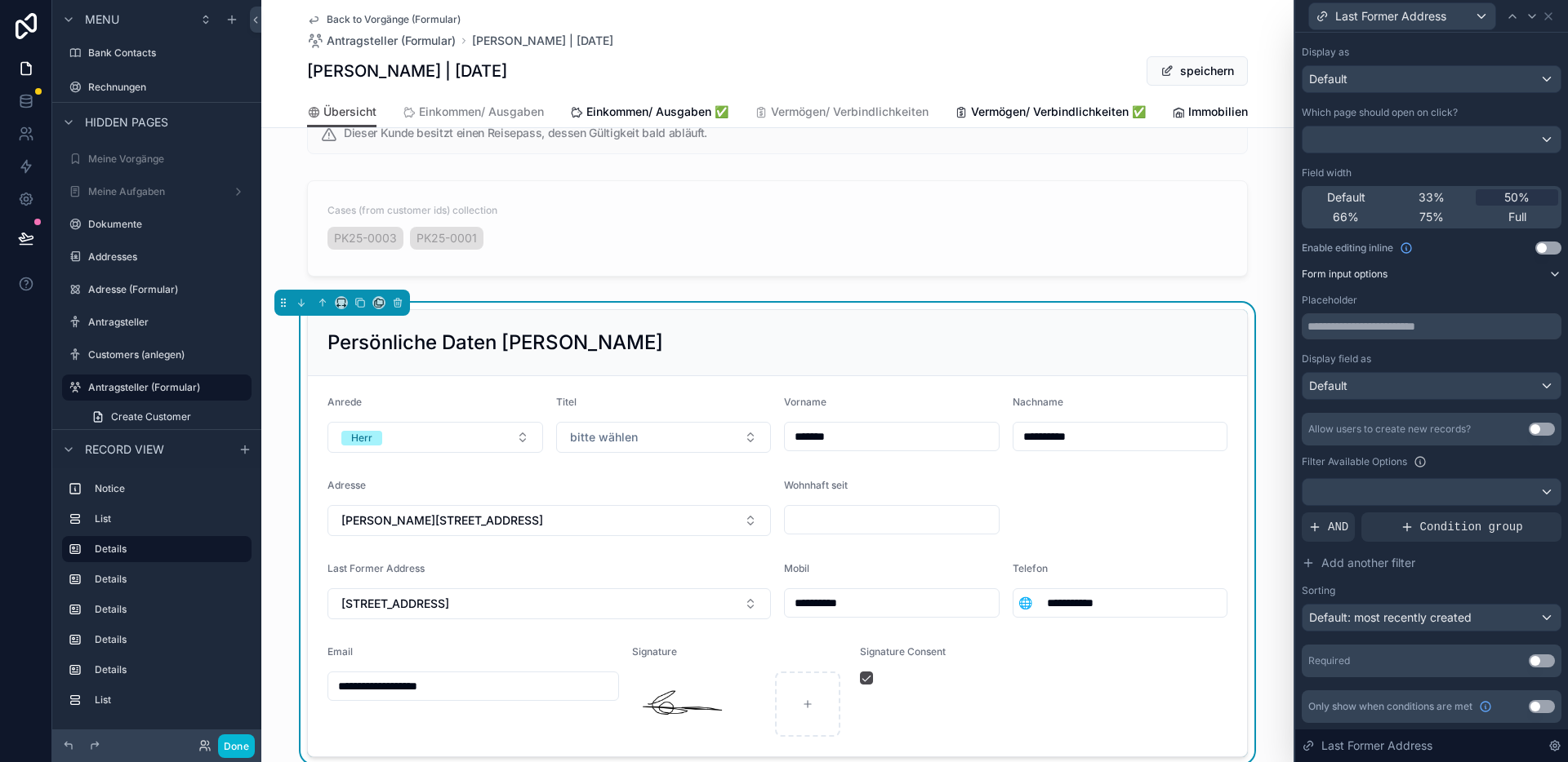
click at [1529, 430] on button "Use setting" at bounding box center [1541, 429] width 26 height 13
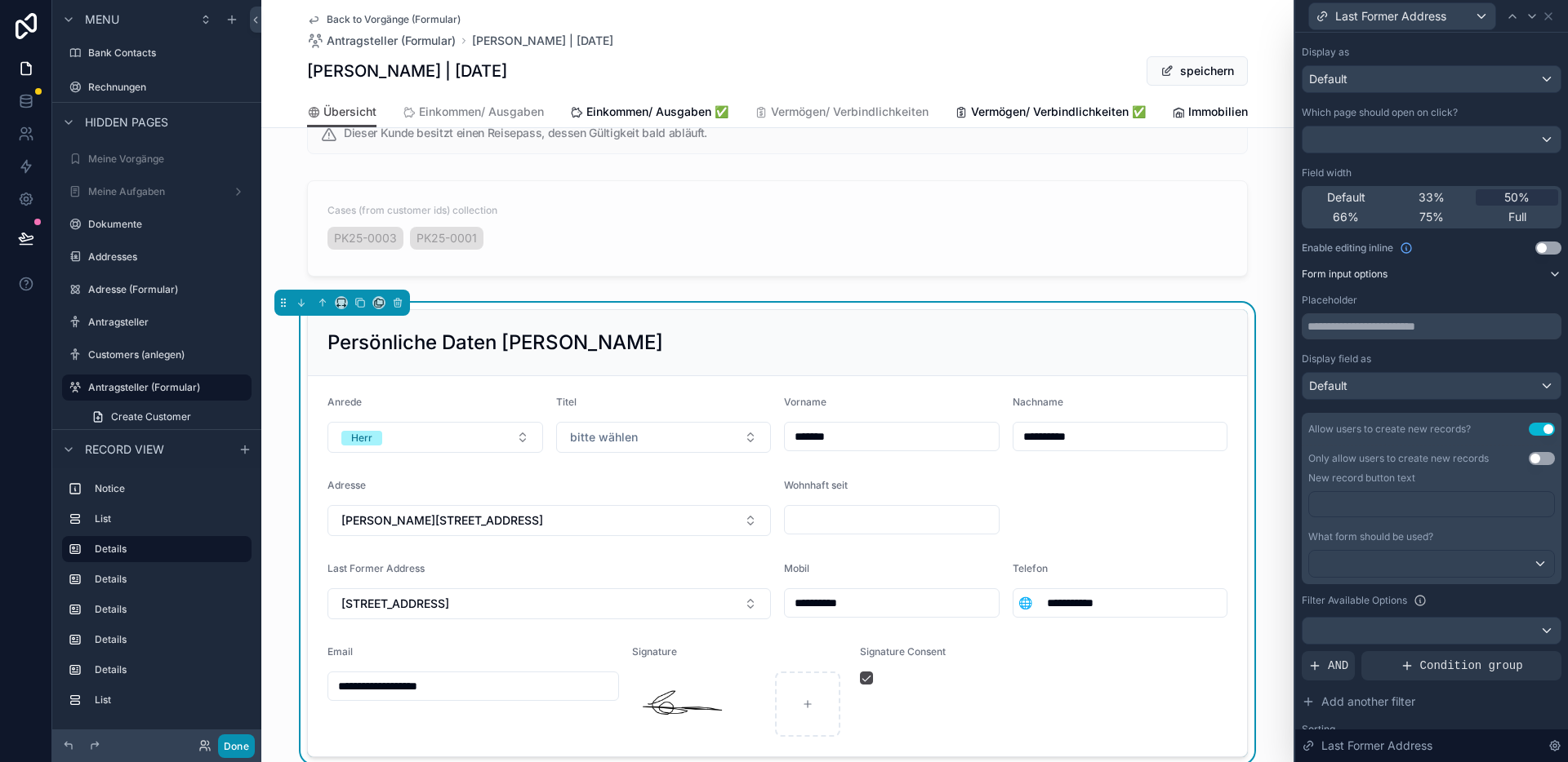
click at [236, 740] on button "Done" at bounding box center [236, 746] width 37 height 23
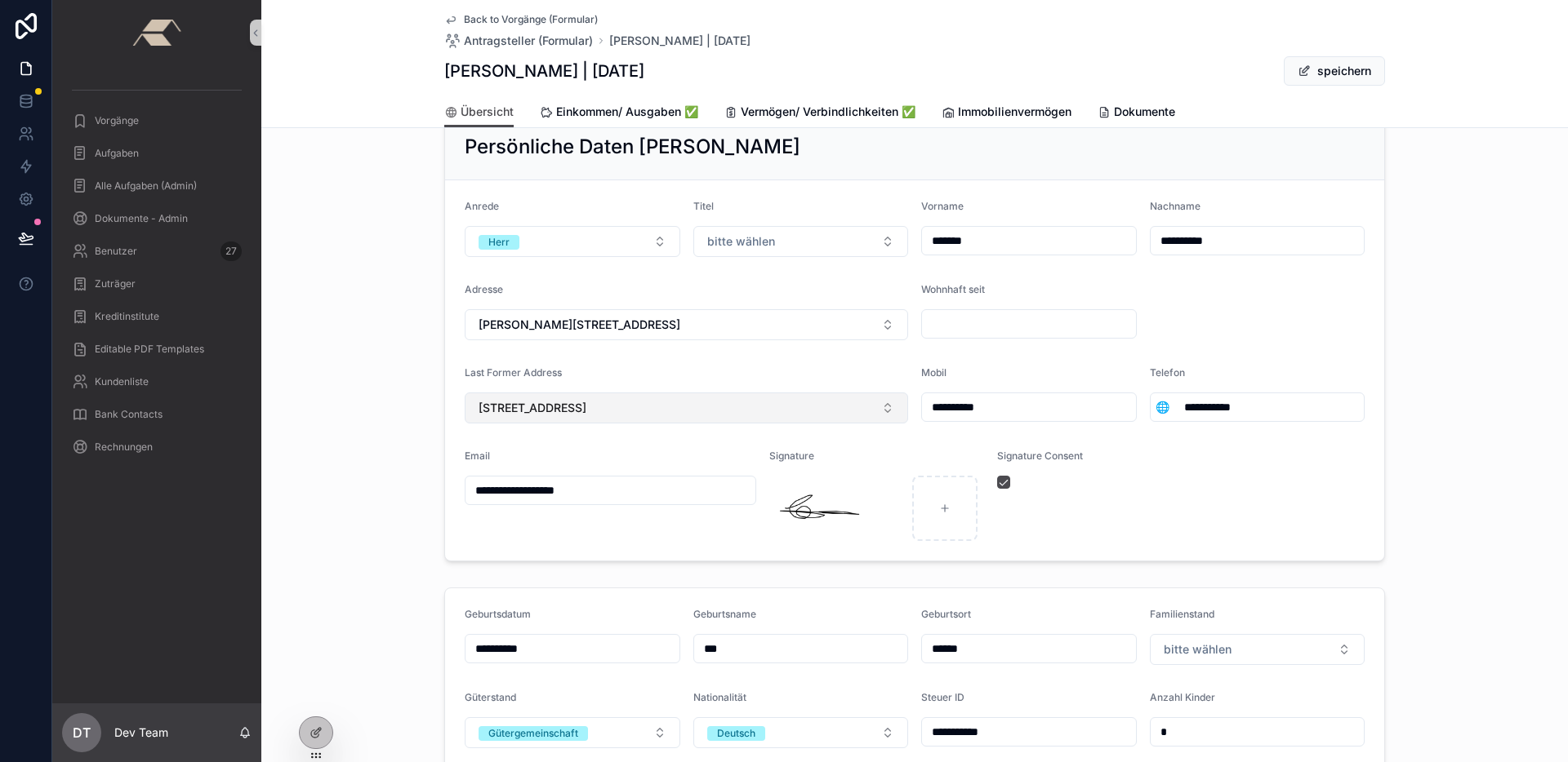
click at [827, 396] on button "[STREET_ADDRESS]" at bounding box center [686, 408] width 444 height 31
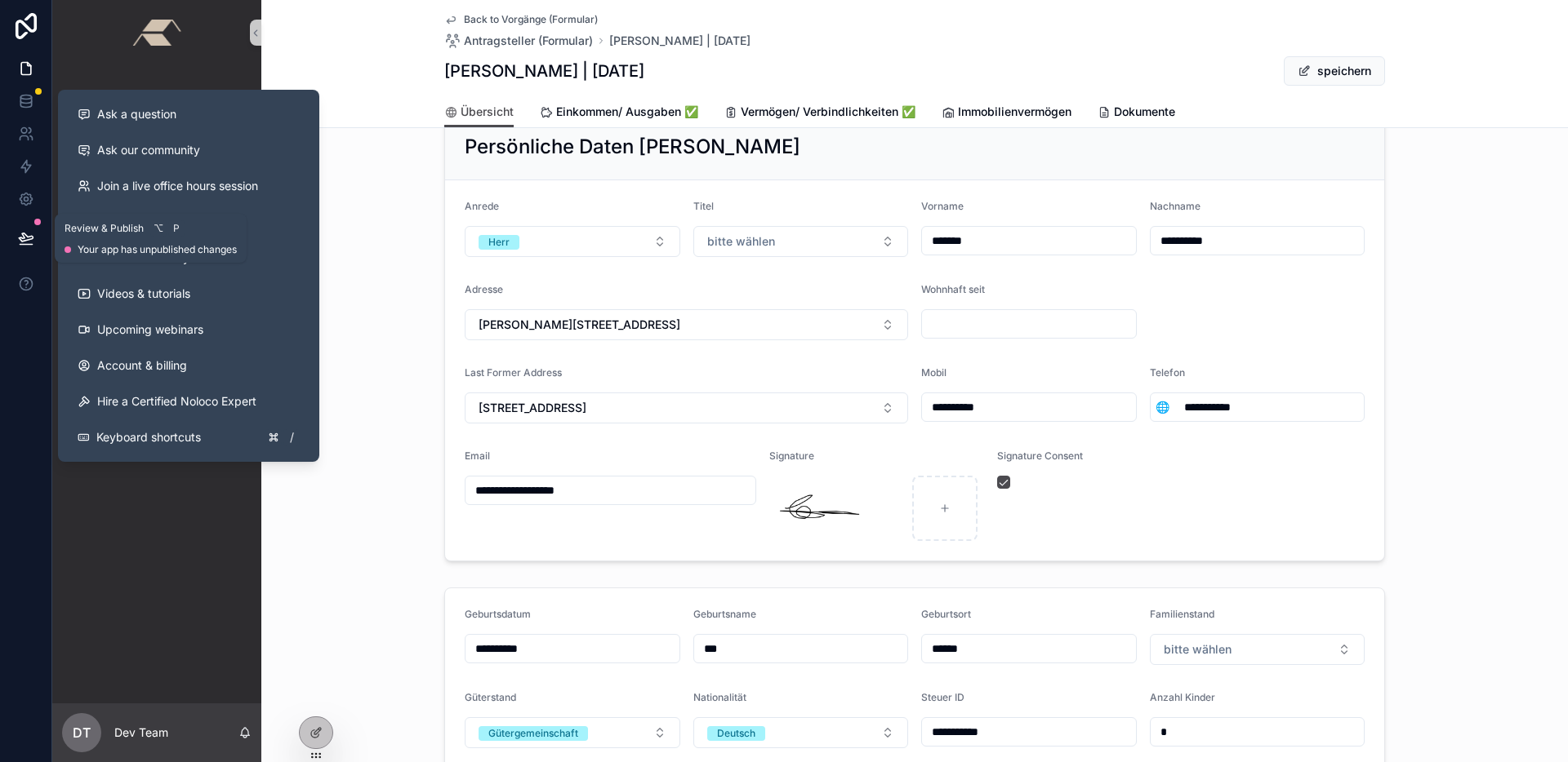
click at [25, 232] on icon at bounding box center [26, 238] width 16 height 16
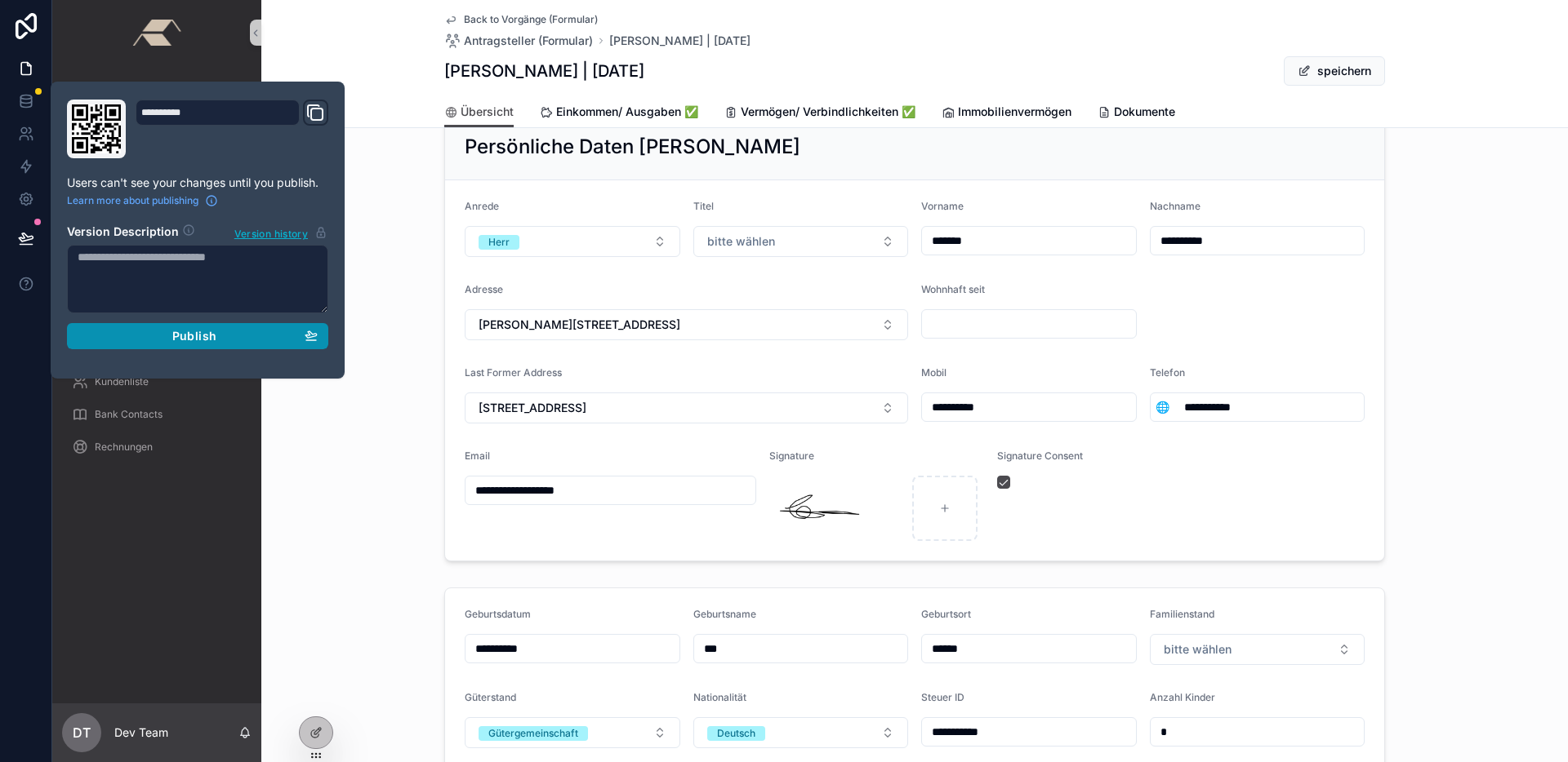
click at [277, 335] on div "Publish" at bounding box center [197, 336] width 240 height 15
click at [416, 373] on div "**********" at bounding box center [914, 337] width 1306 height 461
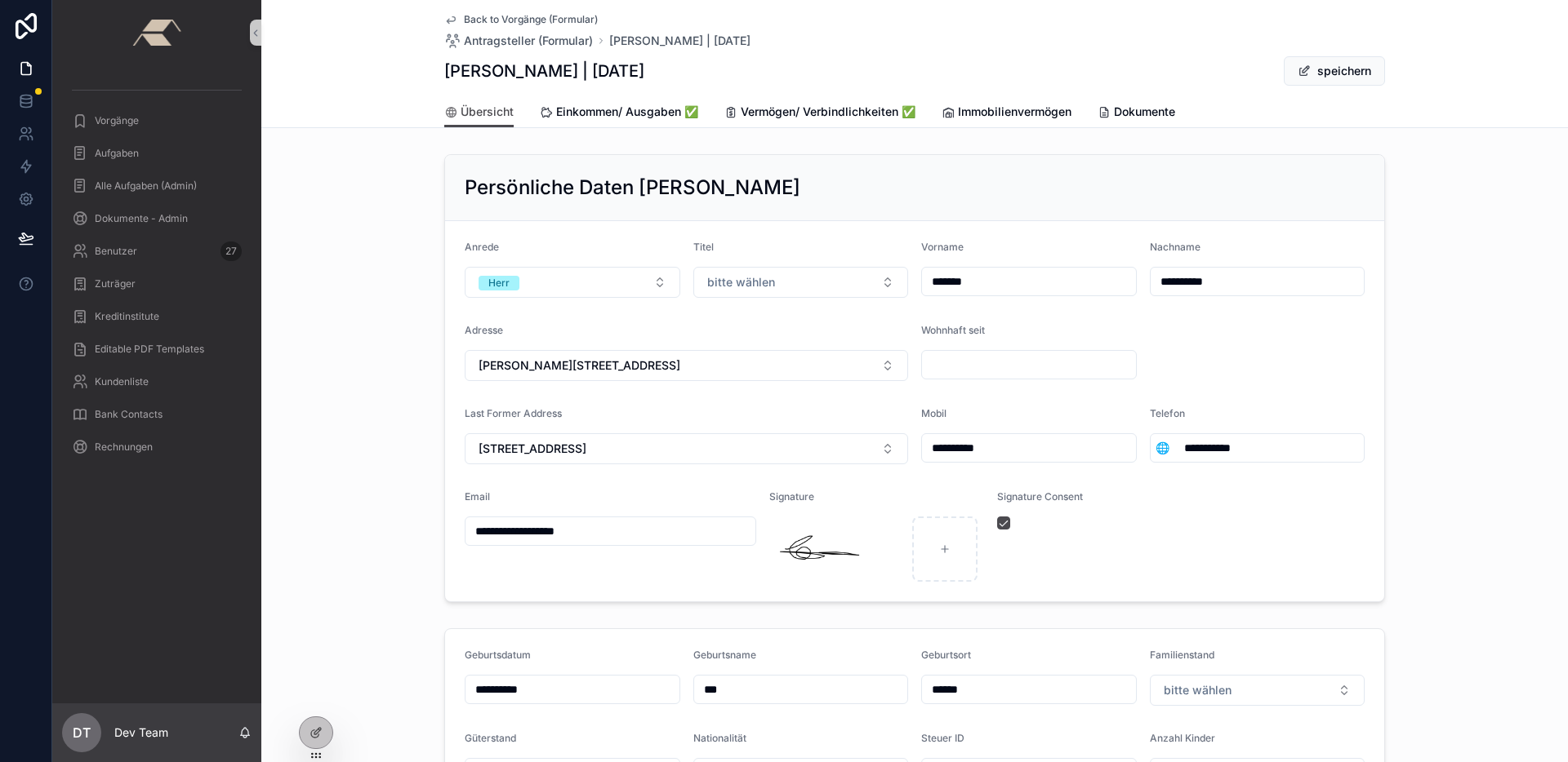
click at [523, 21] on span "Back to Vorgänge (Formular)" at bounding box center [530, 19] width 134 height 13
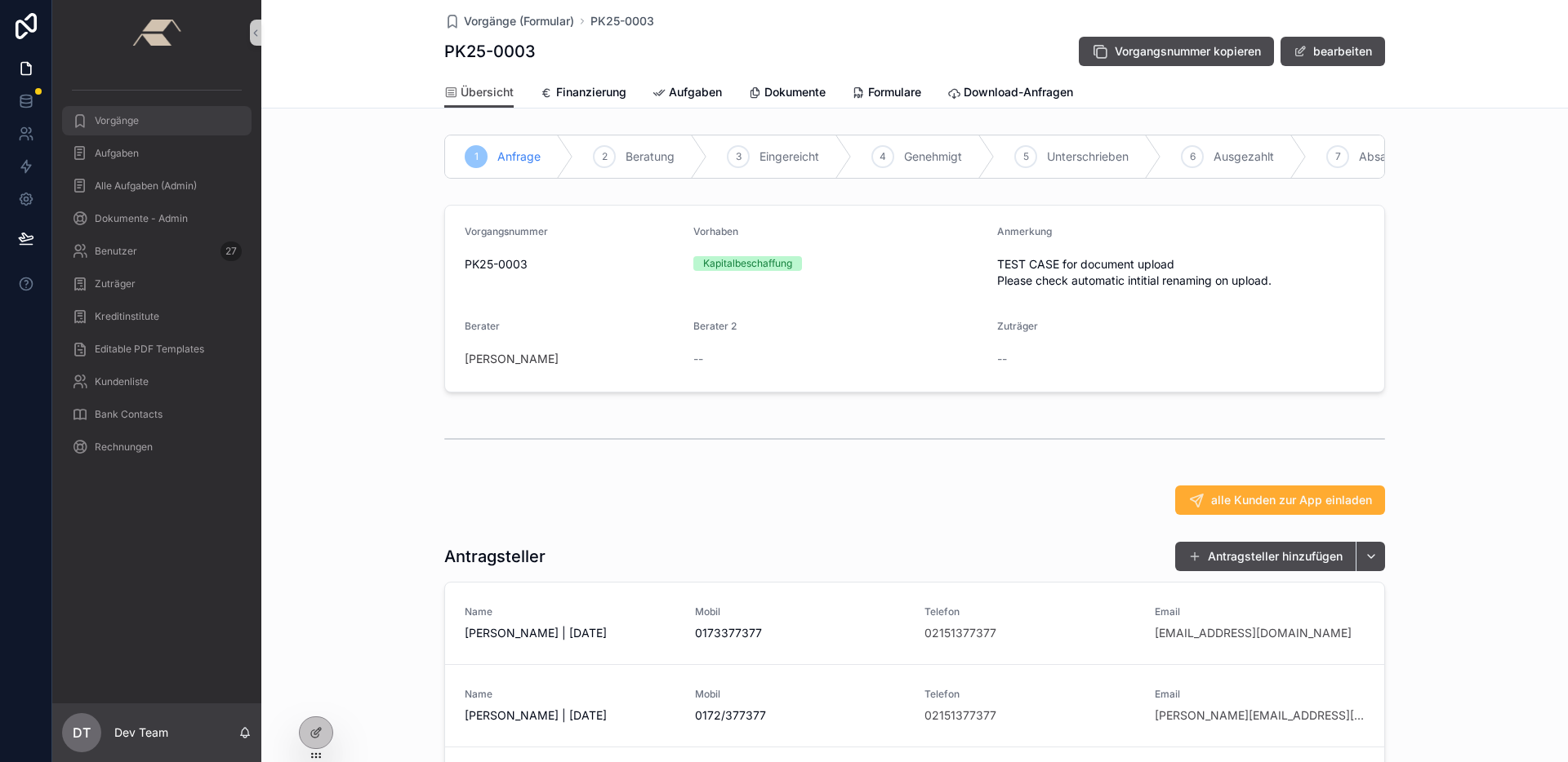
click at [144, 119] on div "Vorgänge" at bounding box center [156, 121] width 170 height 26
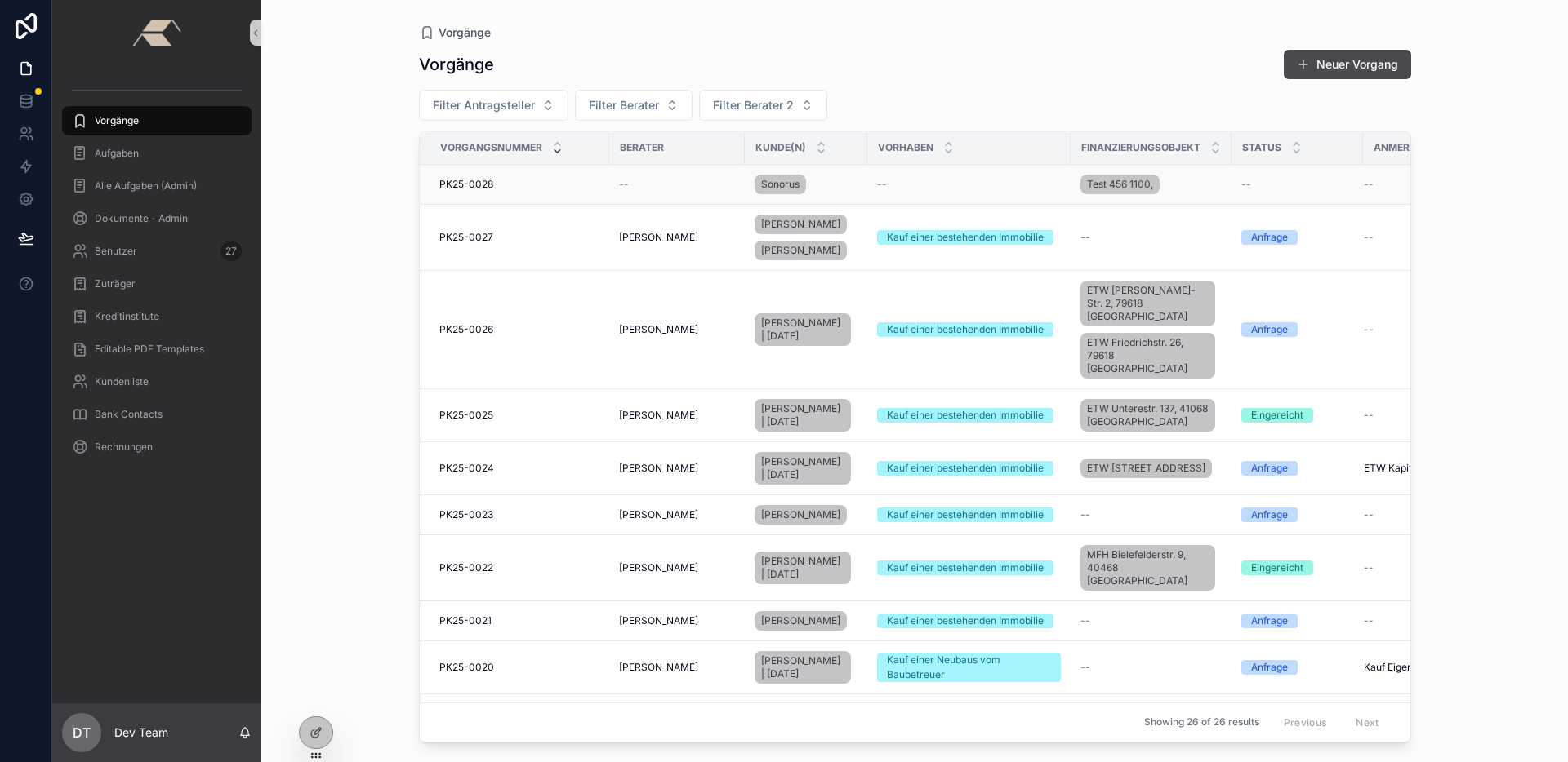
click at [676, 179] on div "--" at bounding box center [676, 184] width 116 height 13
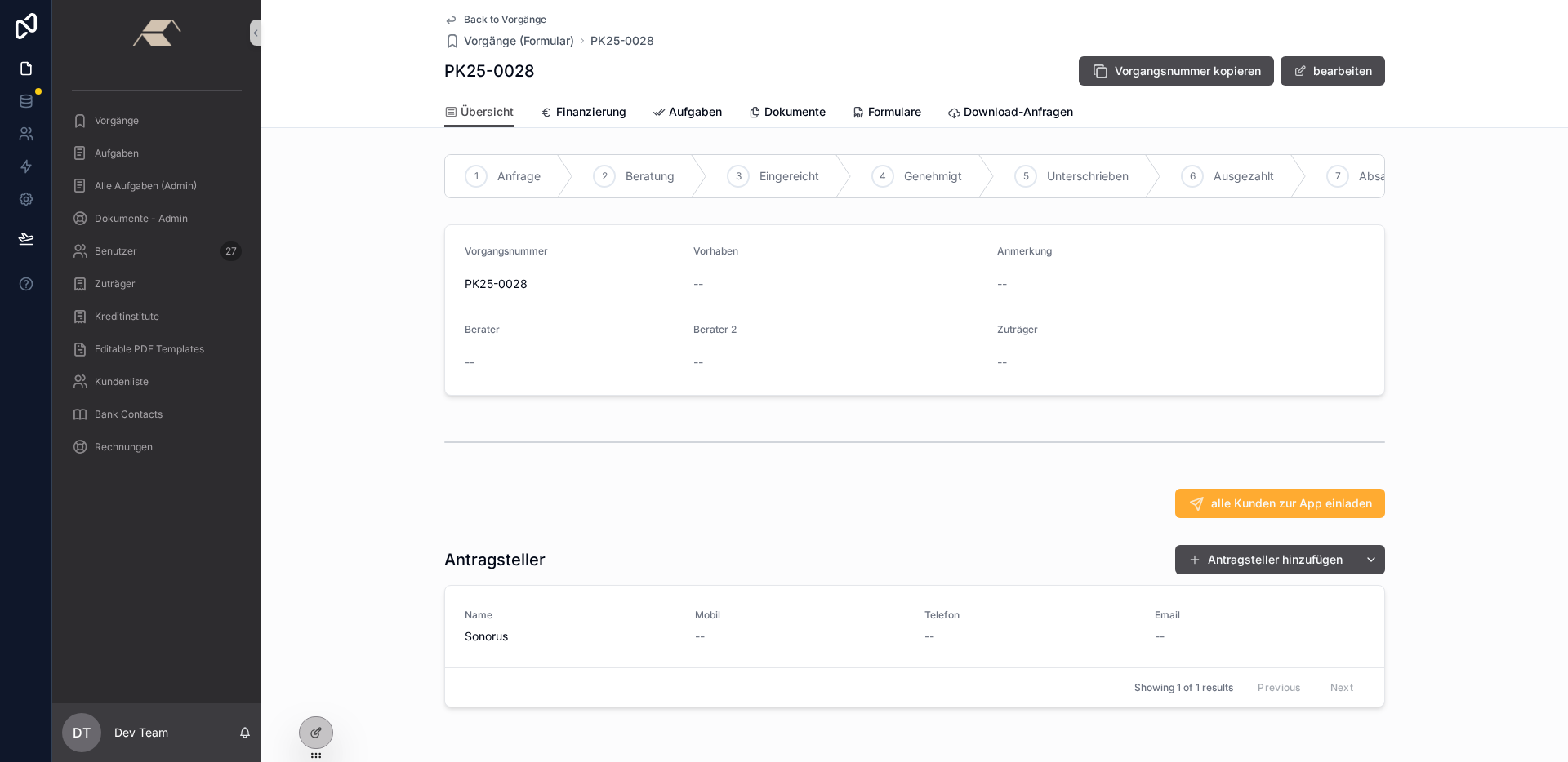
scroll to position [69, 0]
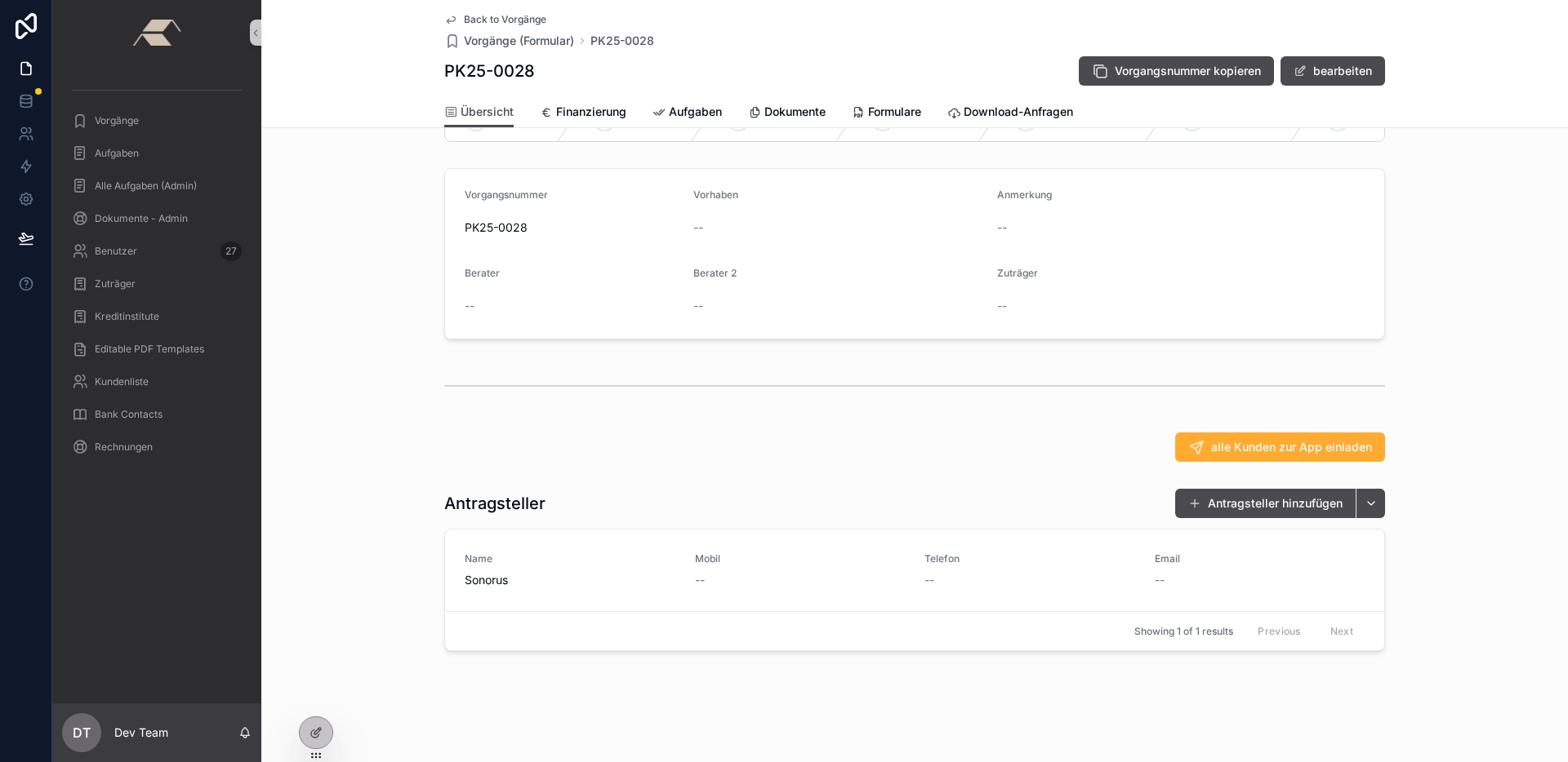
click at [554, 544] on link "Name Sonorus Mobil -- Telefon -- Email -- Kunden zur App einladen Kd. entfernen" at bounding box center [914, 570] width 939 height 82
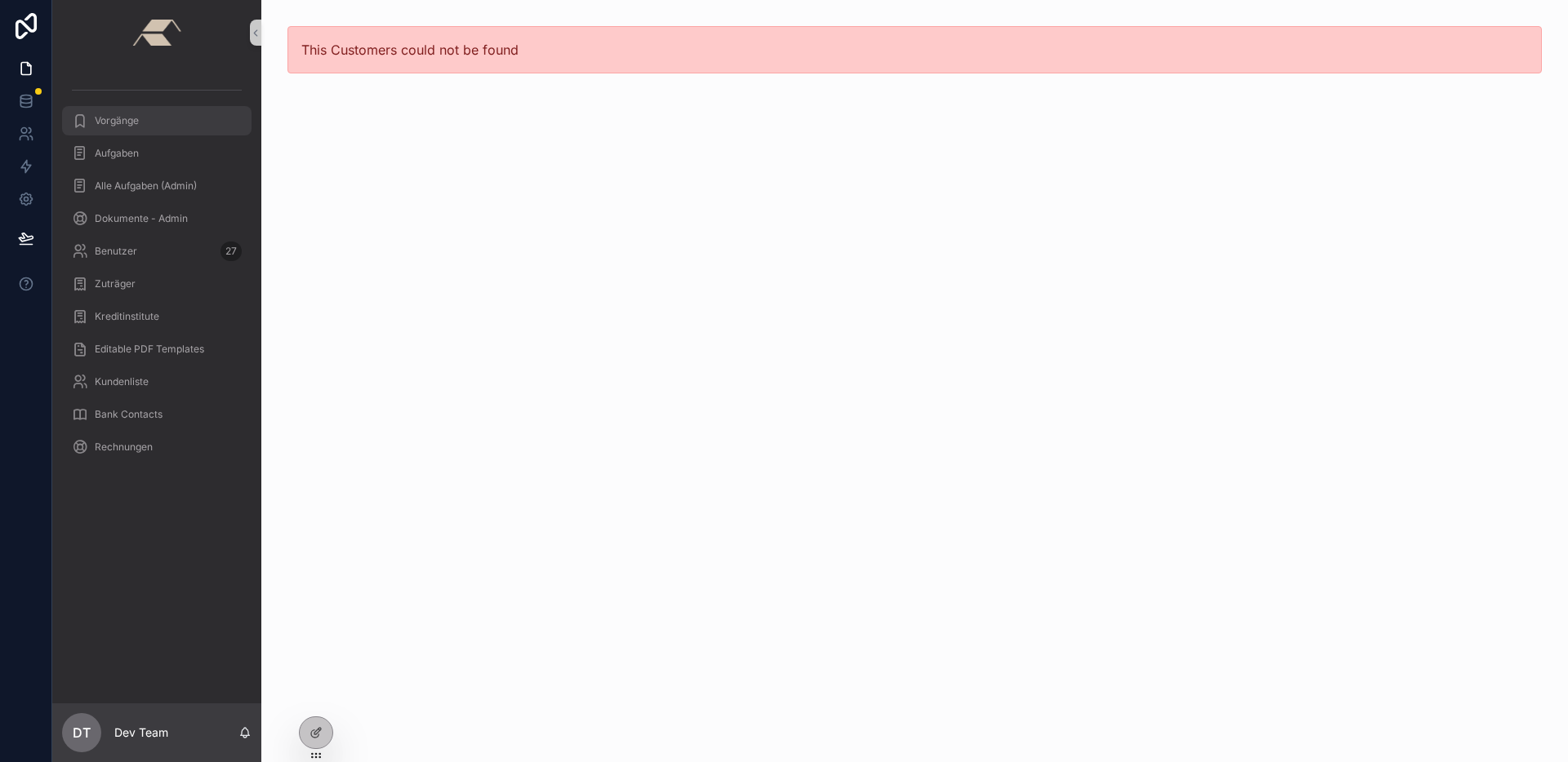
click at [181, 122] on div "Vorgänge" at bounding box center [156, 121] width 170 height 26
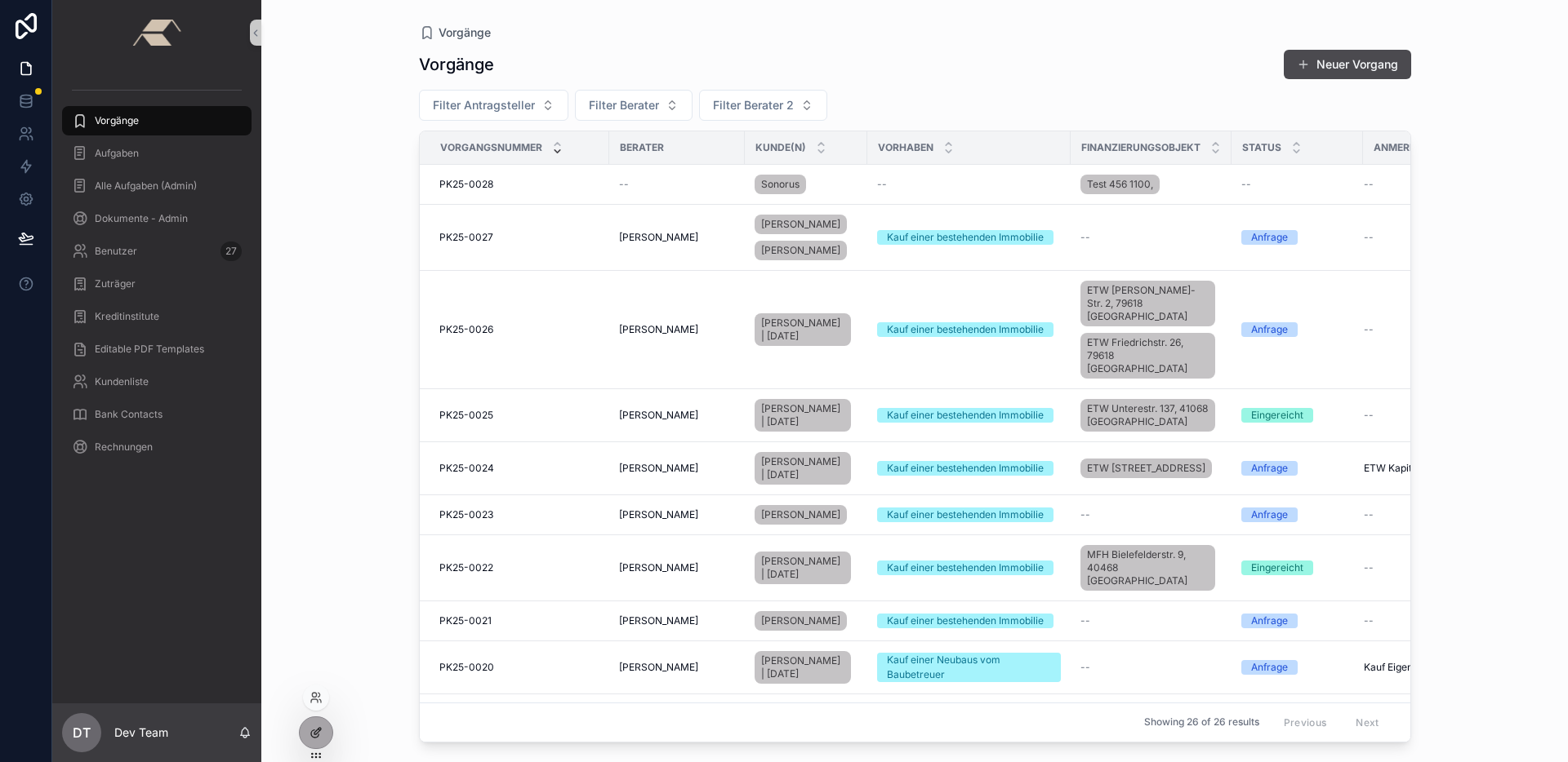
click at [308, 738] on div at bounding box center [316, 733] width 33 height 31
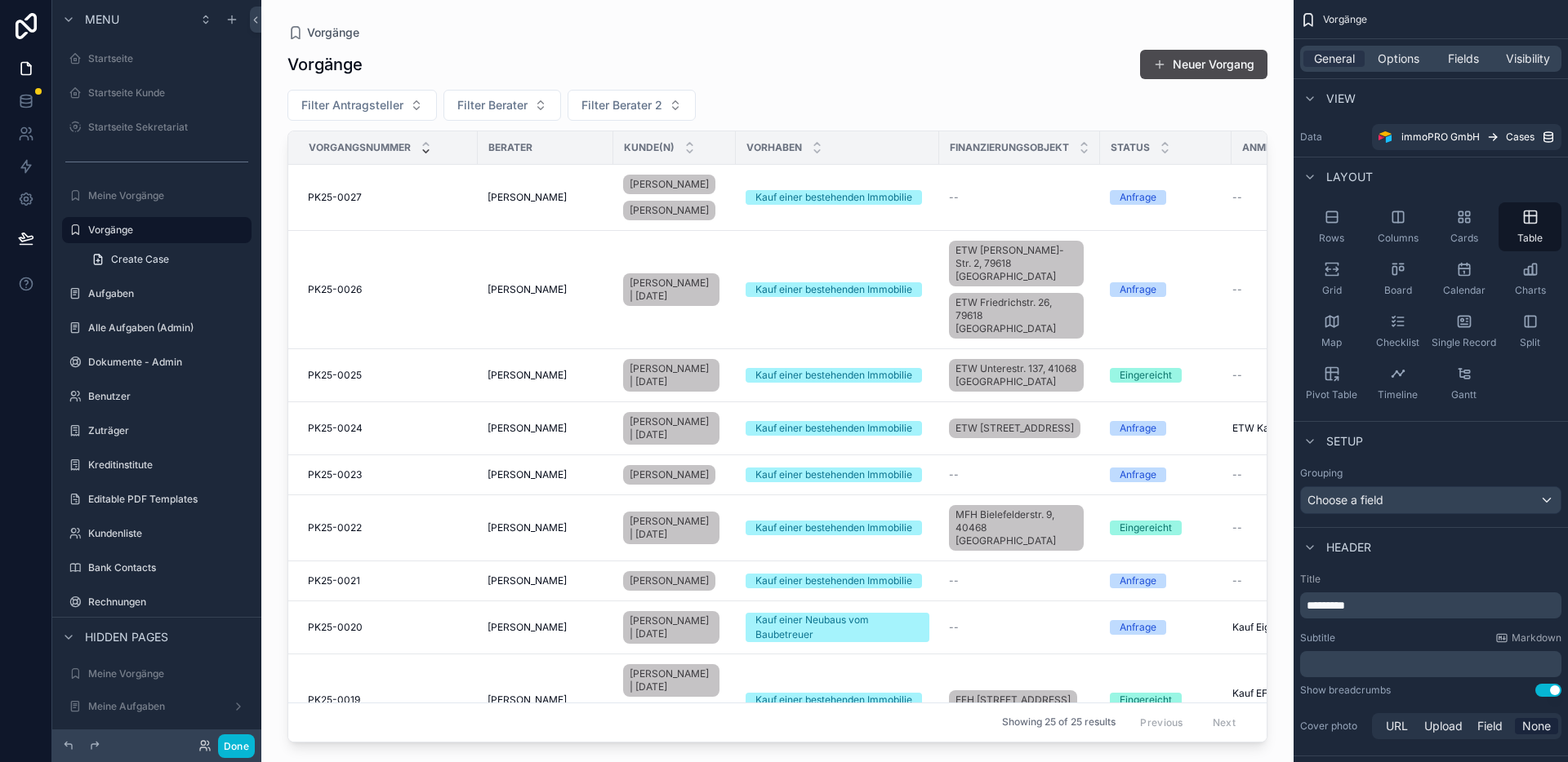
click at [412, 201] on div "scrollable content" at bounding box center [777, 371] width 1032 height 742
click at [412, 198] on div "PK25-0027 PK25-0027" at bounding box center [388, 197] width 160 height 13
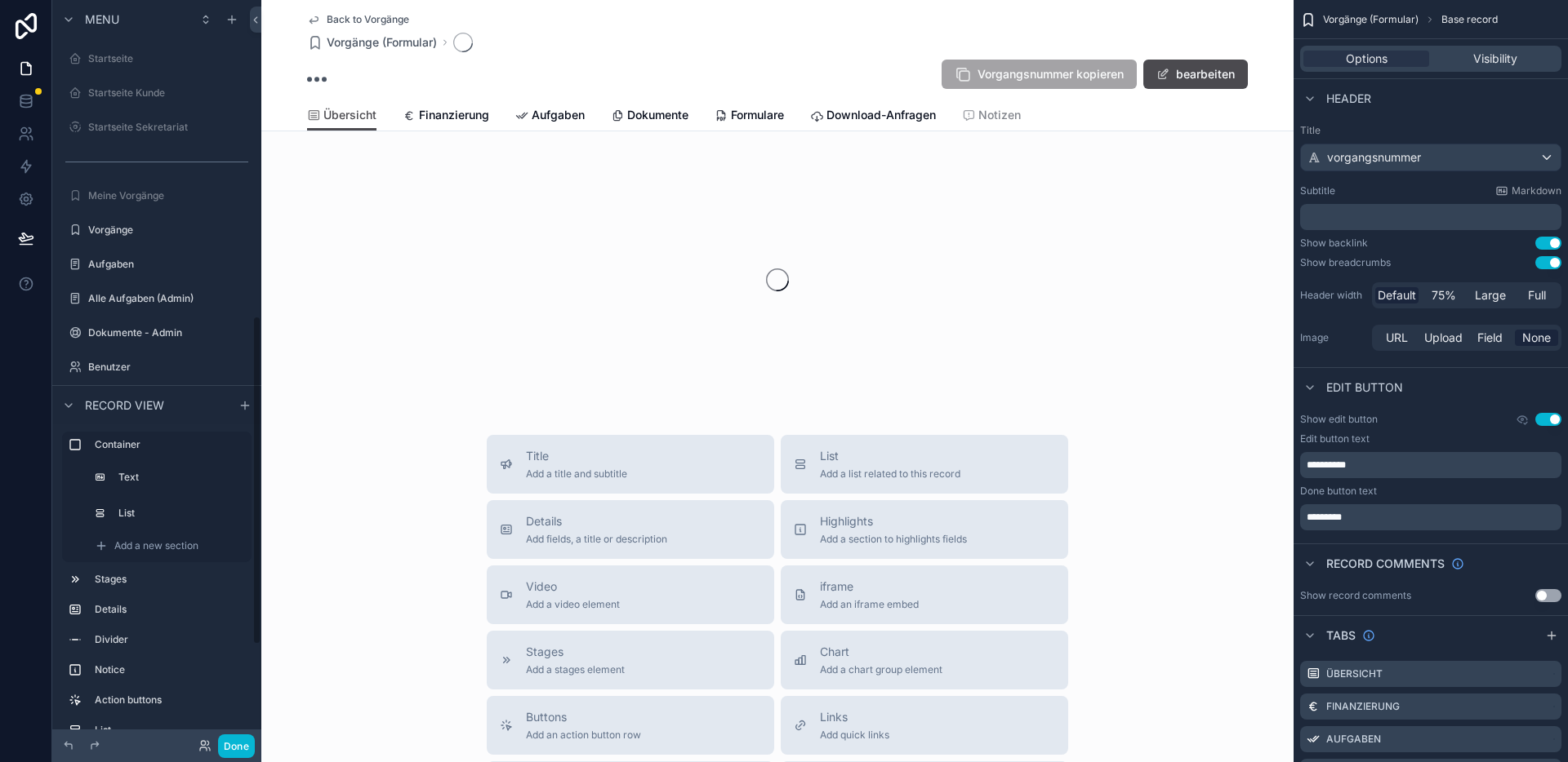
scroll to position [714, 0]
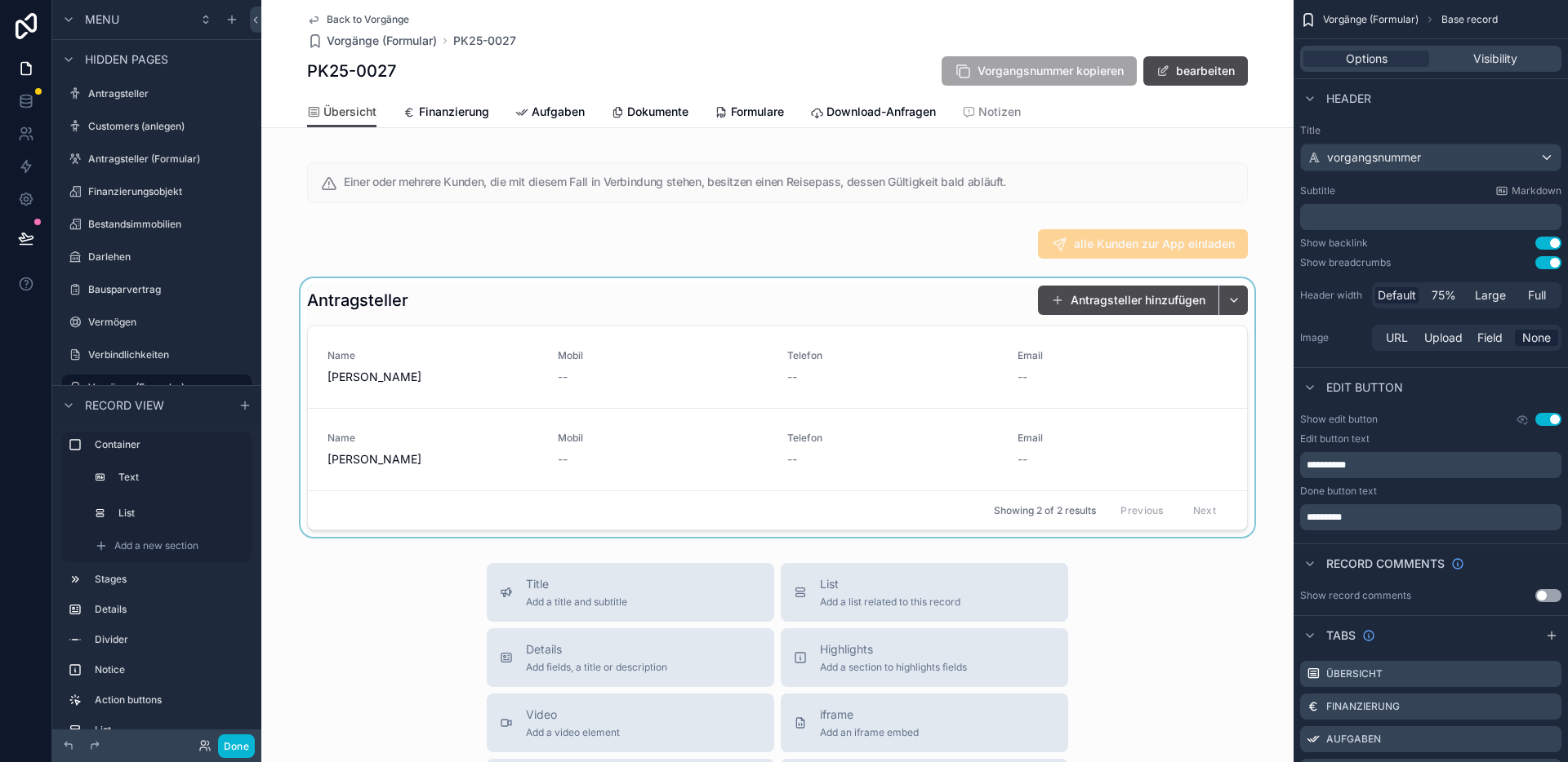
scroll to position [611, 0]
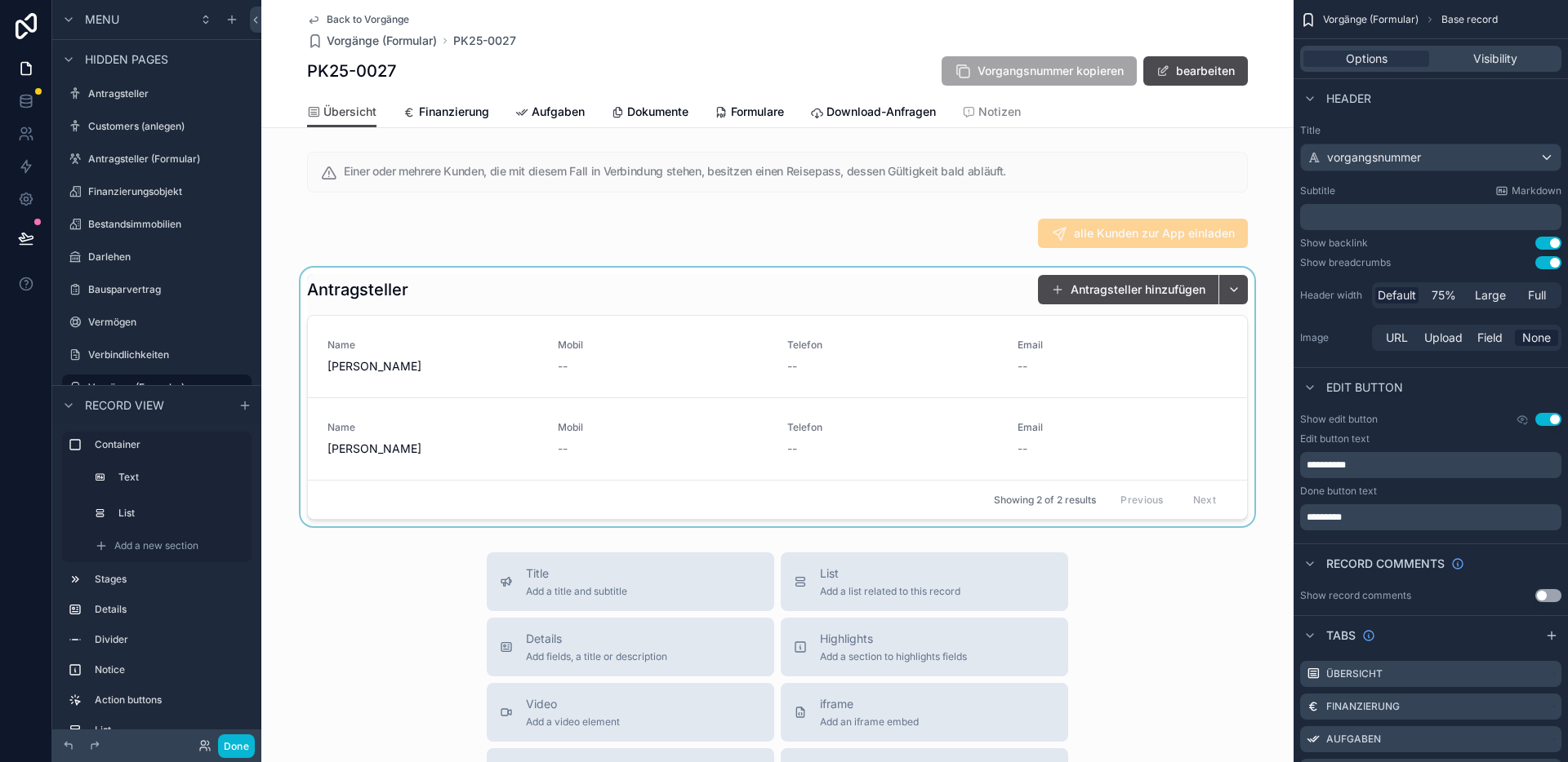
click at [981, 313] on div "scrollable content" at bounding box center [777, 397] width 1032 height 258
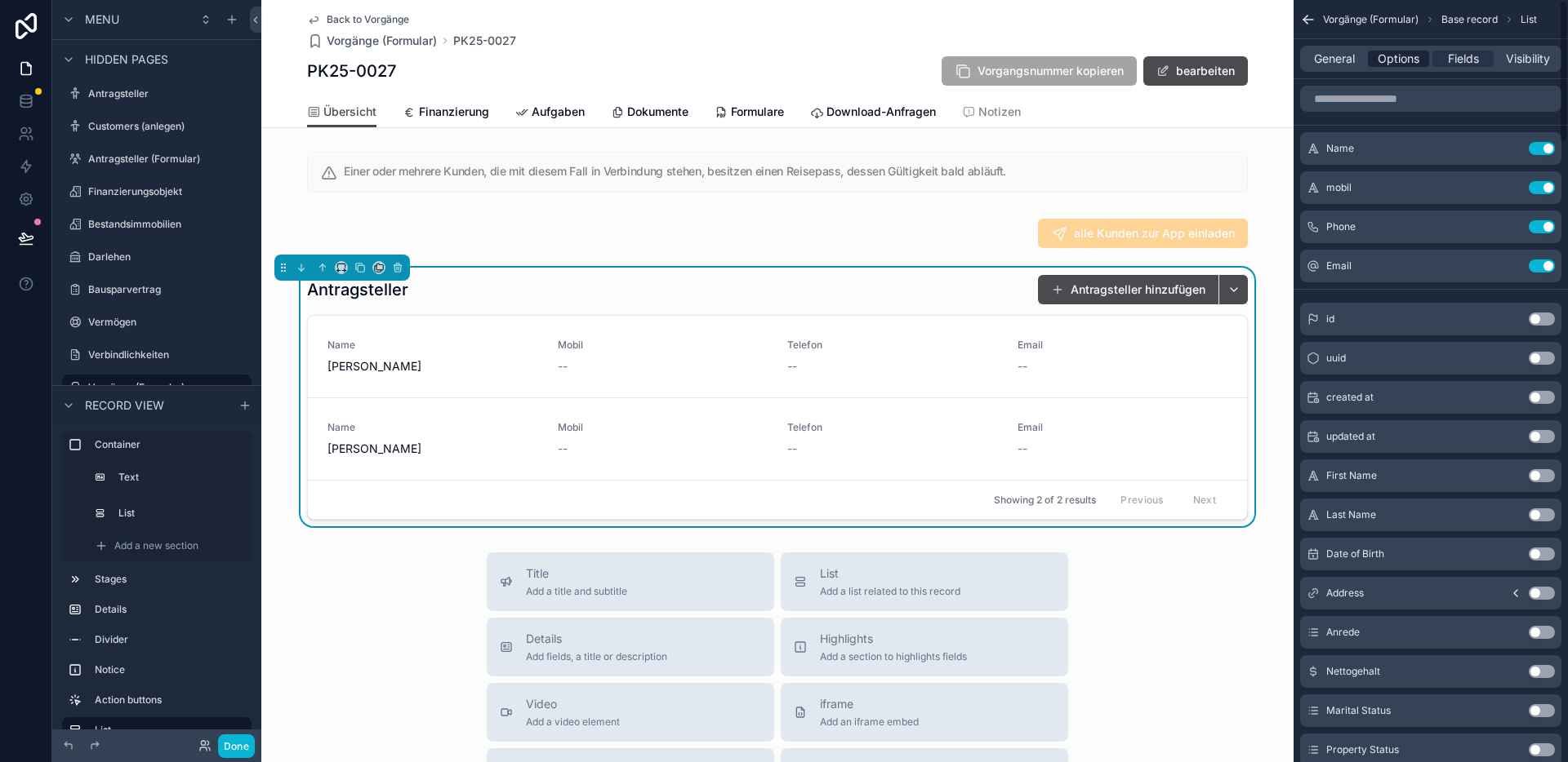
click at [1385, 65] on span "Options" at bounding box center [1398, 59] width 41 height 16
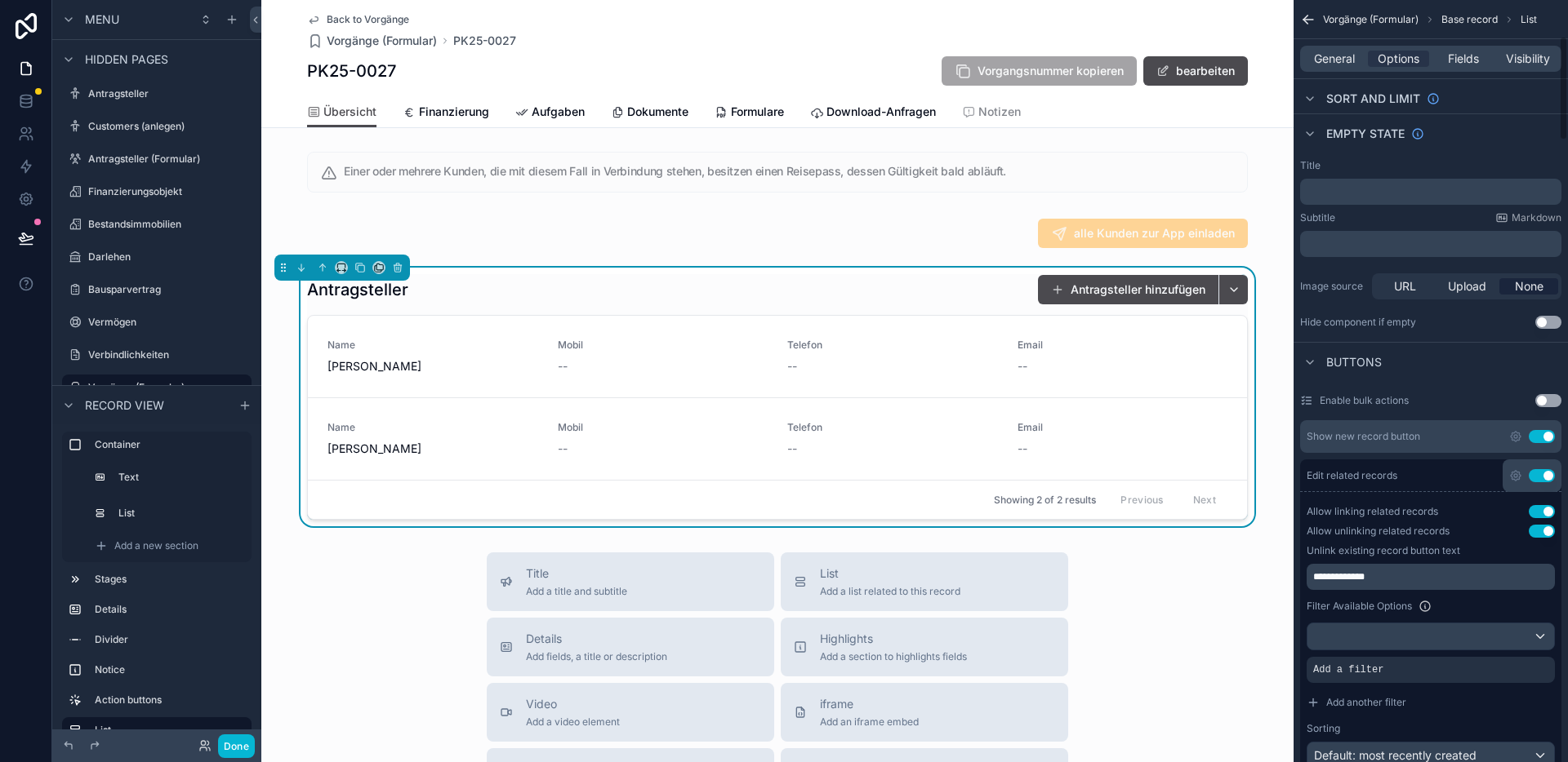
scroll to position [277, 0]
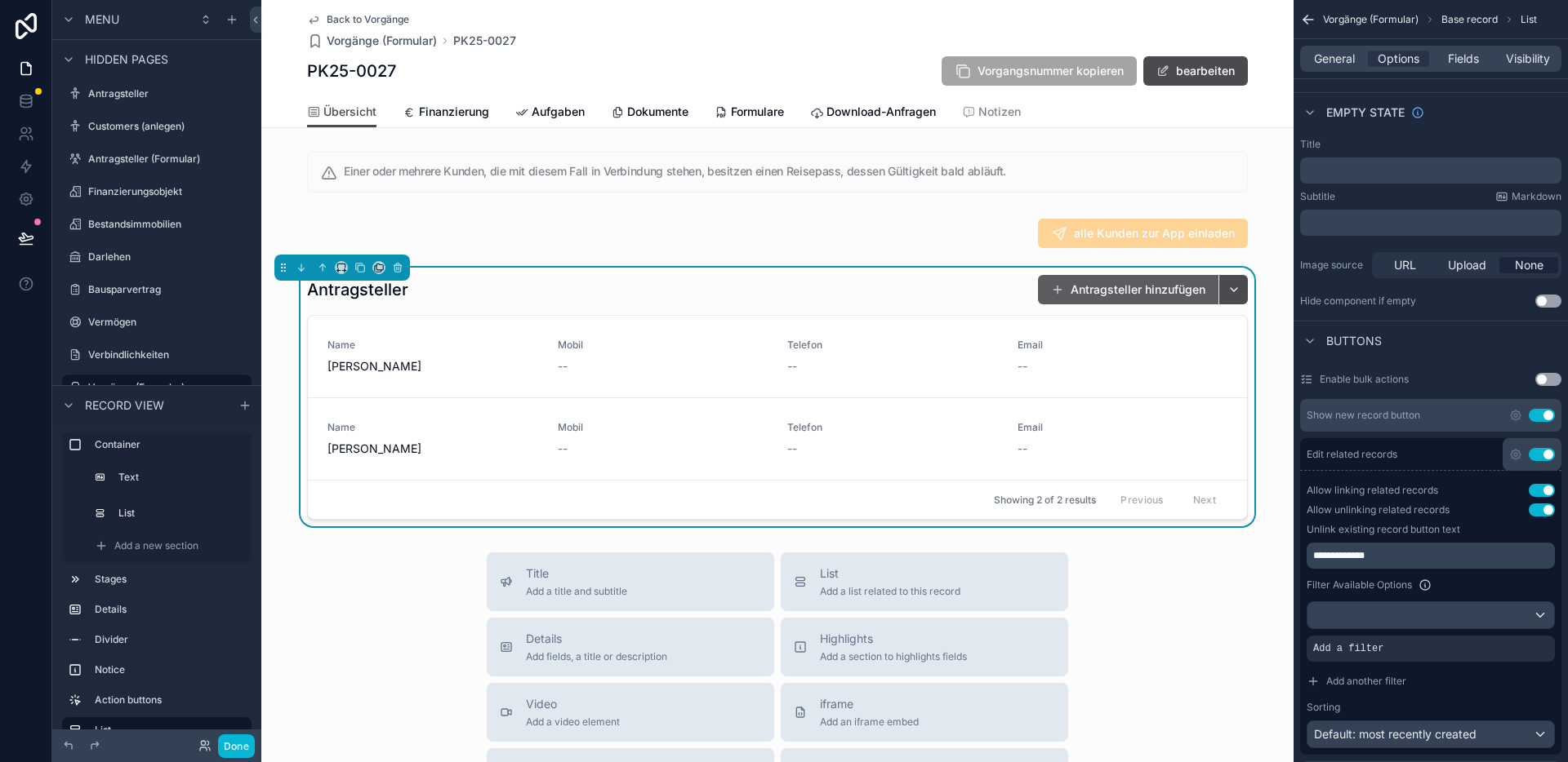
click at [1142, 296] on button "Antragsteller hinzufügen" at bounding box center [1127, 289] width 180 height 29
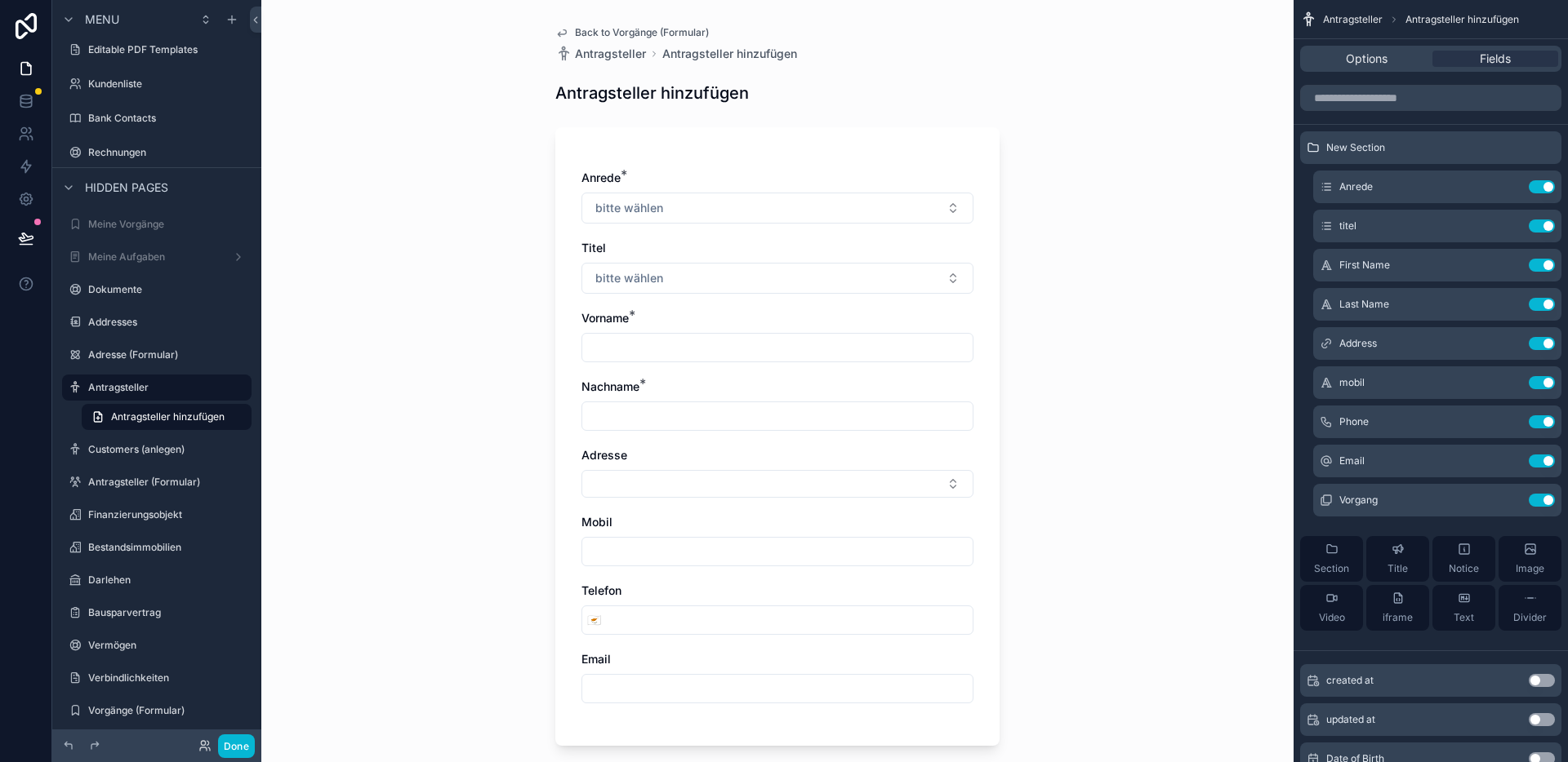
click at [630, 33] on span "Back to Vorgänge (Formular)" at bounding box center [641, 32] width 134 height 13
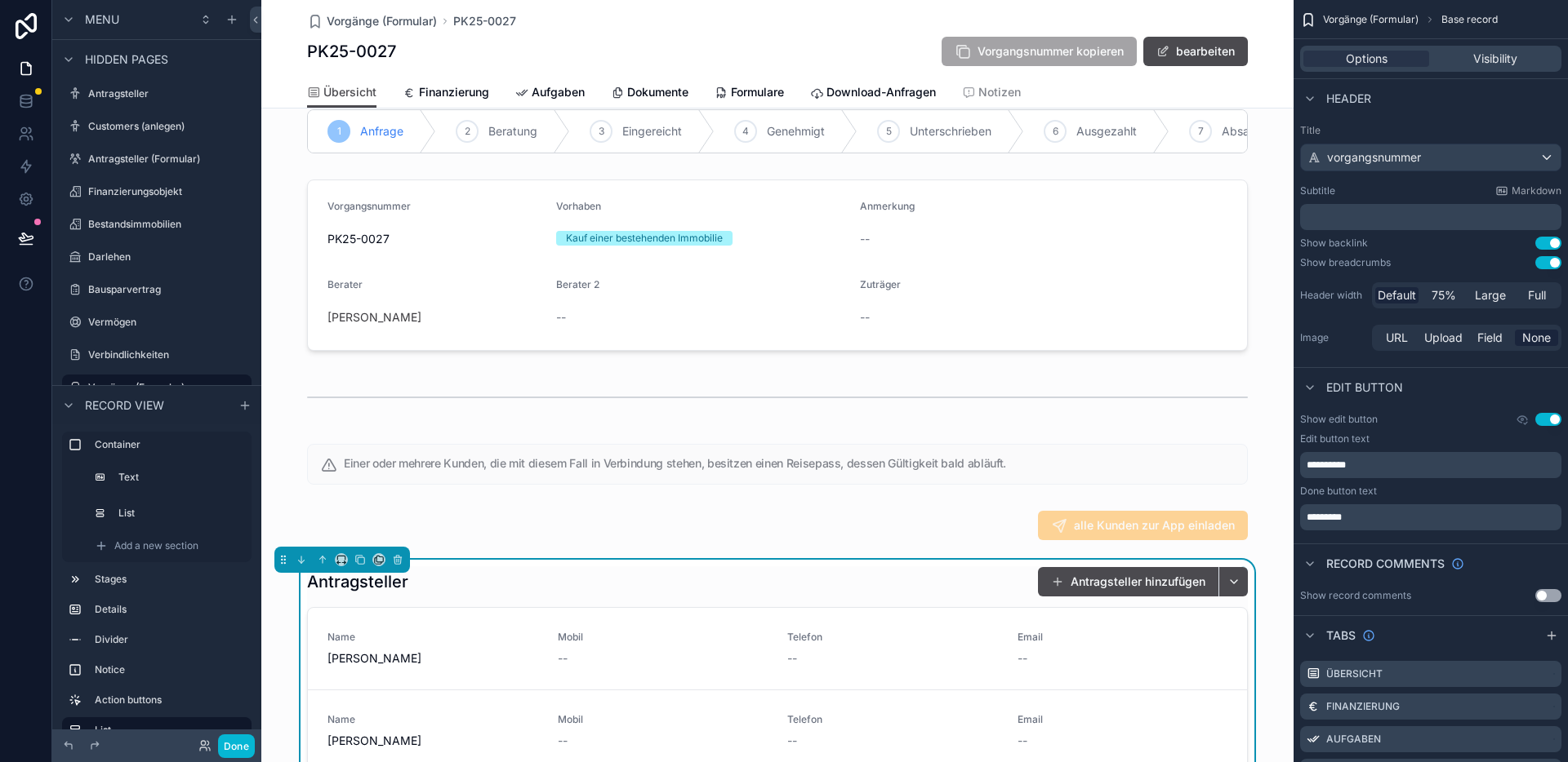
scroll to position [341, 0]
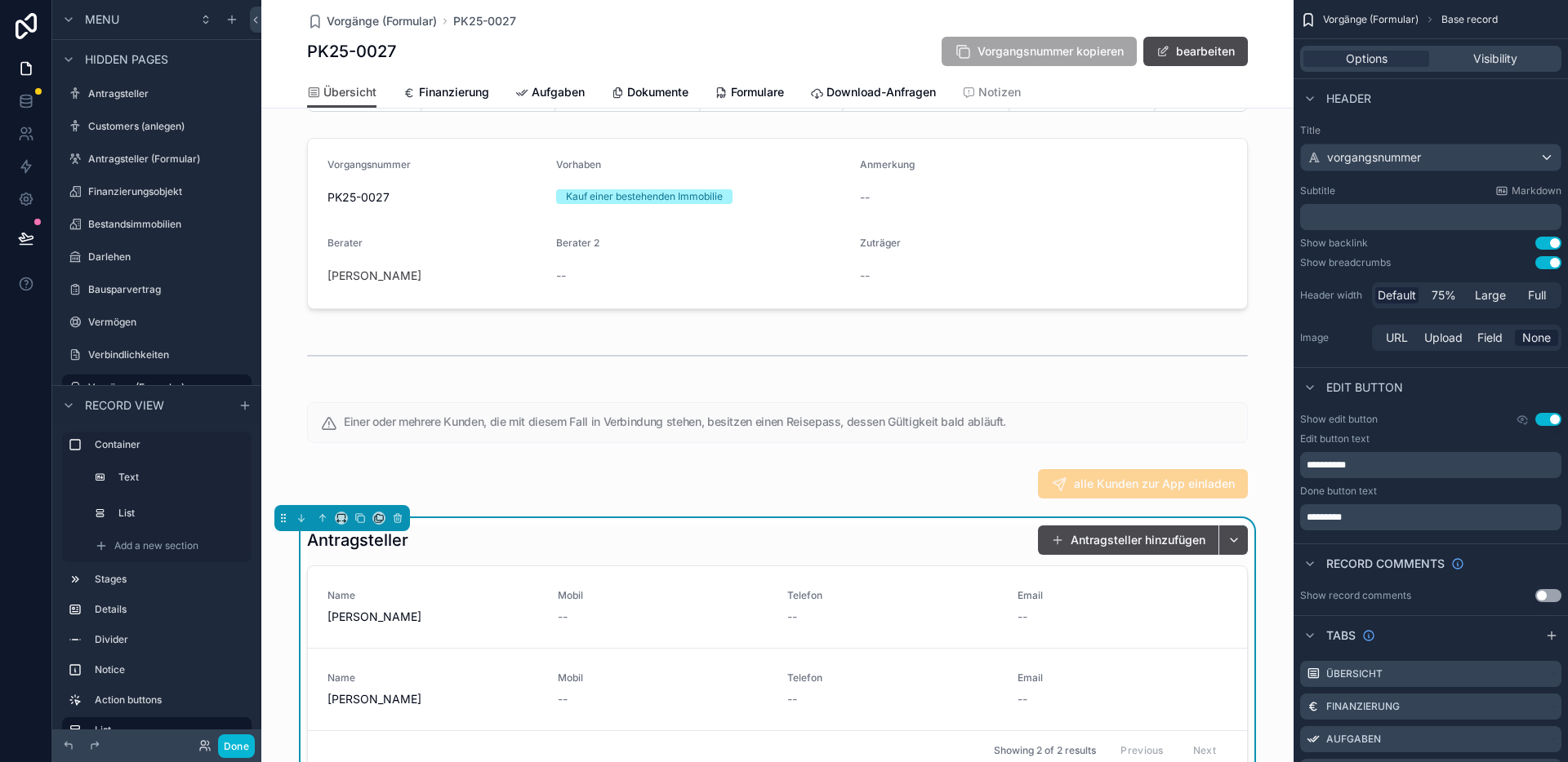
click at [901, 555] on div "Antragsteller Antragsteller hinzufügen" at bounding box center [777, 540] width 941 height 31
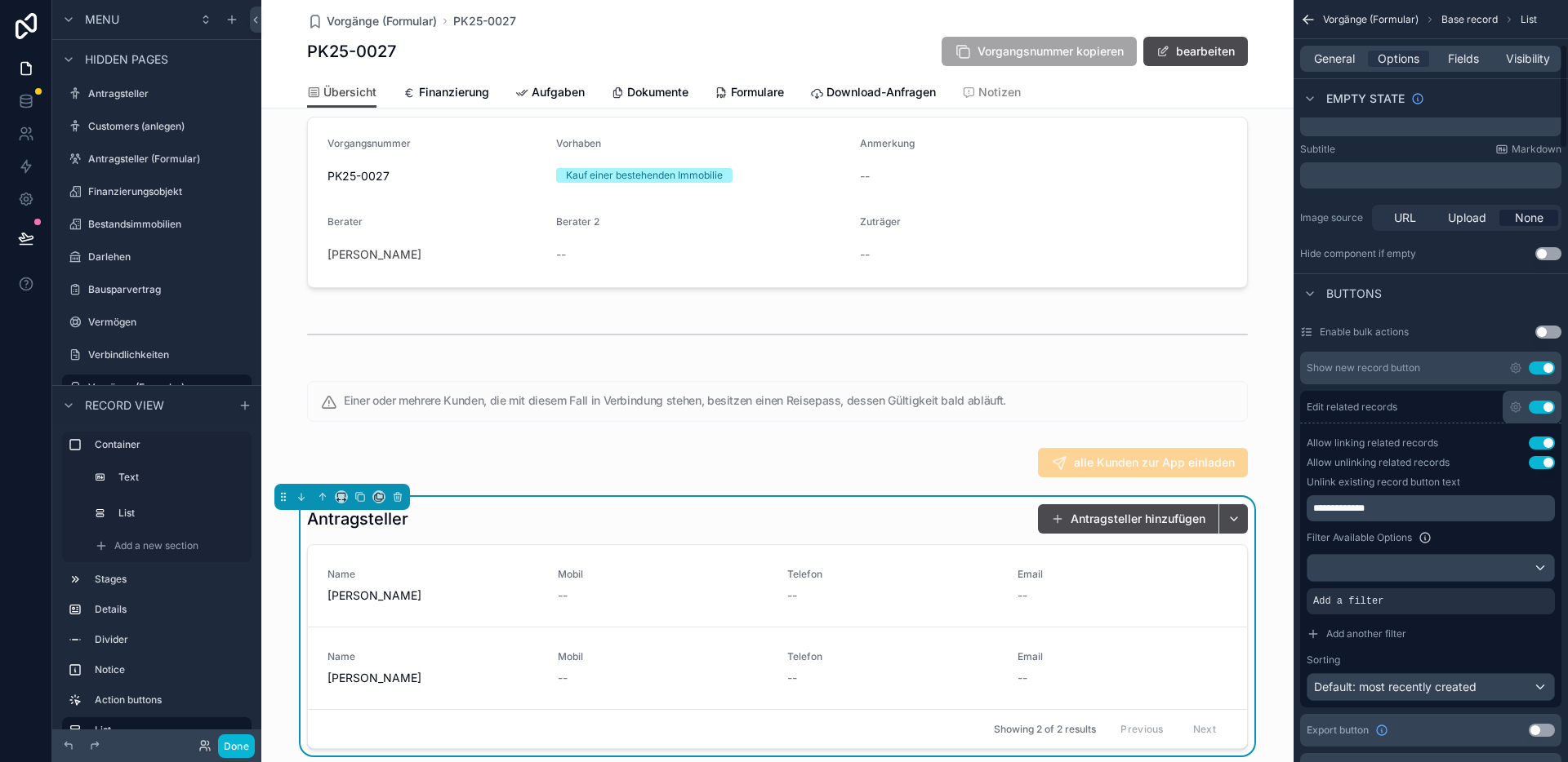
scroll to position [335, 0]
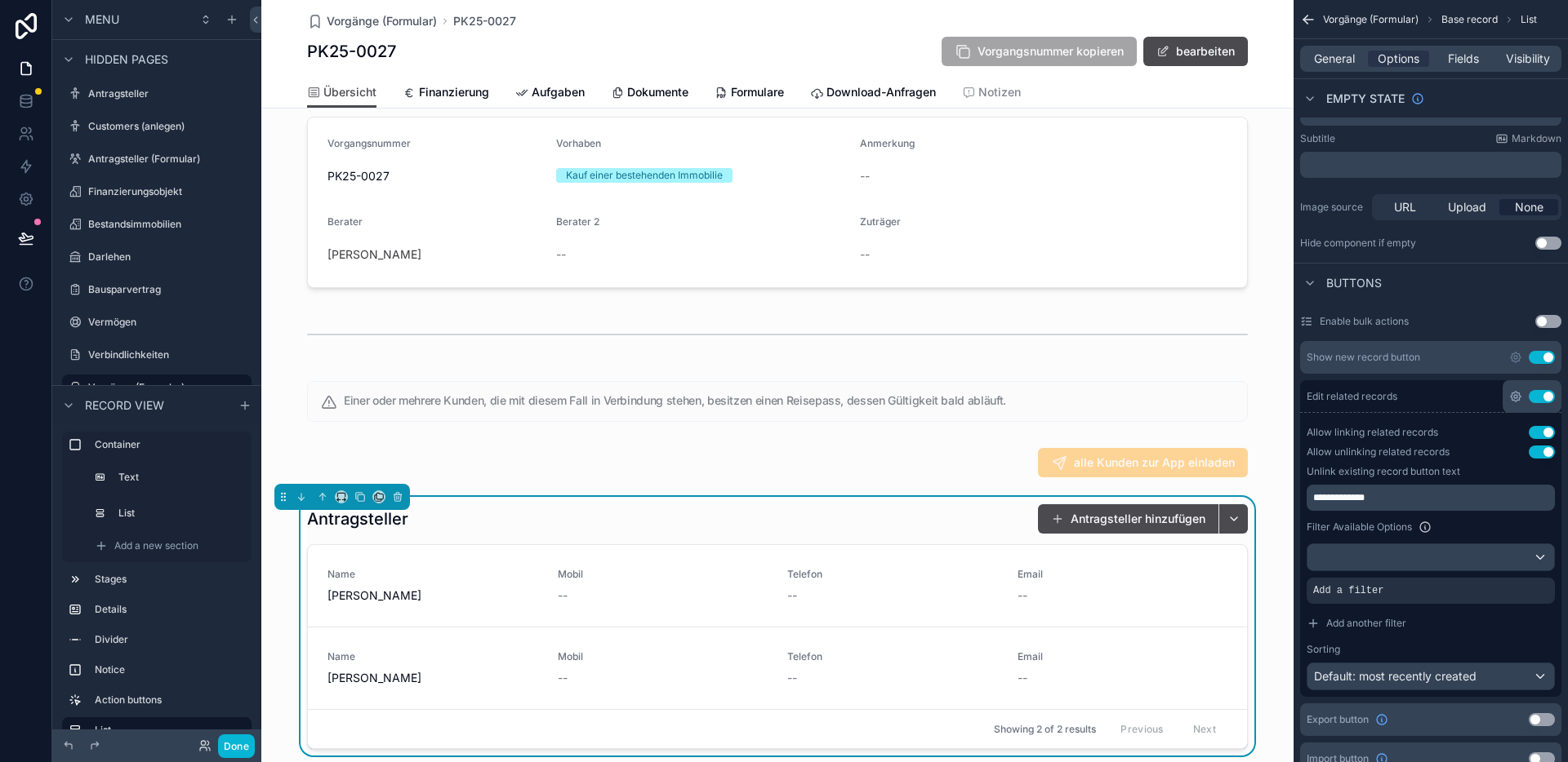
click at [1514, 398] on icon "scrollable content" at bounding box center [1515, 397] width 3 height 3
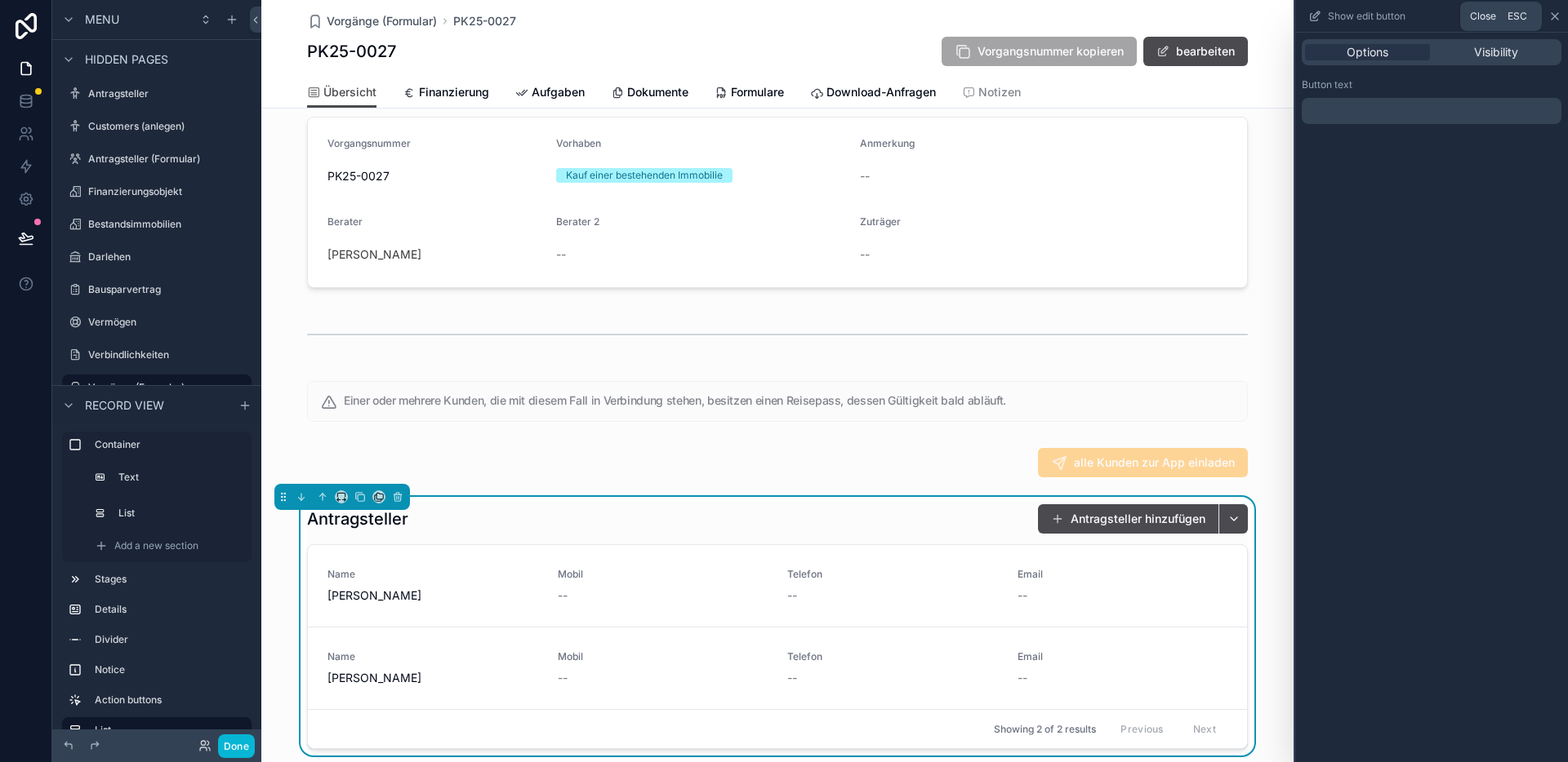
click at [1549, 18] on icon at bounding box center [1554, 15] width 13 height 13
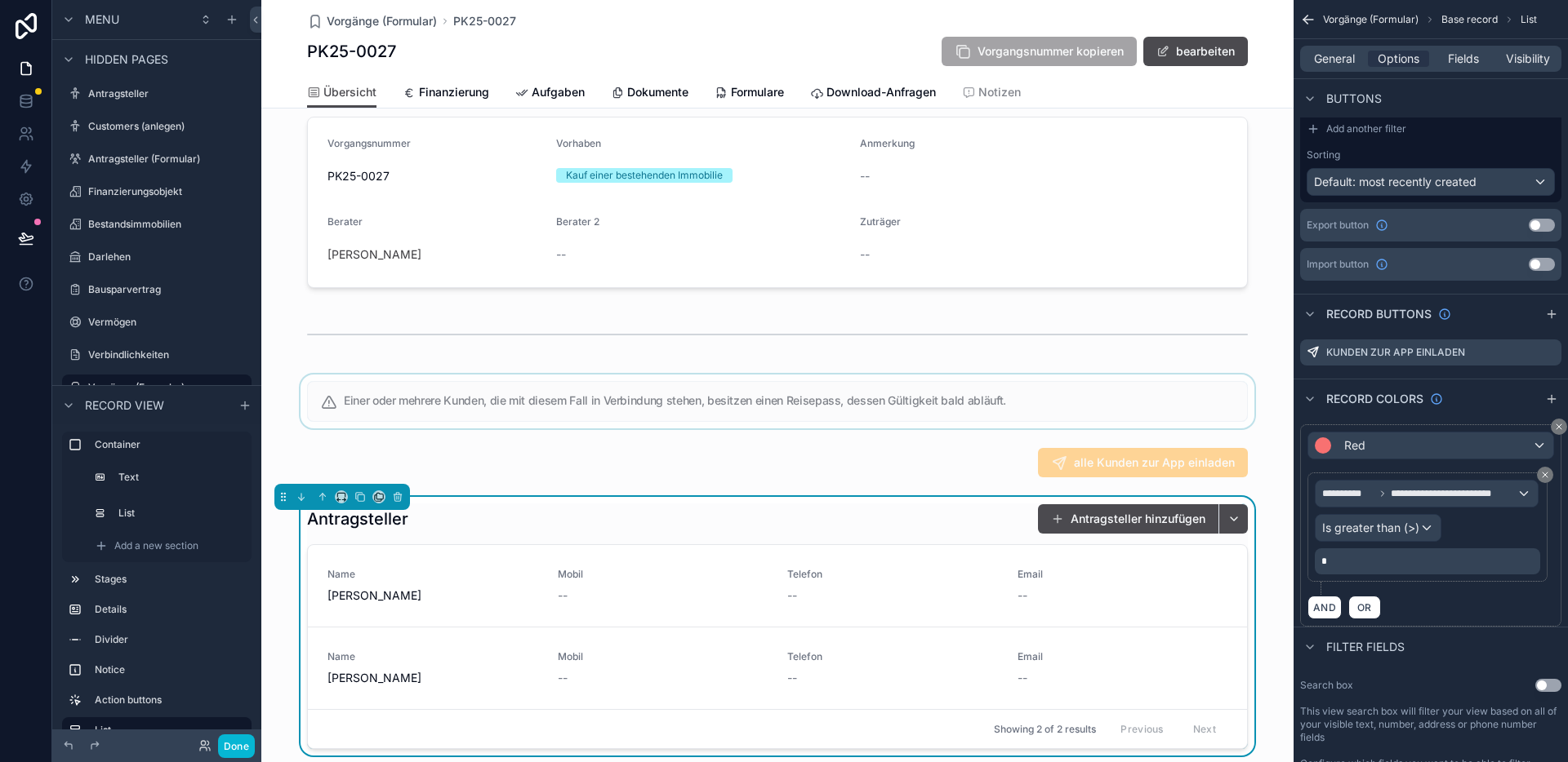
scroll to position [566, 0]
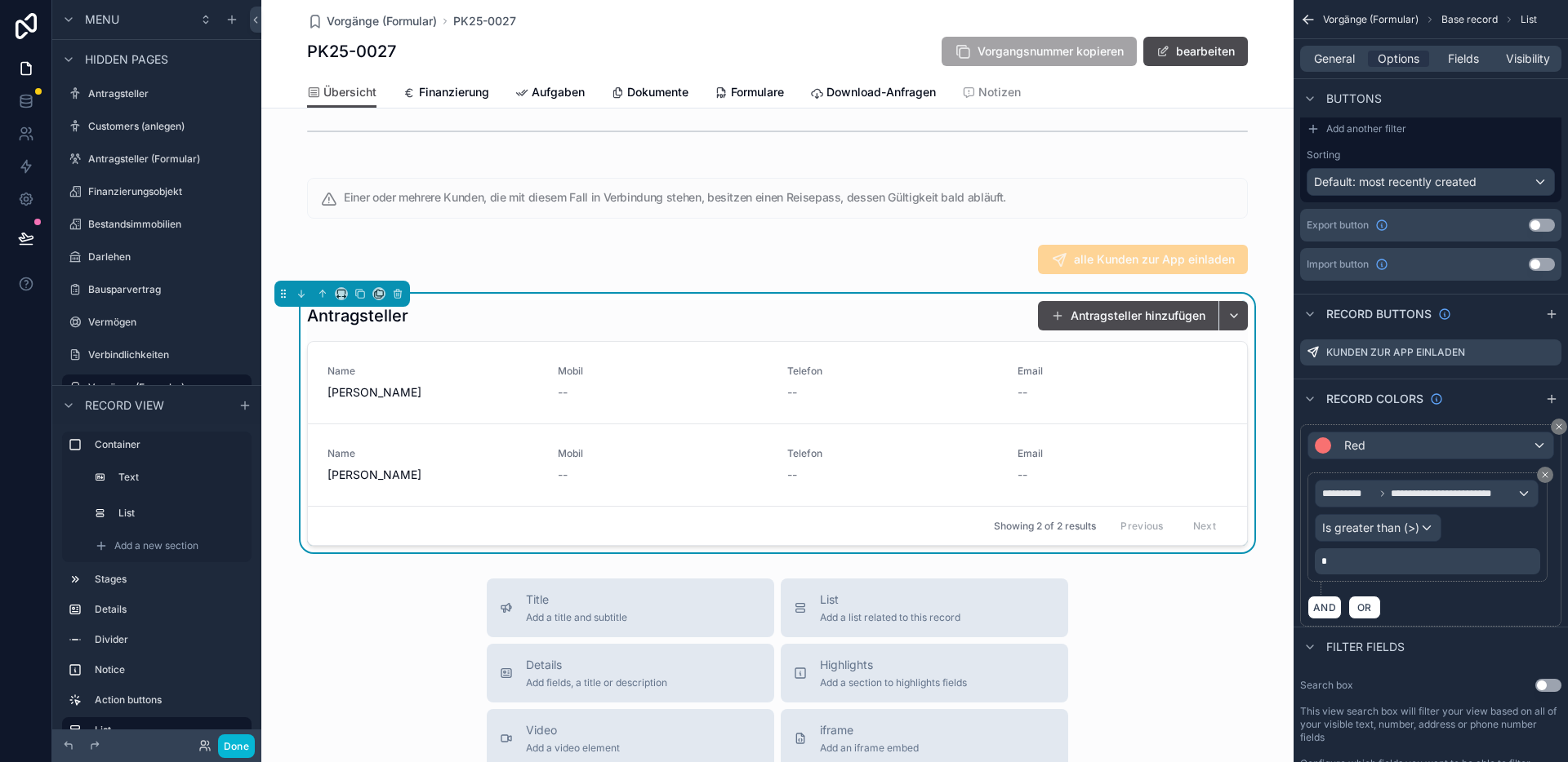
click at [537, 331] on div "Antragsteller Antragsteller hinzufügen" at bounding box center [777, 316] width 941 height 31
click at [820, 331] on div "Antragsteller Antragsteller hinzufügen" at bounding box center [777, 316] width 941 height 31
